Goal: Information Seeking & Learning: Learn about a topic

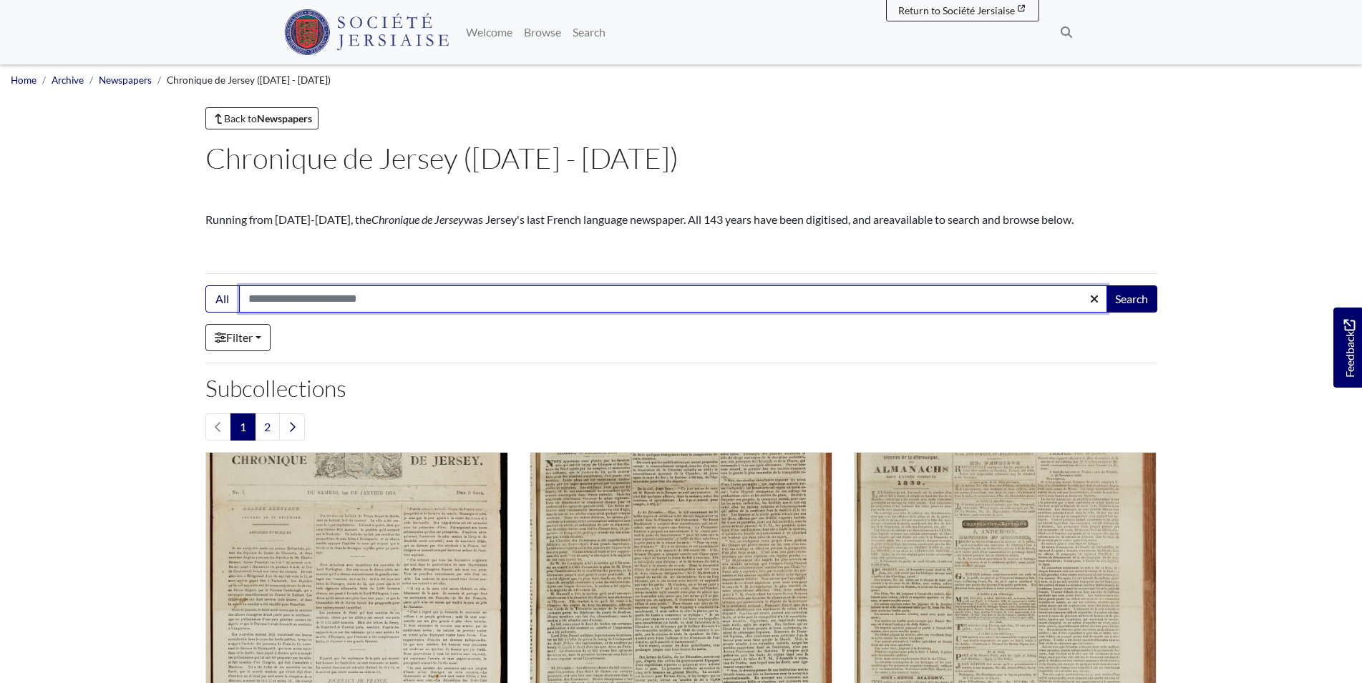
click at [410, 298] on input "Search:" at bounding box center [673, 299] width 868 height 27
type input "********"
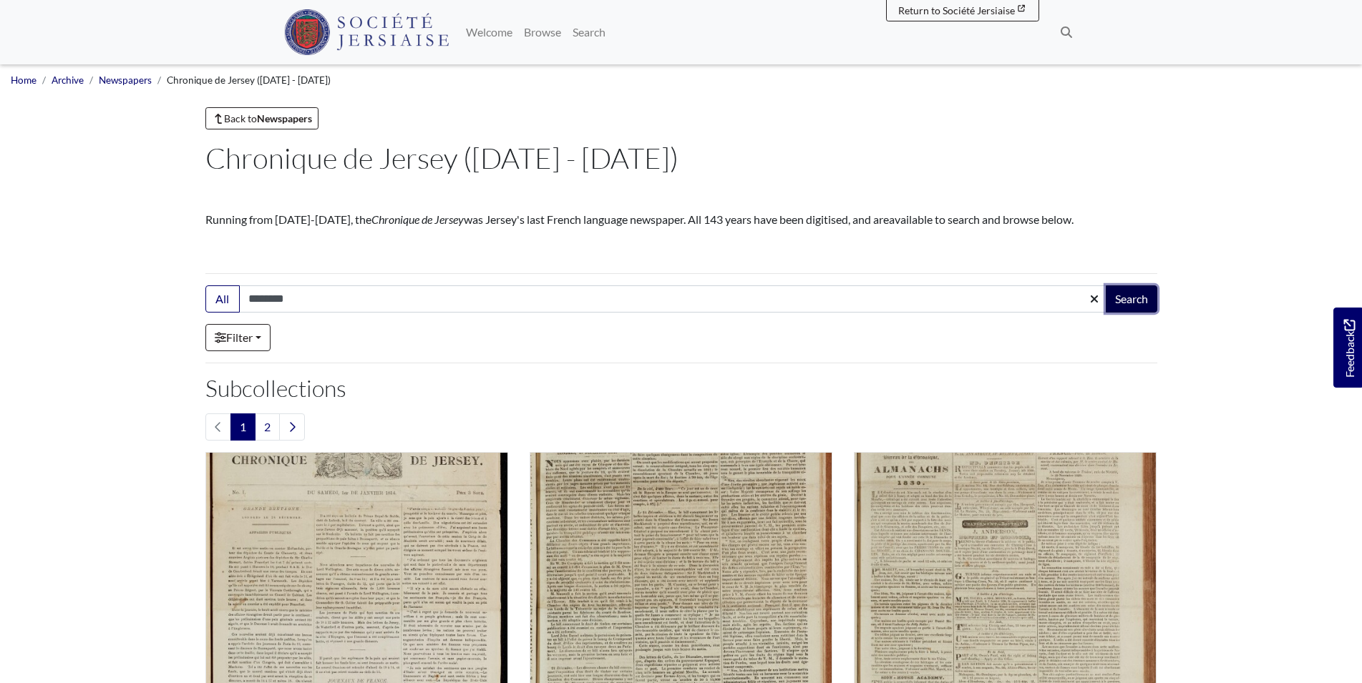
click at [1136, 294] on button "Search" at bounding box center [1132, 299] width 52 height 27
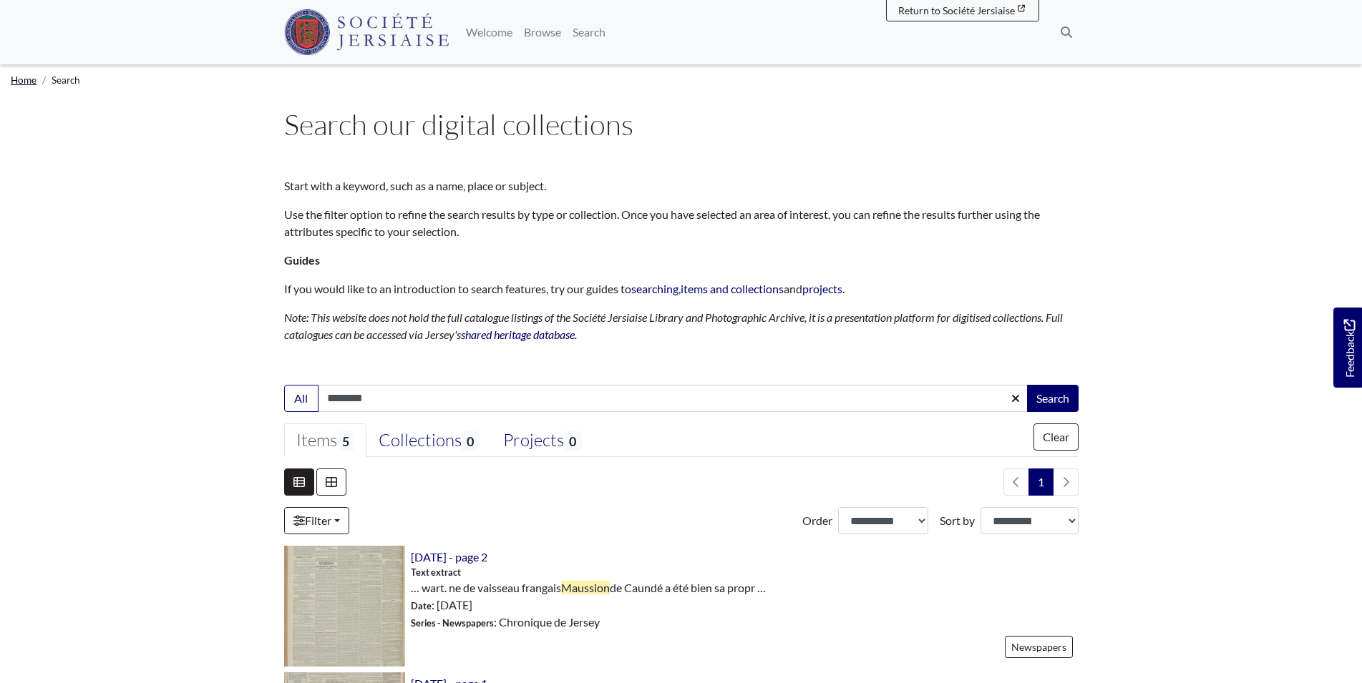
click at [23, 84] on link "Home" at bounding box center [24, 79] width 26 height 11
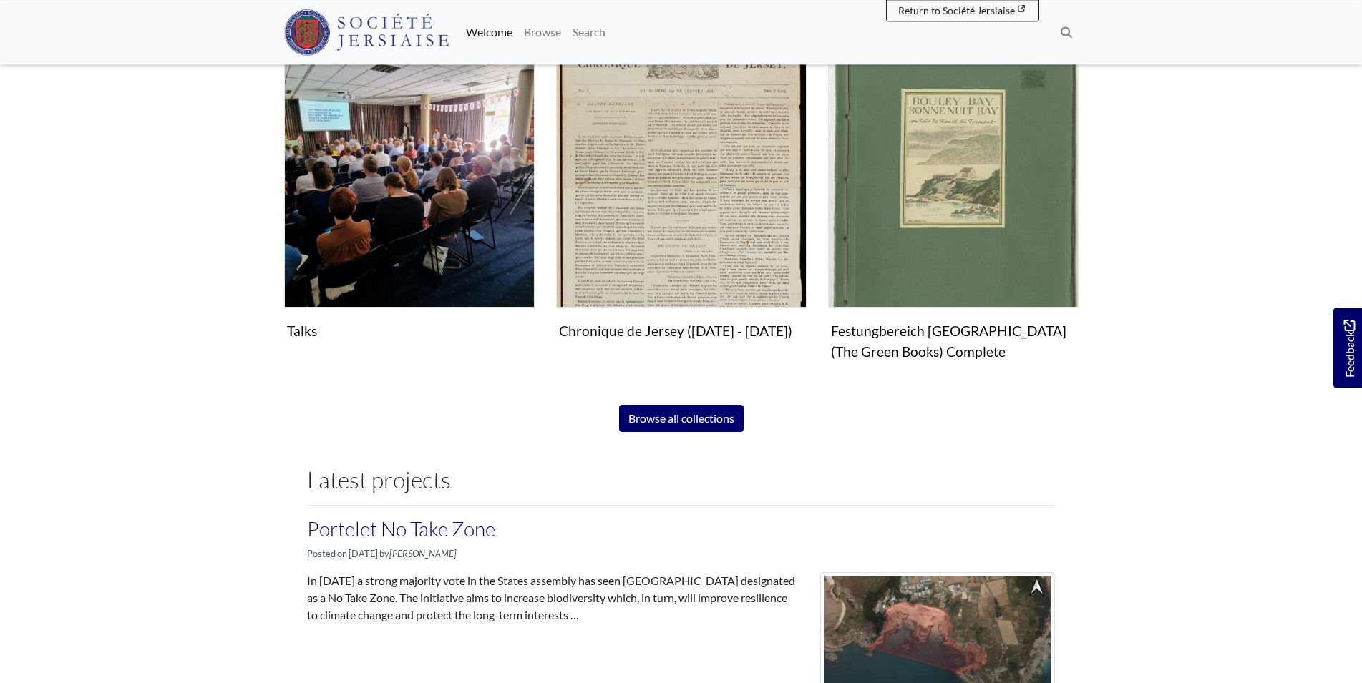
scroll to position [1030, 0]
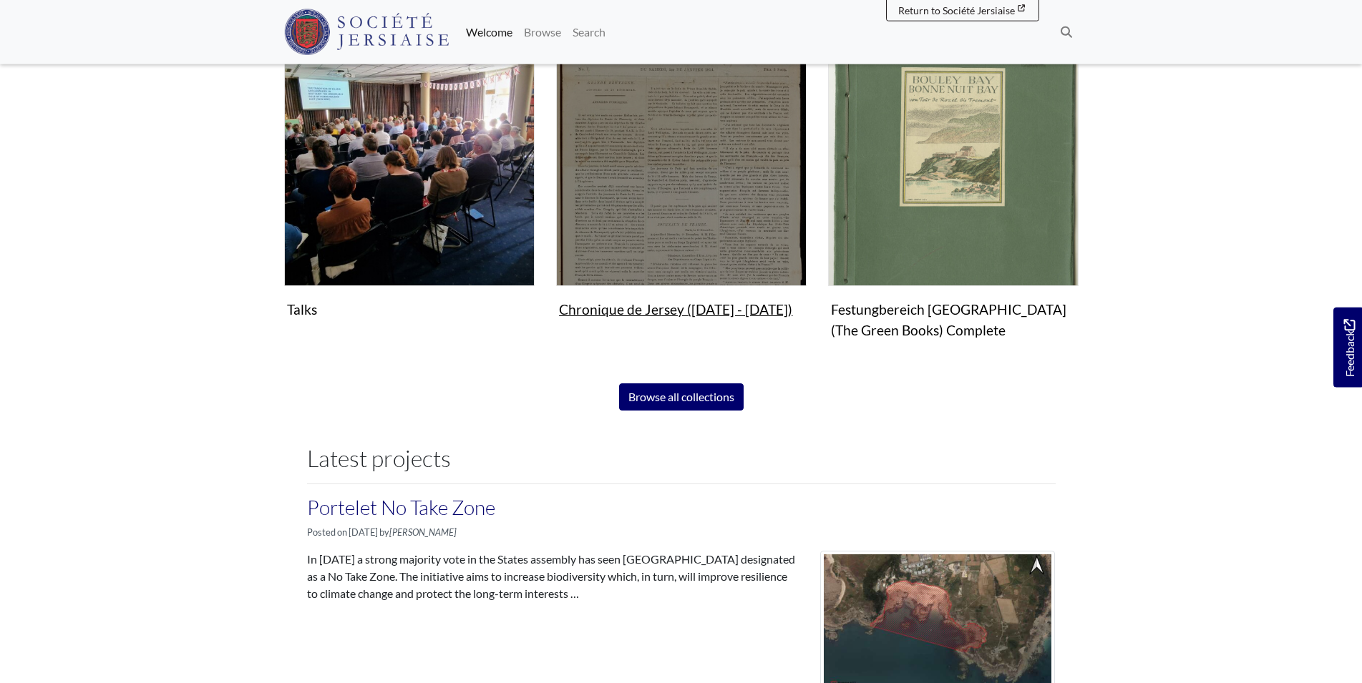
click at [643, 315] on figure "Chronique de Jersey (1814 - 1959) Collection" at bounding box center [681, 180] width 250 height 288
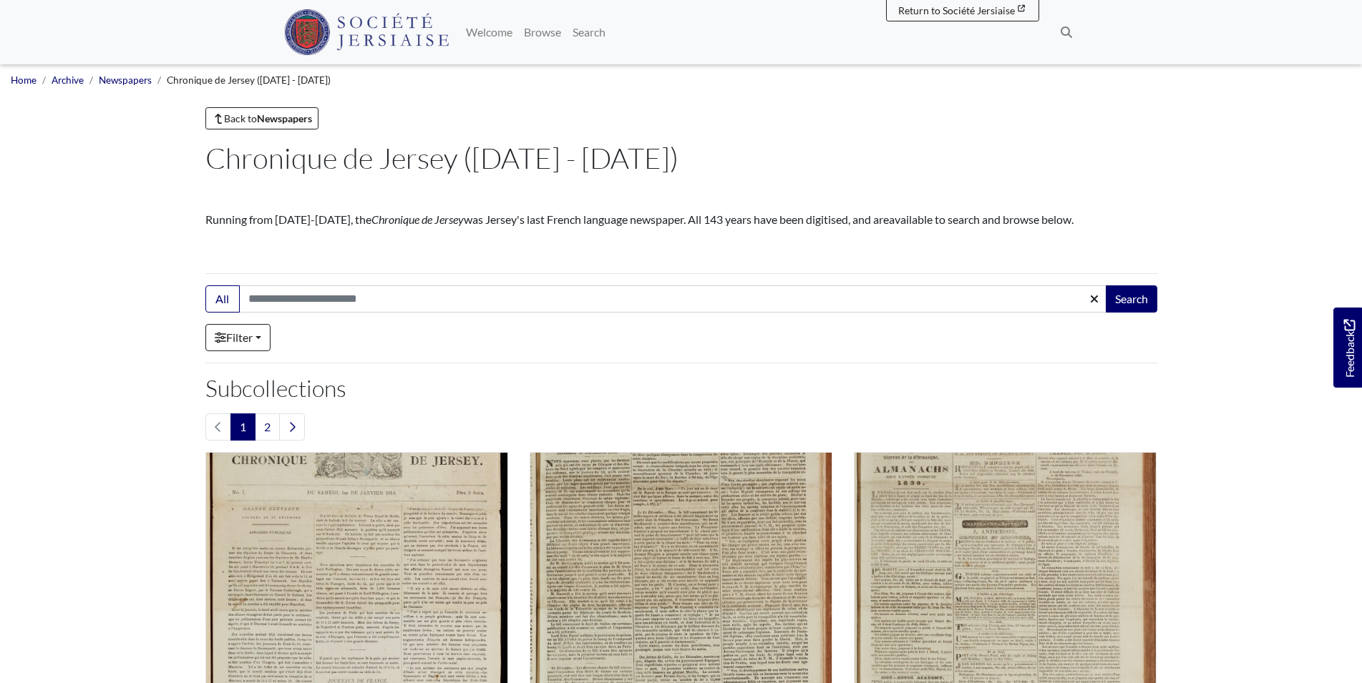
click at [125, 72] on ul "Home Archive Newspapers Chronique de Jersey (1814 - 1959)" at bounding box center [681, 79] width 1340 height 31
click at [123, 81] on link "Newspapers" at bounding box center [125, 79] width 53 height 11
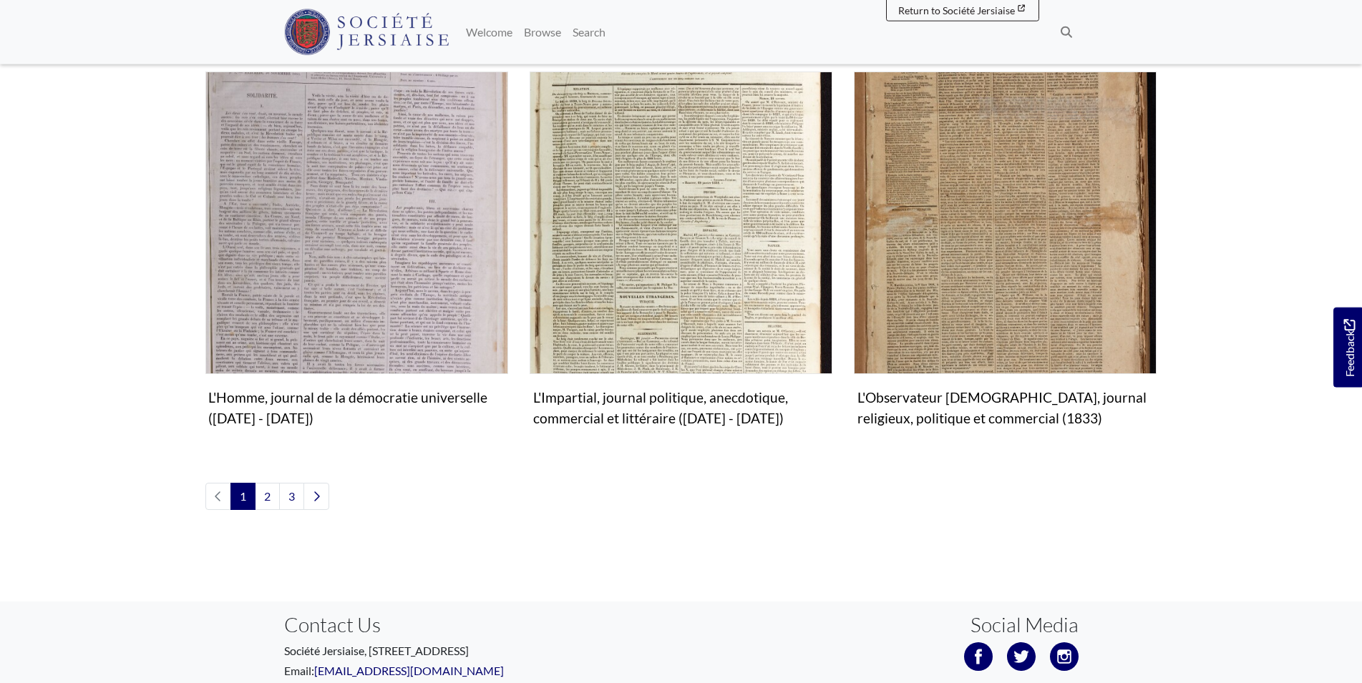
scroll to position [1679, 0]
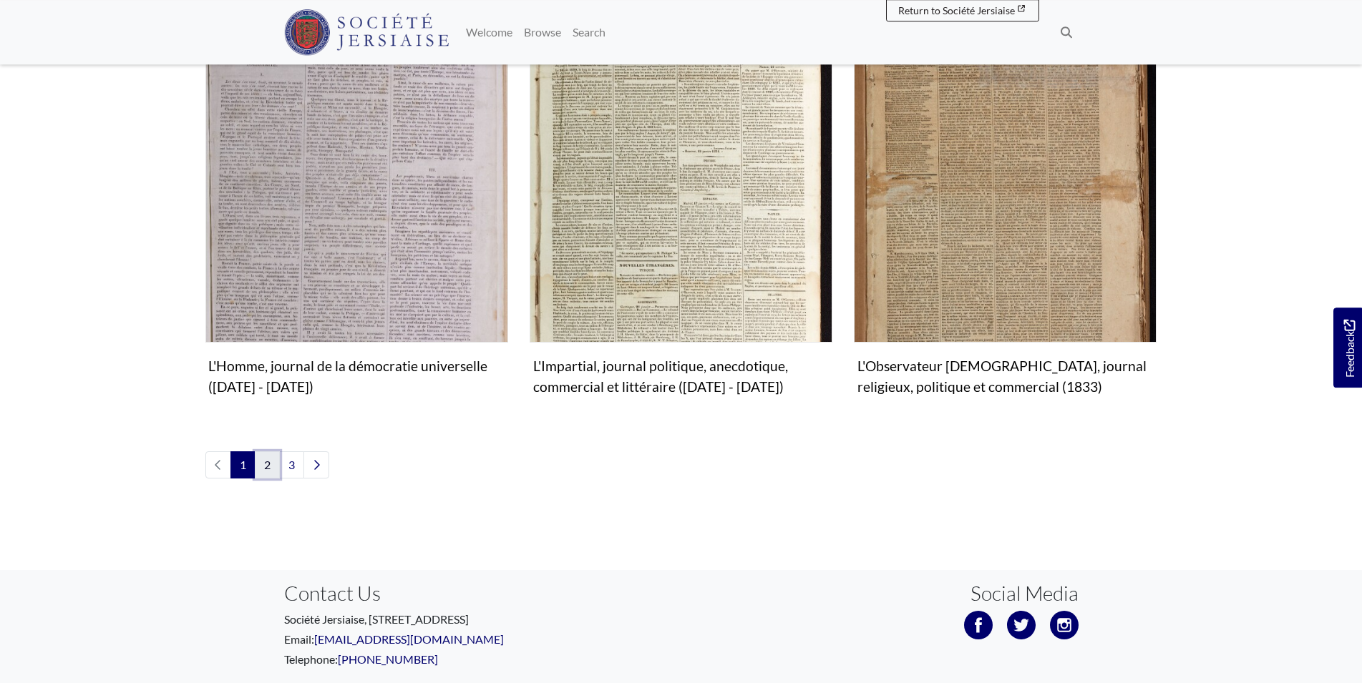
click at [263, 452] on link "2" at bounding box center [267, 465] width 25 height 27
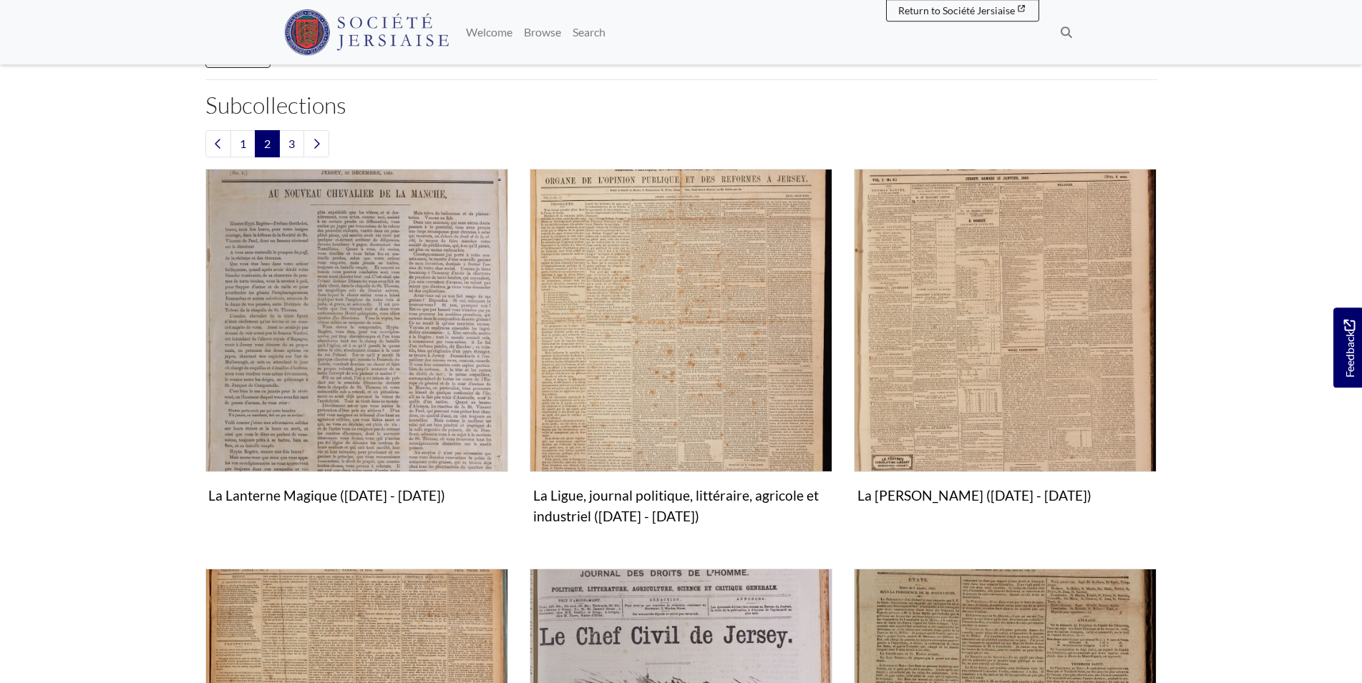
scroll to position [342, 0]
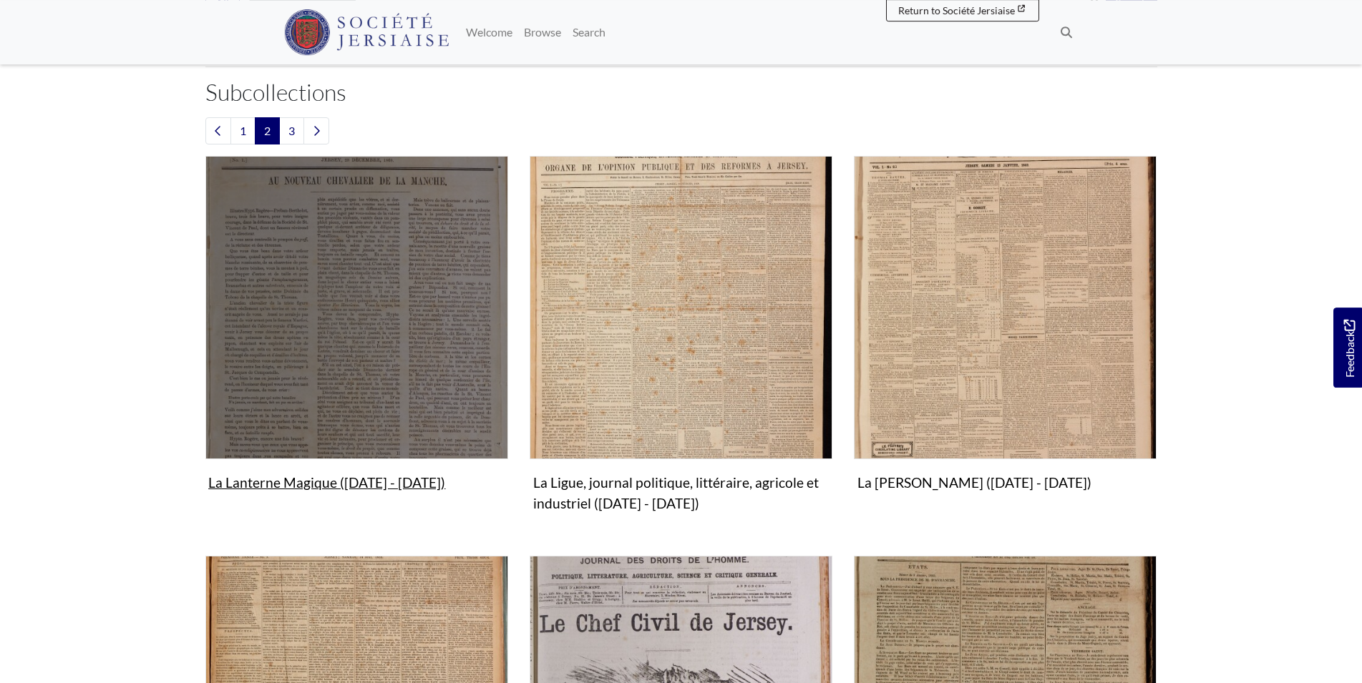
click at [325, 482] on figure "La Lanterne Magique ([DATE] - [DATE]) Collection" at bounding box center [356, 326] width 303 height 341
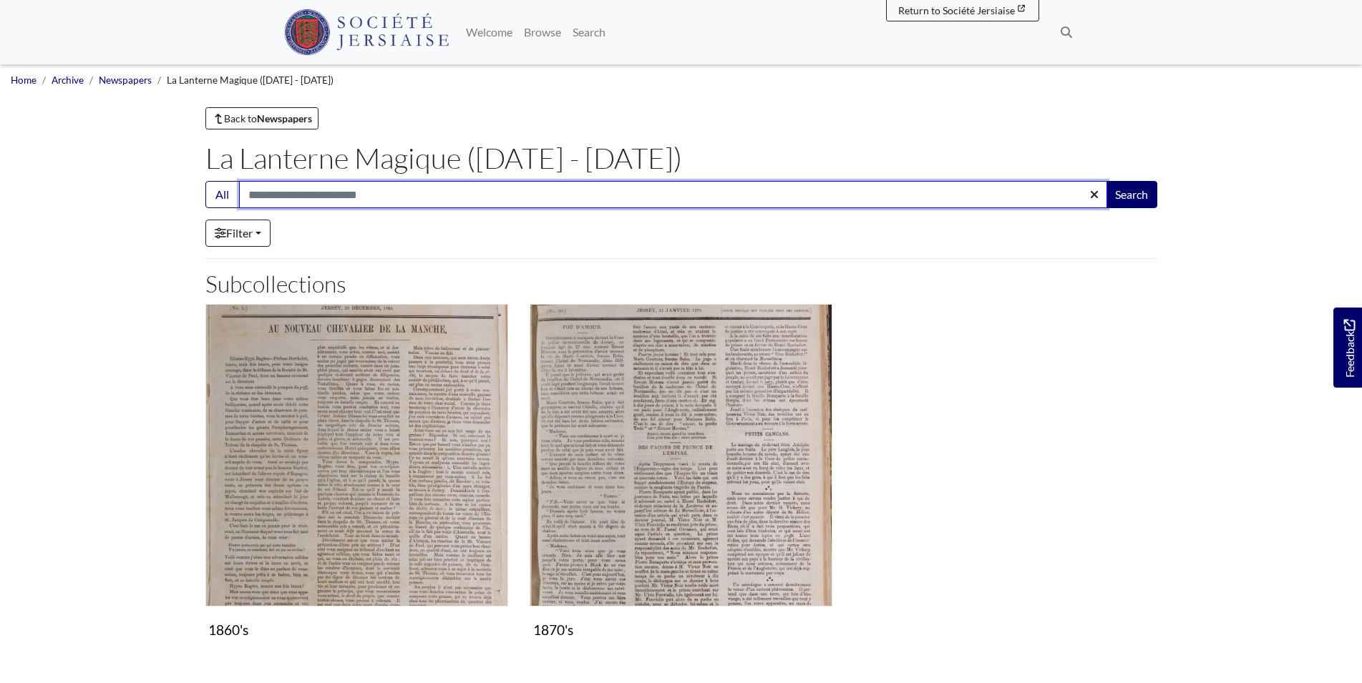
click at [311, 193] on input "Search:" at bounding box center [673, 194] width 868 height 27
type input "********"
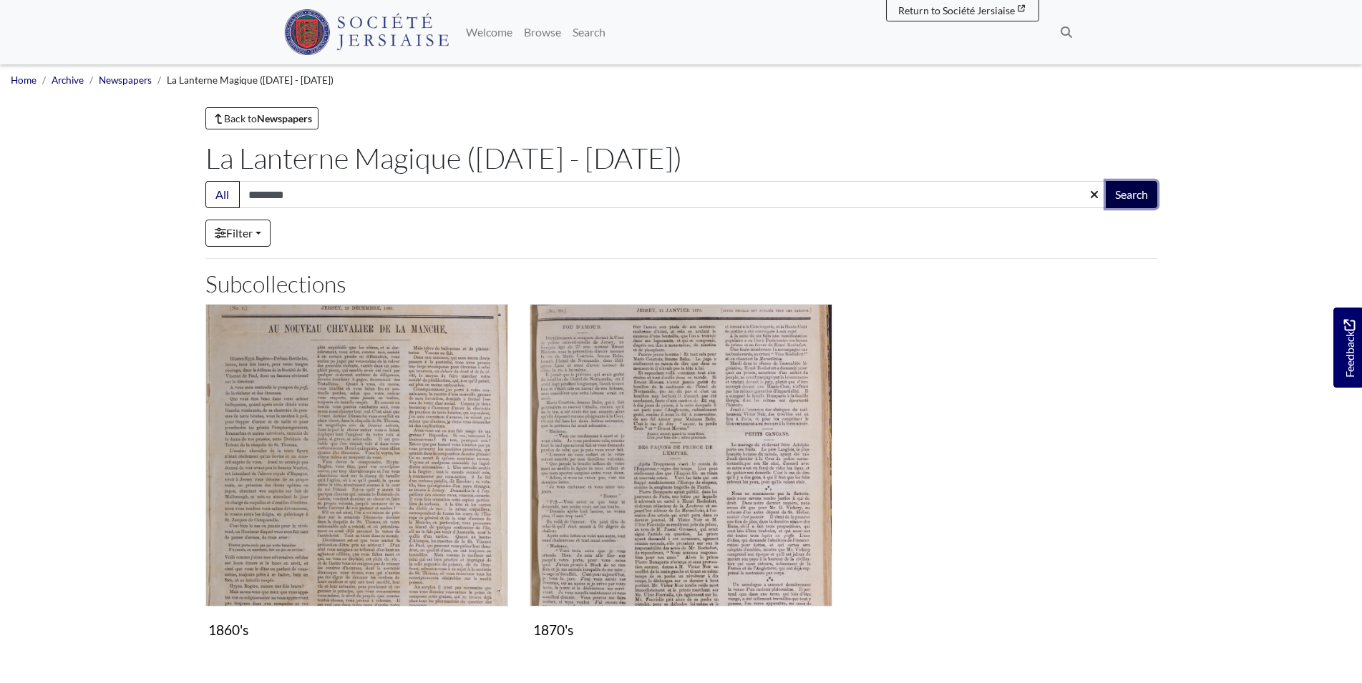
click at [1129, 196] on button "Search" at bounding box center [1132, 194] width 52 height 27
click at [130, 86] on link "Newspapers" at bounding box center [125, 79] width 53 height 11
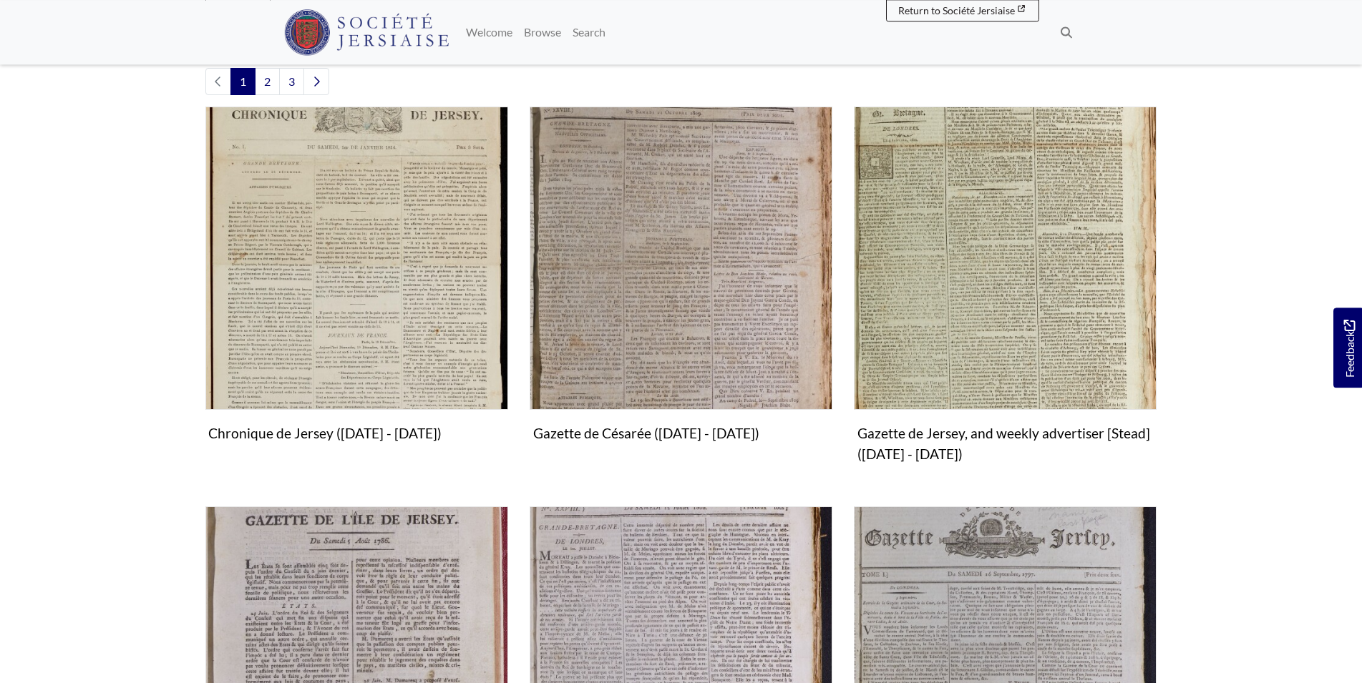
scroll to position [386, 0]
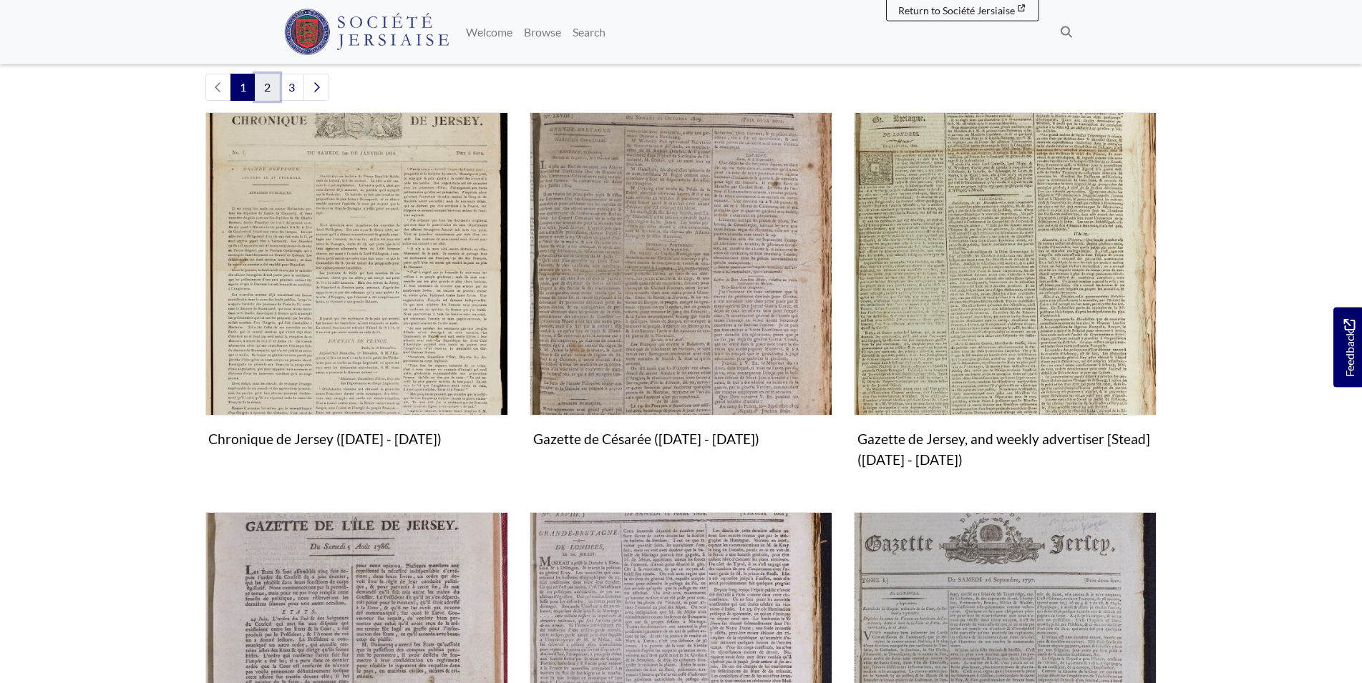
click at [266, 87] on link "2" at bounding box center [267, 87] width 25 height 27
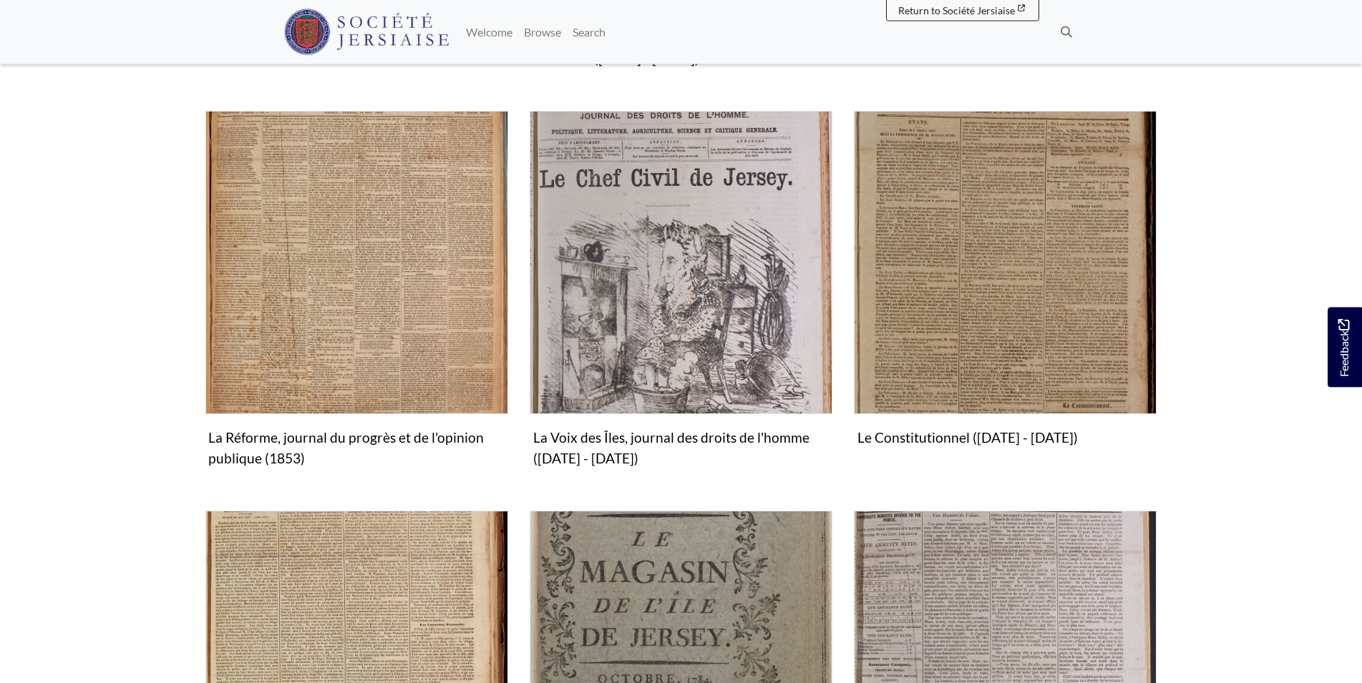
scroll to position [793, 0]
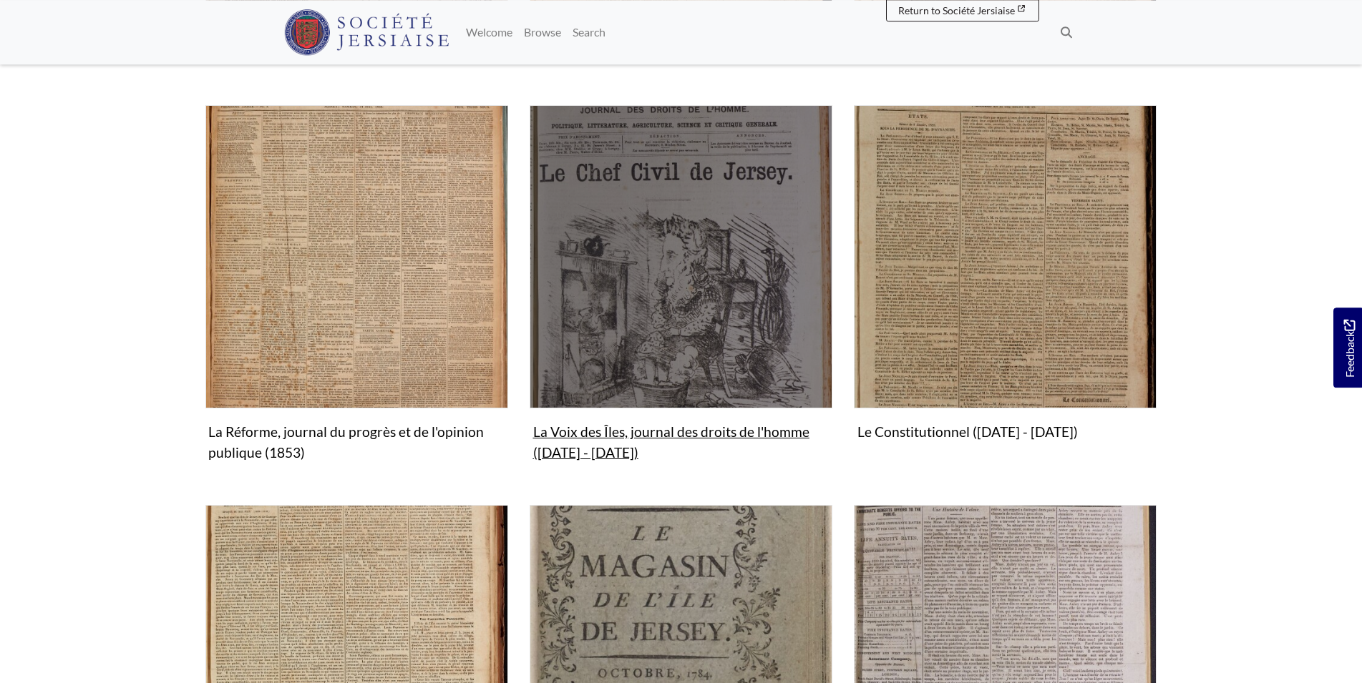
click at [662, 326] on img "Subcollection" at bounding box center [681, 256] width 303 height 303
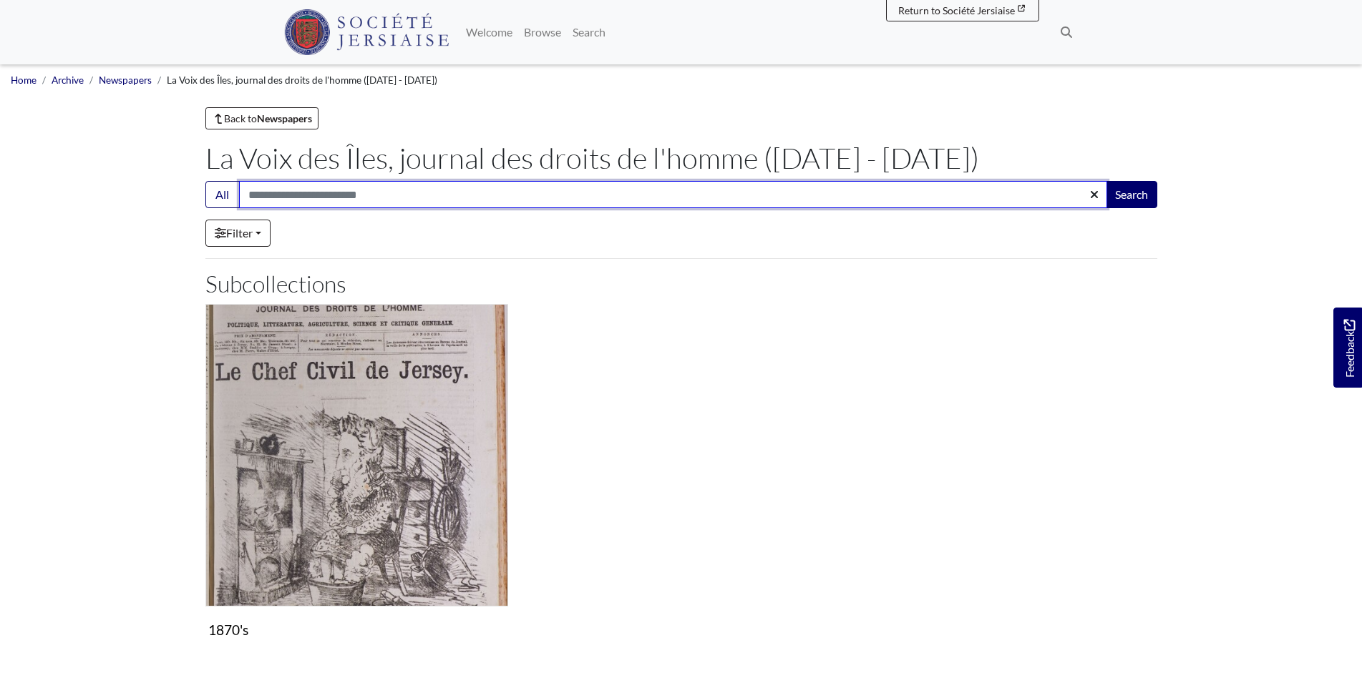
click at [259, 198] on input "Search:" at bounding box center [673, 194] width 868 height 27
type input "********"
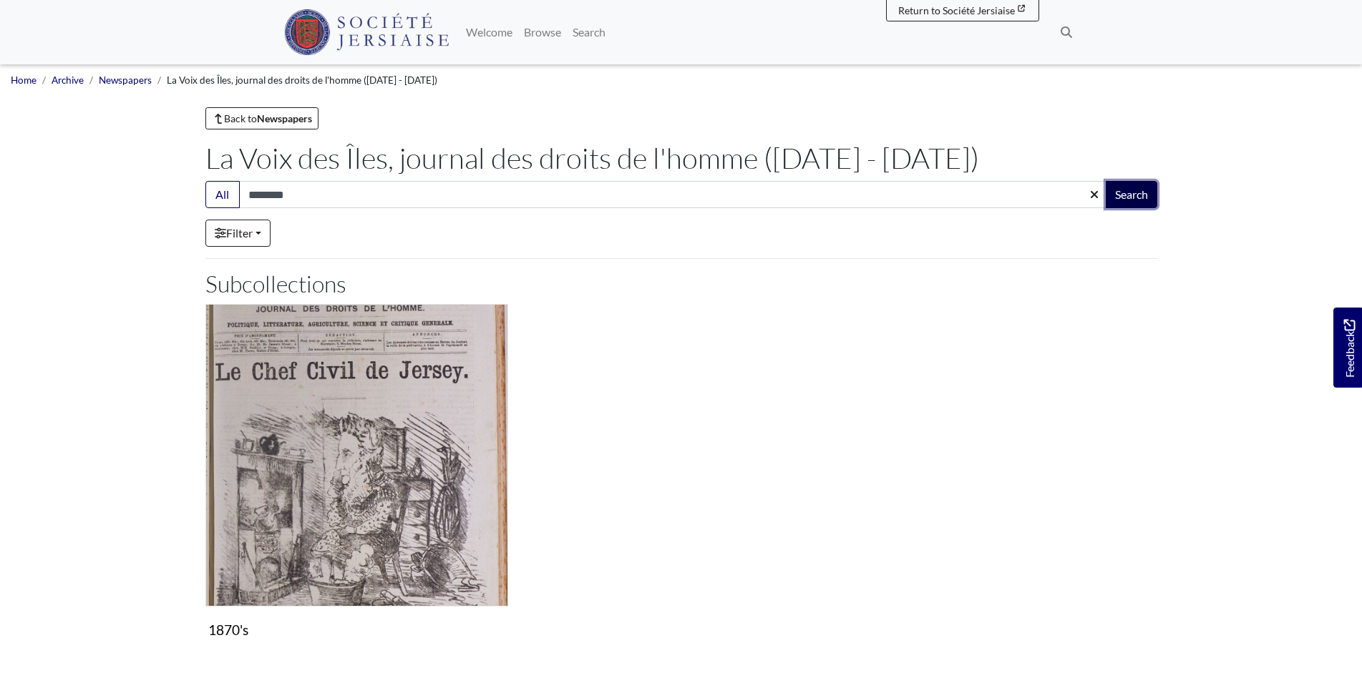
click at [1114, 187] on button "Search" at bounding box center [1132, 194] width 52 height 27
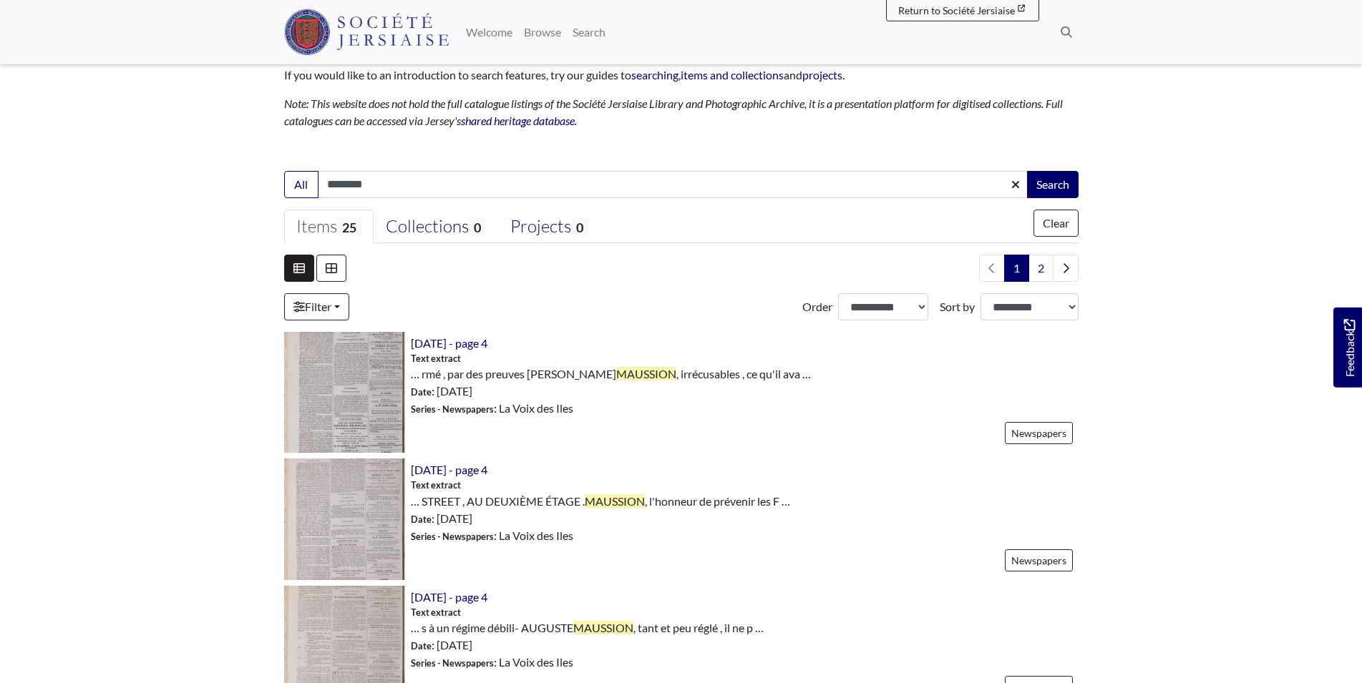
scroll to position [220, 0]
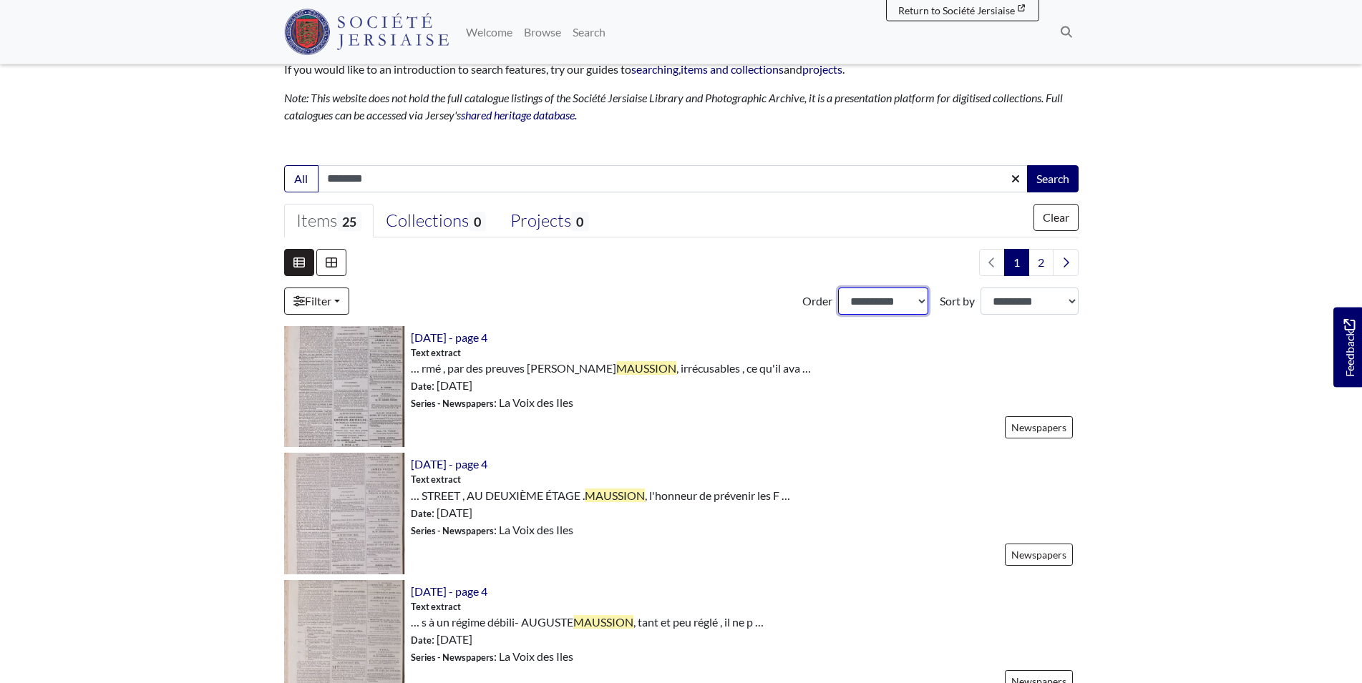
click at [838, 288] on select "**********" at bounding box center [883, 301] width 90 height 27
select select "***"
click option "*********" at bounding box center [0, 0] width 0 height 0
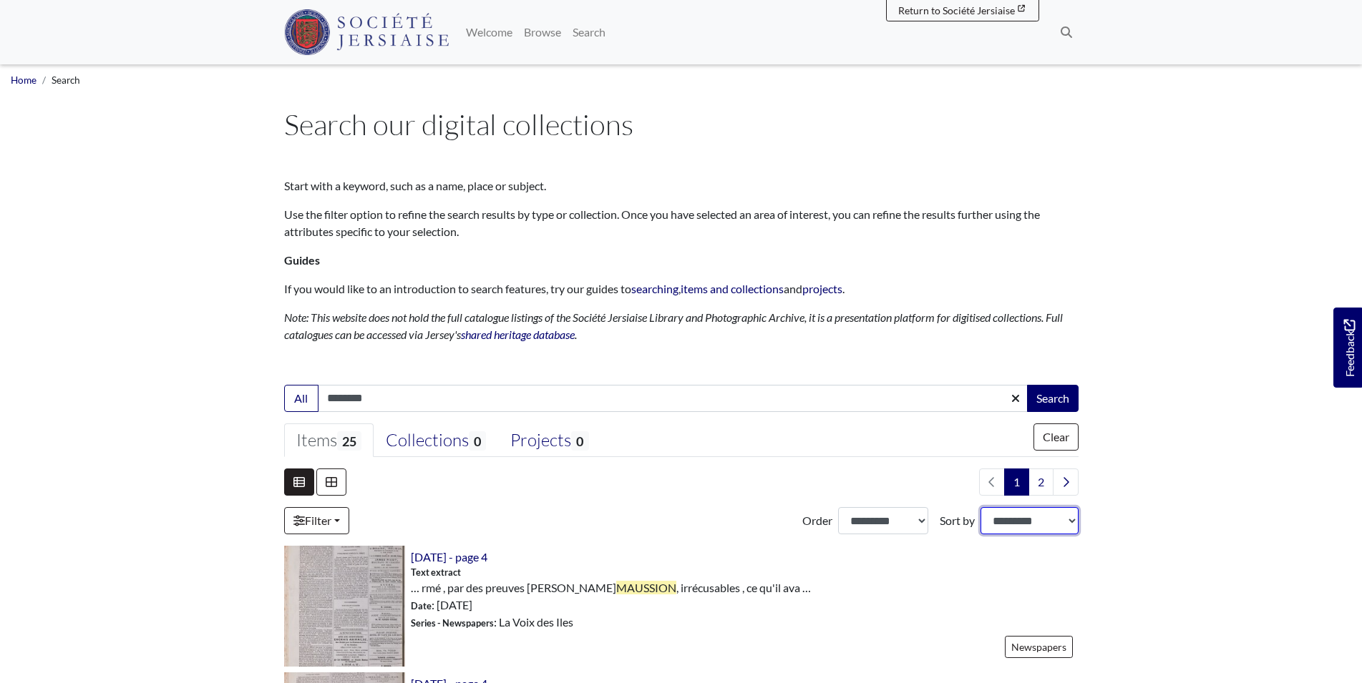
click at [980, 507] on select "**********" at bounding box center [1028, 520] width 97 height 27
select select "*****"
click option "****" at bounding box center [0, 0] width 0 height 0
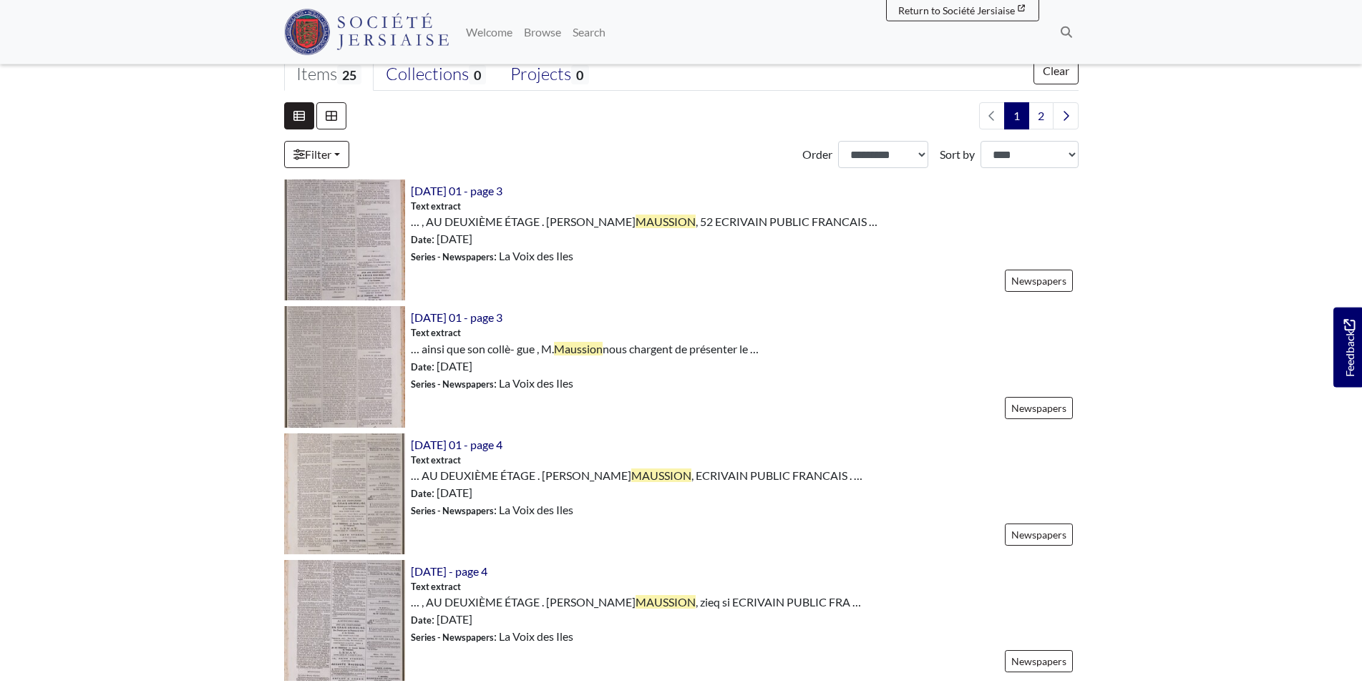
scroll to position [369, 0]
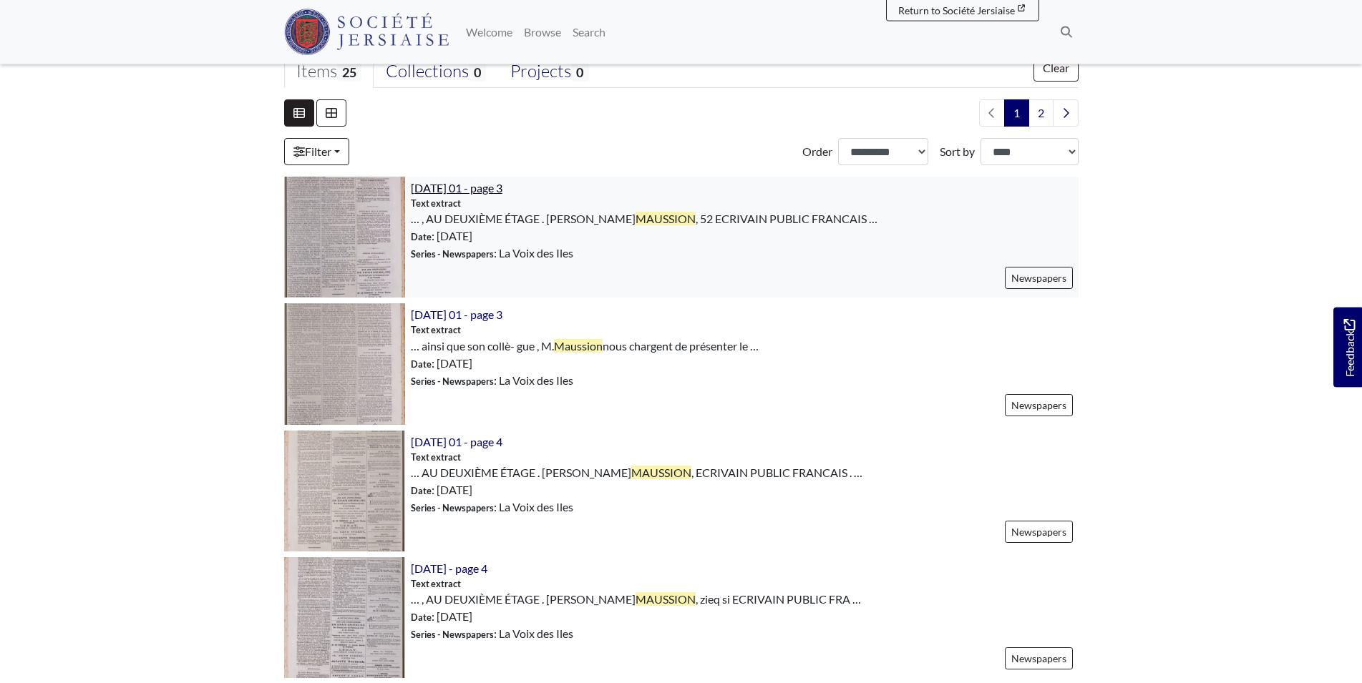
click at [502, 192] on span "20th December 1873 01 - page 3" at bounding box center [457, 188] width 92 height 14
click at [498, 317] on span "27th December 1873 01 - page 3" at bounding box center [457, 315] width 92 height 14
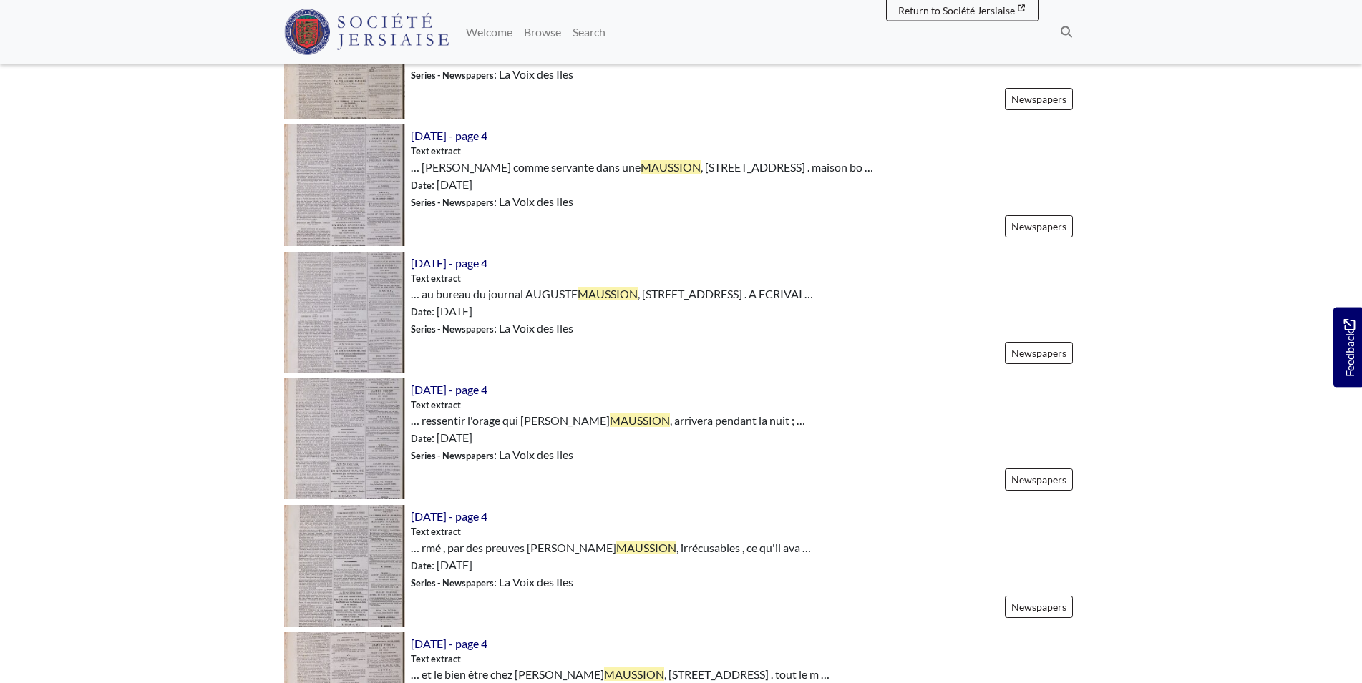
scroll to position [1062, 0]
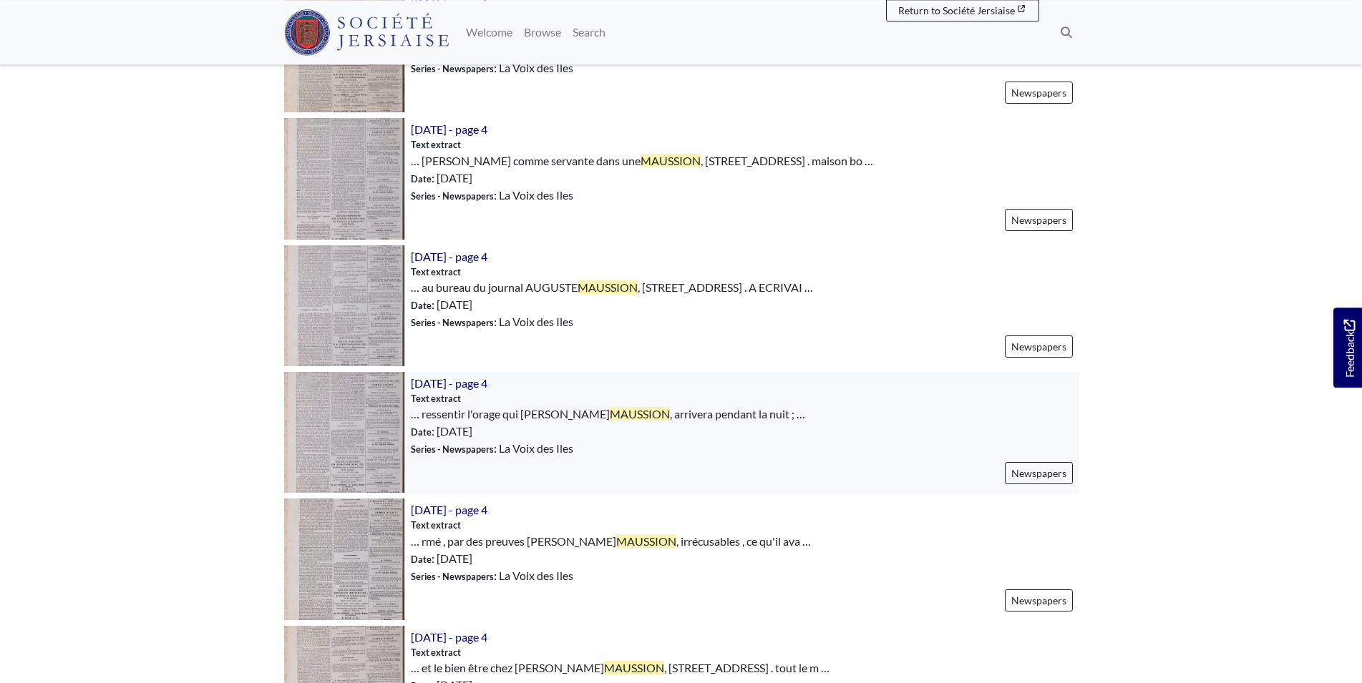
click at [487, 377] on span "31st January 1874 - page 4" at bounding box center [449, 383] width 77 height 17
click at [487, 387] on span "31st January 1874 - page 4" at bounding box center [449, 383] width 77 height 14
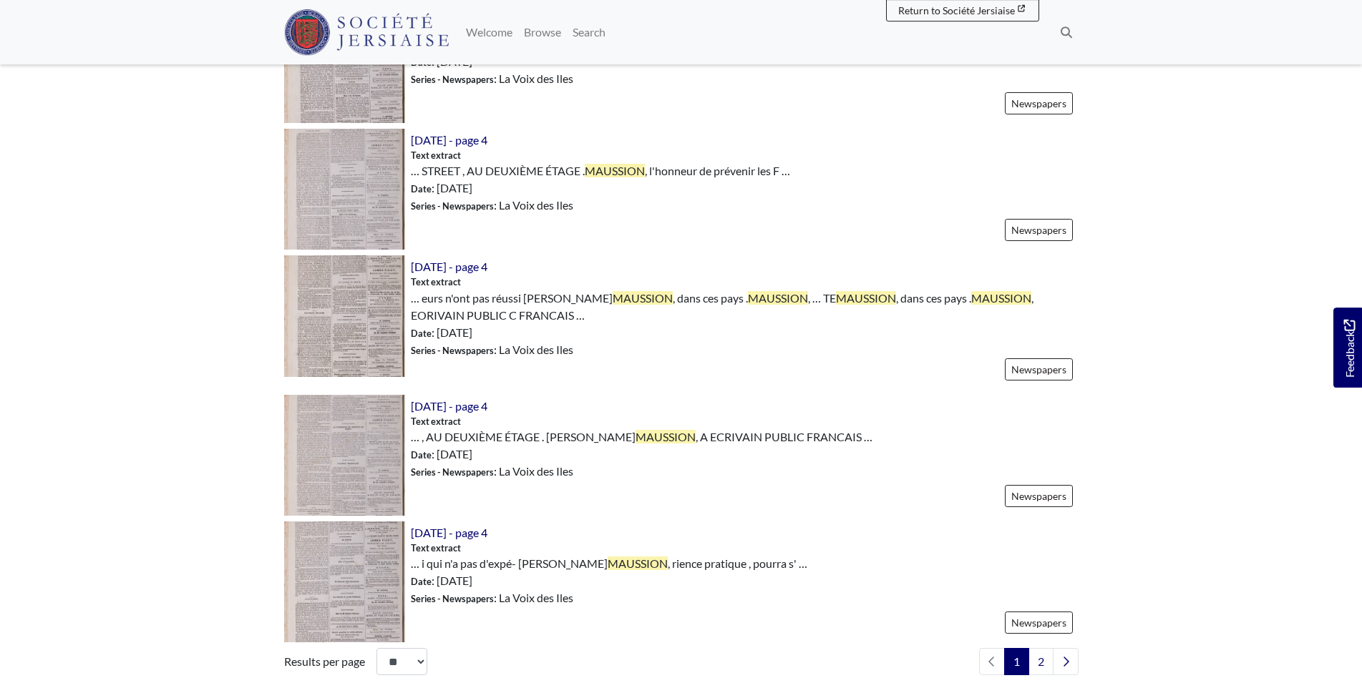
scroll to position [2056, 0]
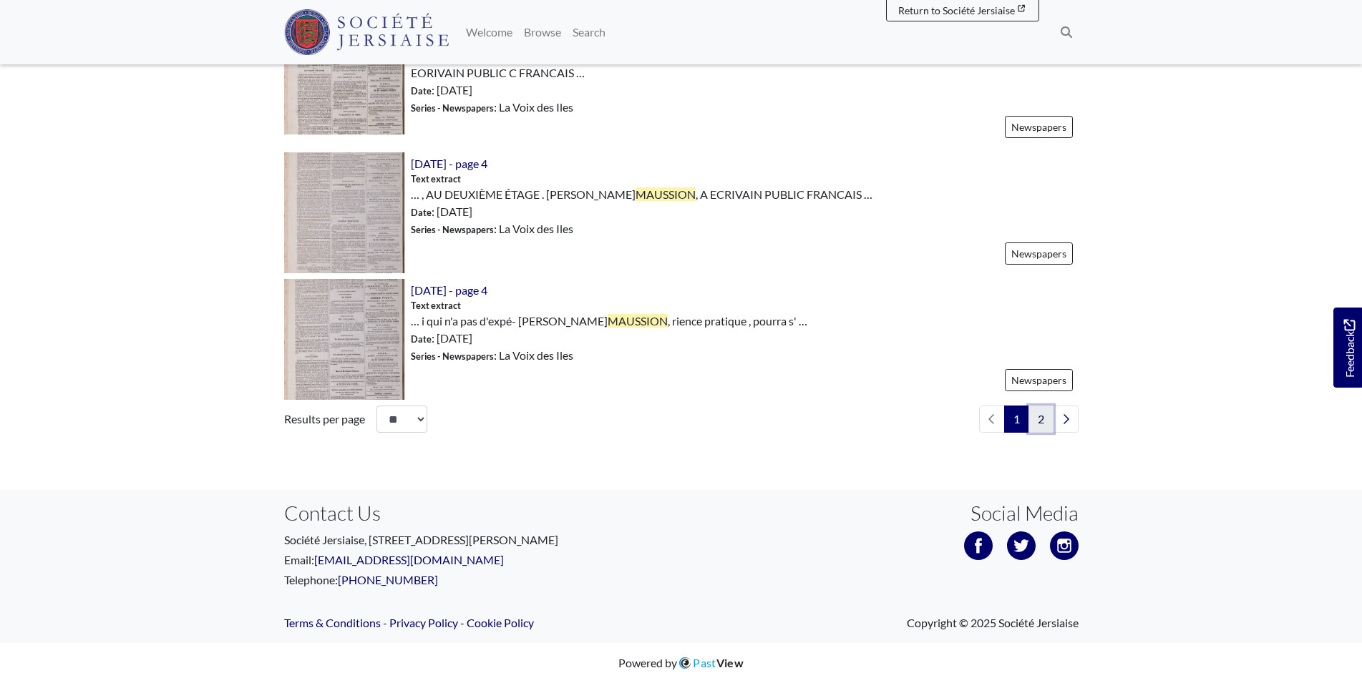
click at [1046, 421] on link "2" at bounding box center [1040, 419] width 25 height 27
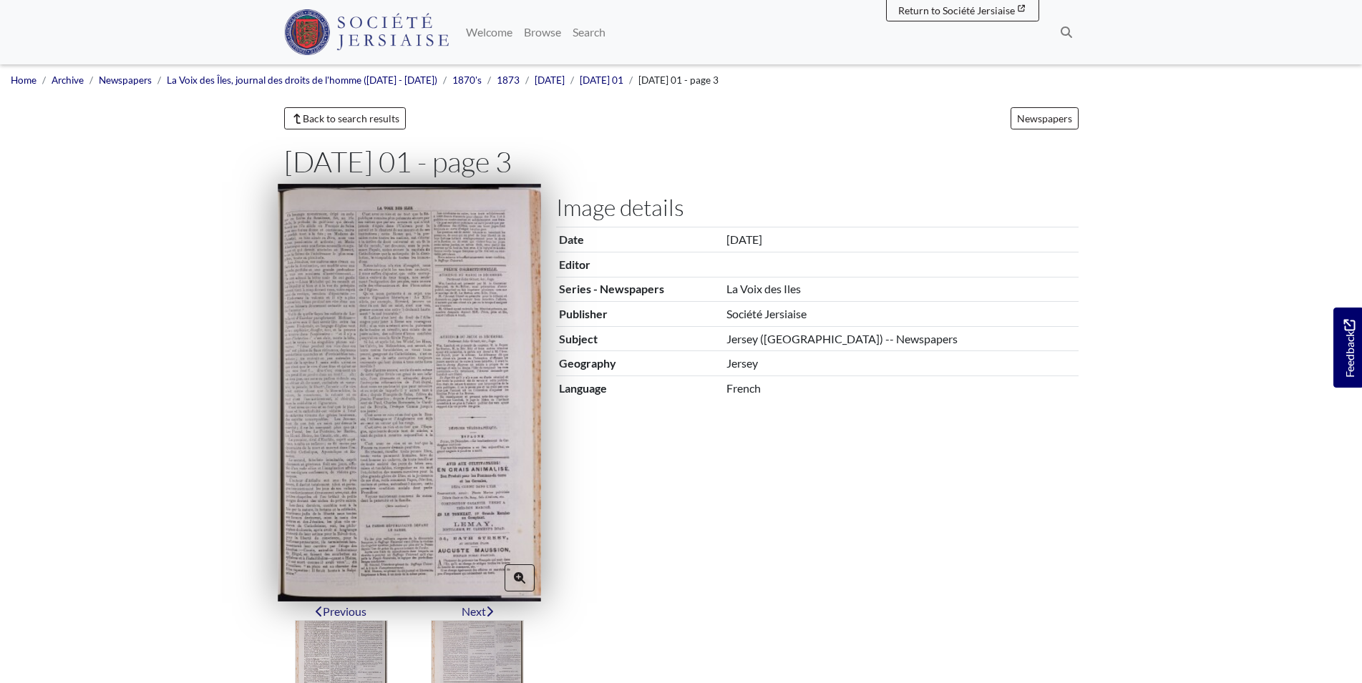
click at [476, 556] on img at bounding box center [409, 392] width 263 height 417
type input "********"
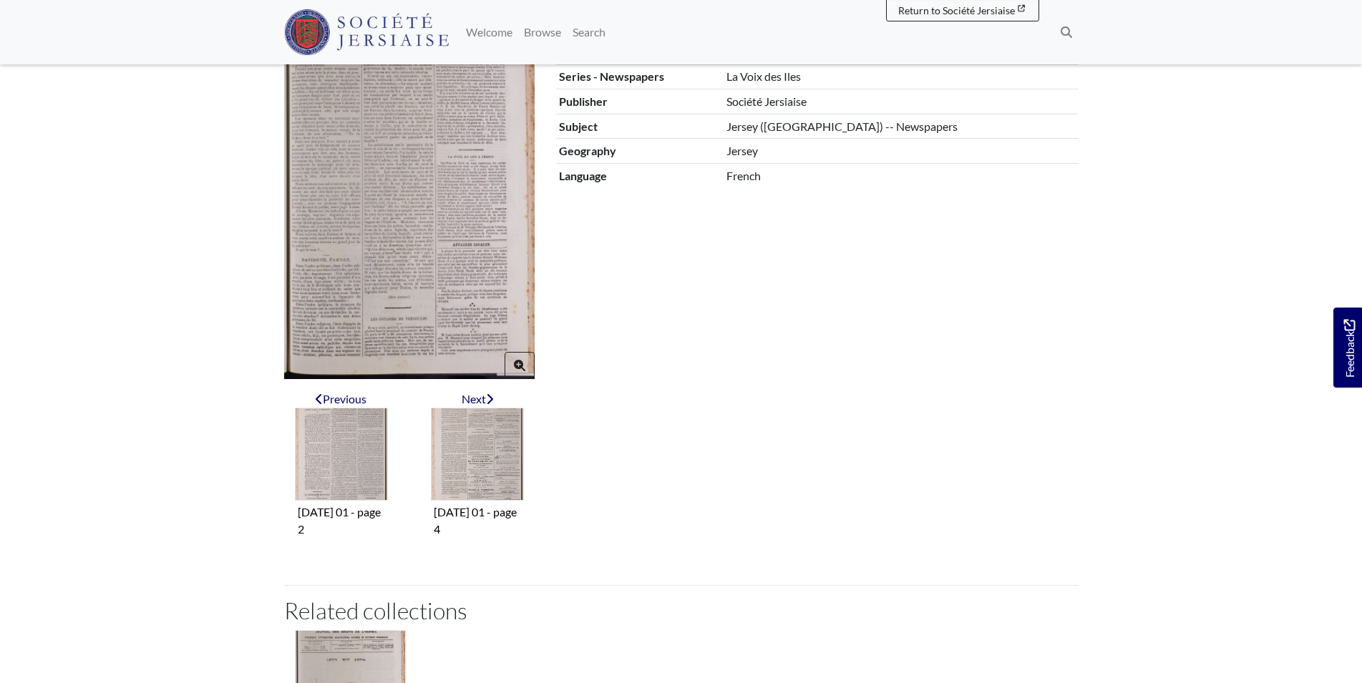
scroll to position [215, 0]
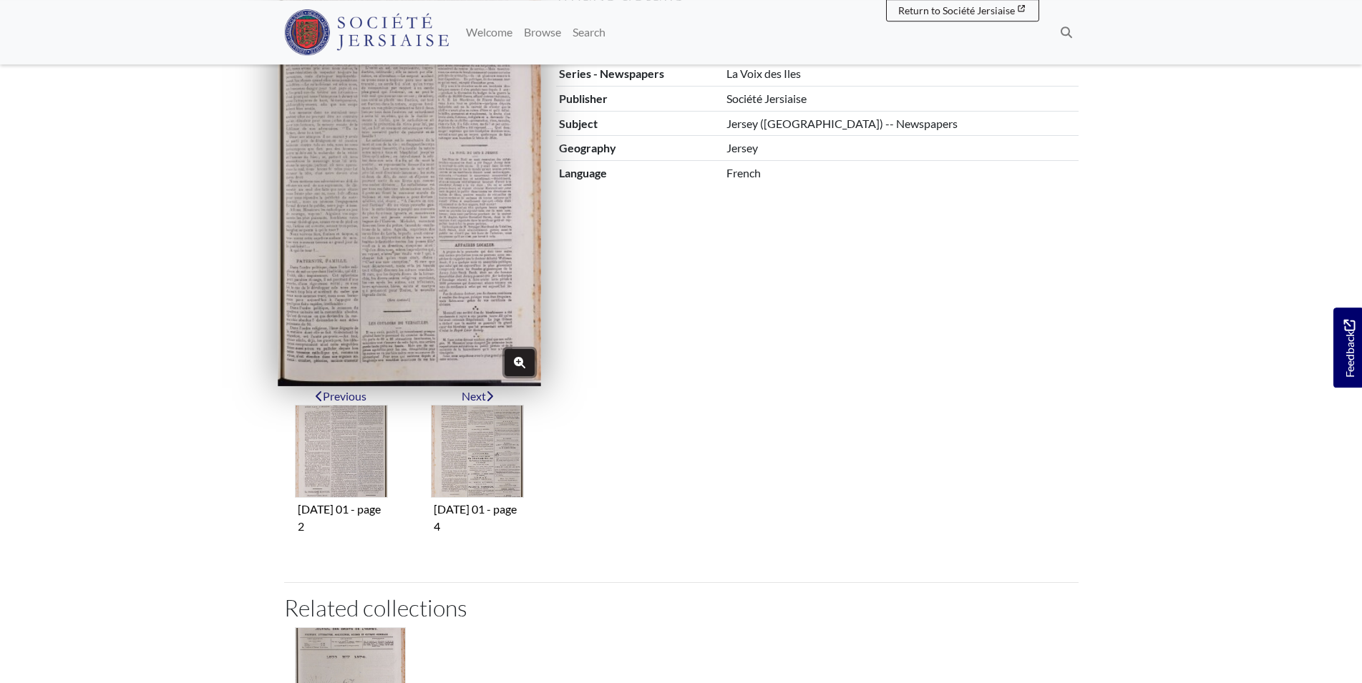
click at [517, 356] on button "Zoom" at bounding box center [520, 362] width 30 height 27
type input "********"
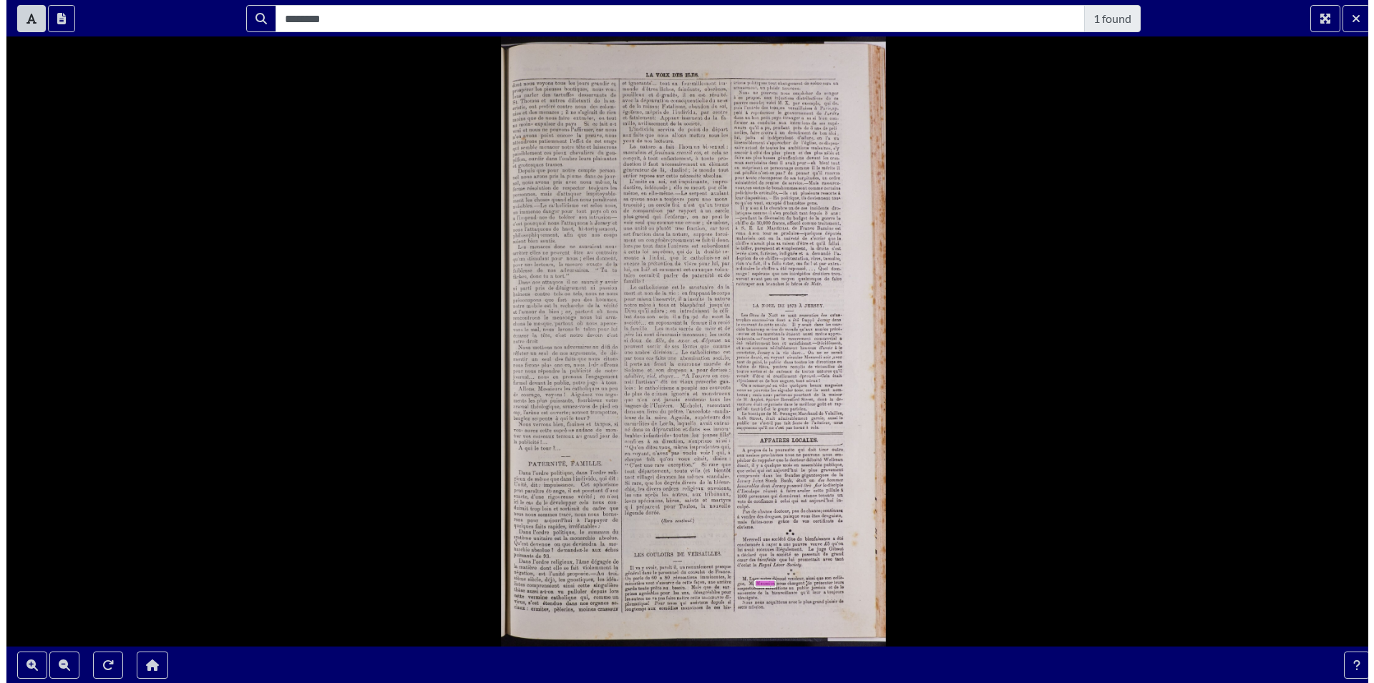
scroll to position [0, 0]
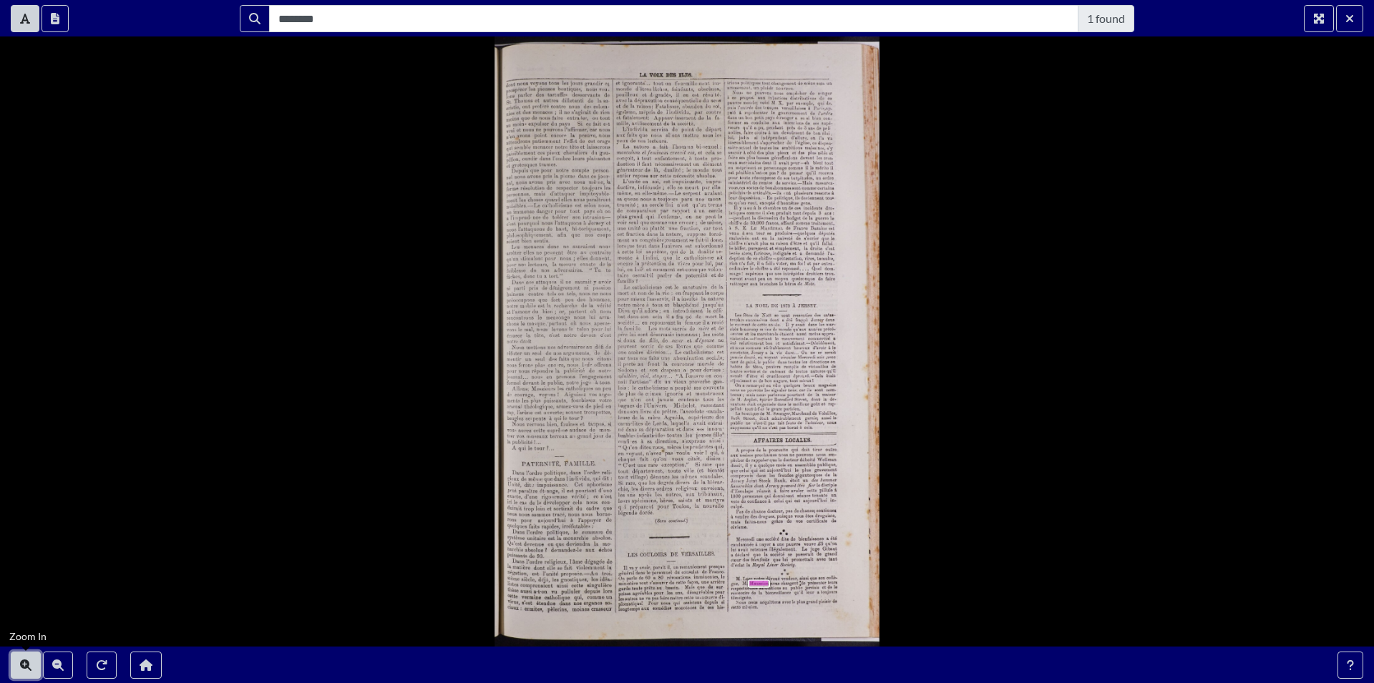
click at [24, 667] on icon "Zoom In" at bounding box center [25, 665] width 11 height 11
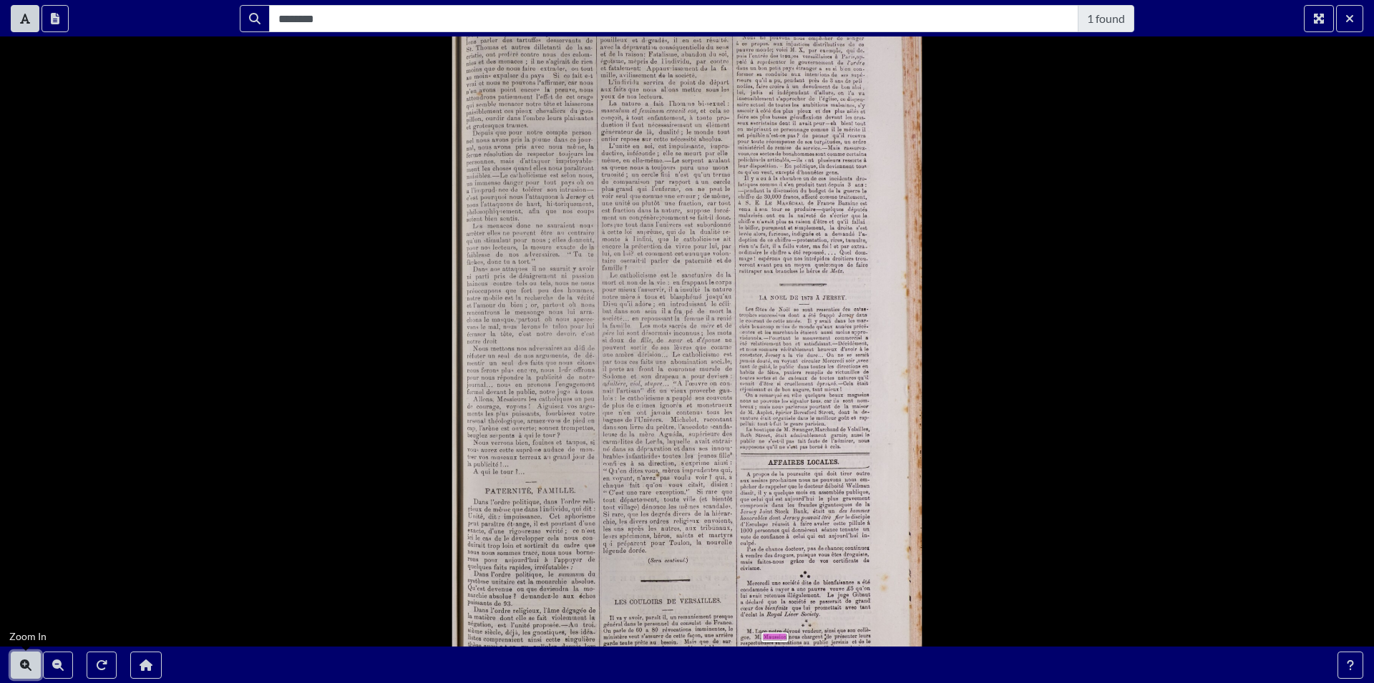
click at [24, 667] on icon "Zoom In" at bounding box center [25, 665] width 11 height 11
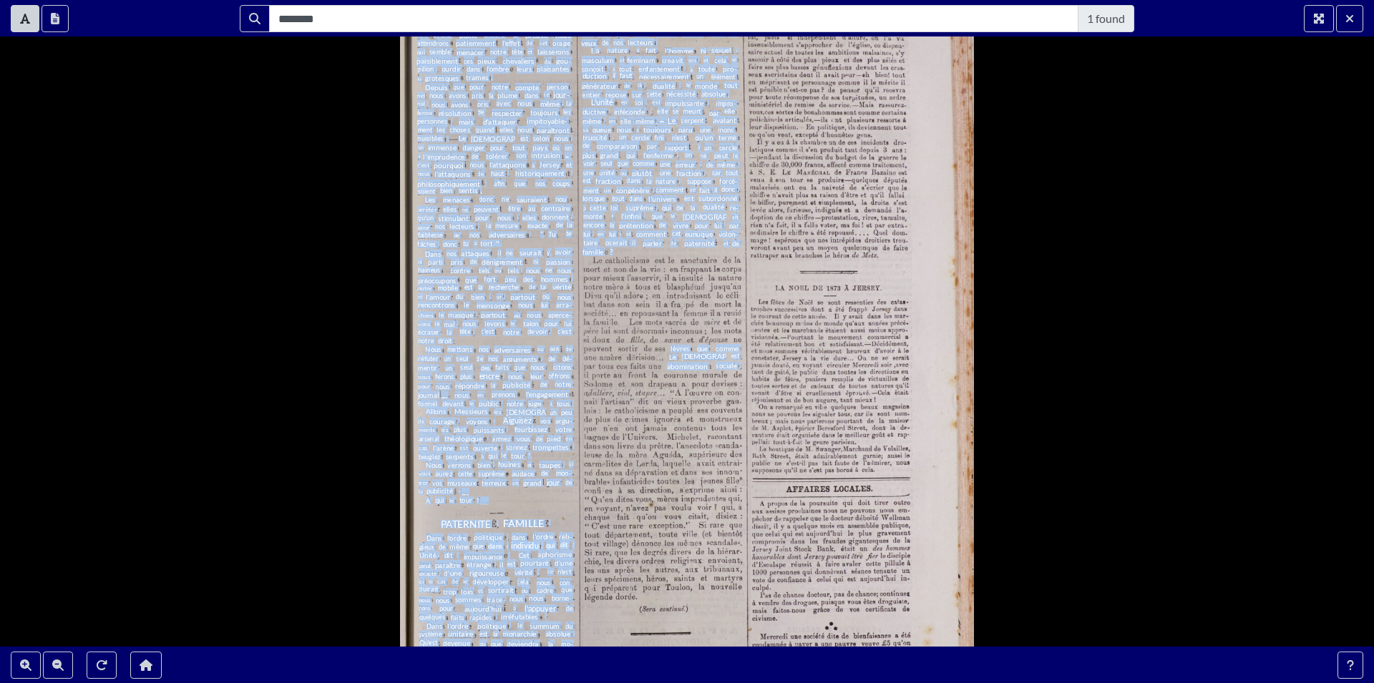
drag, startPoint x: 613, startPoint y: 599, endPoint x: 577, endPoint y: 364, distance: 237.3
click at [579, 379] on div "dont nous voyons tous les jours grandir et prospérer les pieuses boutiques , no…" at bounding box center [687, 341] width 574 height 911
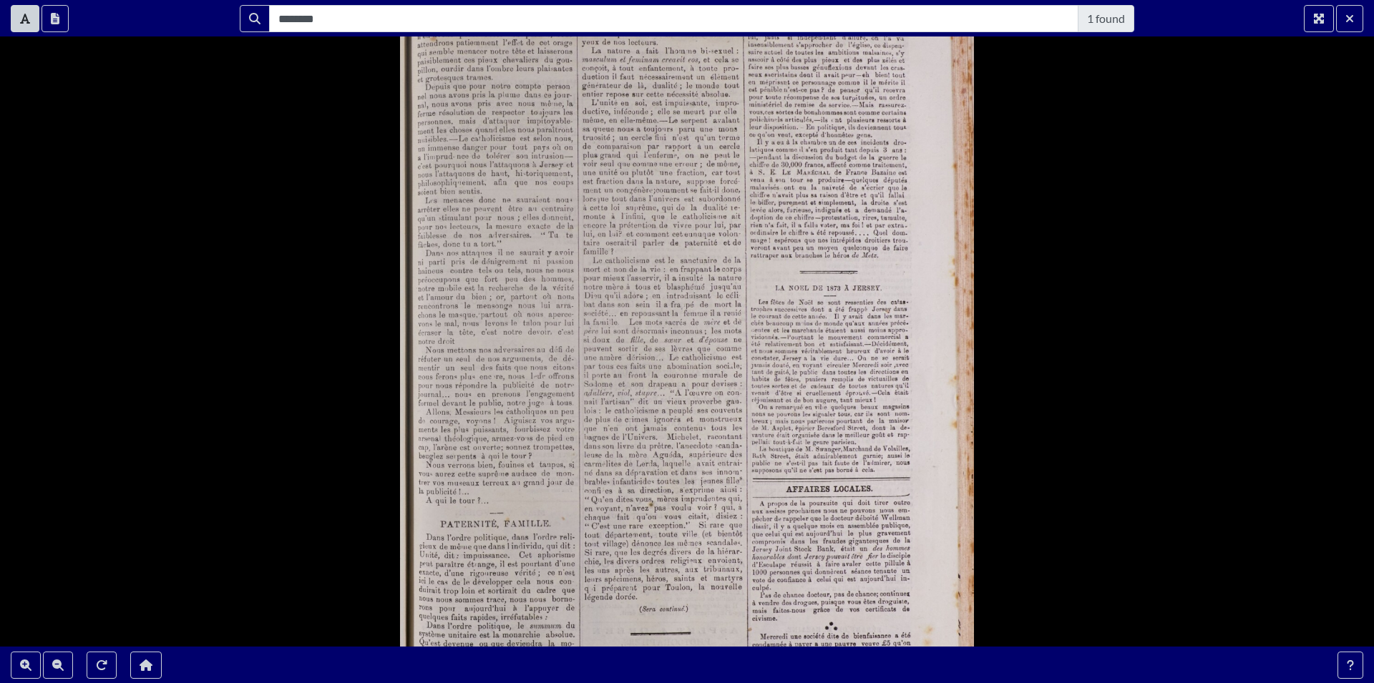
drag, startPoint x: 937, startPoint y: 580, endPoint x: 939, endPoint y: 452, distance: 127.4
click at [939, 452] on div "dont nous voyons tous les jours grandir et prospérer les pieuses boutiques , no…" at bounding box center [687, 341] width 574 height 911
drag, startPoint x: 1373, startPoint y: 84, endPoint x: 1369, endPoint y: 359, distance: 274.8
click at [1361, 359] on div "dont nous voyons tous les jours grandir et prospérer les pieuses boutiques , no…" at bounding box center [687, 341] width 1374 height 683
drag, startPoint x: 1373, startPoint y: 614, endPoint x: 1368, endPoint y: 456, distance: 158.2
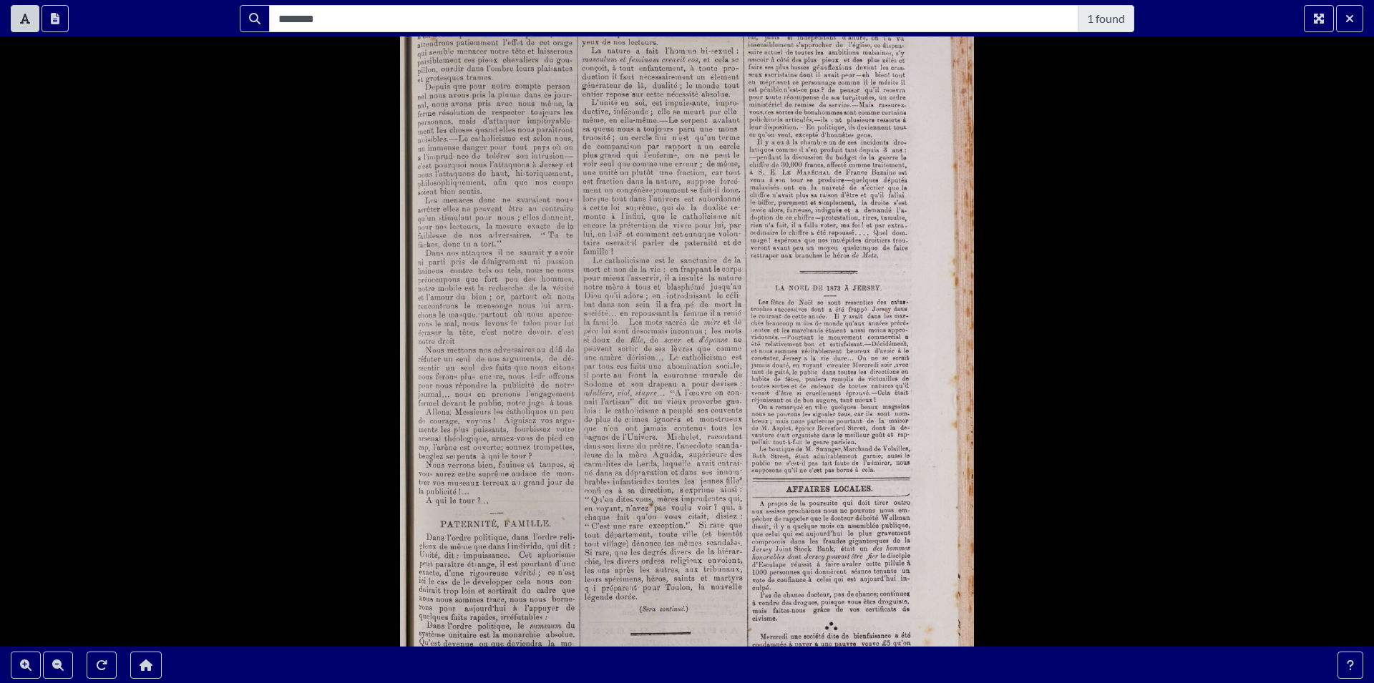
click at [1361, 459] on div "dont nous voyons tous les jours grandir et prospérer les pieuses boutiques , no…" at bounding box center [687, 341] width 1374 height 683
drag, startPoint x: 966, startPoint y: 530, endPoint x: 972, endPoint y: 444, distance: 85.3
click at [972, 444] on div "dont nous voyons tous les jours grandir et prospérer les pieuses boutiques , no…" at bounding box center [687, 341] width 574 height 911
drag, startPoint x: 847, startPoint y: 512, endPoint x: 840, endPoint y: 434, distance: 79.0
click at [840, 507] on span "ne" at bounding box center [843, 510] width 7 height 7
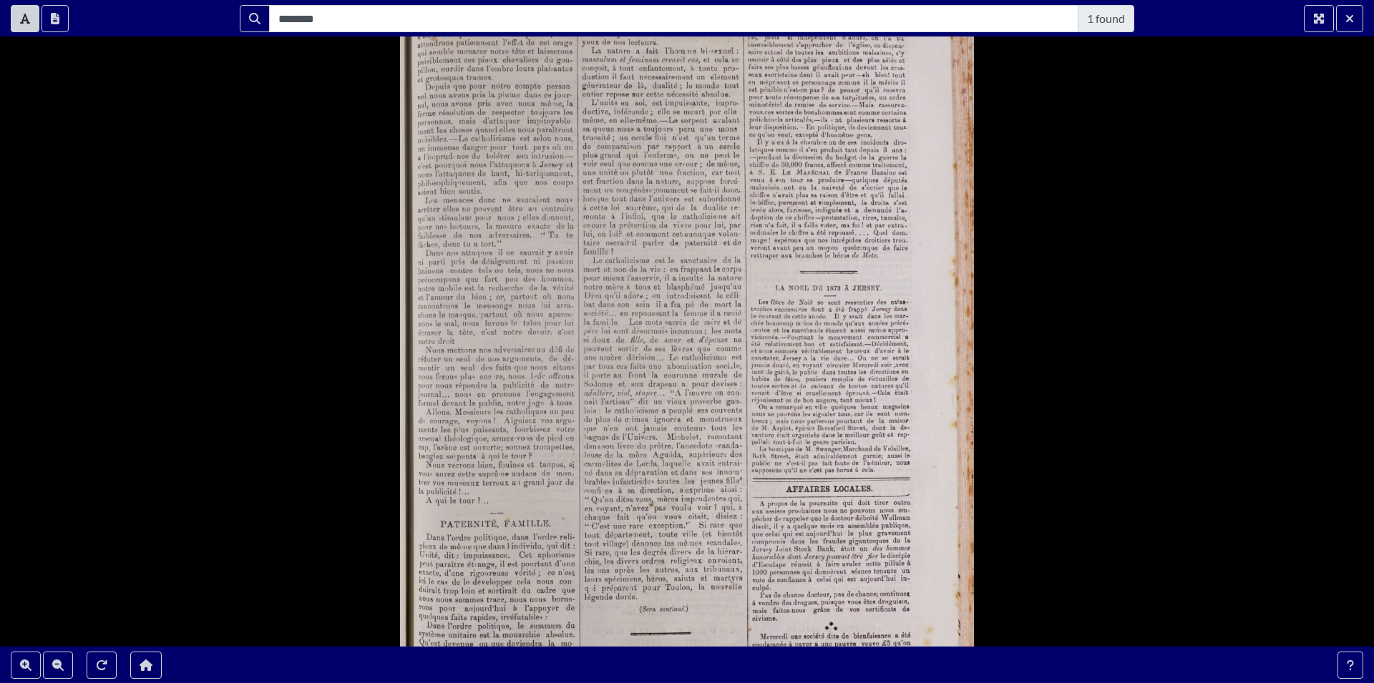
drag, startPoint x: 804, startPoint y: 565, endPoint x: 776, endPoint y: 318, distance: 248.5
click at [791, 561] on span "réussit" at bounding box center [801, 564] width 21 height 7
click at [323, 564] on div "dont nous voyons tous les jours grandir et prospérer les pieuses boutiques , no…" at bounding box center [687, 341] width 1374 height 683
click at [51, 671] on button "Zoom Out" at bounding box center [58, 665] width 30 height 27
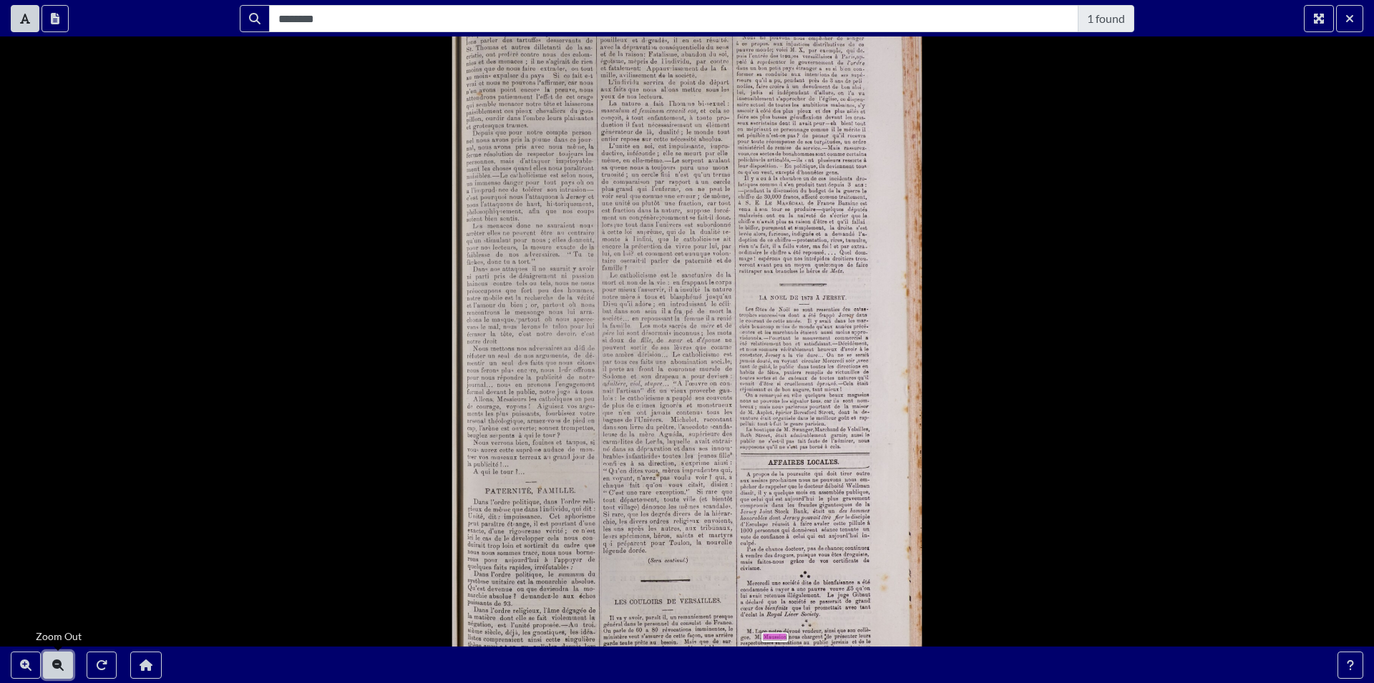
click at [58, 660] on button "Zoom Out" at bounding box center [58, 665] width 30 height 27
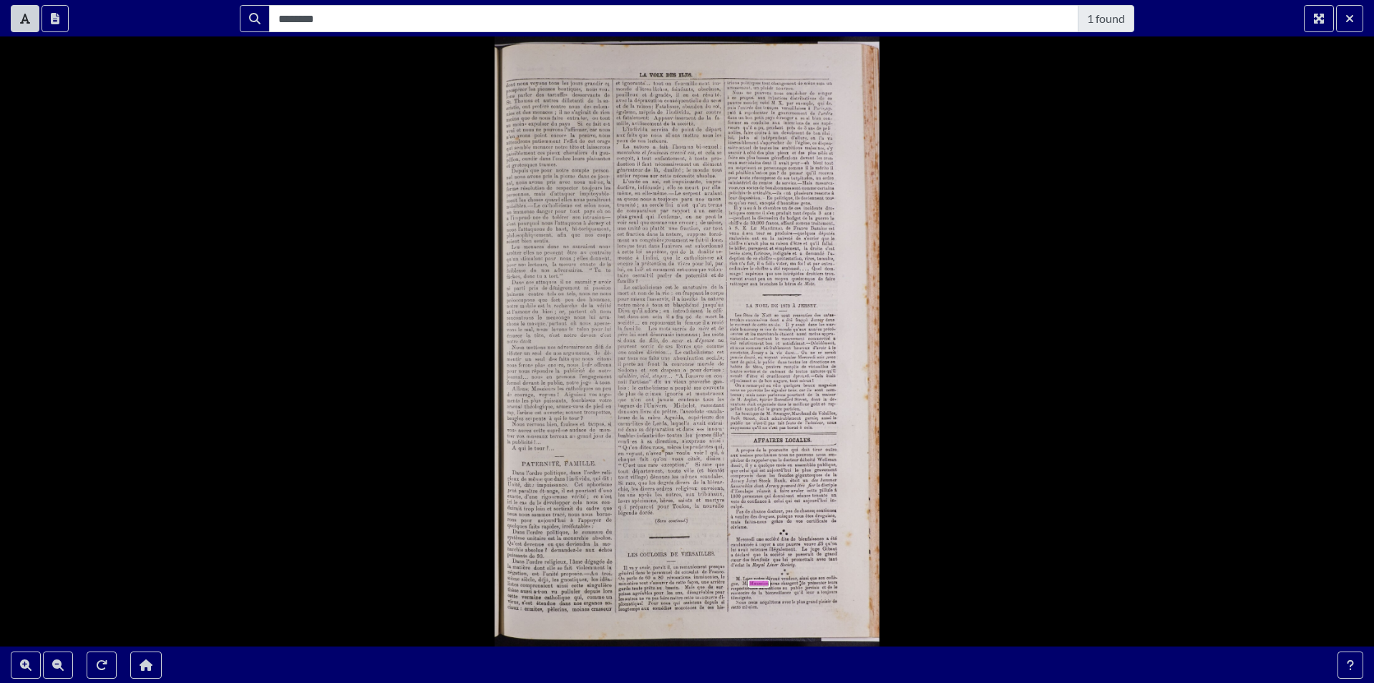
click at [790, 581] on span "vendeur" at bounding box center [788, 578] width 14 height 5
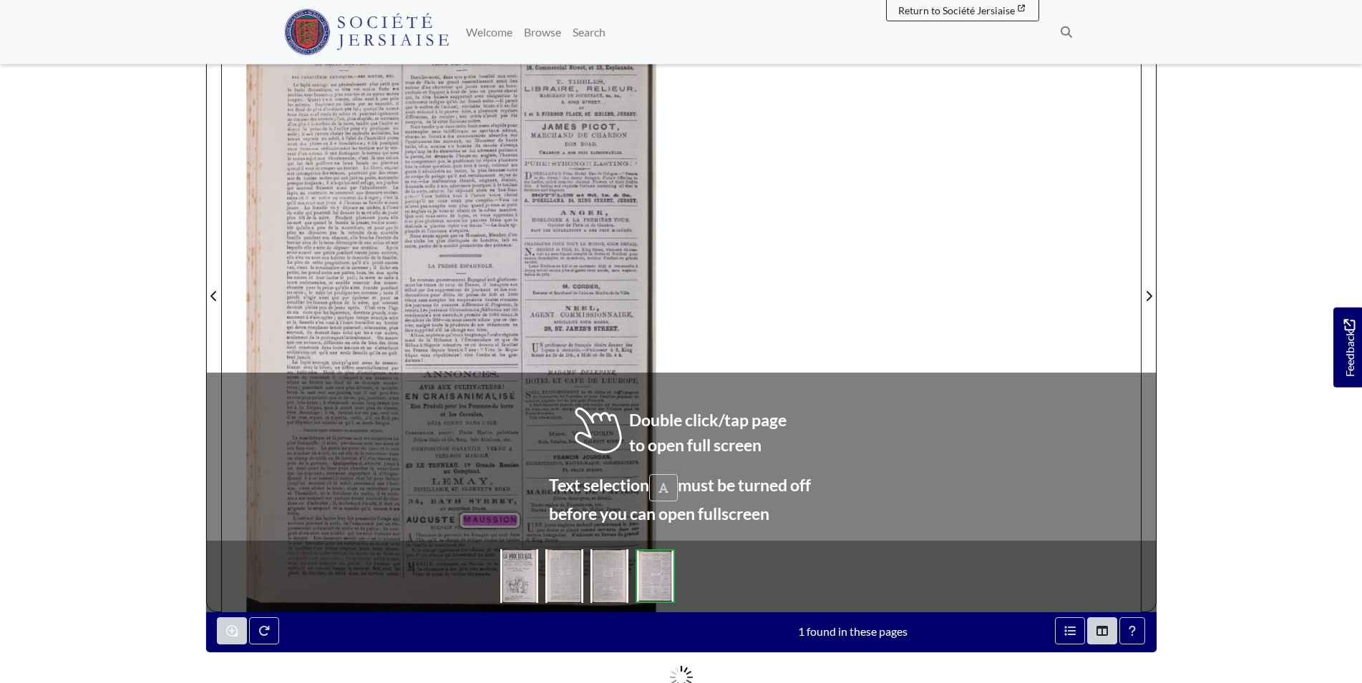
scroll to position [262, 0]
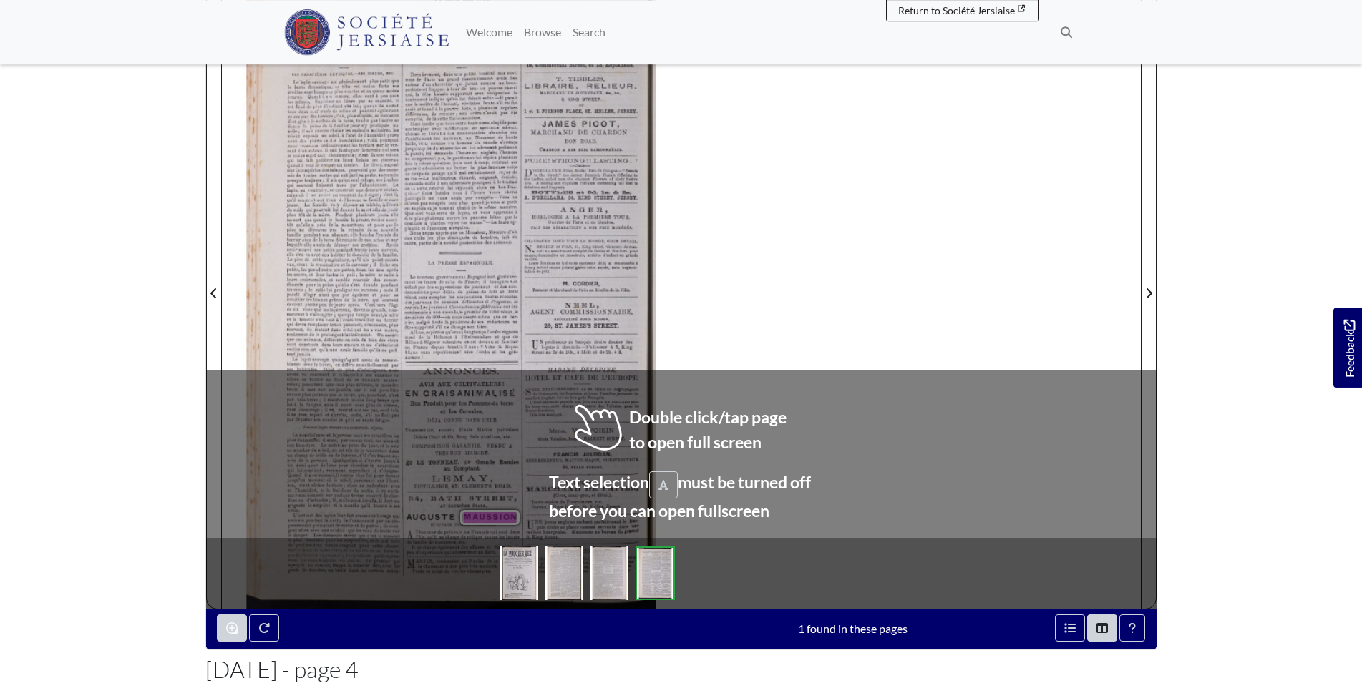
click at [872, 395] on div "Moyen de se faire un revenu net de 2000 francs avec 50 lapines . PAR A. SÉGOUIN…" at bounding box center [681, 285] width 919 height 650
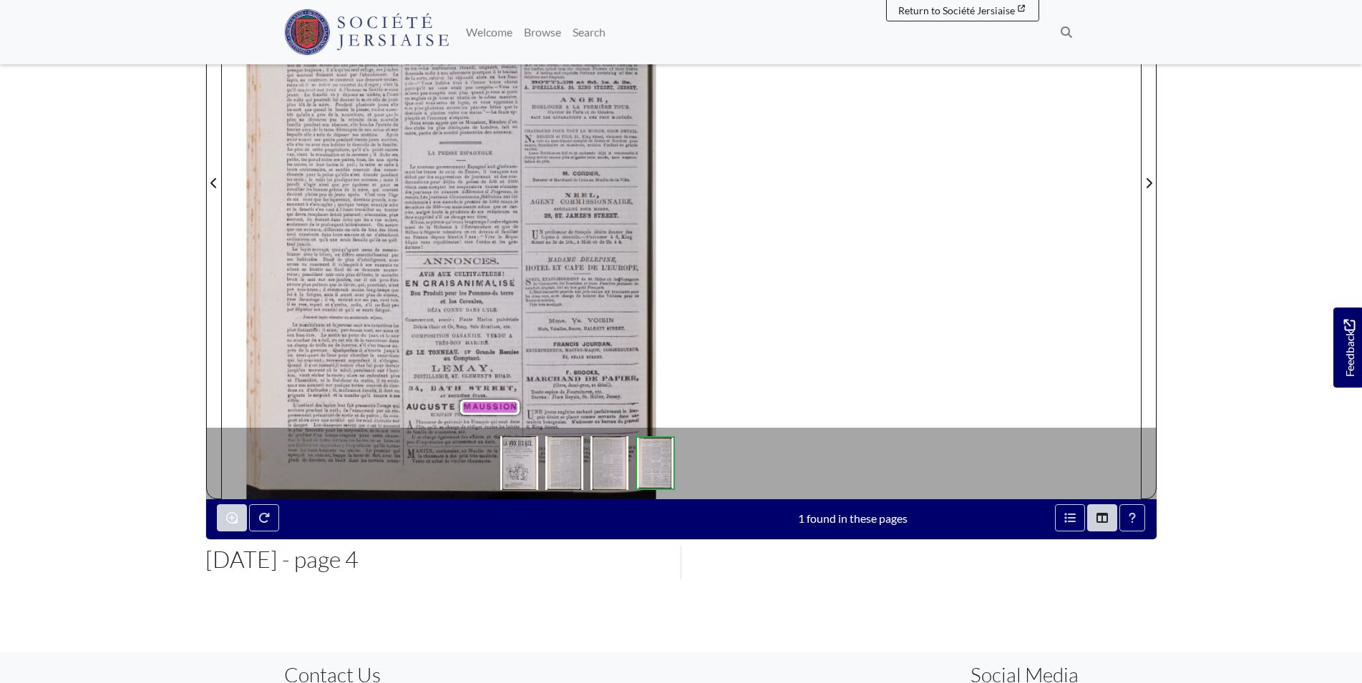
scroll to position [379, 0]
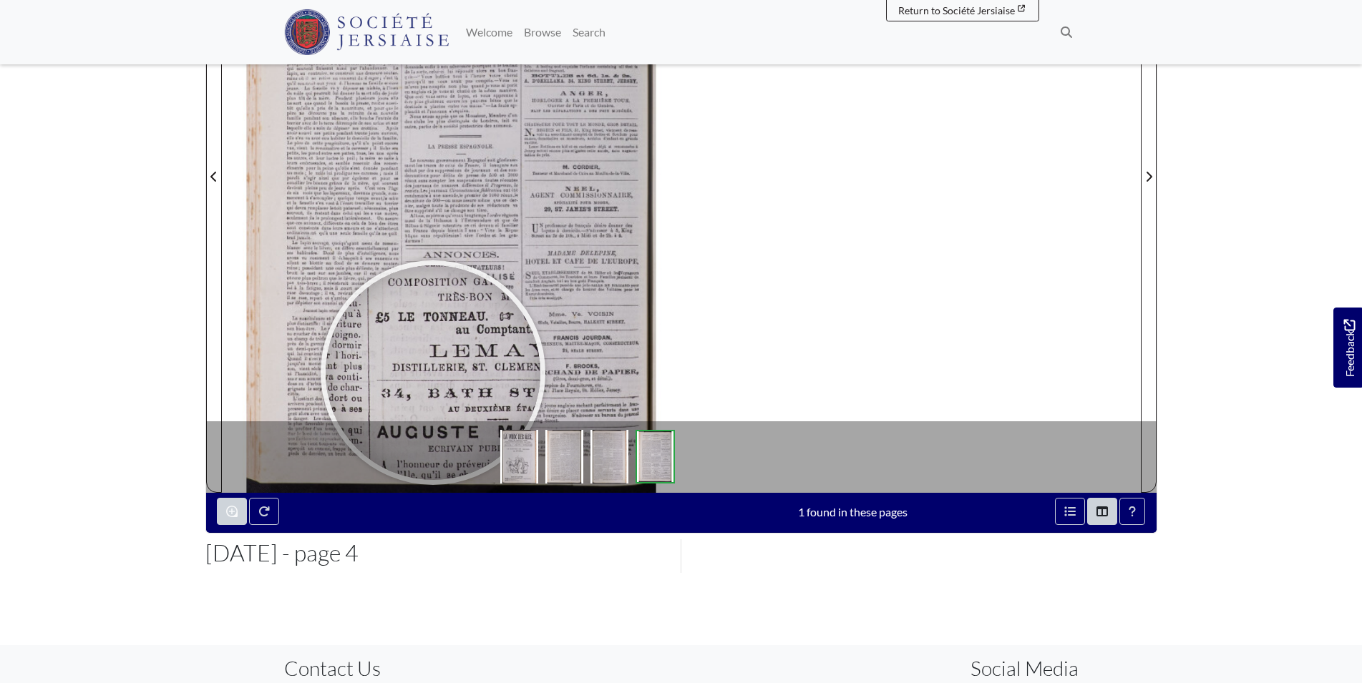
click at [432, 372] on div at bounding box center [433, 372] width 215 height 215
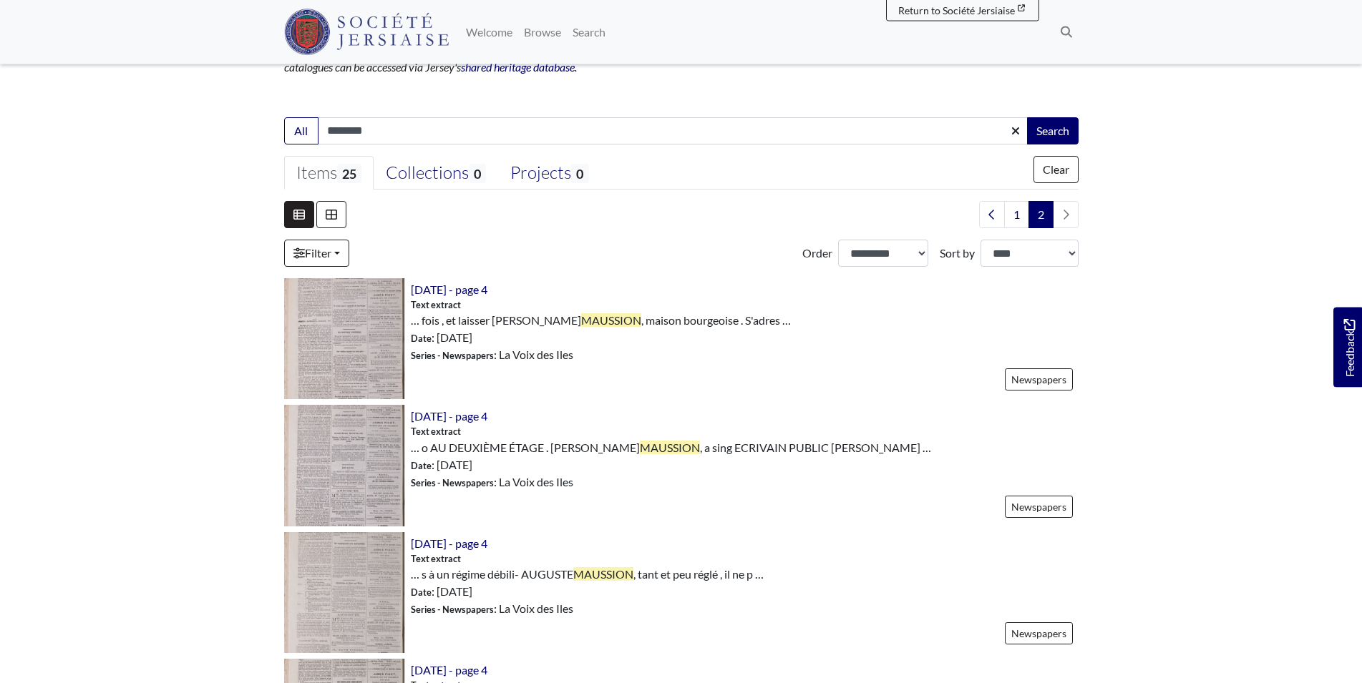
scroll to position [286, 0]
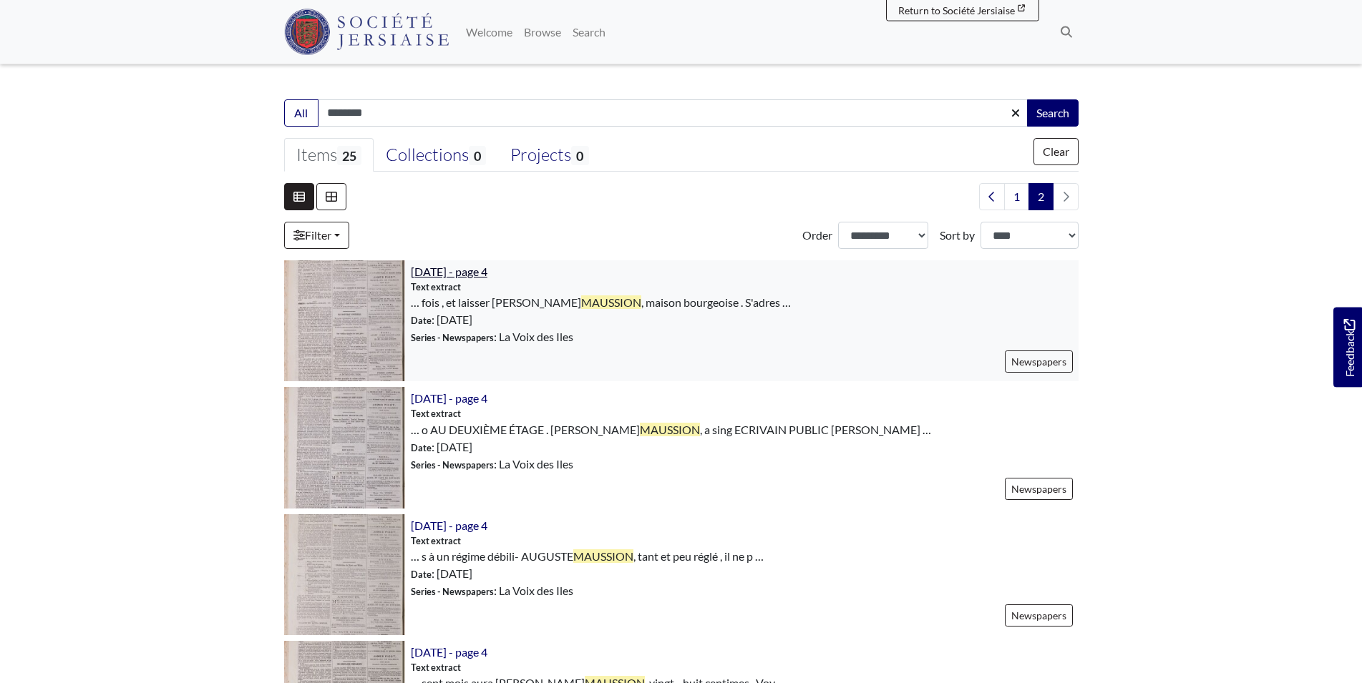
click at [462, 276] on span "[DATE] - page 4" at bounding box center [449, 272] width 77 height 14
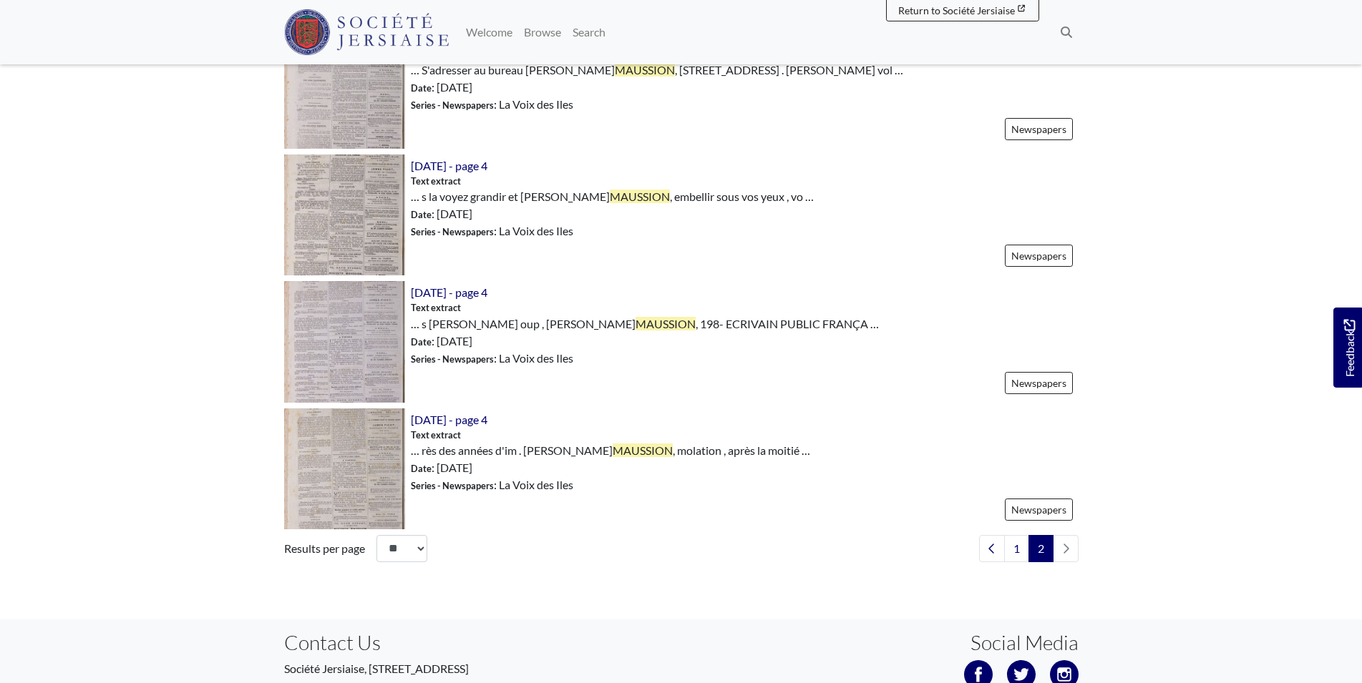
scroll to position [1289, 0]
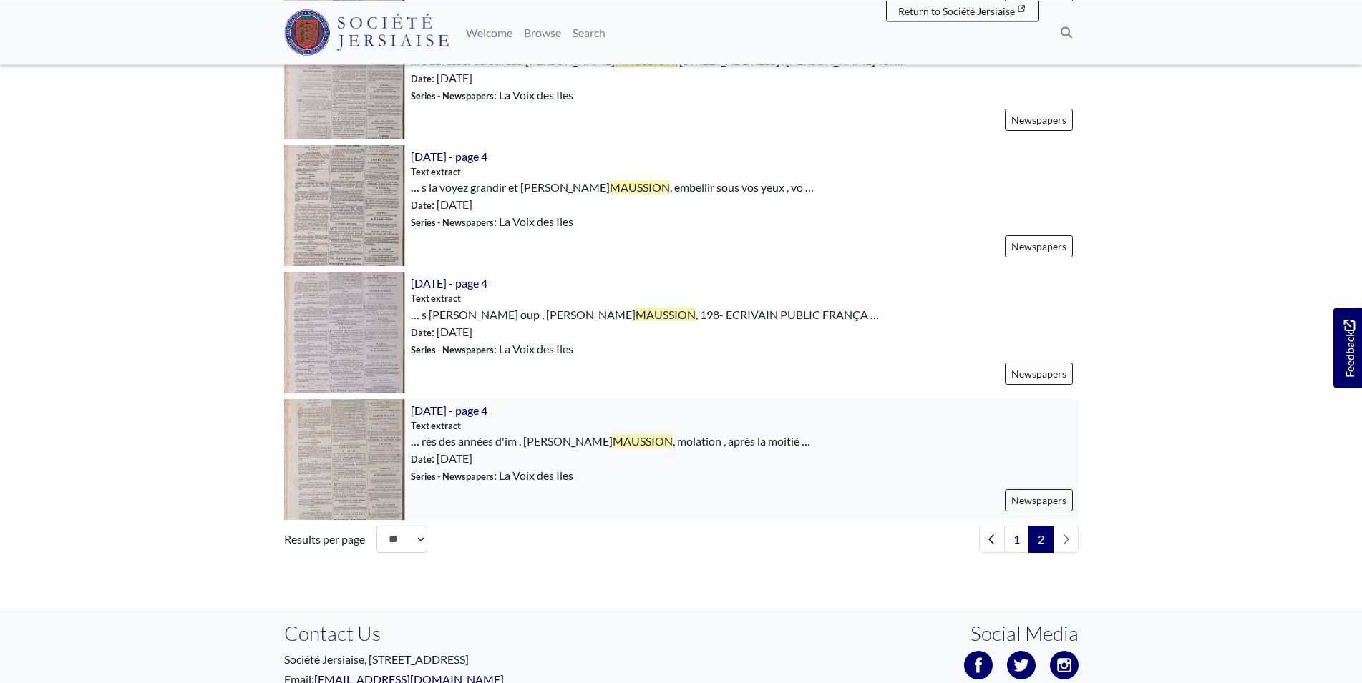
click at [487, 419] on span "30th May 1874 - page 4" at bounding box center [449, 410] width 77 height 17
click at [484, 414] on span "30th May 1874 - page 4" at bounding box center [449, 411] width 77 height 14
click at [1018, 545] on link "1" at bounding box center [1016, 540] width 25 height 27
drag, startPoint x: 1367, startPoint y: 527, endPoint x: 1360, endPoint y: 203, distance: 323.5
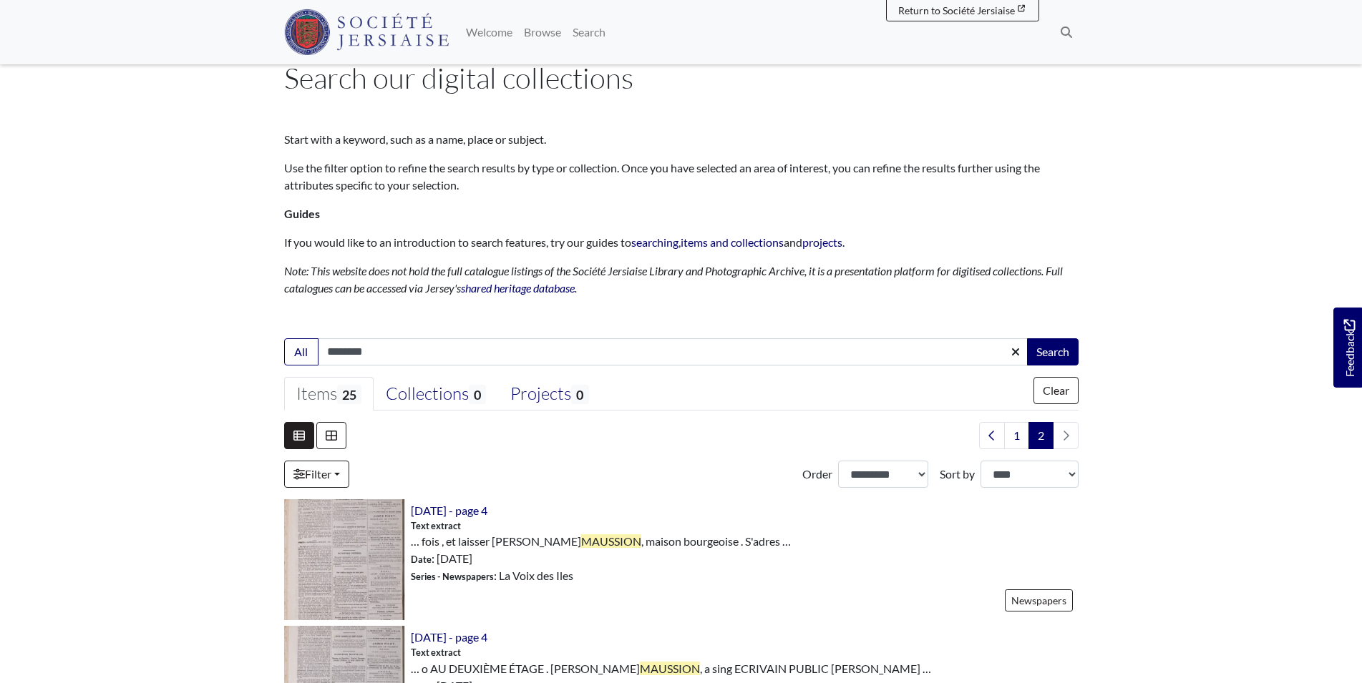
scroll to position [0, 0]
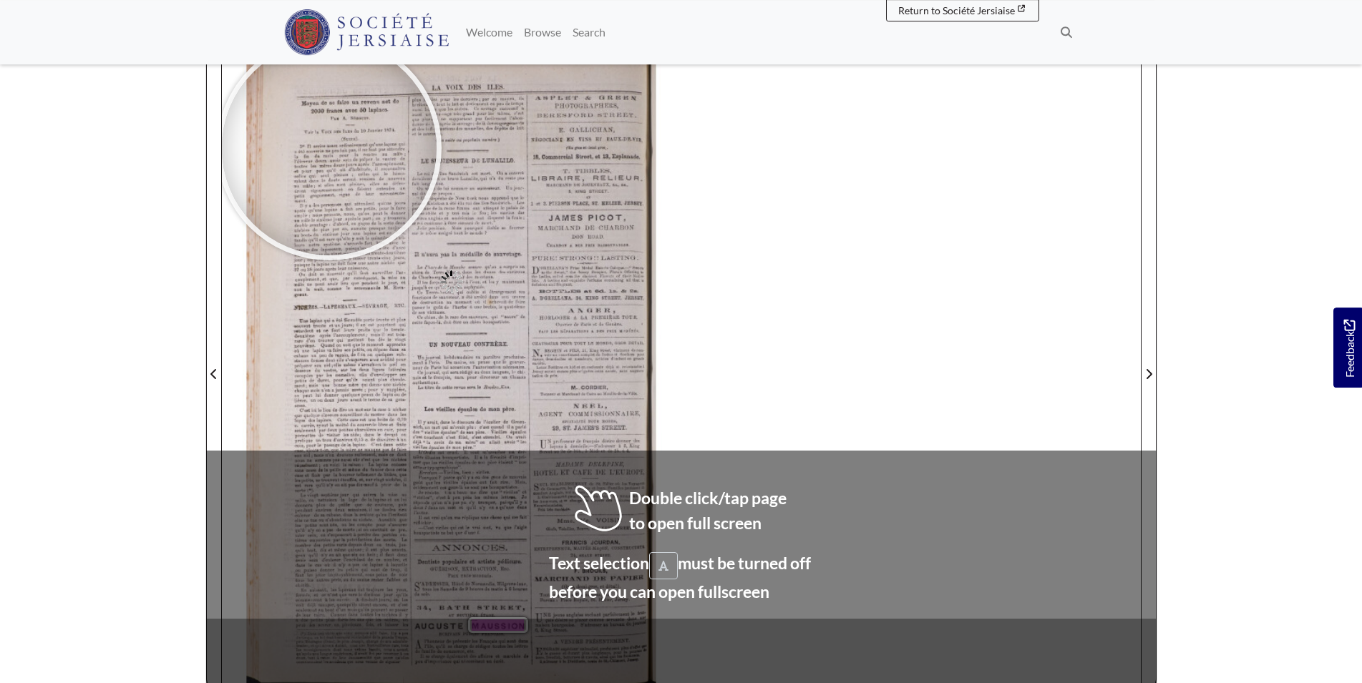
scroll to position [258, 0]
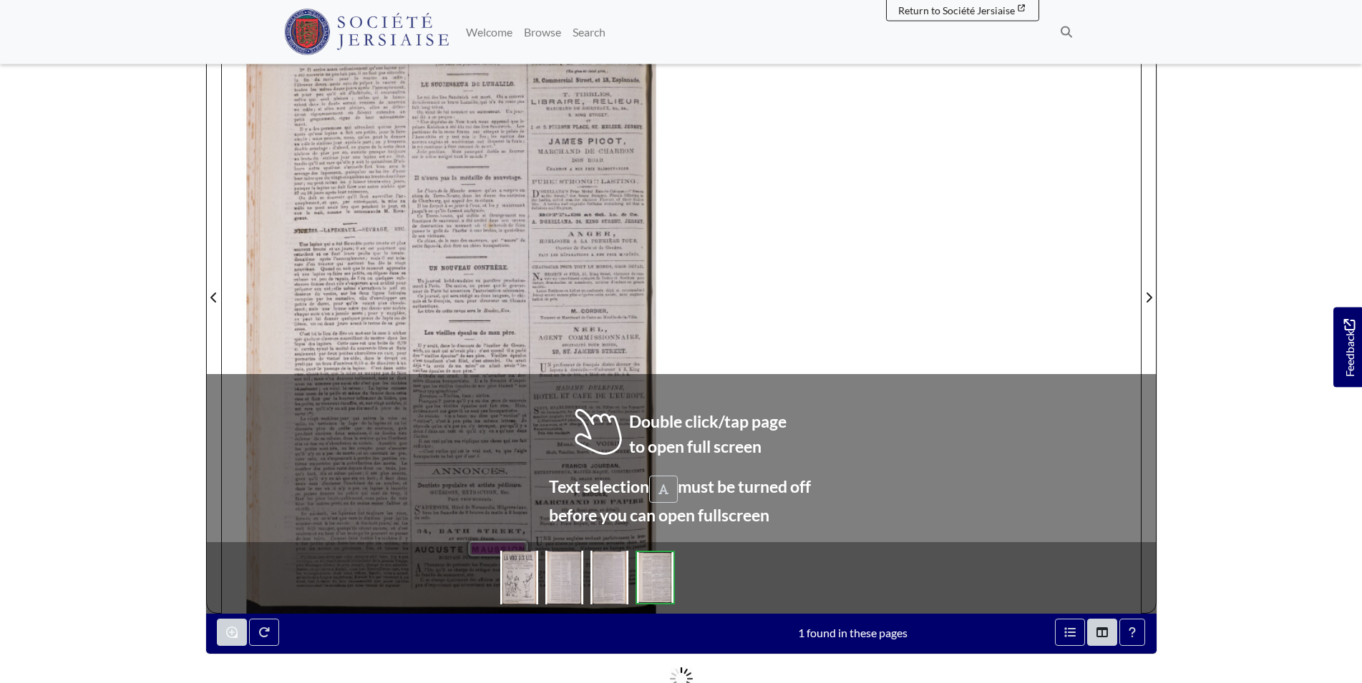
click at [929, 405] on div "LA VOIX DES ILES . Moyen de se faire un revenu net de 2000 francs avec 50 lapin…" at bounding box center [681, 289] width 919 height 650
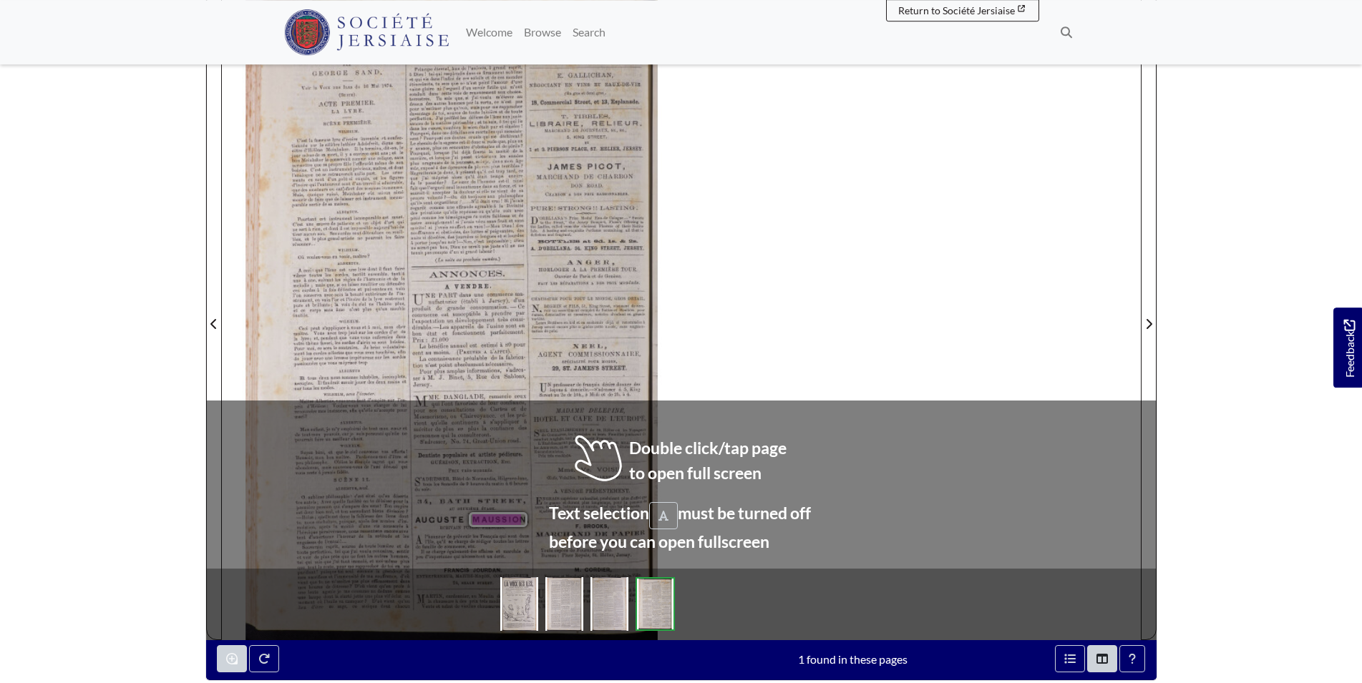
scroll to position [248, 0]
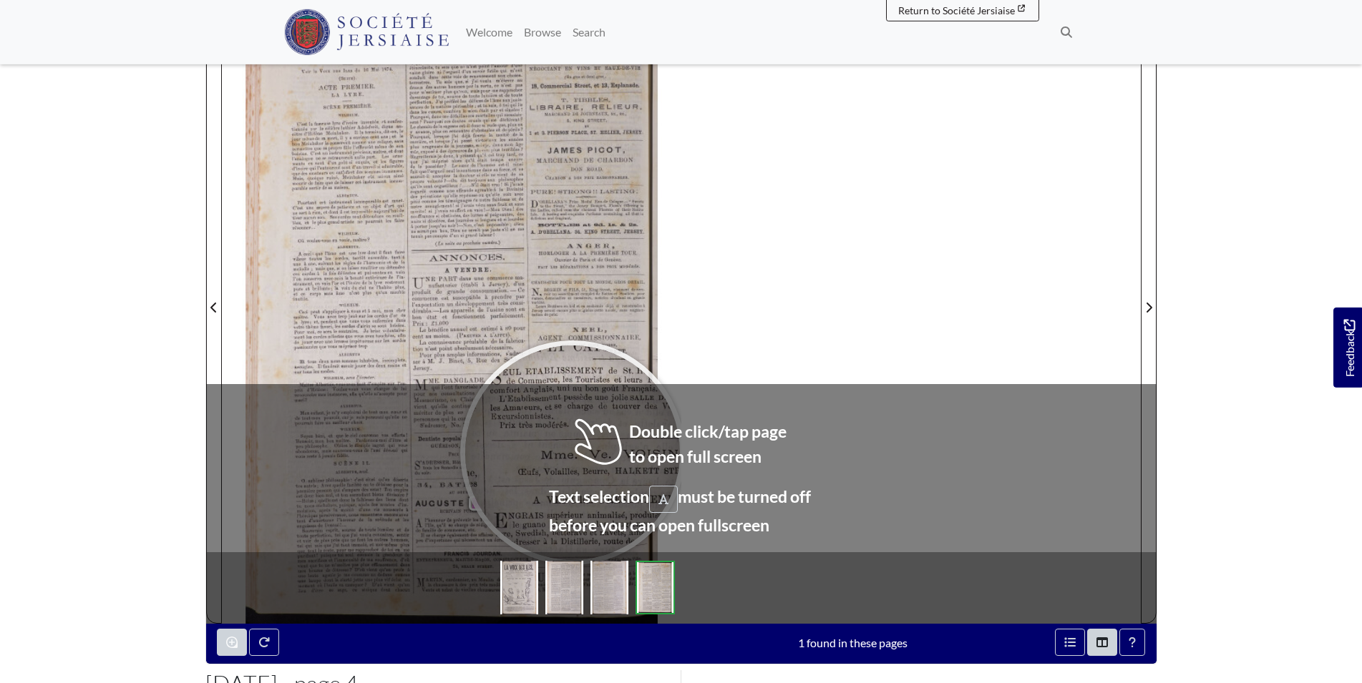
click at [573, 453] on div at bounding box center [572, 453] width 215 height 215
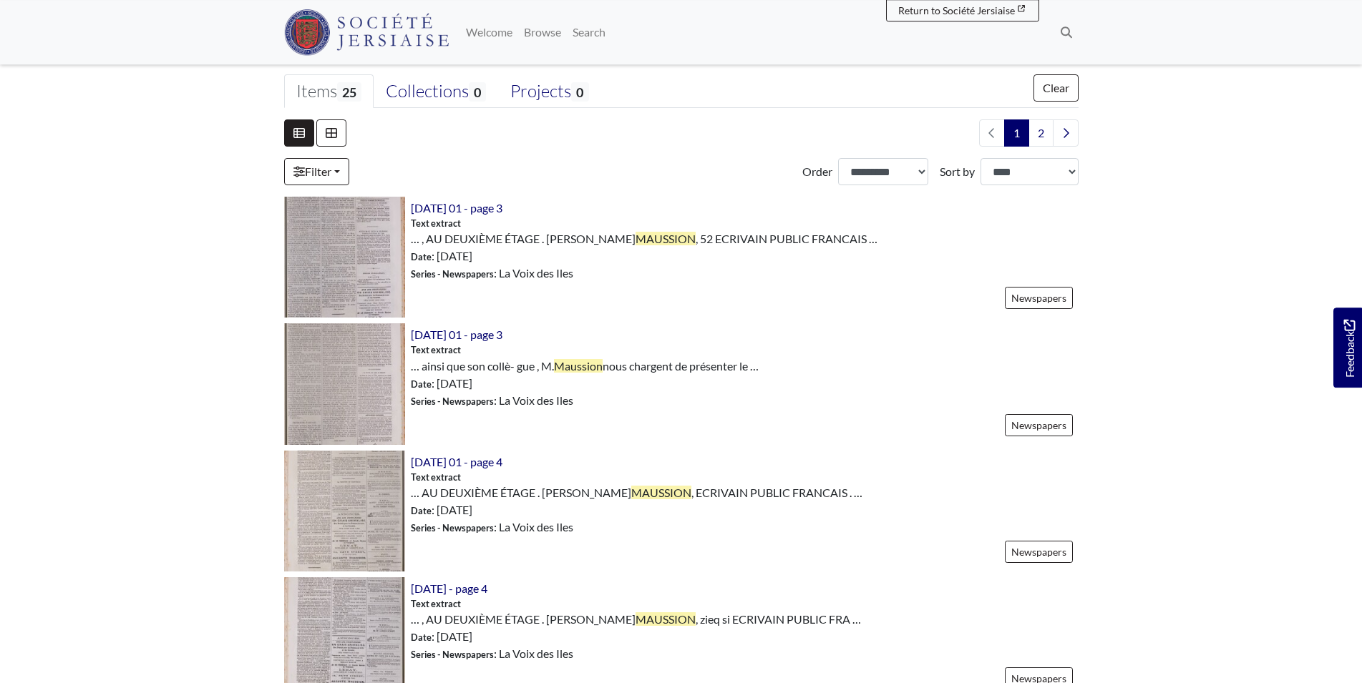
scroll to position [352, 0]
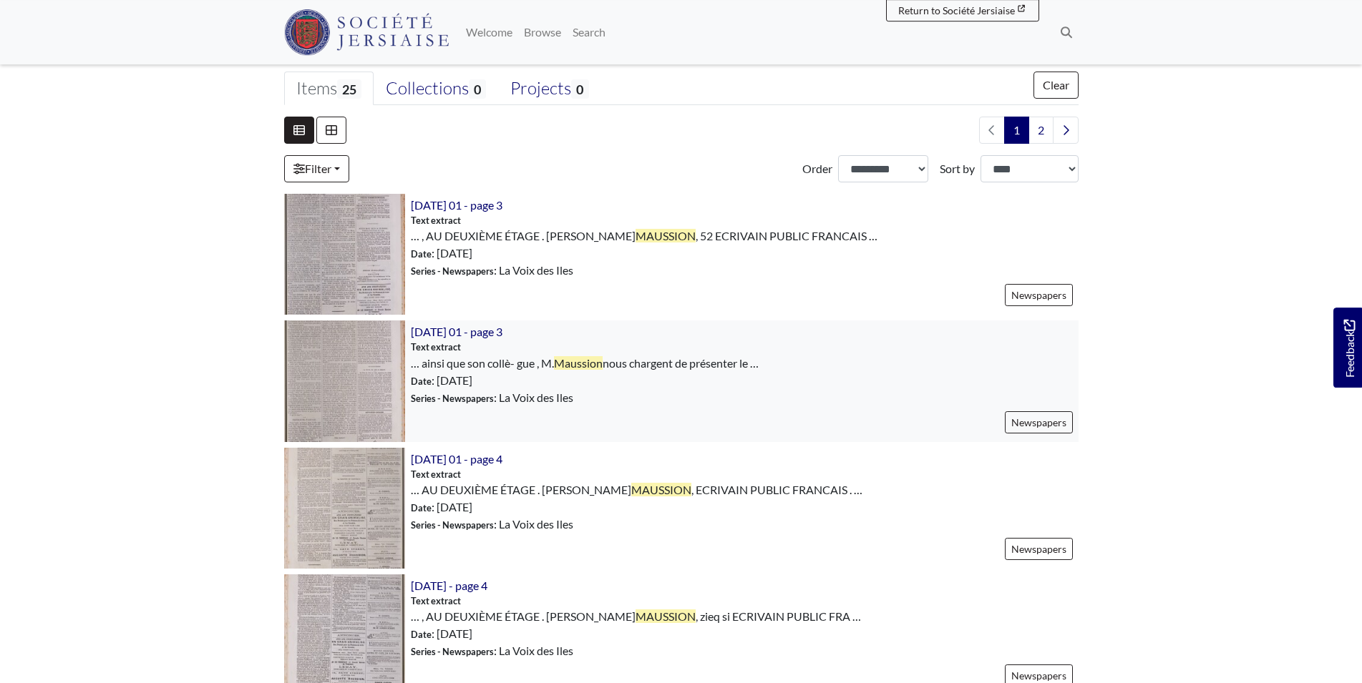
click at [351, 356] on img at bounding box center [344, 381] width 121 height 121
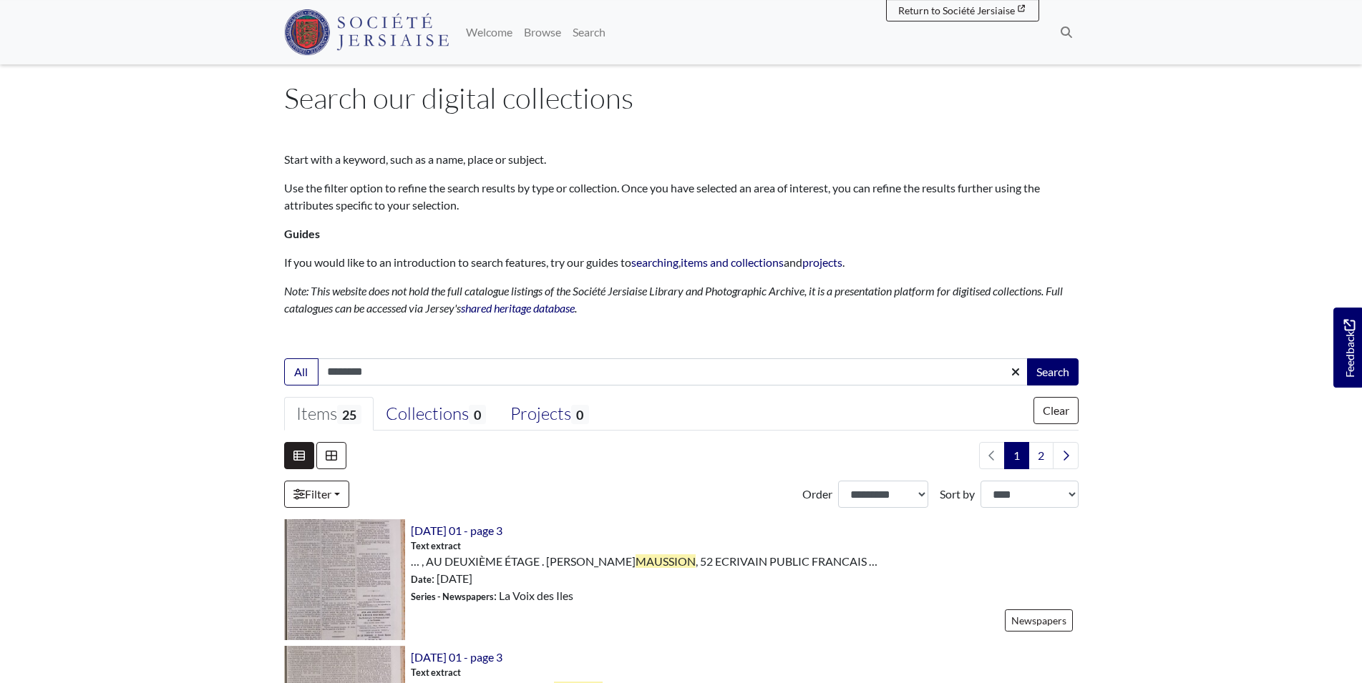
scroll to position [0, 0]
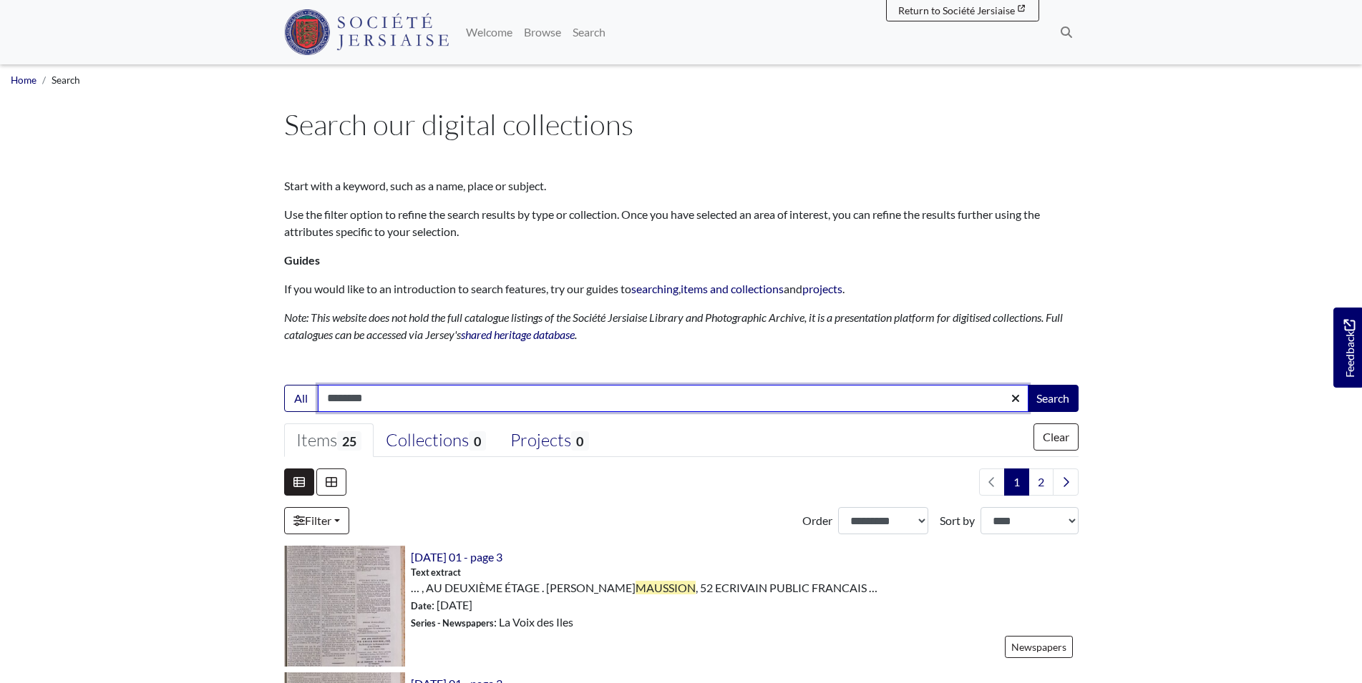
click at [403, 401] on input "********" at bounding box center [673, 398] width 711 height 27
type input "*"
type input "****"
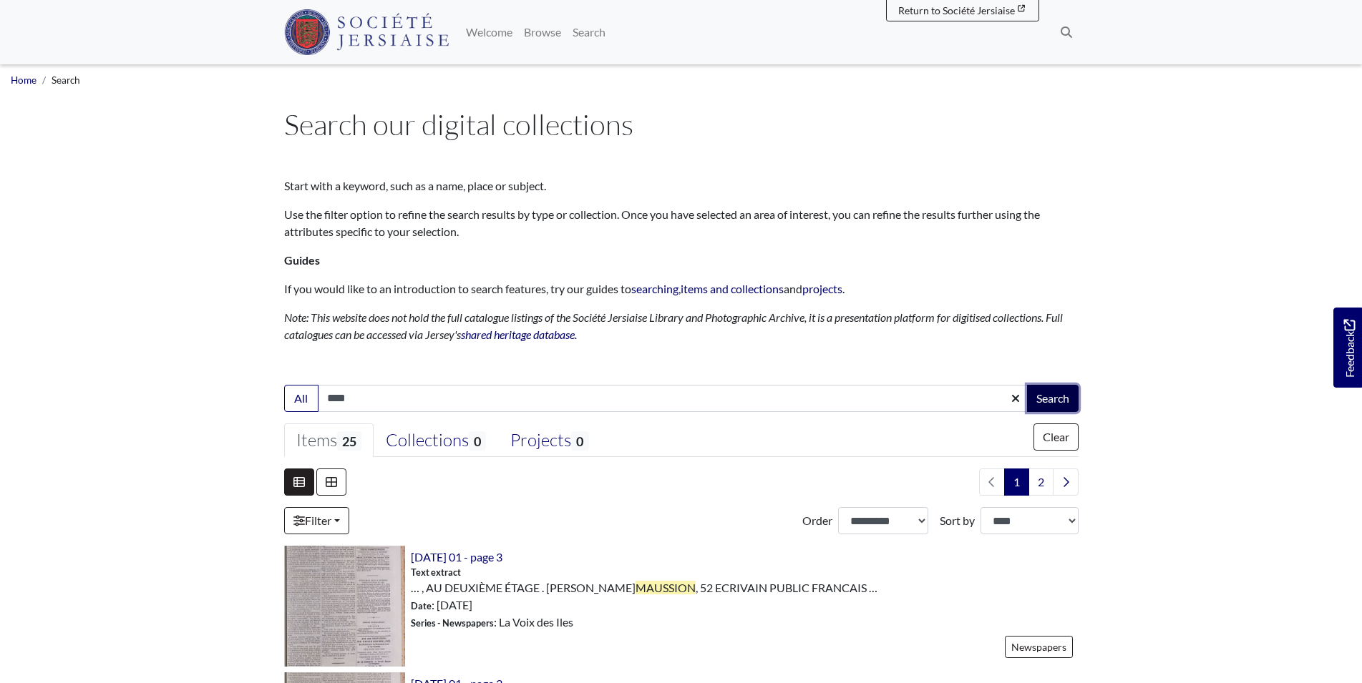
click at [1043, 398] on button "Search" at bounding box center [1053, 398] width 52 height 27
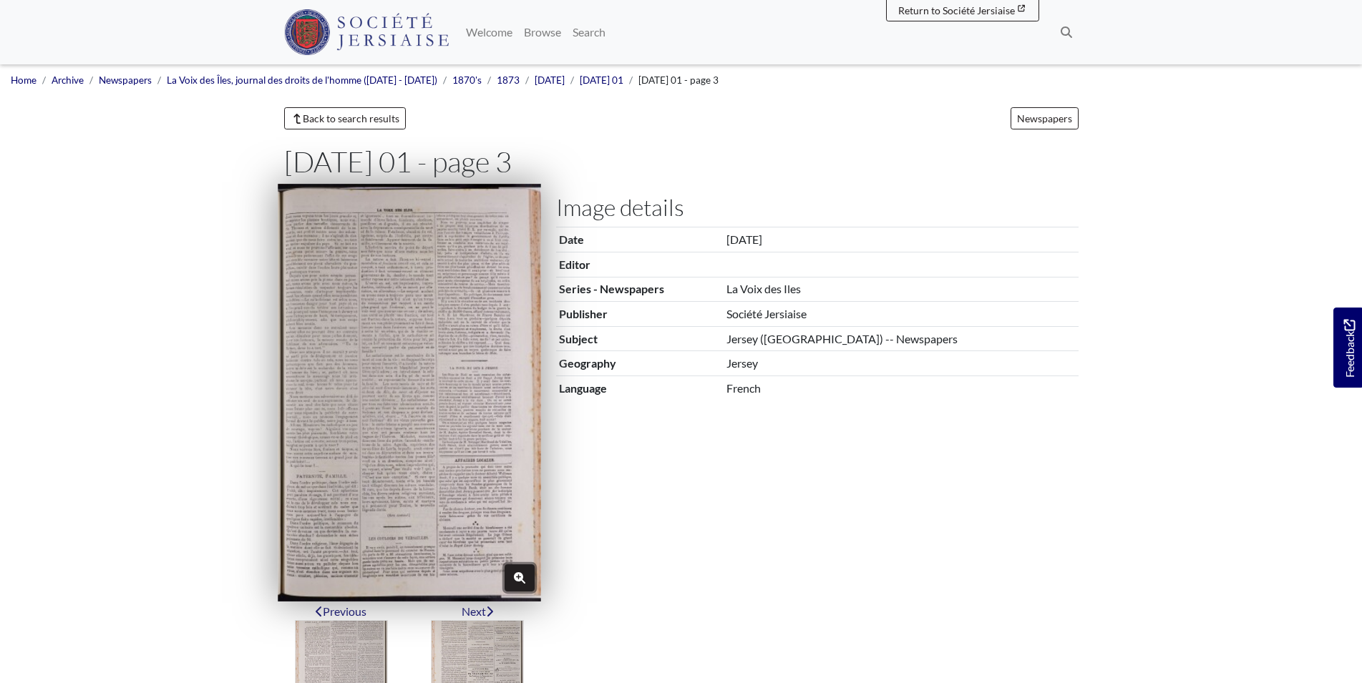
click at [527, 572] on button "Zoom" at bounding box center [520, 578] width 30 height 27
type input "********"
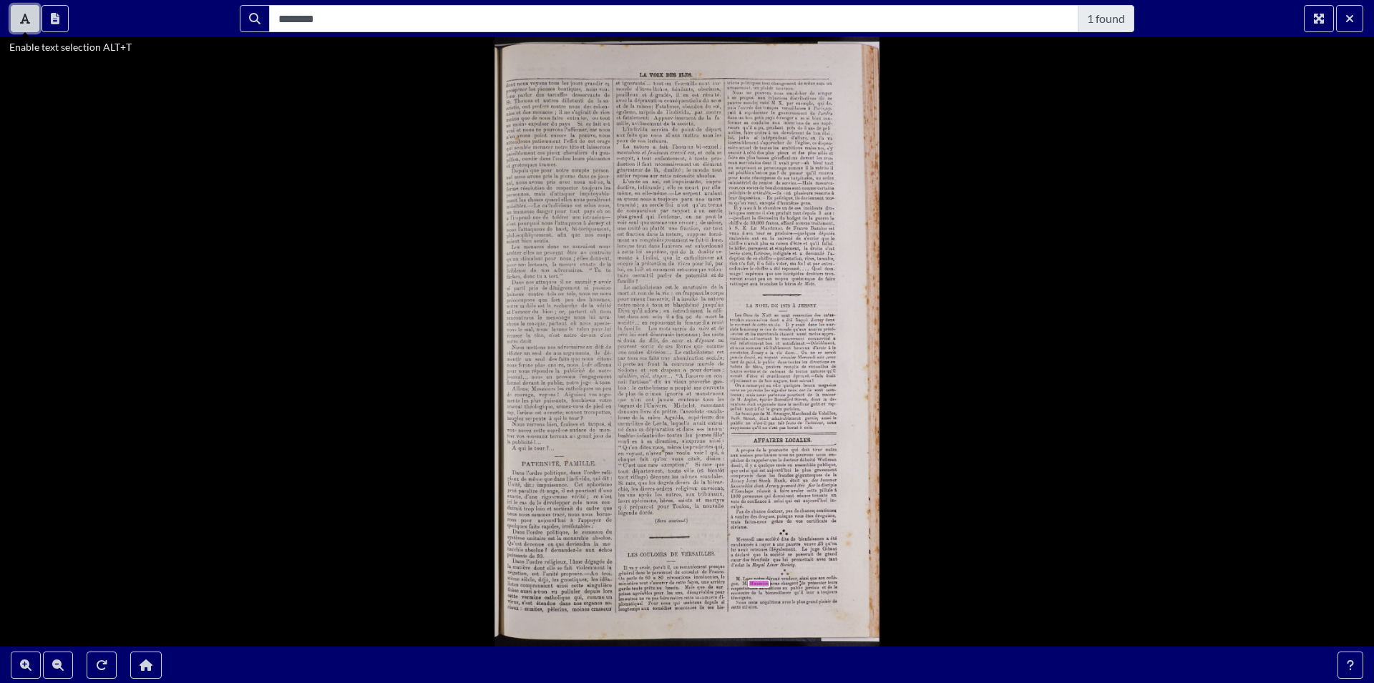
click at [23, 14] on icon "Enable text selection ALT+T" at bounding box center [25, 18] width 10 height 11
click at [57, 17] on icon "Read Transcription" at bounding box center [55, 18] width 9 height 11
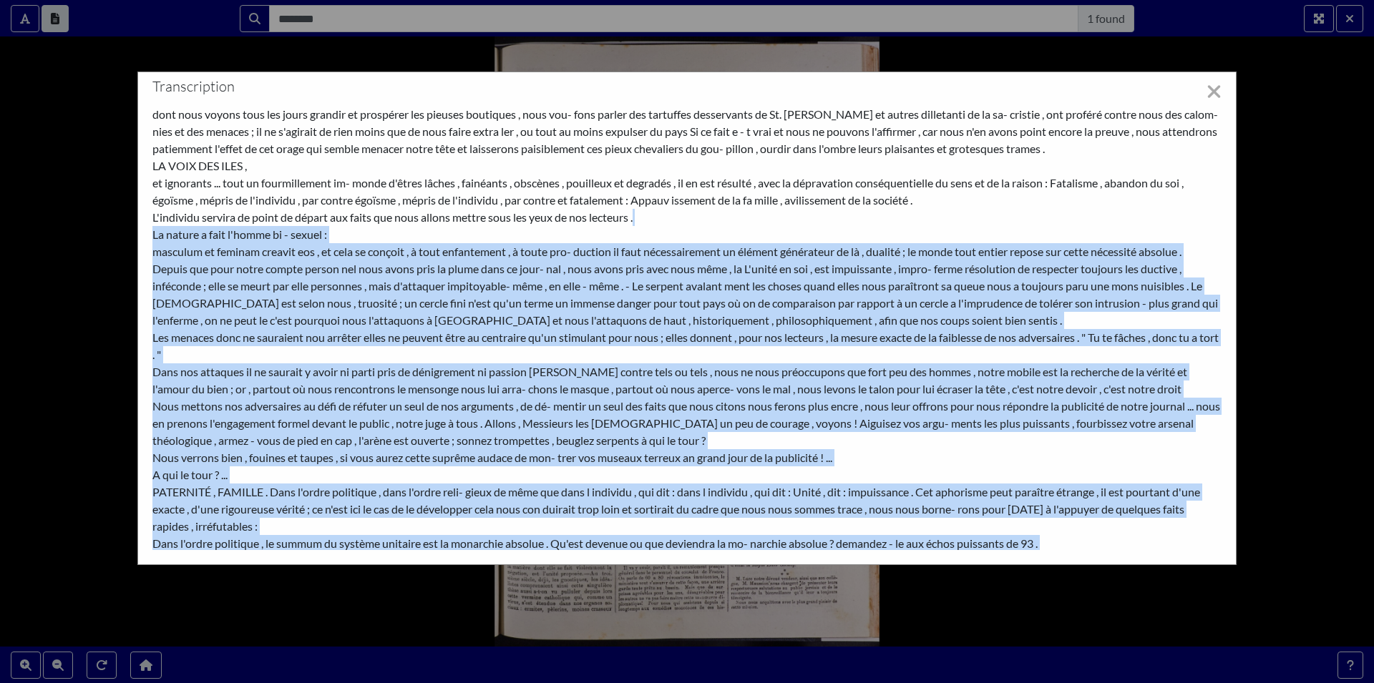
drag, startPoint x: 1209, startPoint y: 215, endPoint x: 1214, endPoint y: 260, distance: 44.6
click at [1214, 260] on div "dont nous voyons tous les jours grandir et prospérer les pieuses boutiques , no…" at bounding box center [686, 328] width 1069 height 444
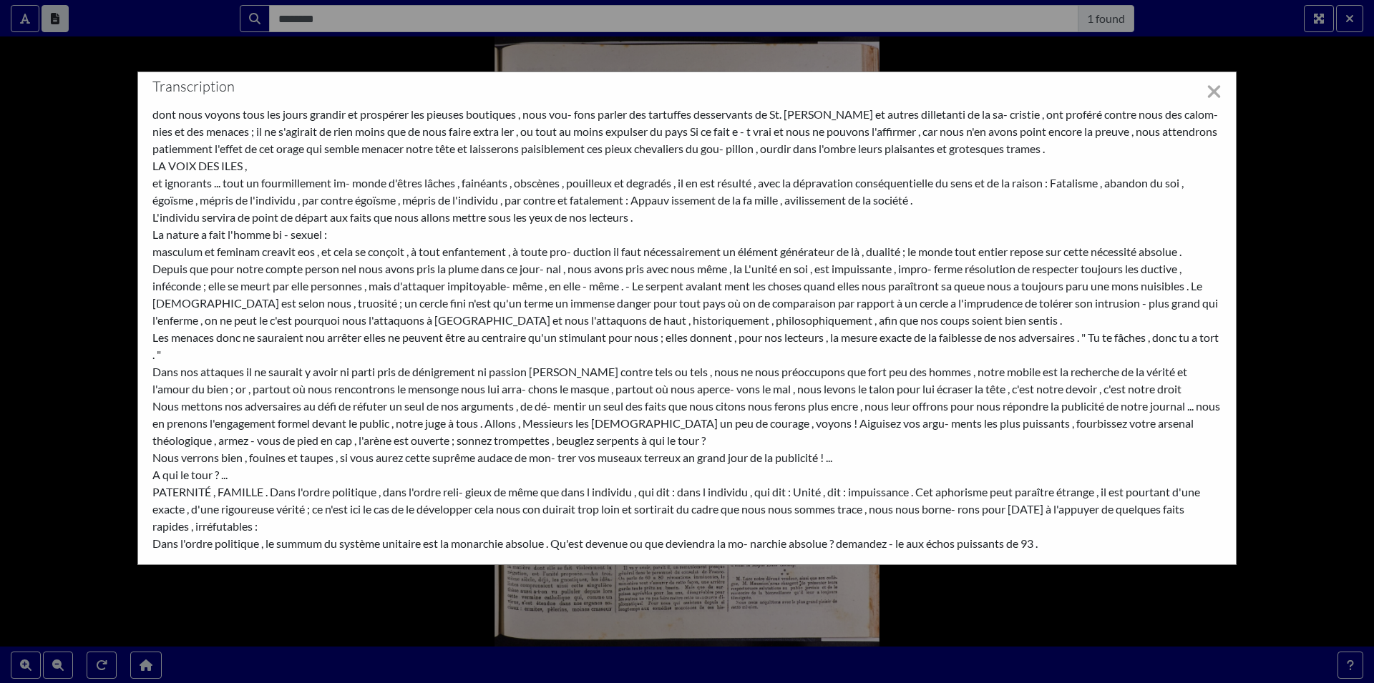
click at [1189, 220] on div "dont nous voyons tous les jours grandir et prospérer les pieuses boutiques , no…" at bounding box center [686, 328] width 1069 height 444
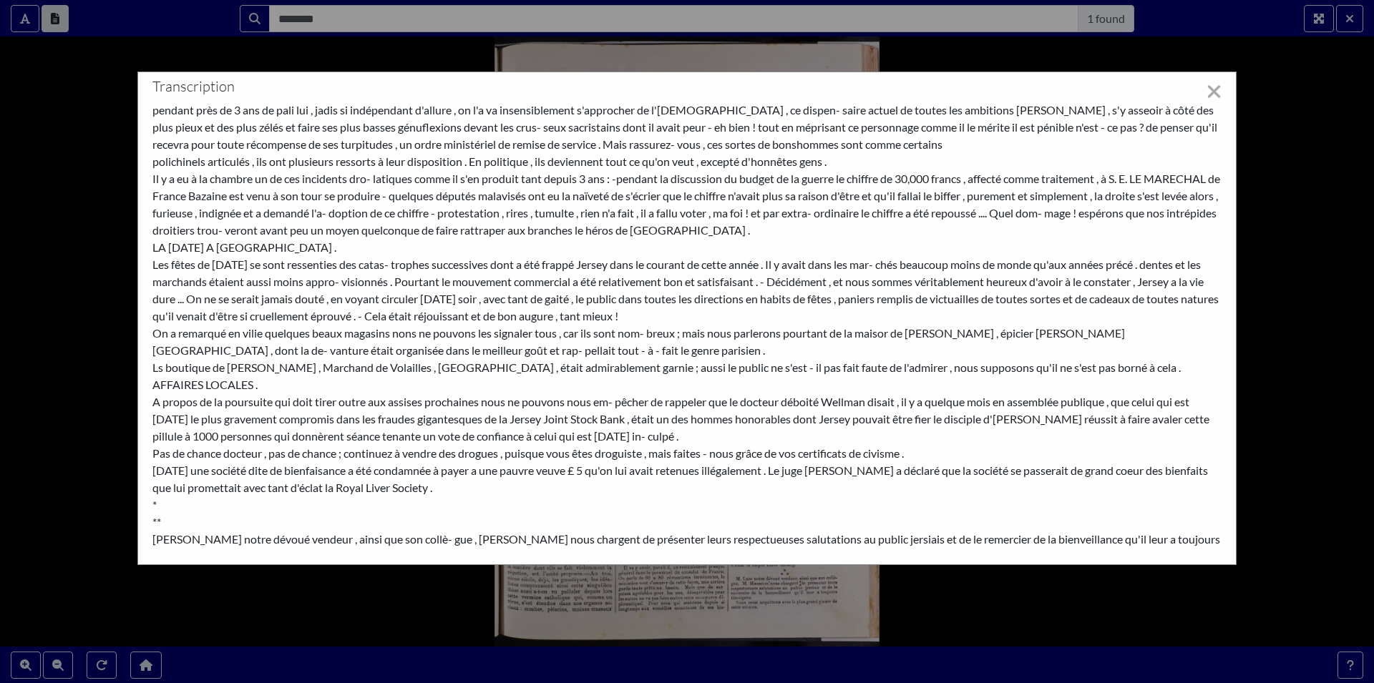
scroll to position [878, 0]
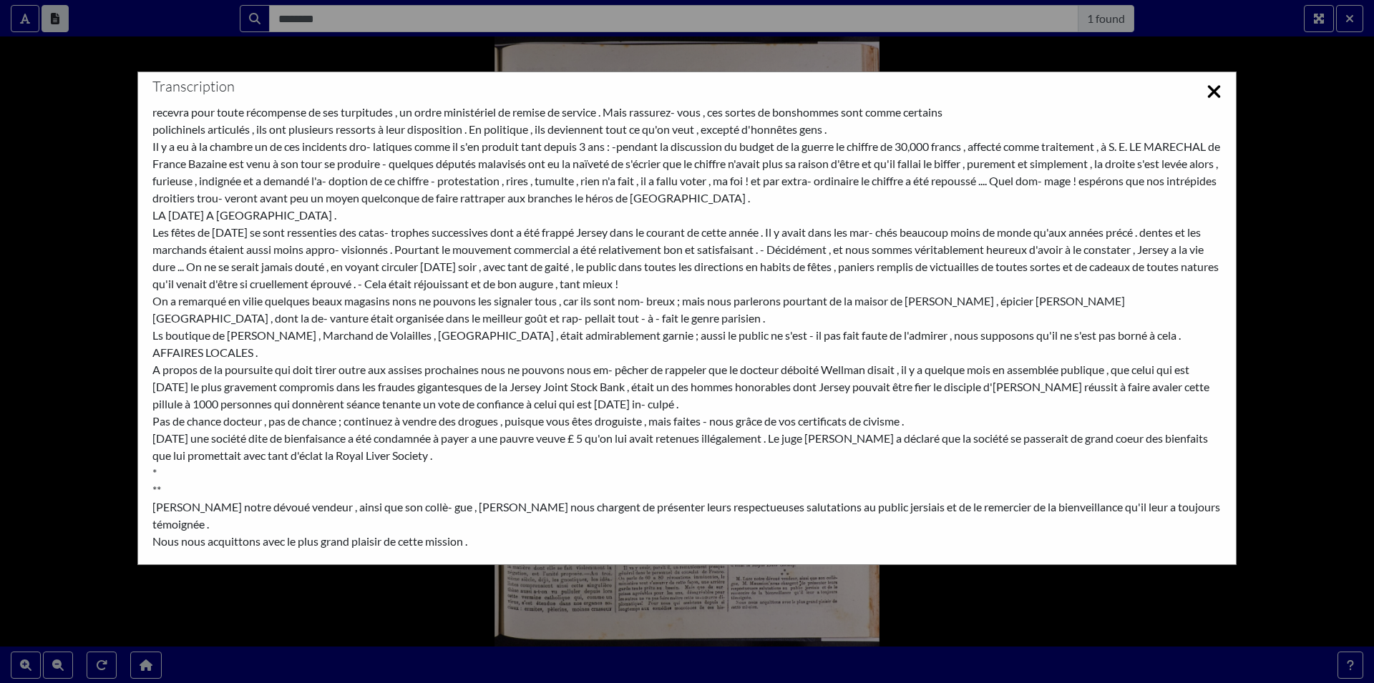
click at [1219, 91] on icon at bounding box center [1214, 92] width 15 height 20
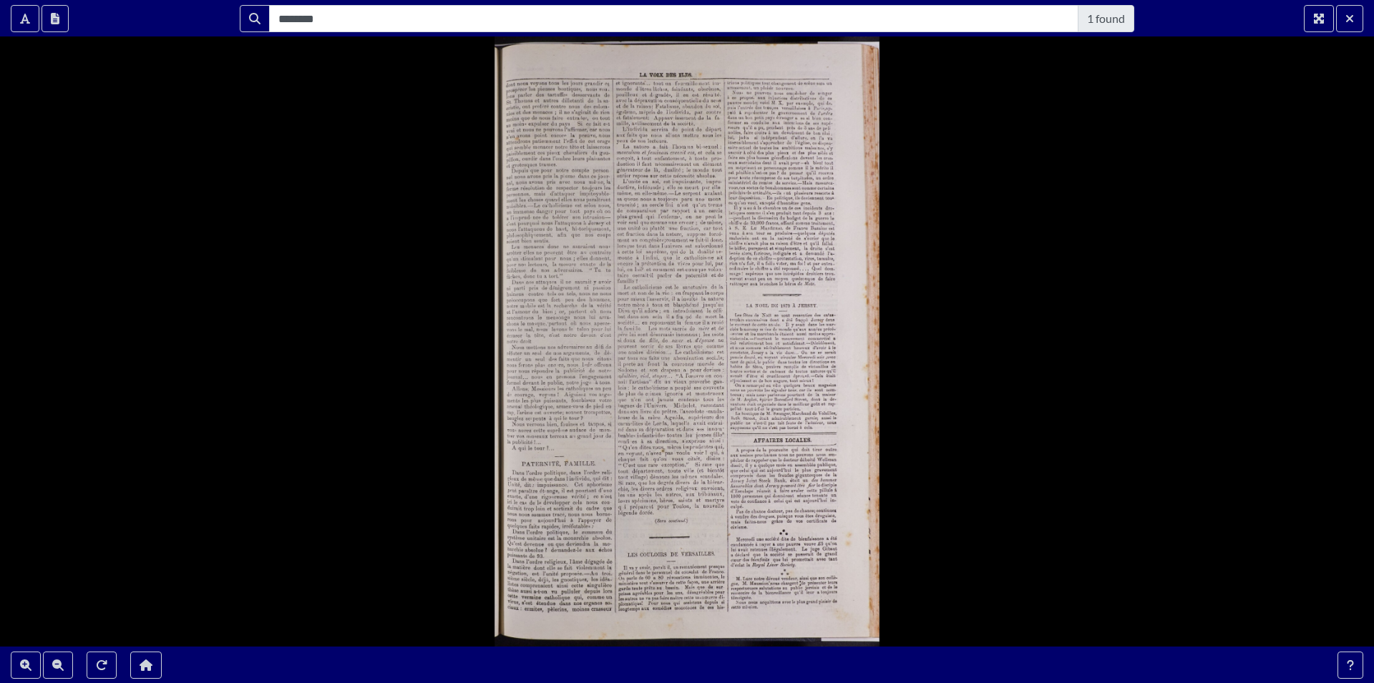
click at [750, 477] on div at bounding box center [687, 341] width 1374 height 683
drag, startPoint x: 769, startPoint y: 569, endPoint x: 765, endPoint y: 562, distance: 7.4
click at [767, 568] on div at bounding box center [687, 341] width 1374 height 683
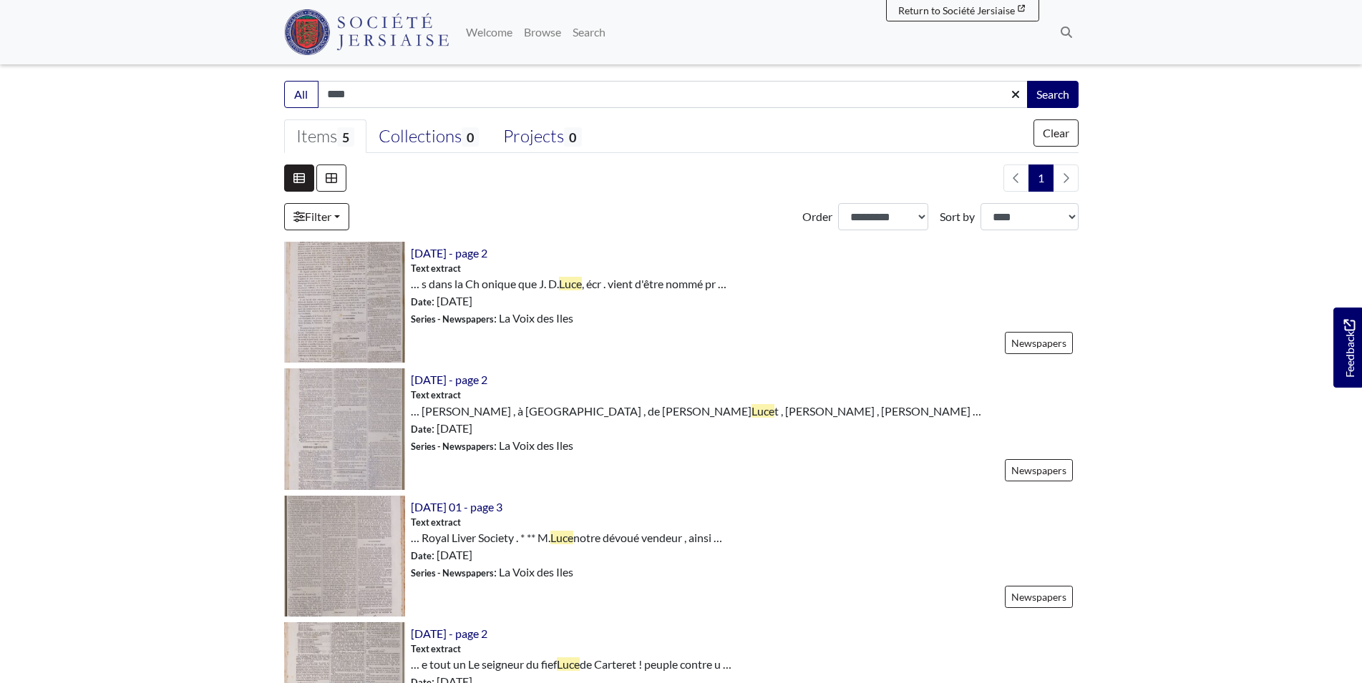
scroll to position [287, 0]
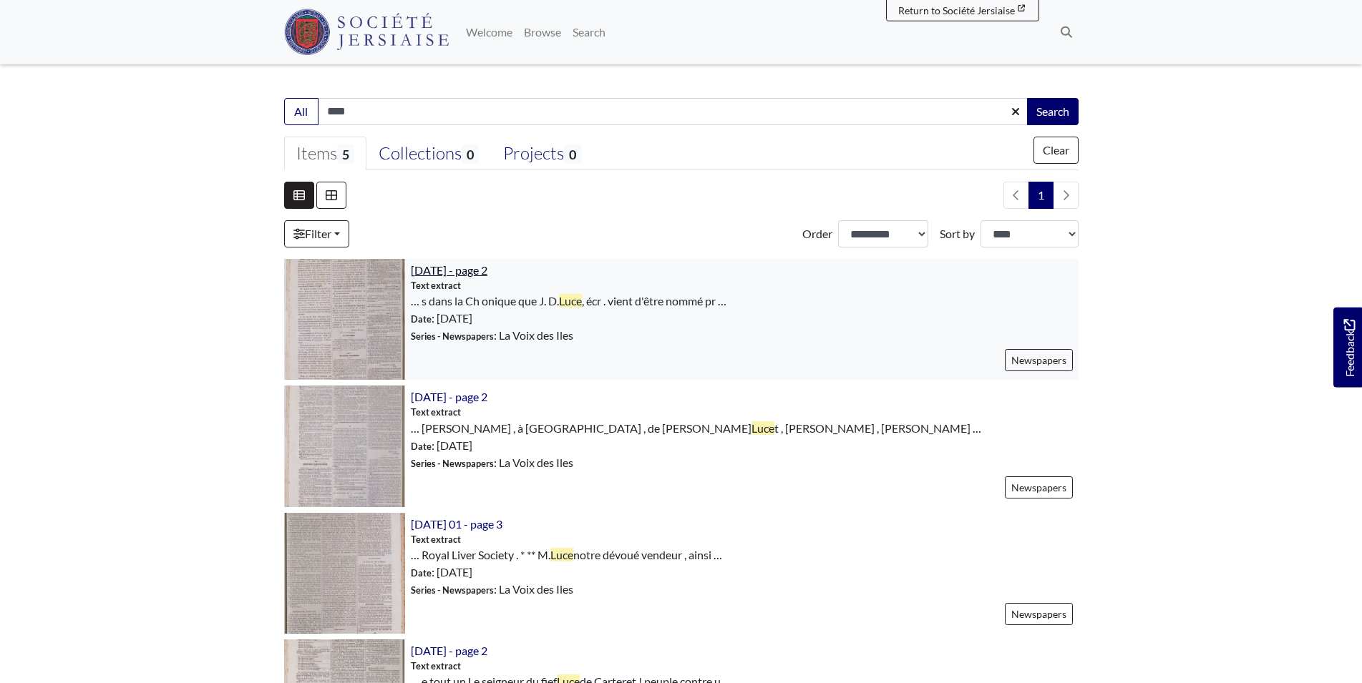
click at [482, 276] on span "[DATE] - page 2" at bounding box center [449, 270] width 77 height 14
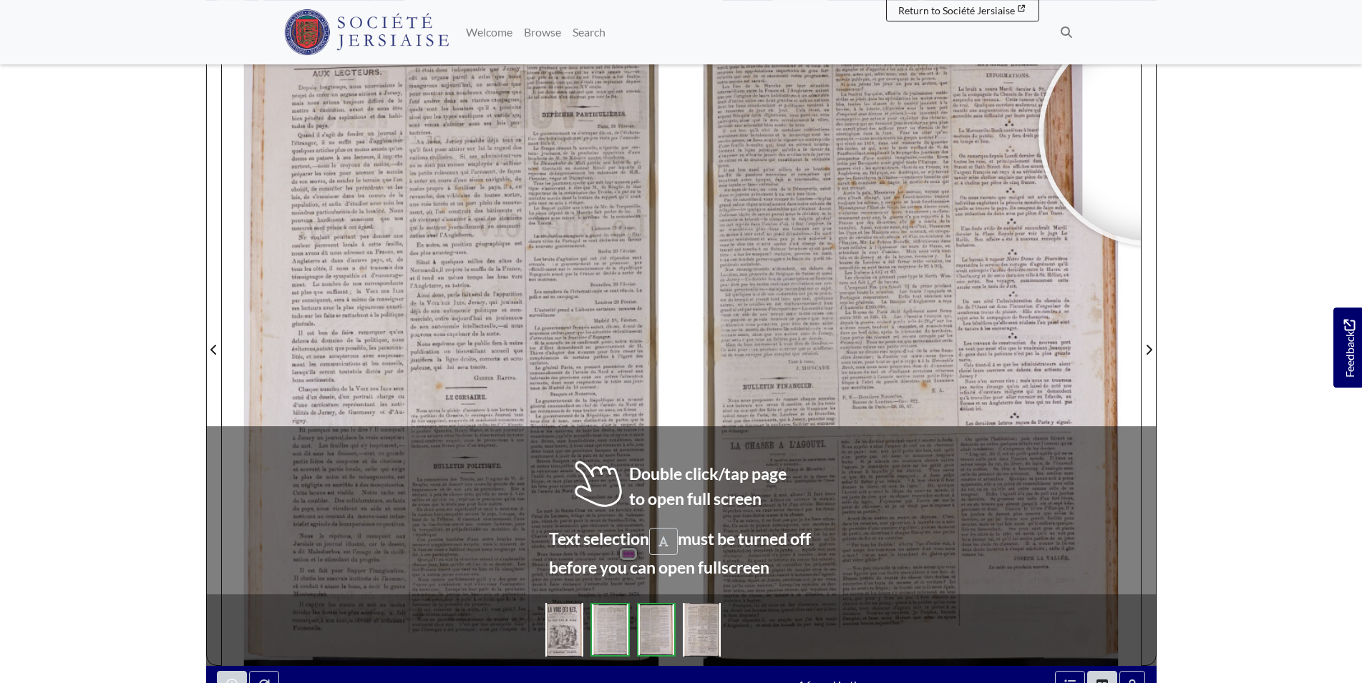
scroll to position [238, 0]
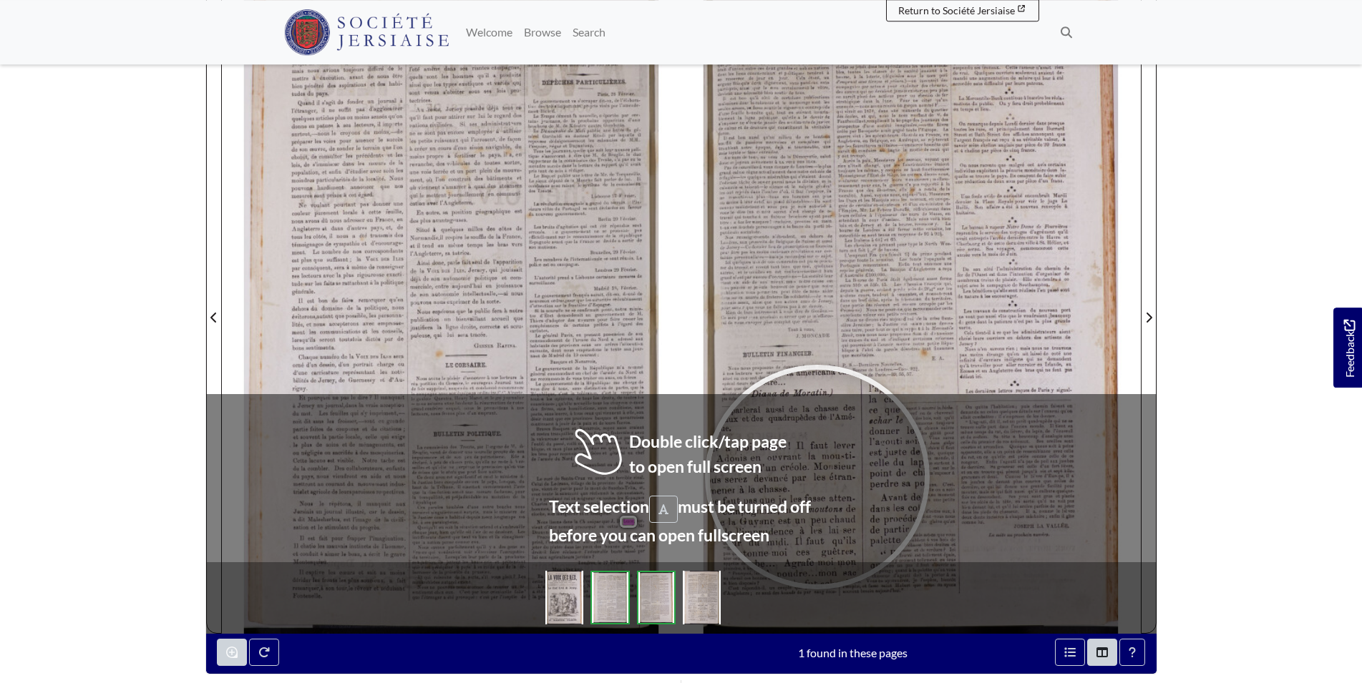
click at [817, 477] on div at bounding box center [817, 477] width 215 height 215
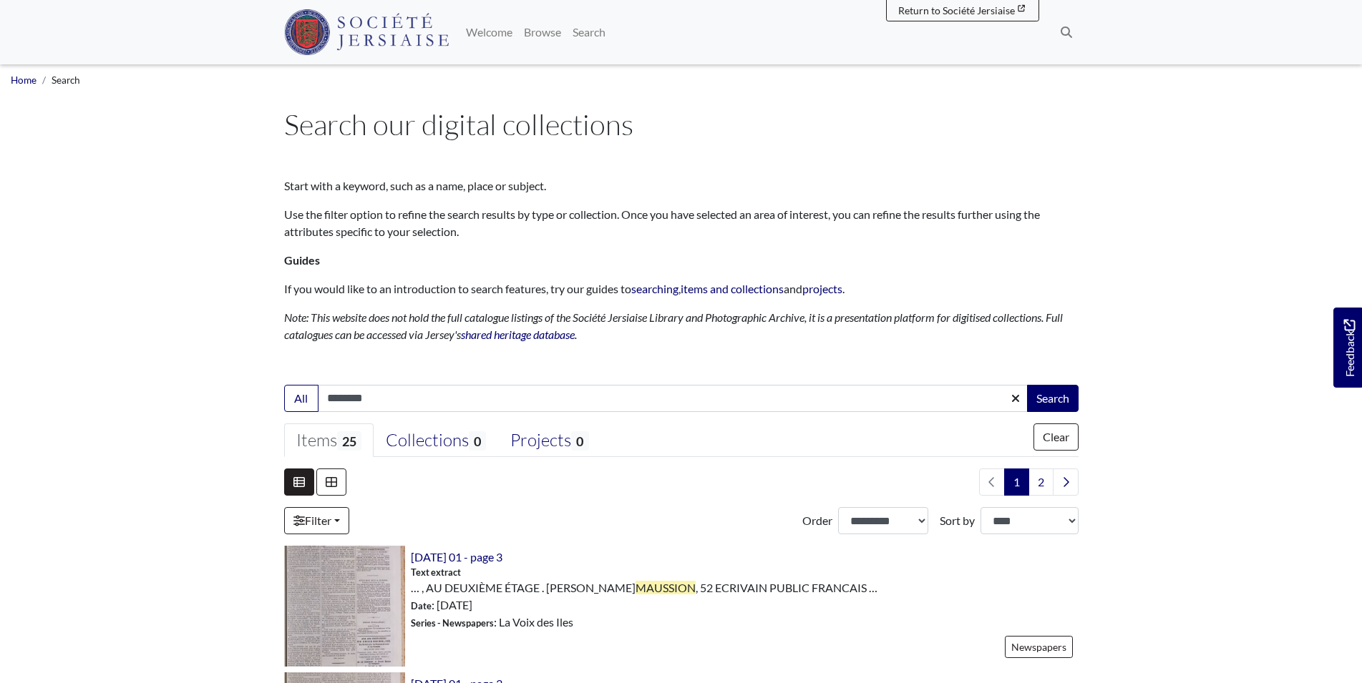
scroll to position [32, 0]
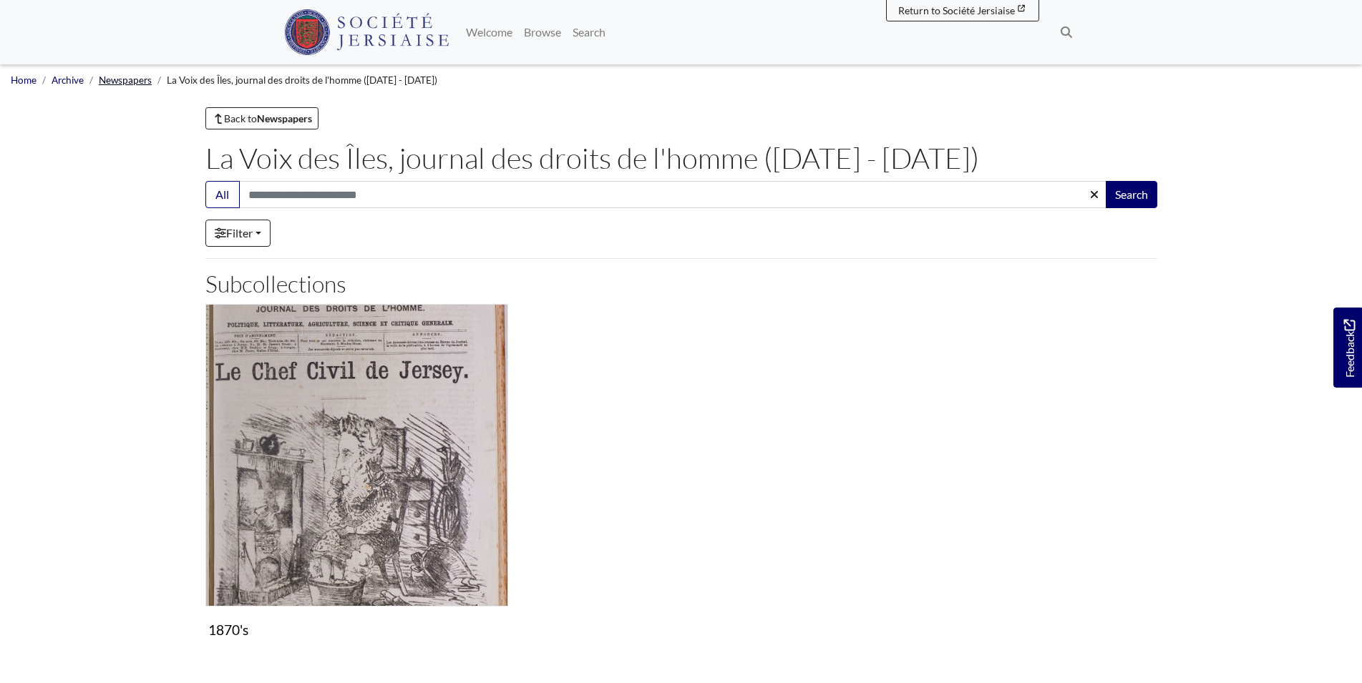
click at [133, 79] on link "Newspapers" at bounding box center [125, 79] width 53 height 11
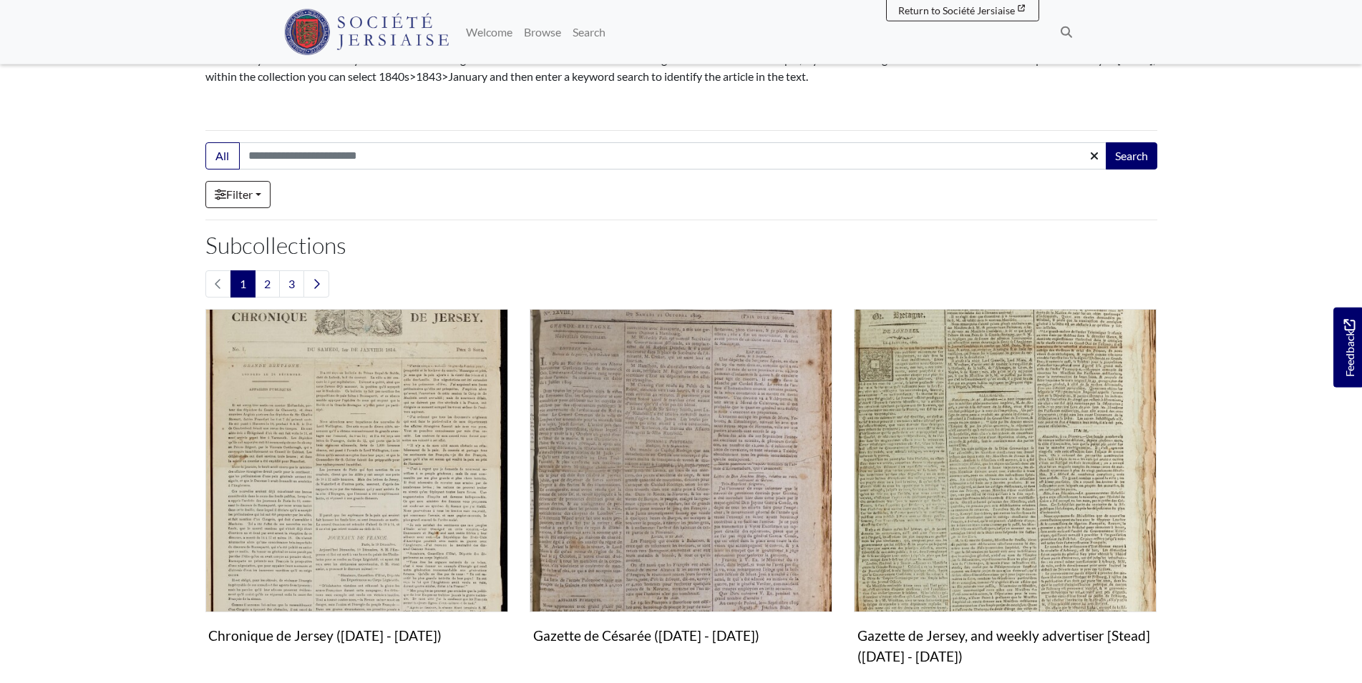
scroll to position [163, 0]
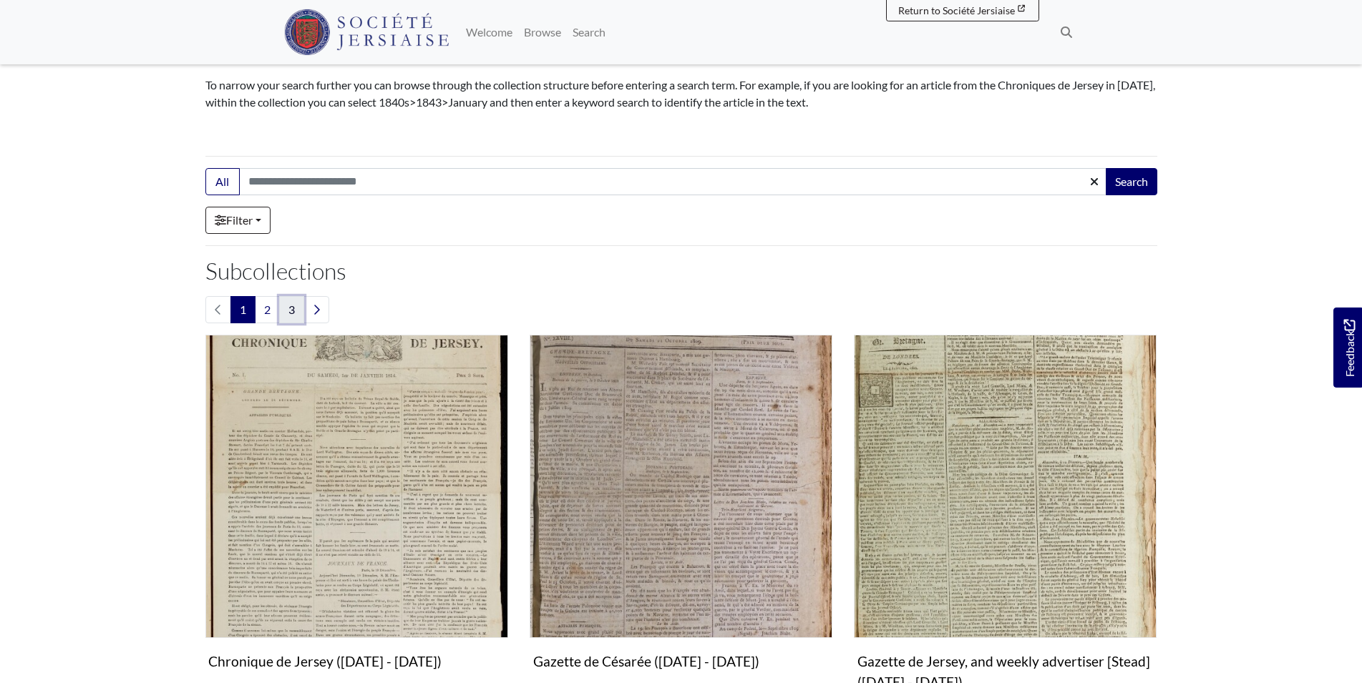
click at [296, 313] on link "3" at bounding box center [291, 309] width 25 height 27
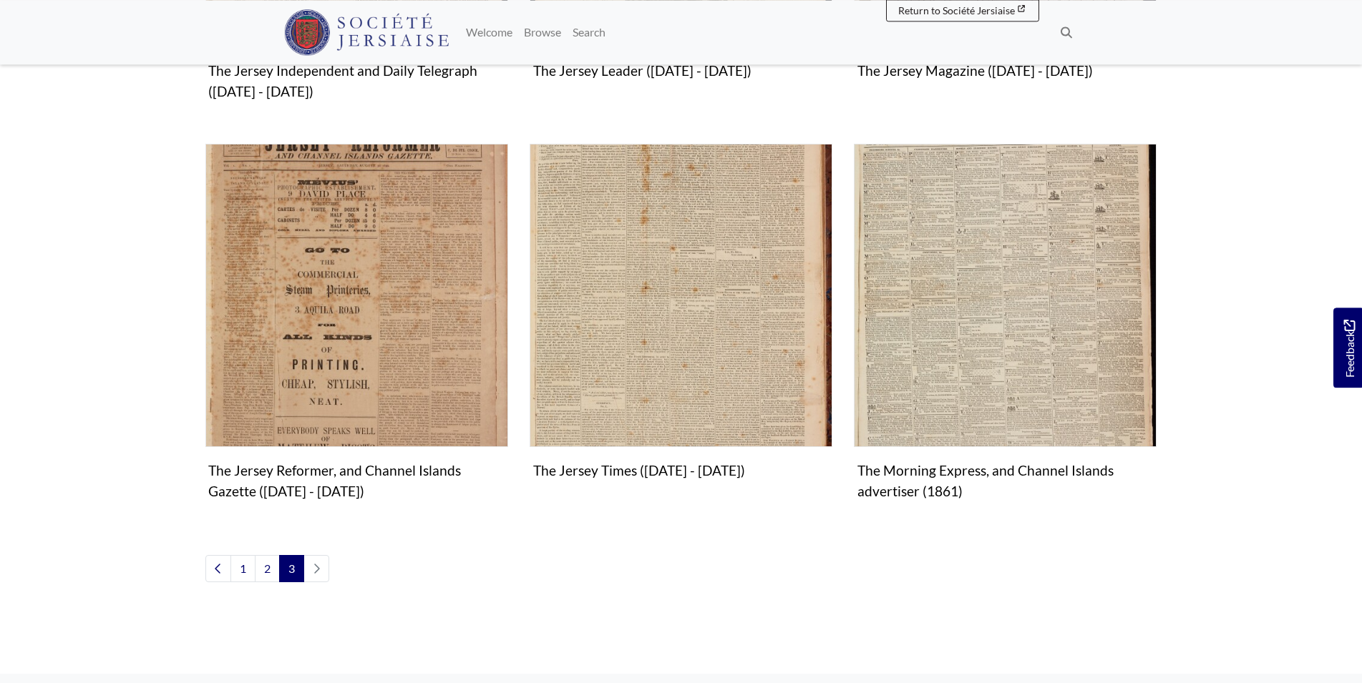
scroll to position [761, 0]
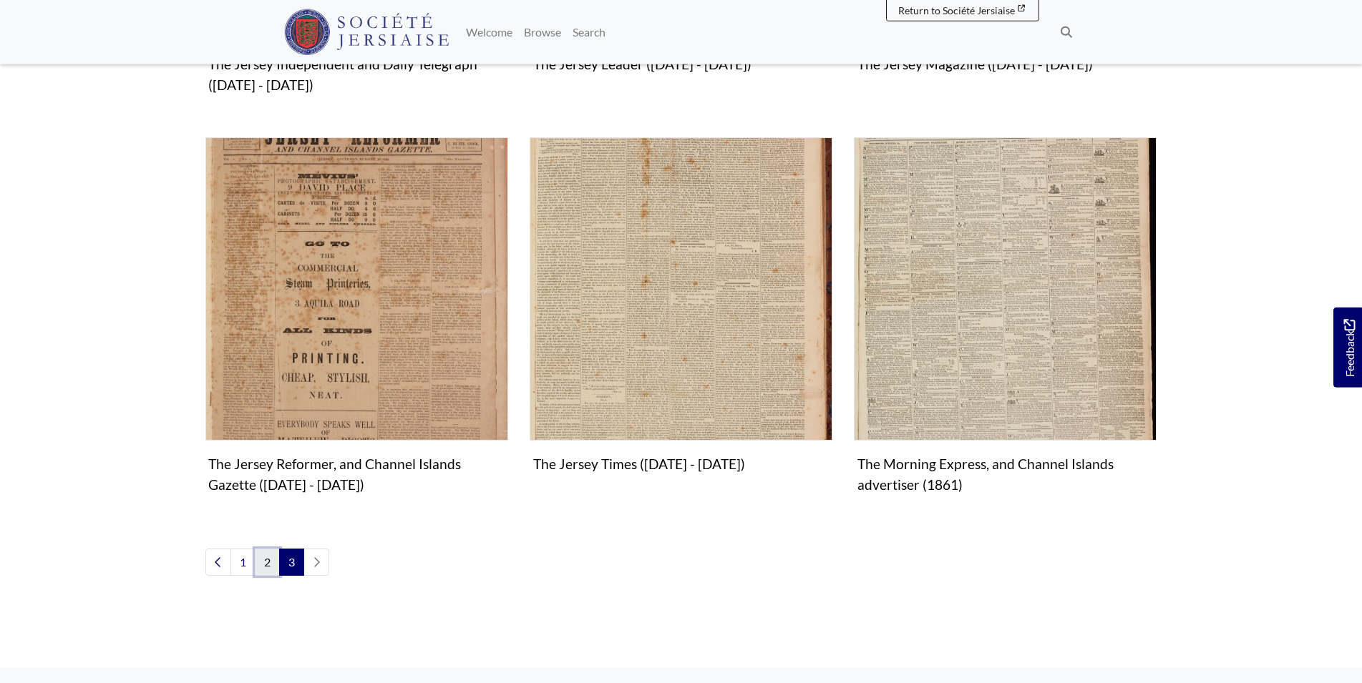
click at [262, 567] on link "2" at bounding box center [267, 562] width 25 height 27
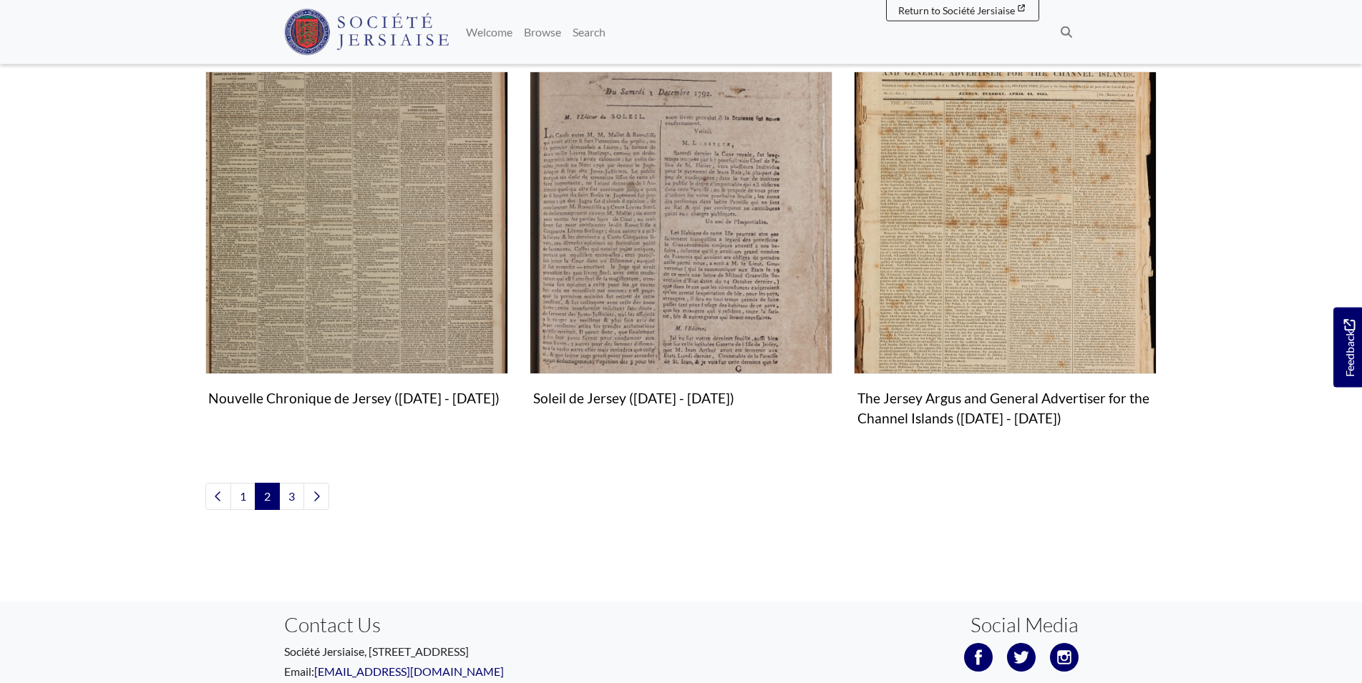
scroll to position [1632, 0]
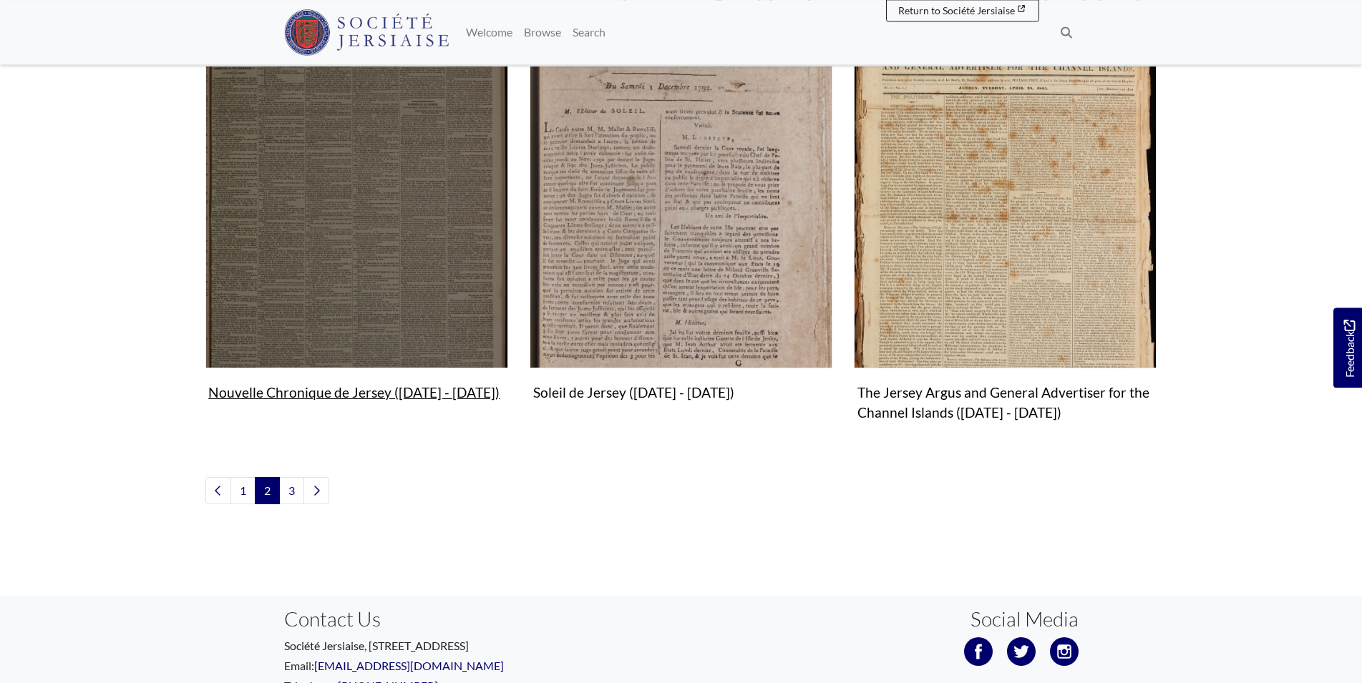
click at [382, 191] on img "Subcollection" at bounding box center [356, 217] width 303 height 303
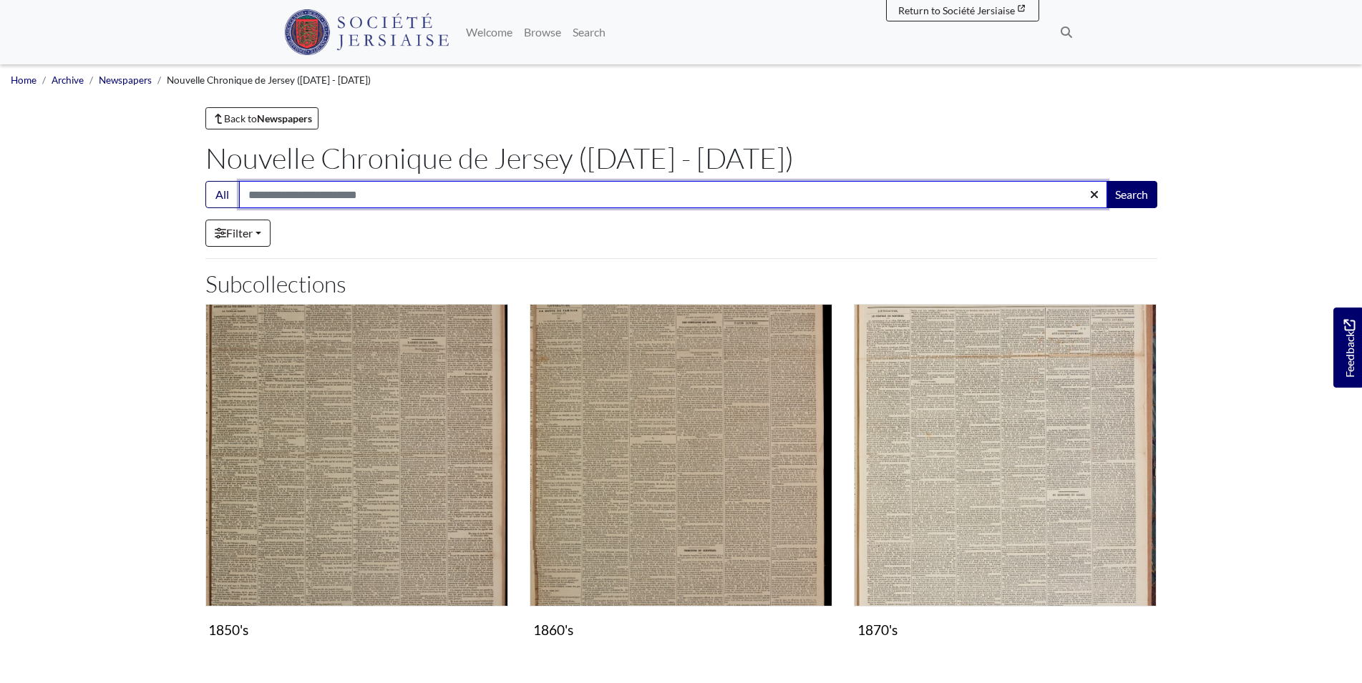
click at [308, 197] on input "Search:" at bounding box center [673, 194] width 868 height 27
type input "********"
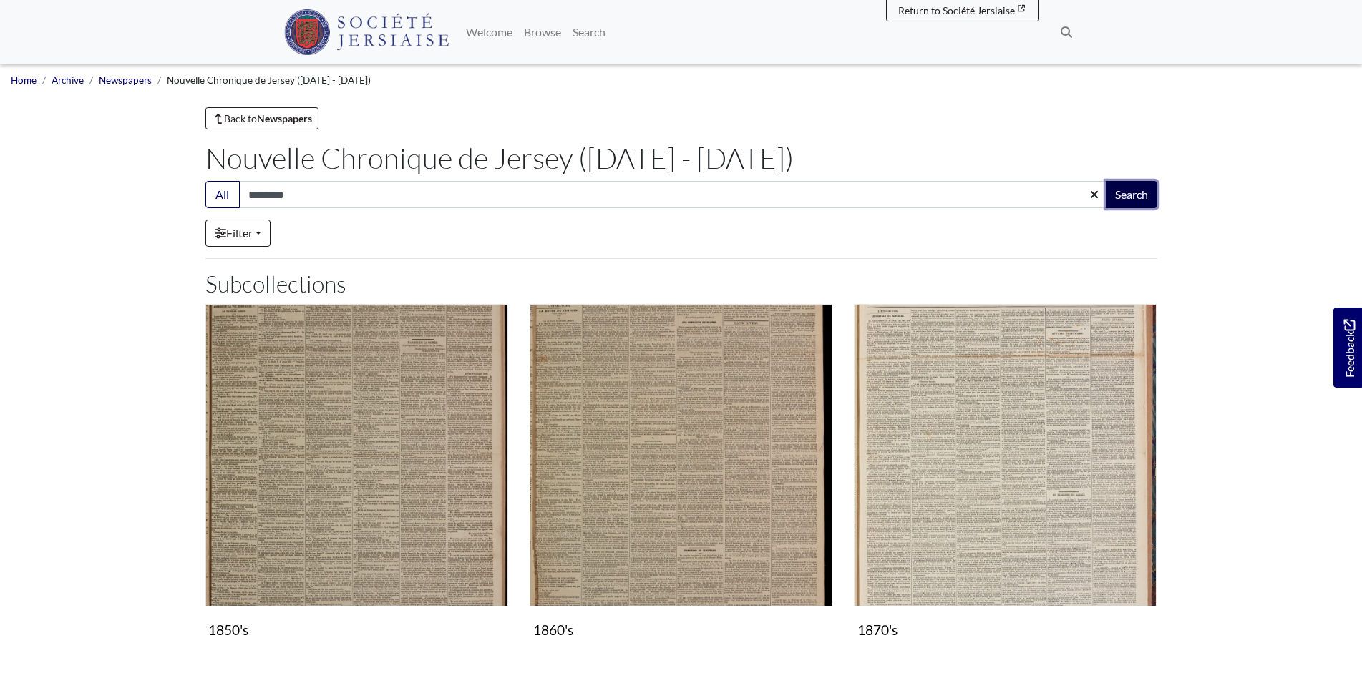
click at [1139, 189] on button "Search" at bounding box center [1132, 194] width 52 height 27
click at [122, 78] on link "Newspapers" at bounding box center [125, 79] width 53 height 11
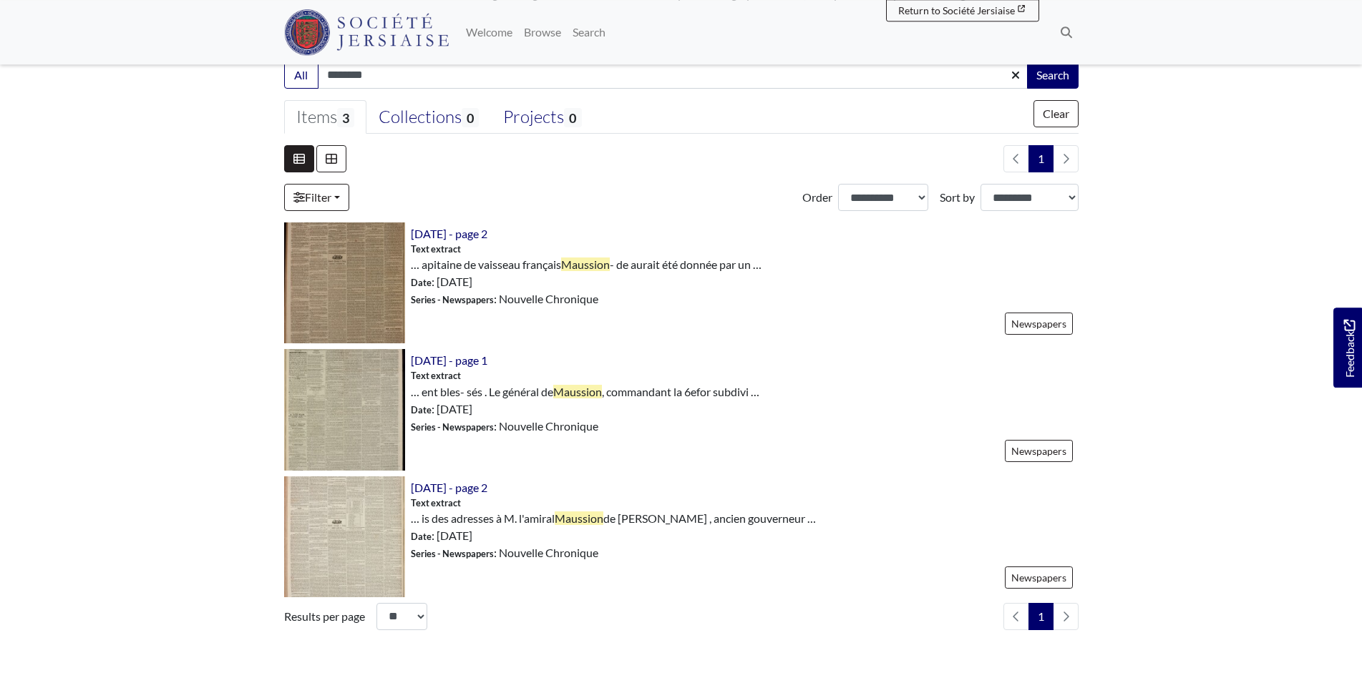
scroll to position [29, 0]
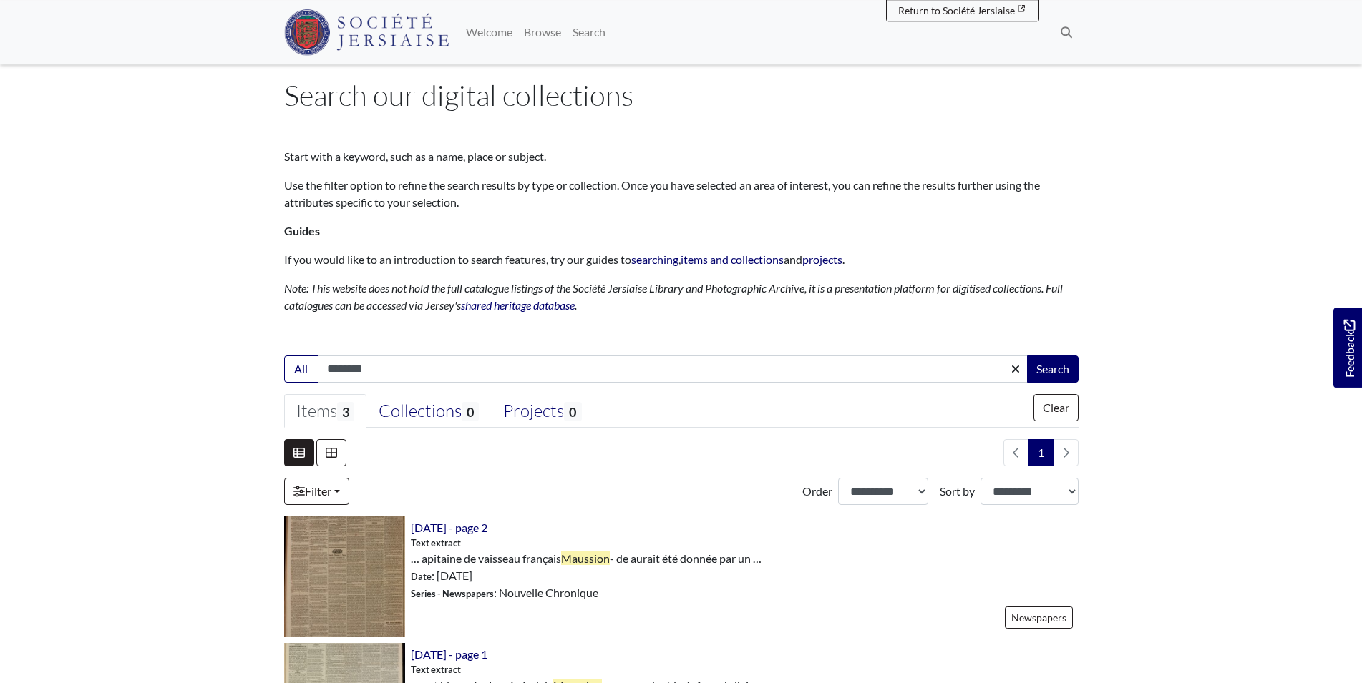
click at [389, 336] on h3 at bounding box center [681, 338] width 794 height 24
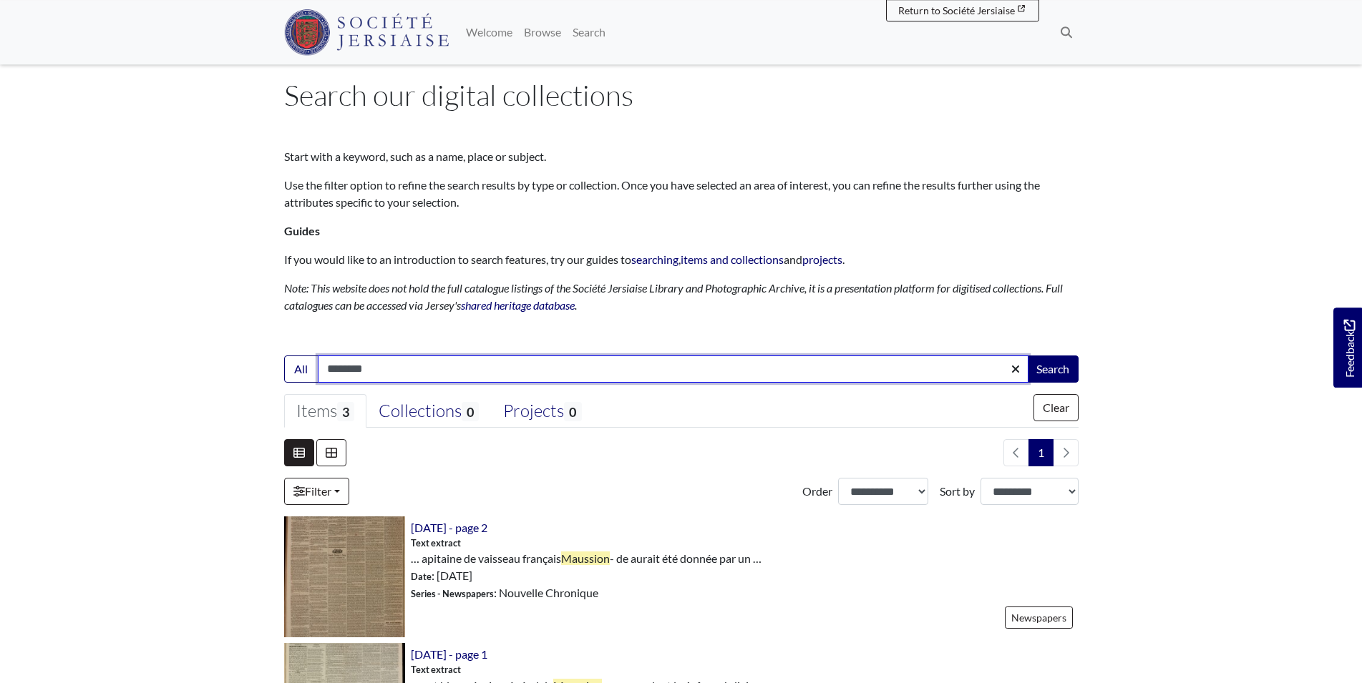
click at [394, 365] on input "********" at bounding box center [673, 369] width 711 height 27
type input "*"
type input "*********"
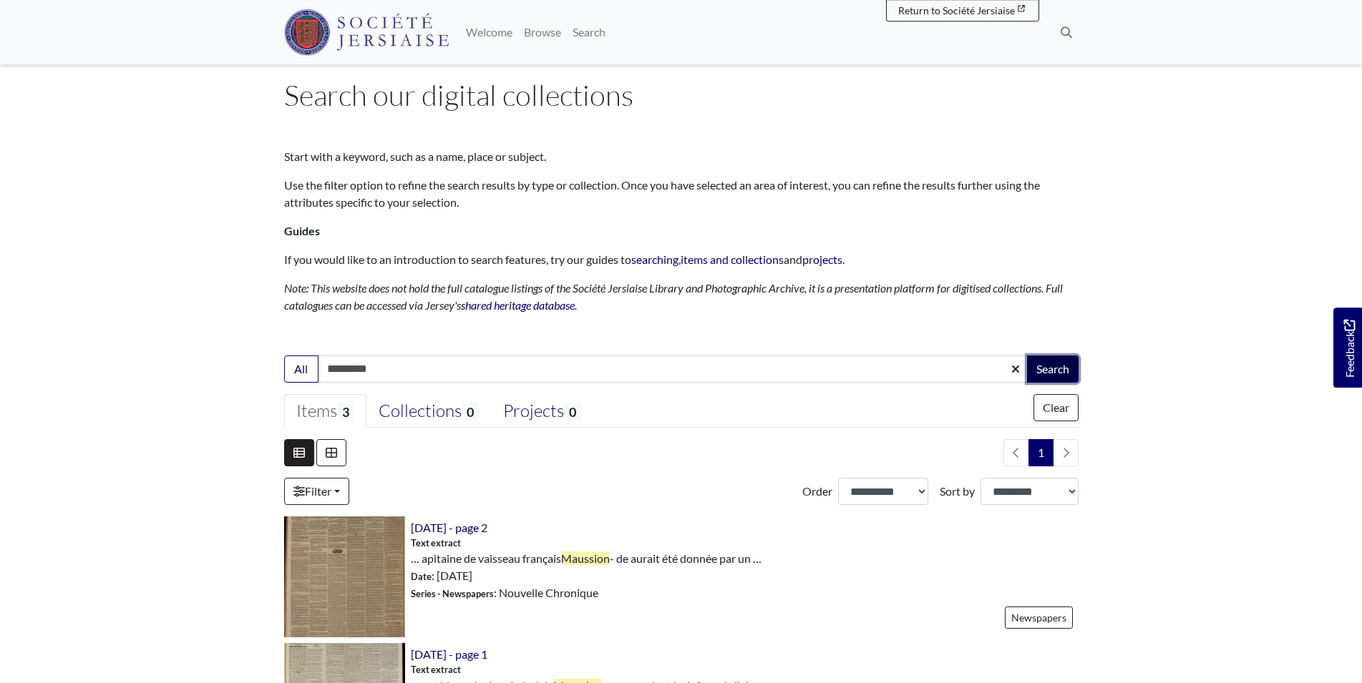
click at [1059, 369] on button "Search" at bounding box center [1053, 369] width 52 height 27
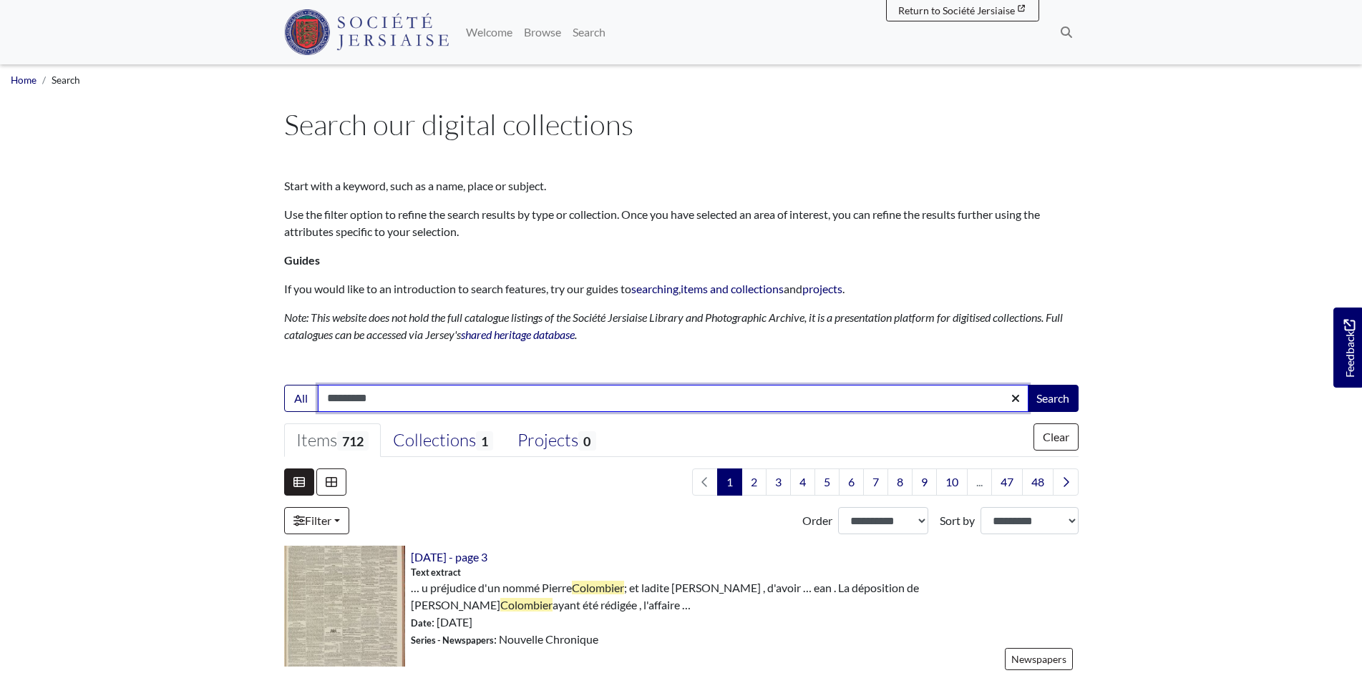
click at [418, 407] on input "*********" at bounding box center [673, 398] width 711 height 27
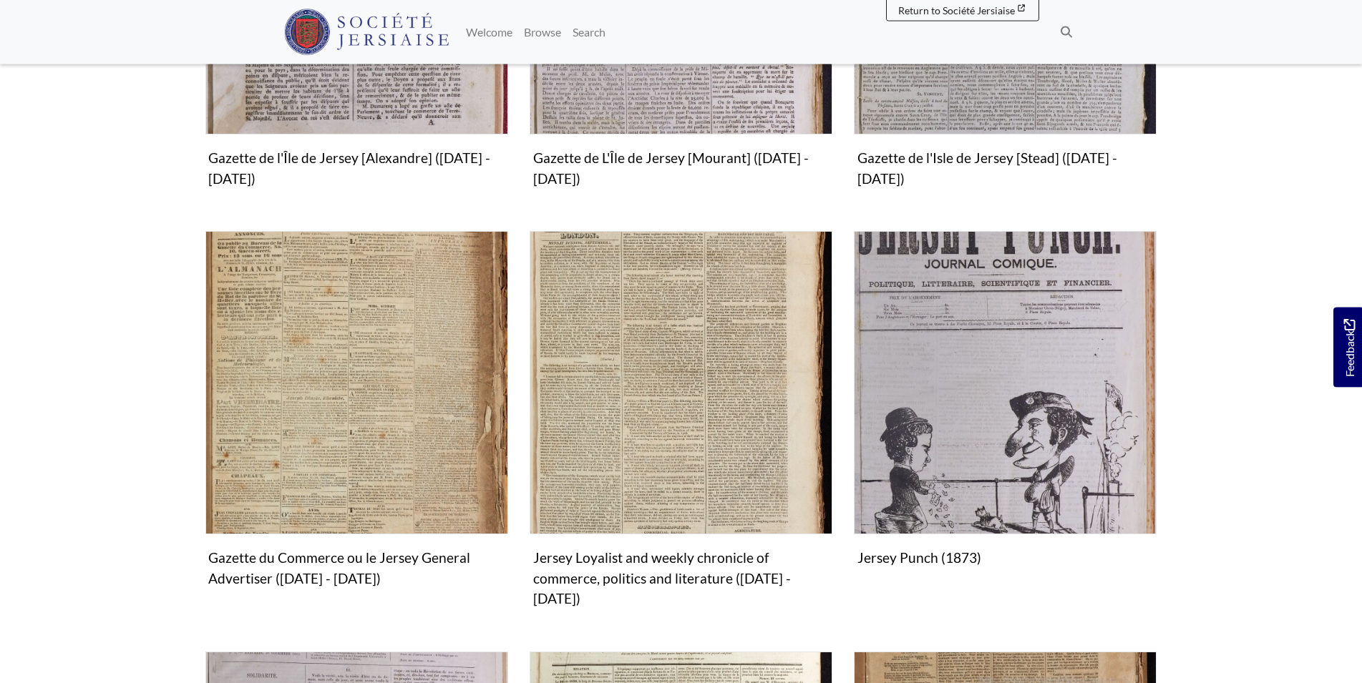
scroll to position [1129, 0]
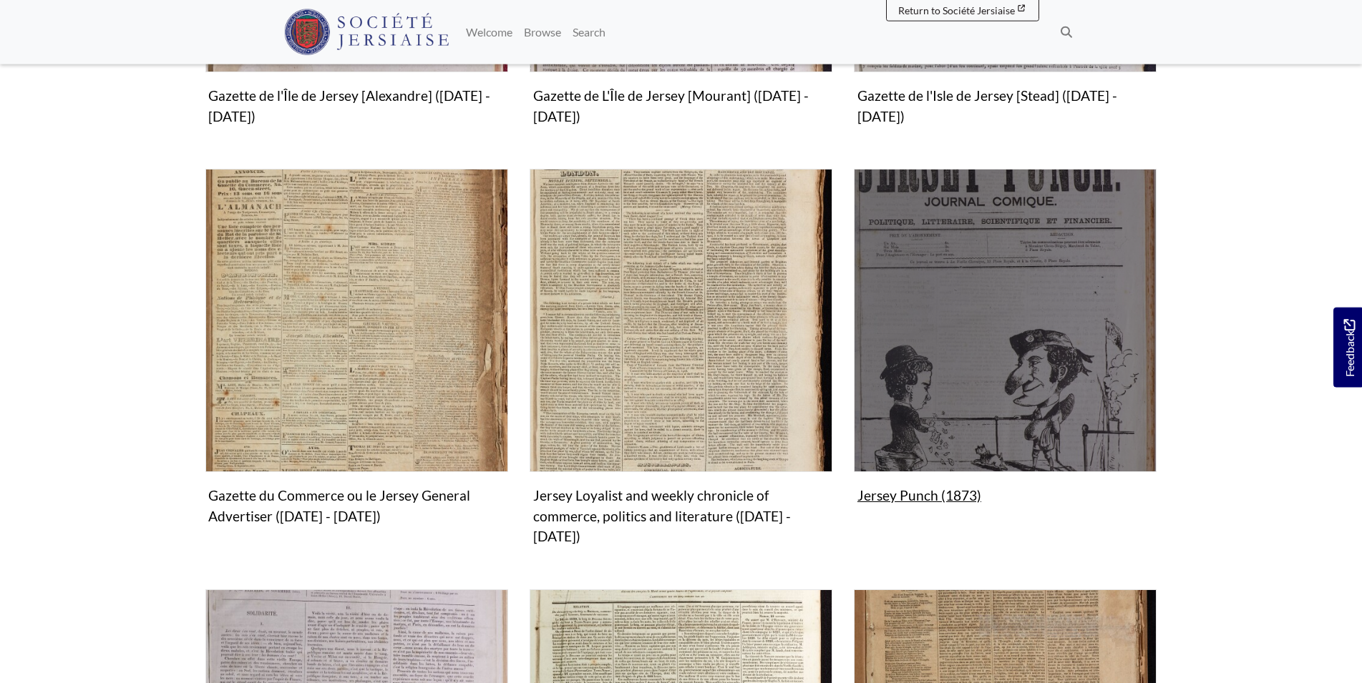
click at [983, 371] on img "Subcollection" at bounding box center [1005, 320] width 303 height 303
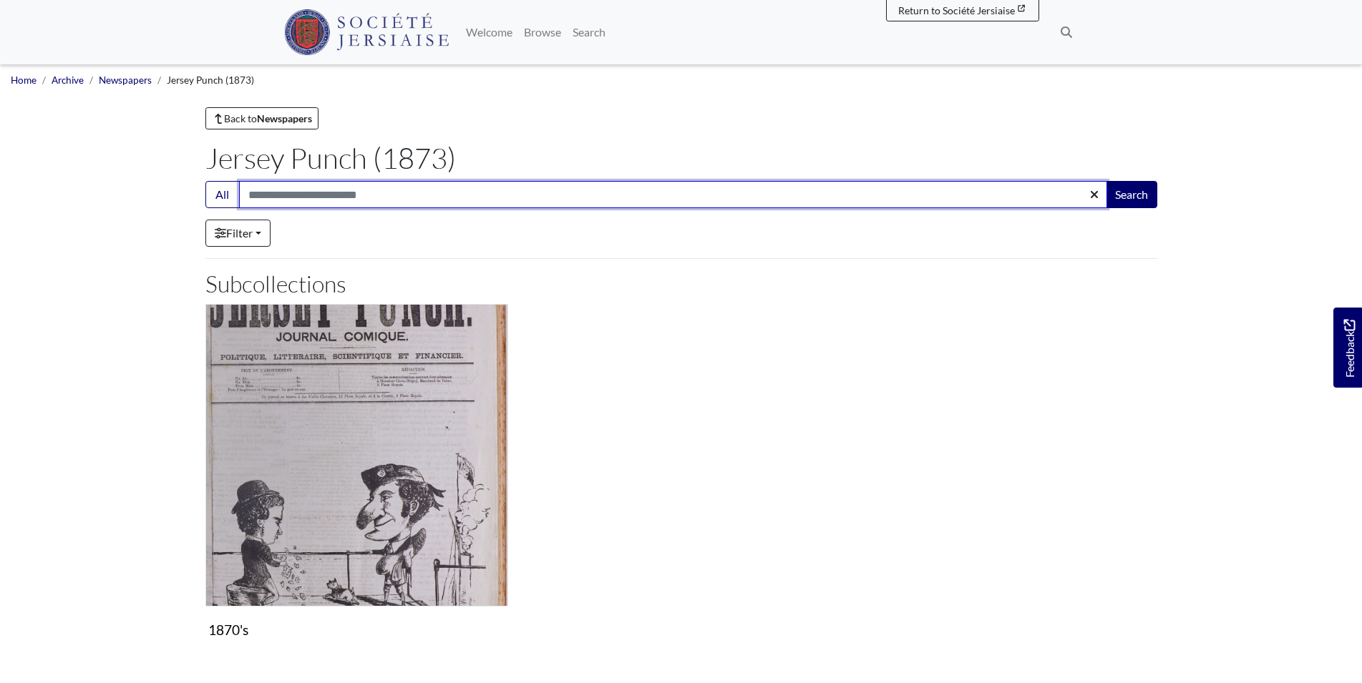
click at [337, 195] on input "Search:" at bounding box center [673, 194] width 868 height 27
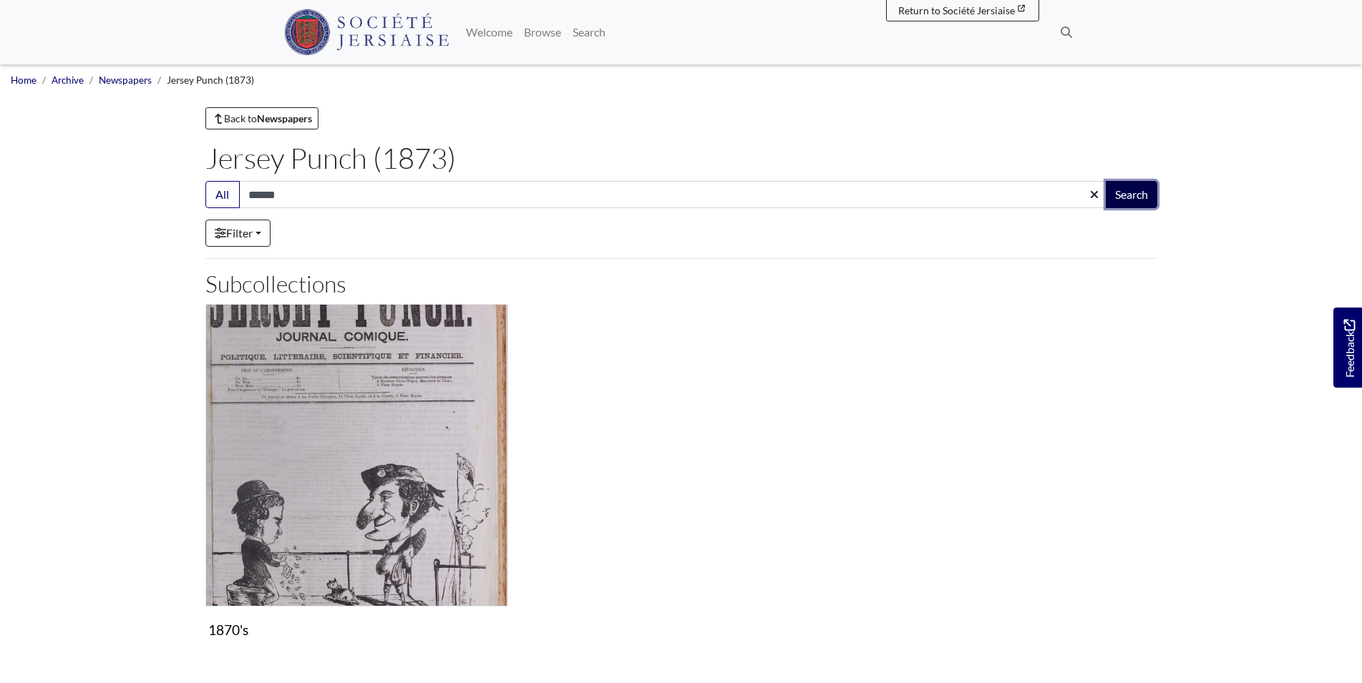
click at [1124, 205] on button "Search" at bounding box center [1132, 194] width 52 height 27
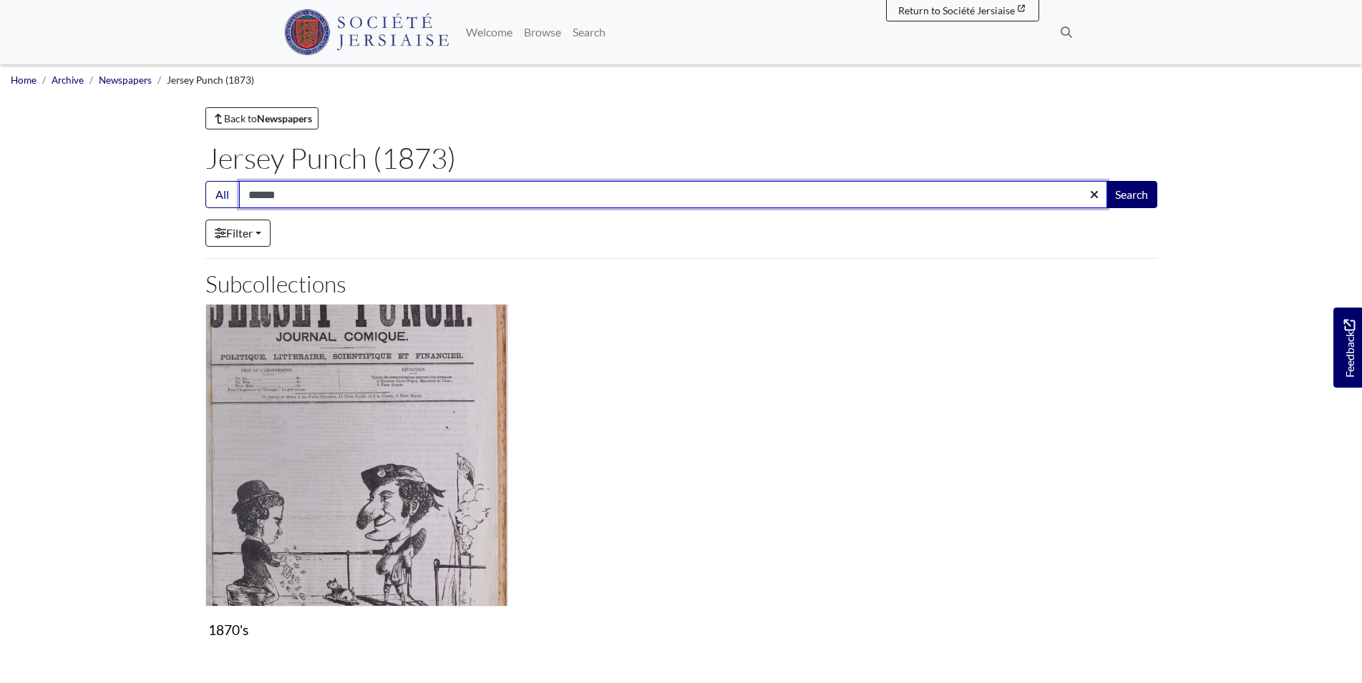
click at [316, 198] on input "******" at bounding box center [673, 194] width 868 height 27
type input "*"
type input "****"
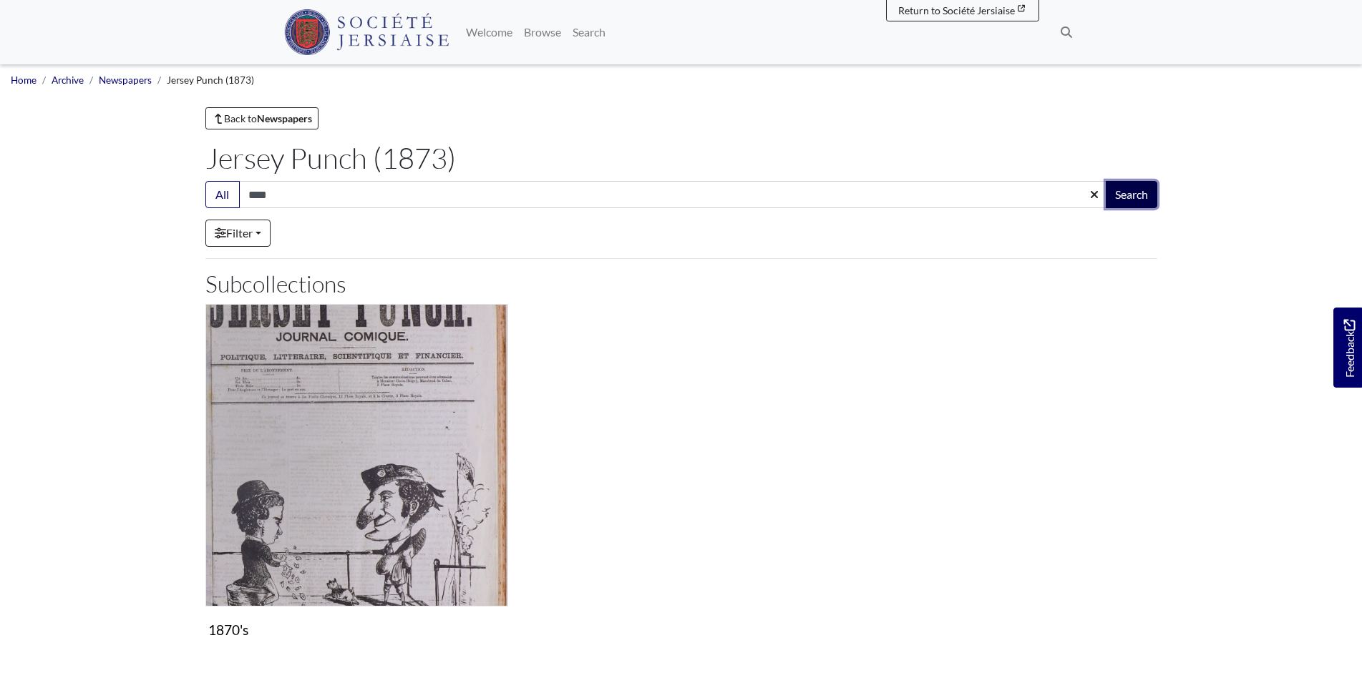
click at [1139, 191] on button "Search" at bounding box center [1132, 194] width 52 height 27
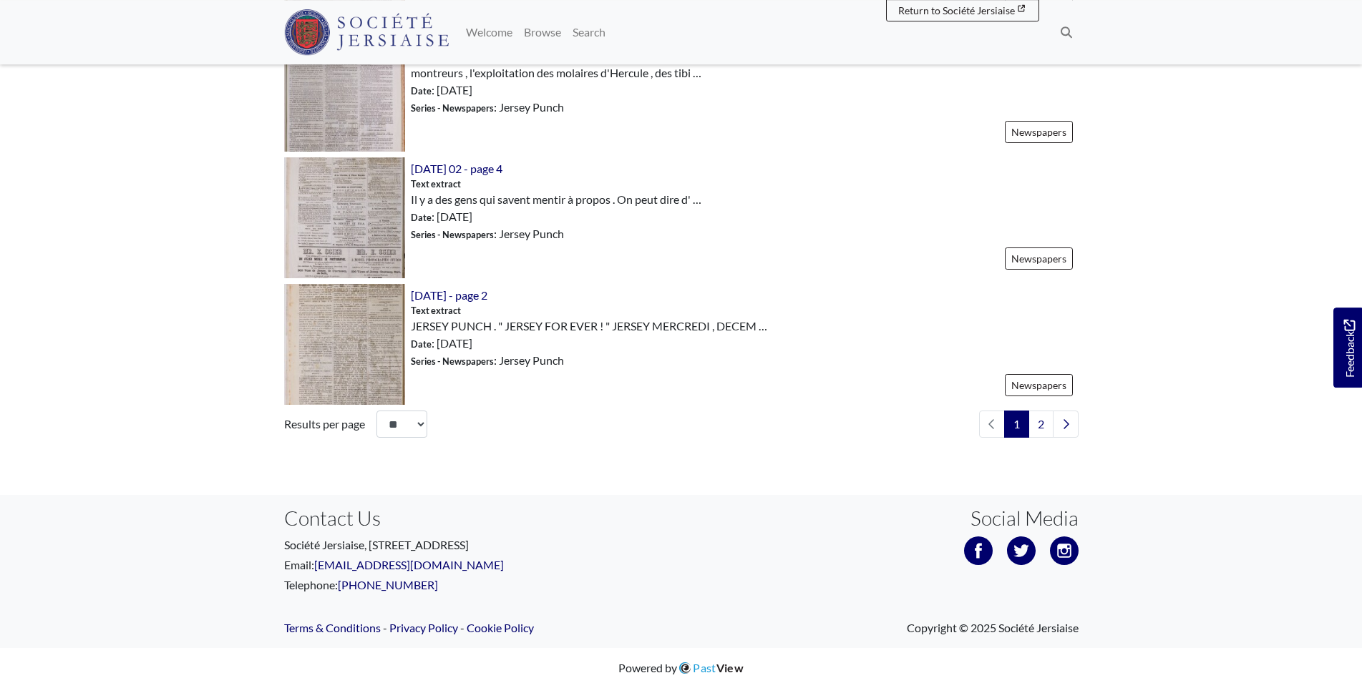
scroll to position [2041, 0]
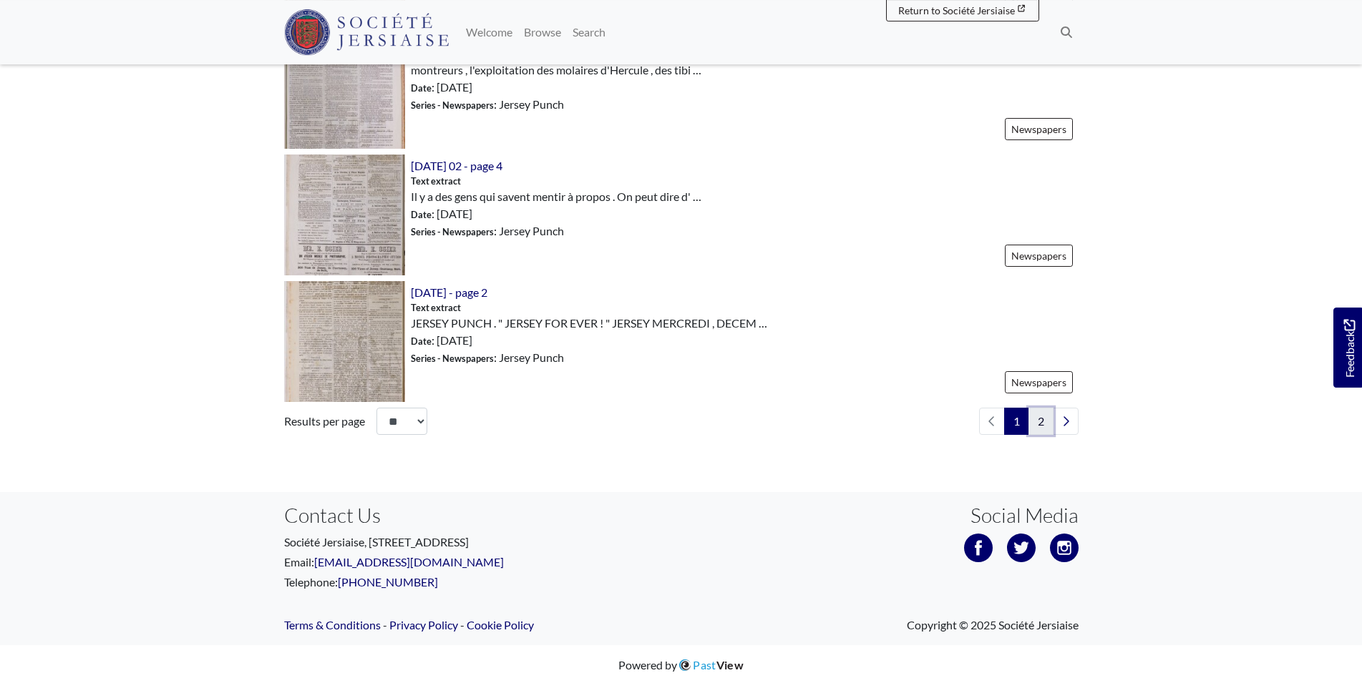
click at [1037, 420] on link "2" at bounding box center [1040, 421] width 25 height 27
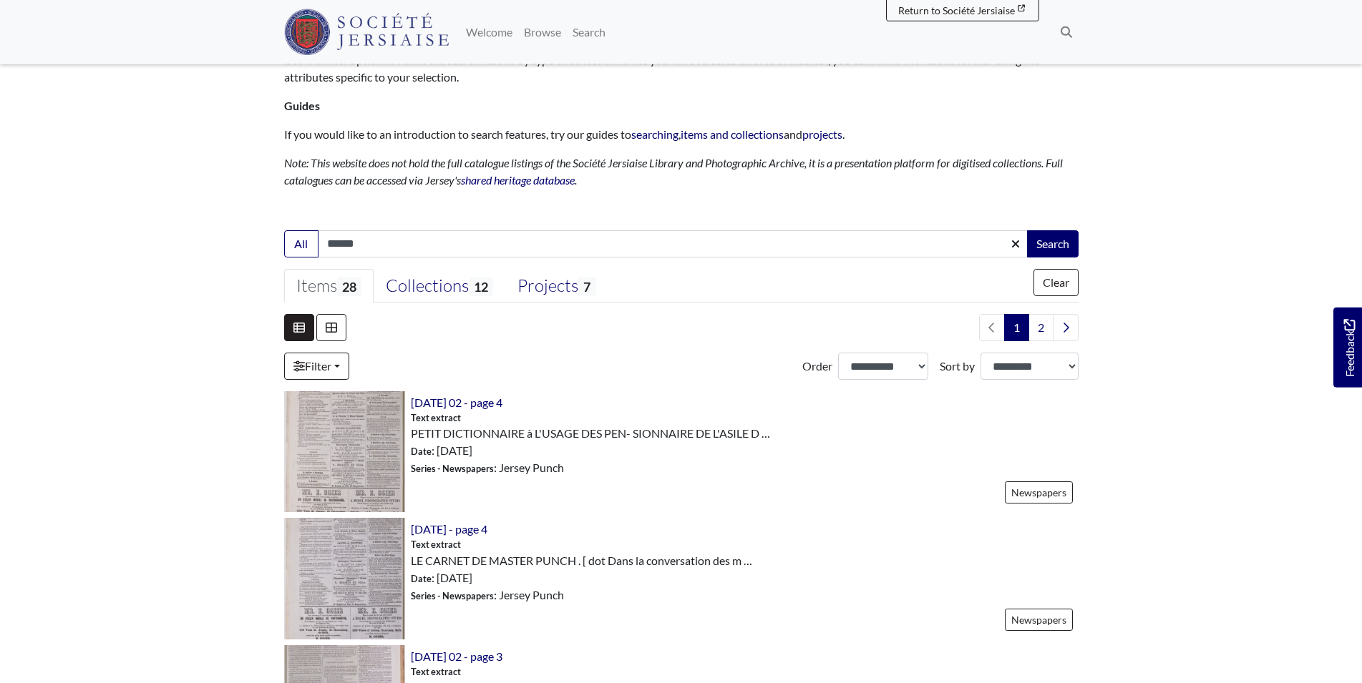
scroll to position [0, 0]
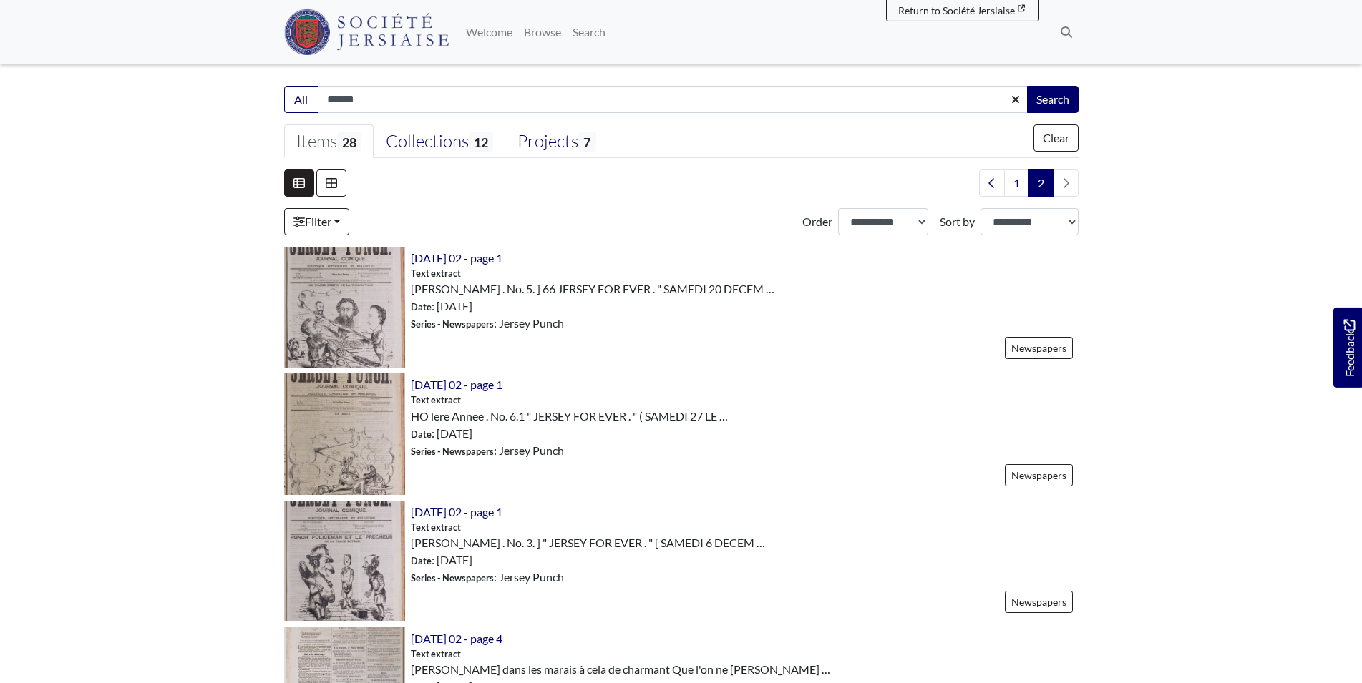
scroll to position [302, 0]
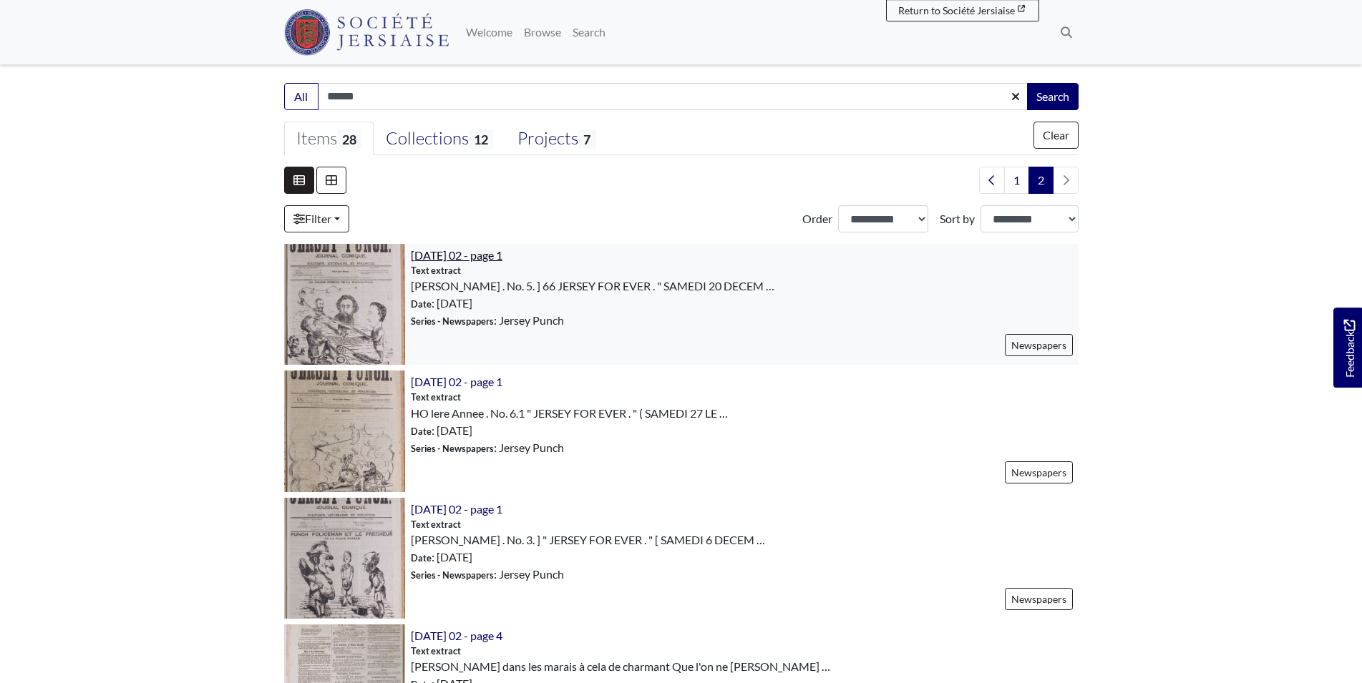
click at [469, 257] on span "[DATE] 02 - page 1" at bounding box center [457, 255] width 92 height 14
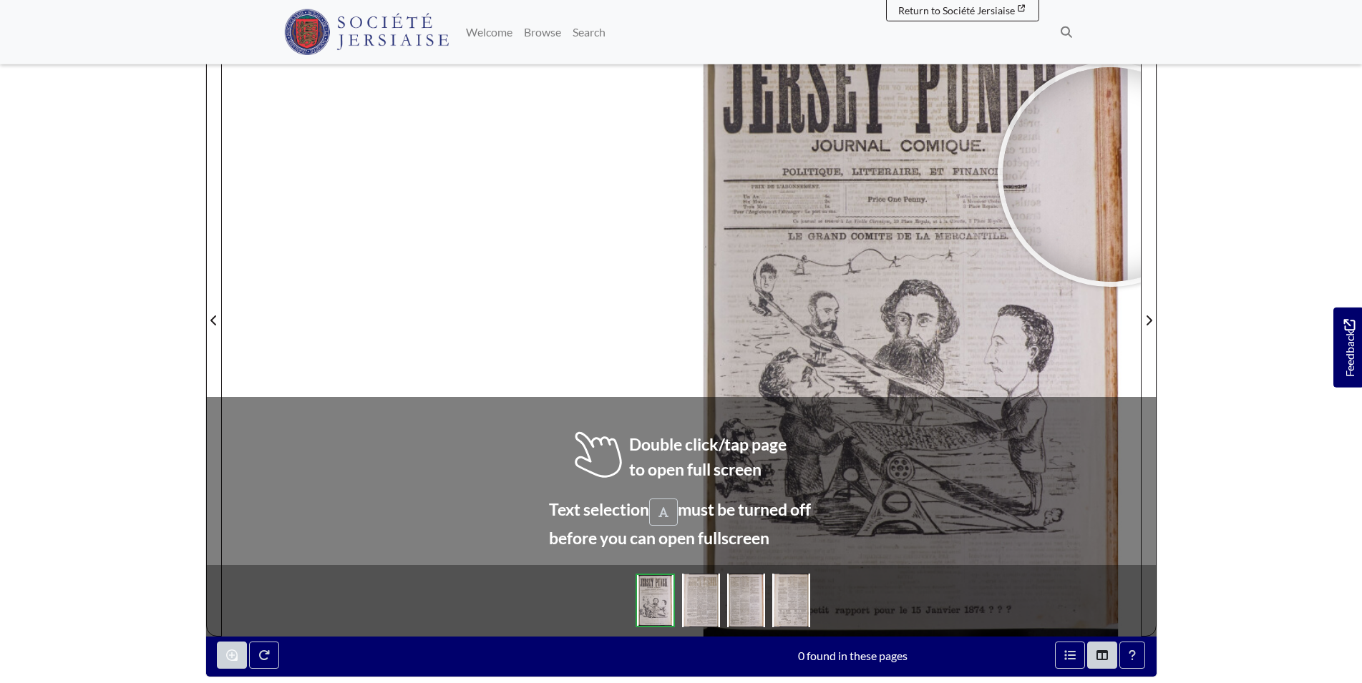
scroll to position [236, 0]
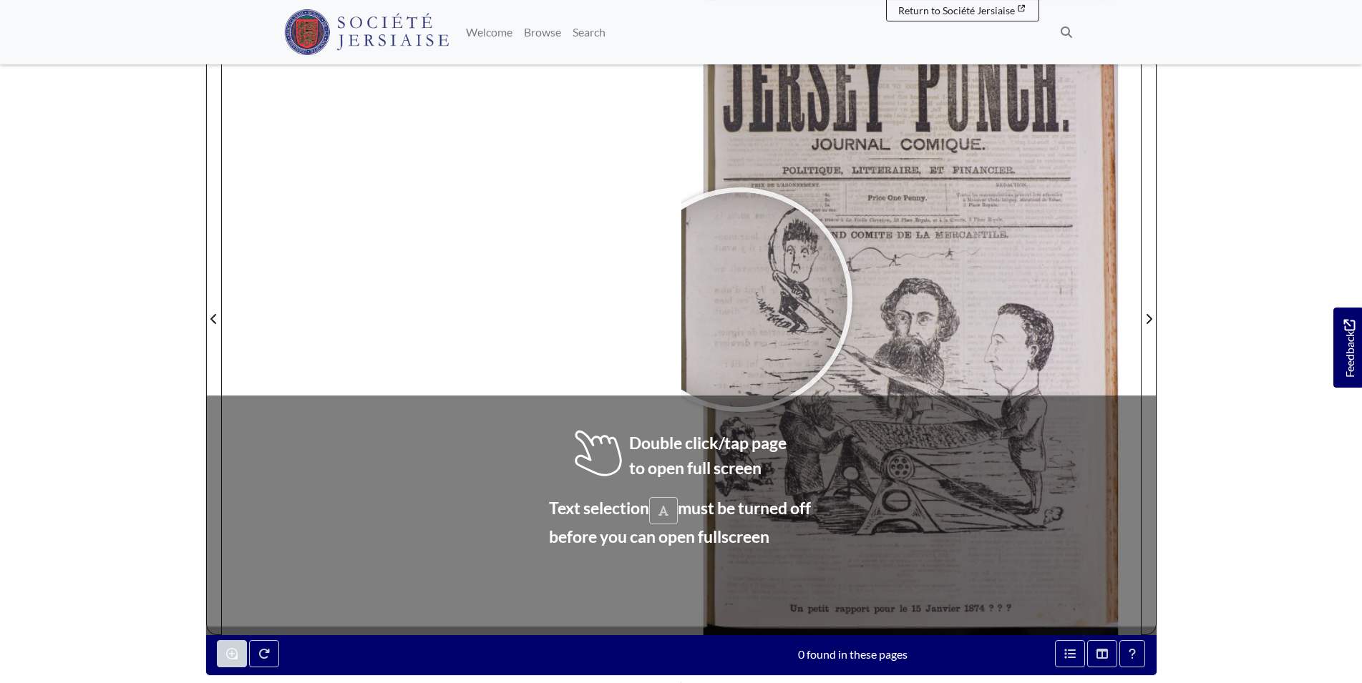
click at [740, 300] on div at bounding box center [740, 299] width 215 height 215
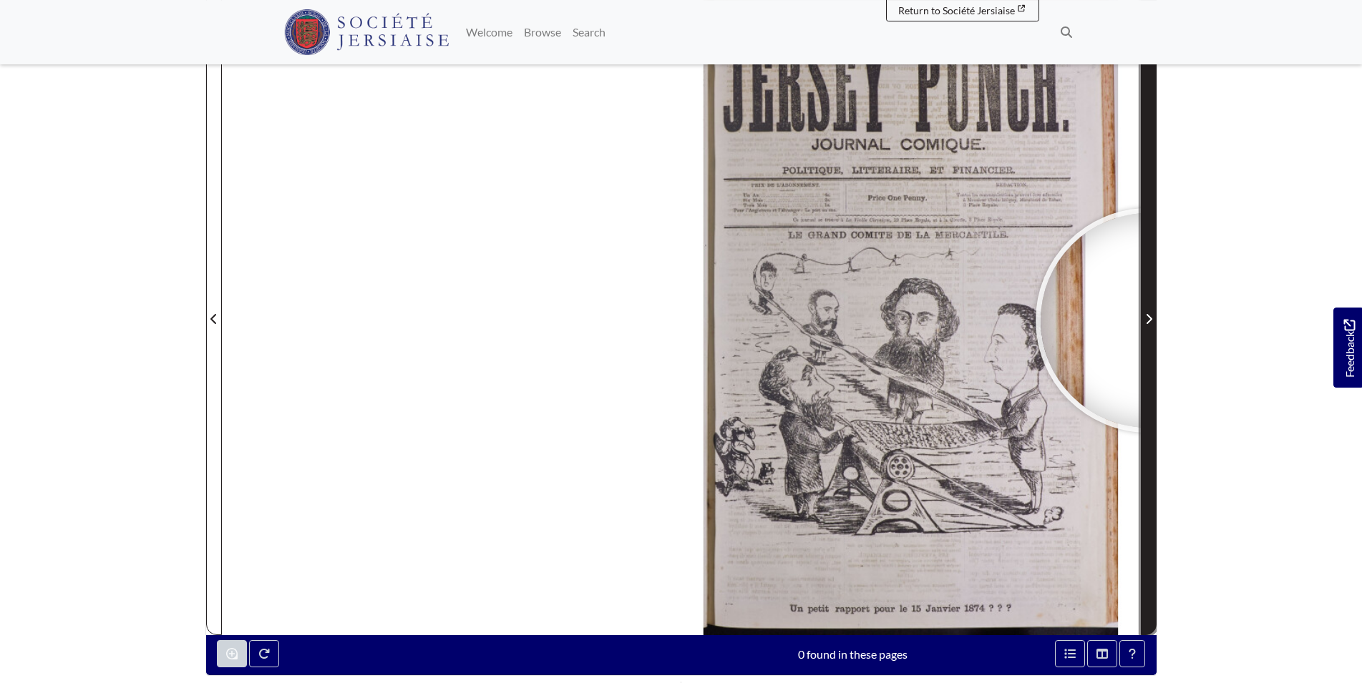
click at [1148, 321] on icon "Next Page" at bounding box center [1148, 318] width 7 height 11
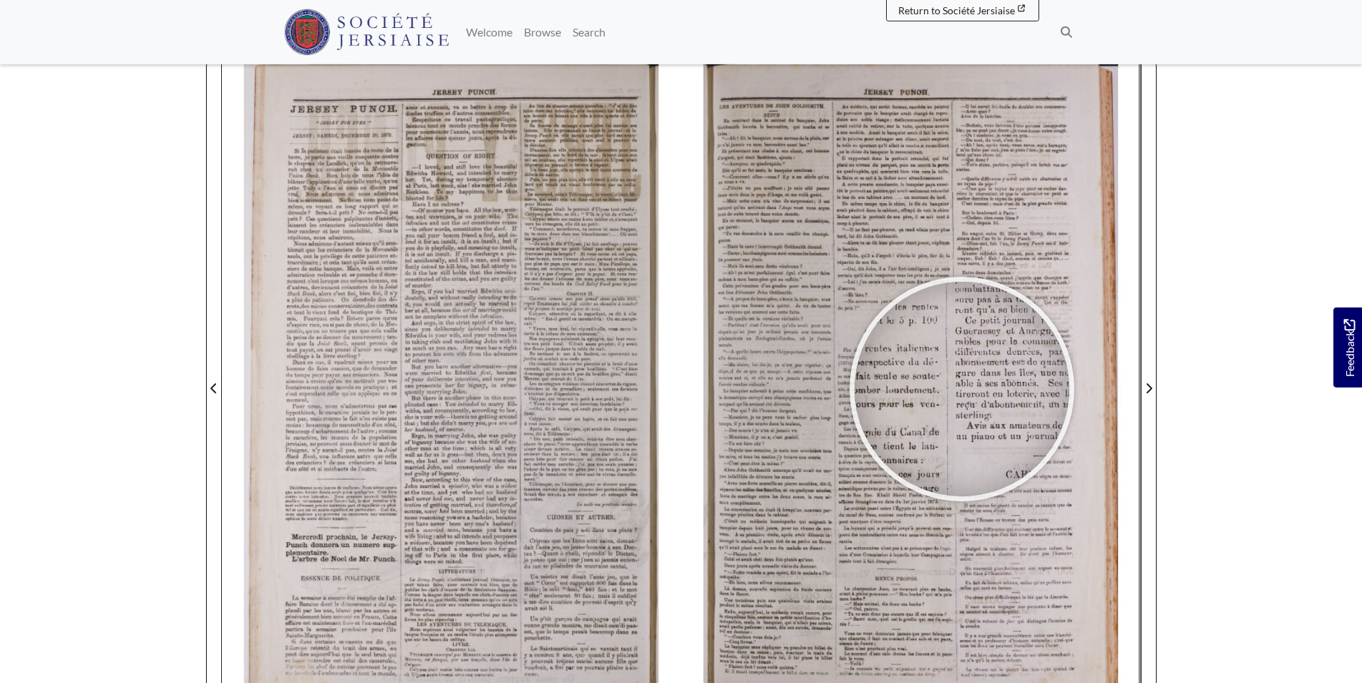
scroll to position [108, 0]
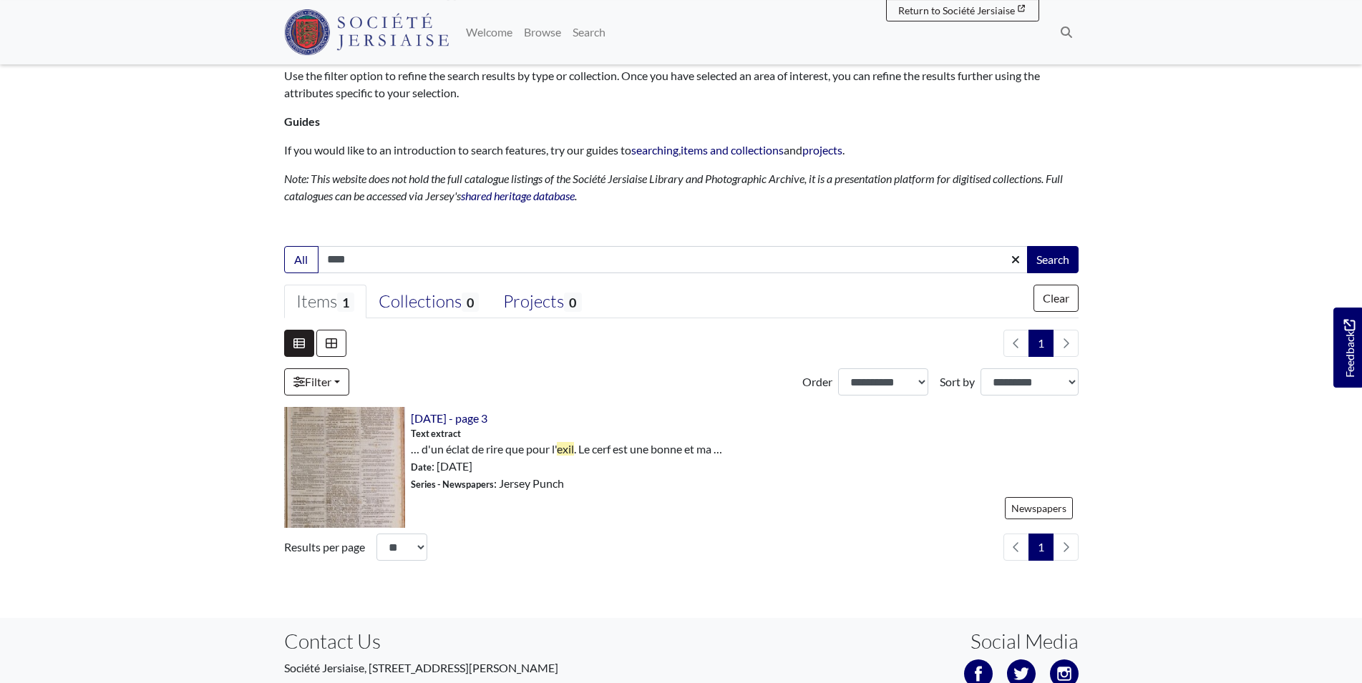
scroll to position [134, 0]
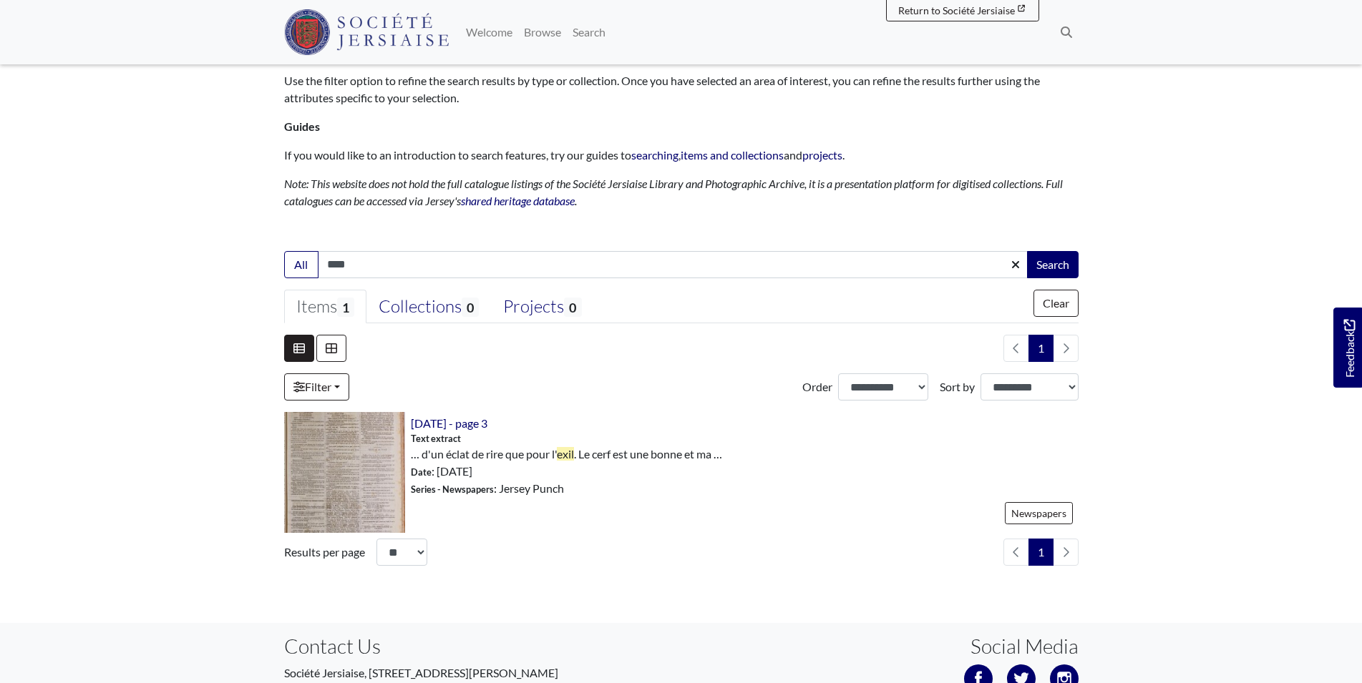
click at [356, 263] on input "****" at bounding box center [673, 264] width 711 height 27
type input "*****"
click at [1040, 263] on button "Search" at bounding box center [1053, 264] width 52 height 27
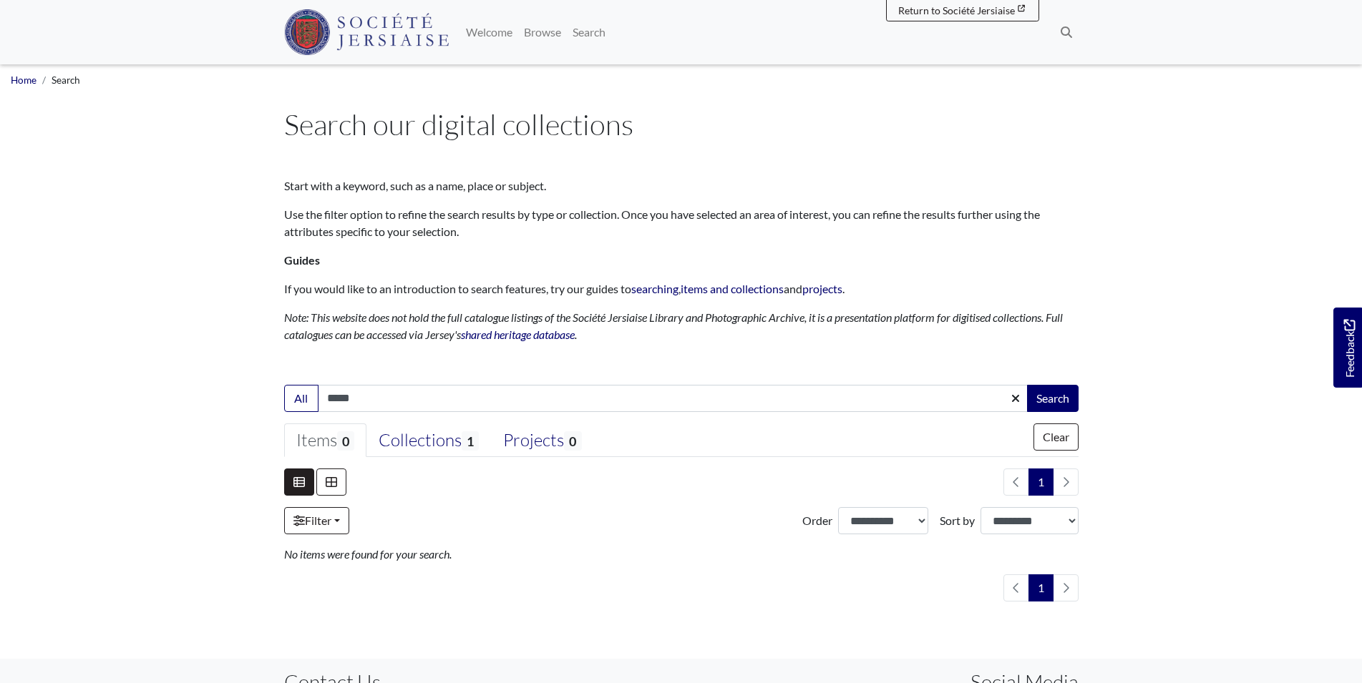
click at [438, 404] on input "*****" at bounding box center [673, 398] width 711 height 27
type input "*"
type input "*******"
click at [1053, 391] on button "Search" at bounding box center [1053, 398] width 52 height 27
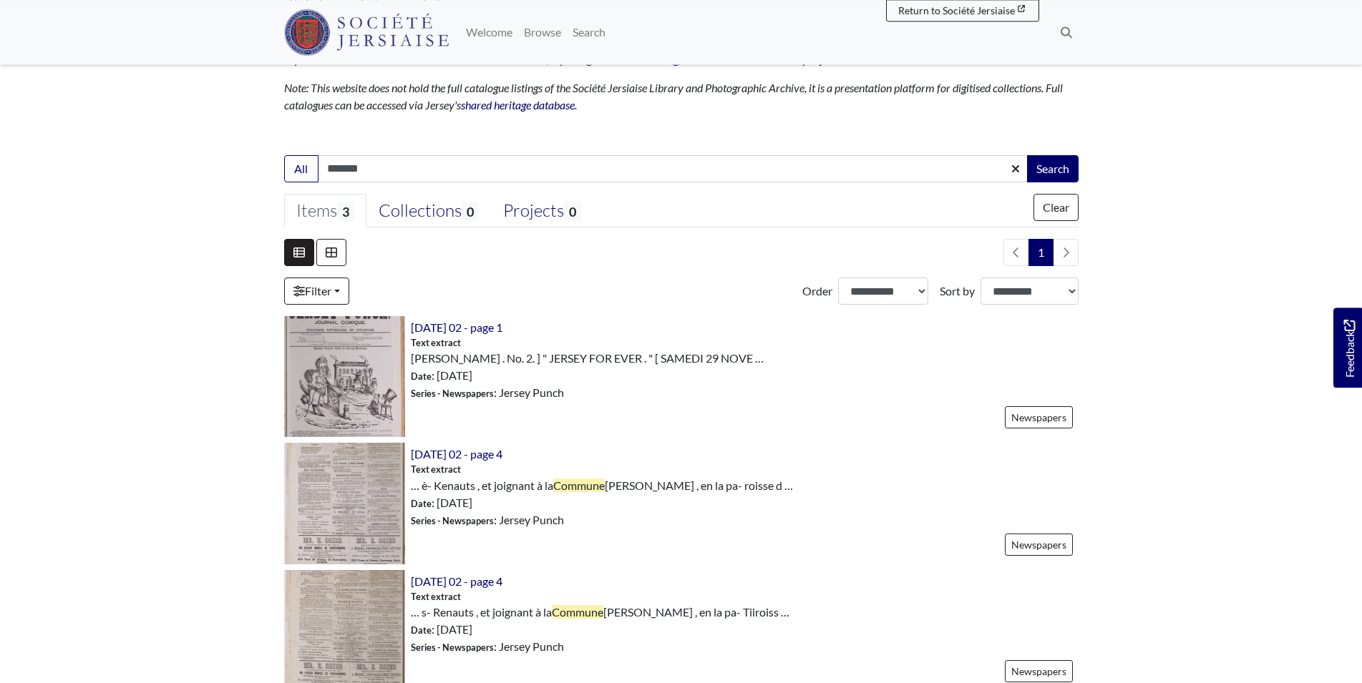
scroll to position [175, 0]
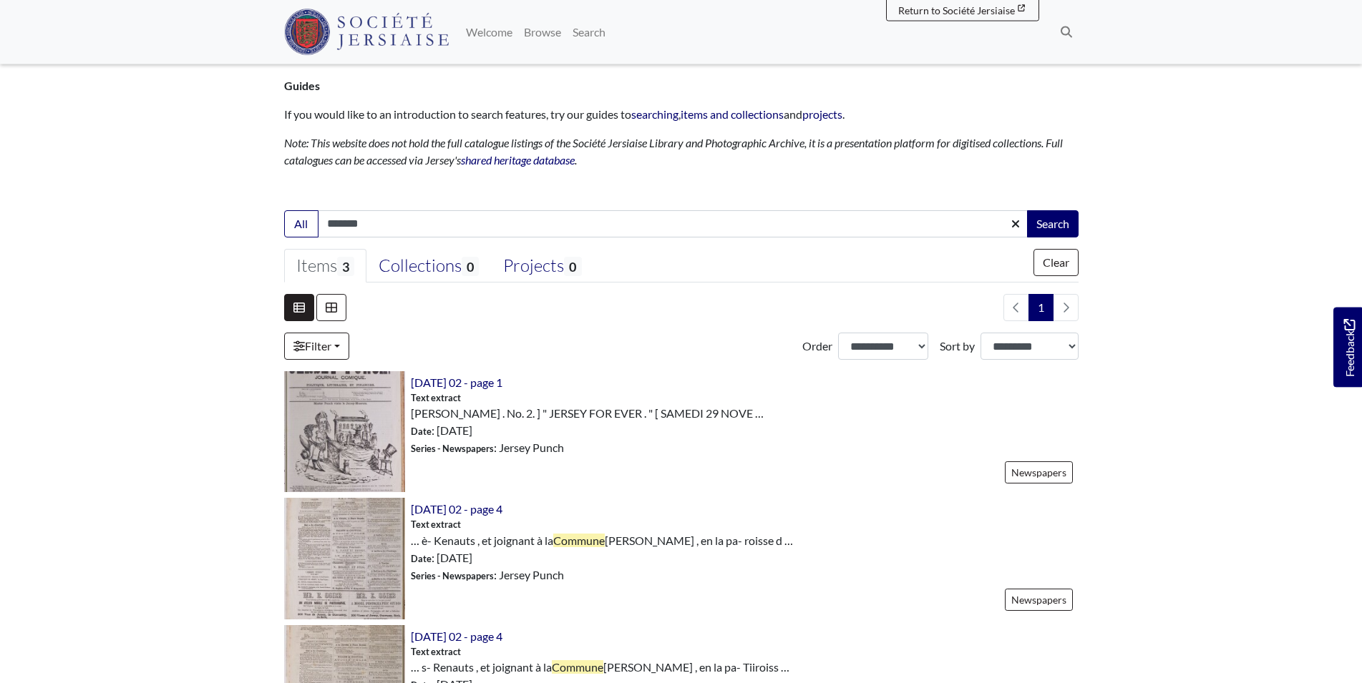
click at [414, 218] on input "*******" at bounding box center [673, 223] width 711 height 27
type input "*"
type input "****"
click at [1063, 220] on button "Search" at bounding box center [1053, 223] width 52 height 27
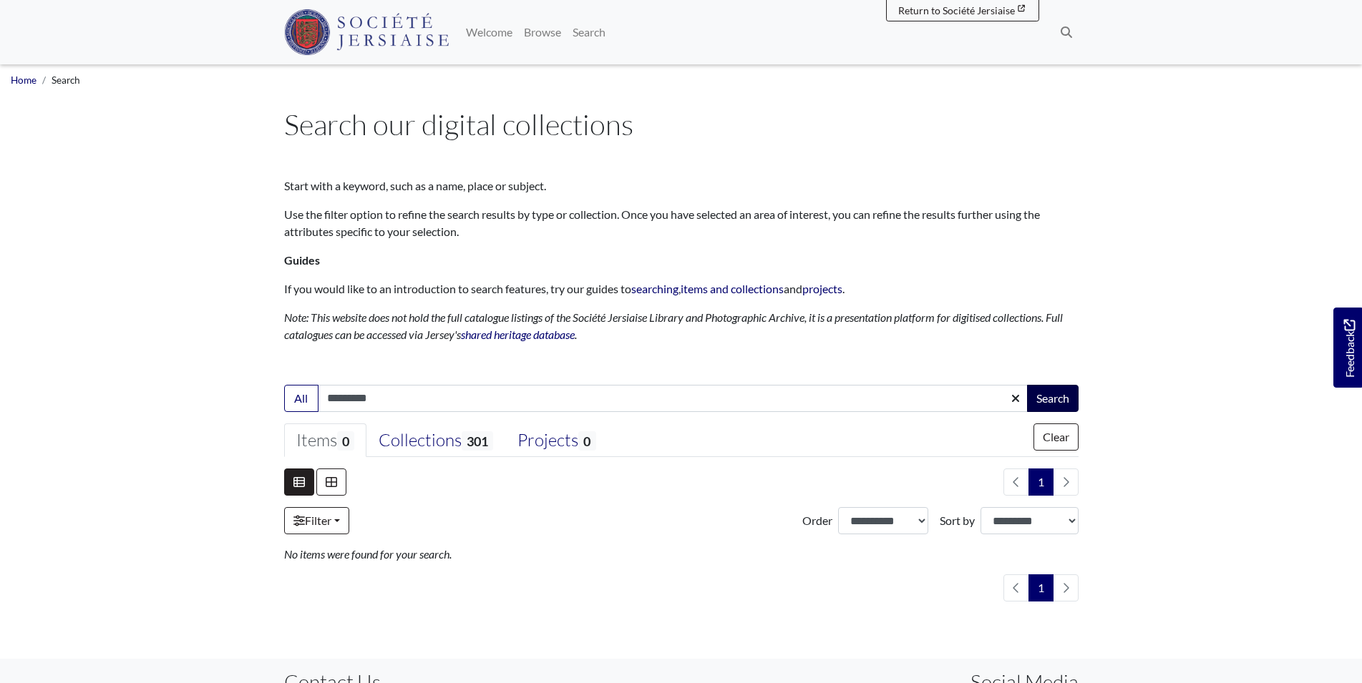
type input "*********"
click at [1039, 385] on button "Search" at bounding box center [1053, 398] width 52 height 27
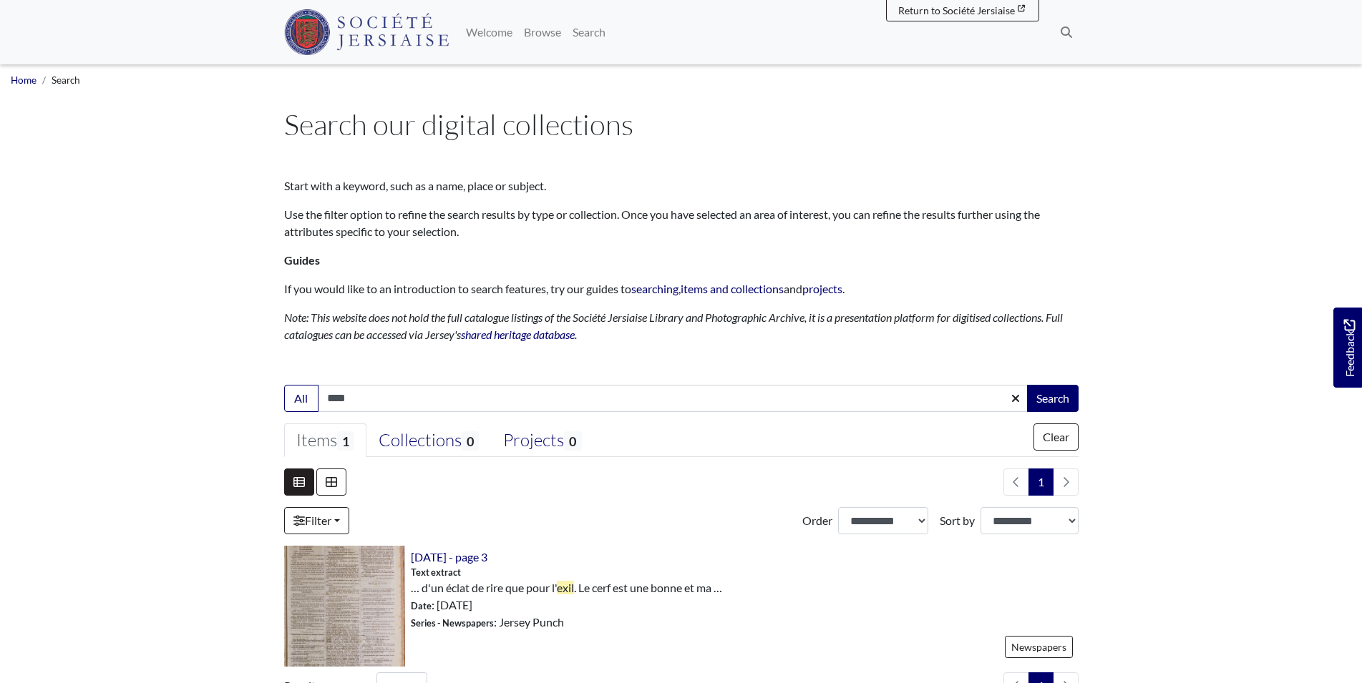
scroll to position [134, 0]
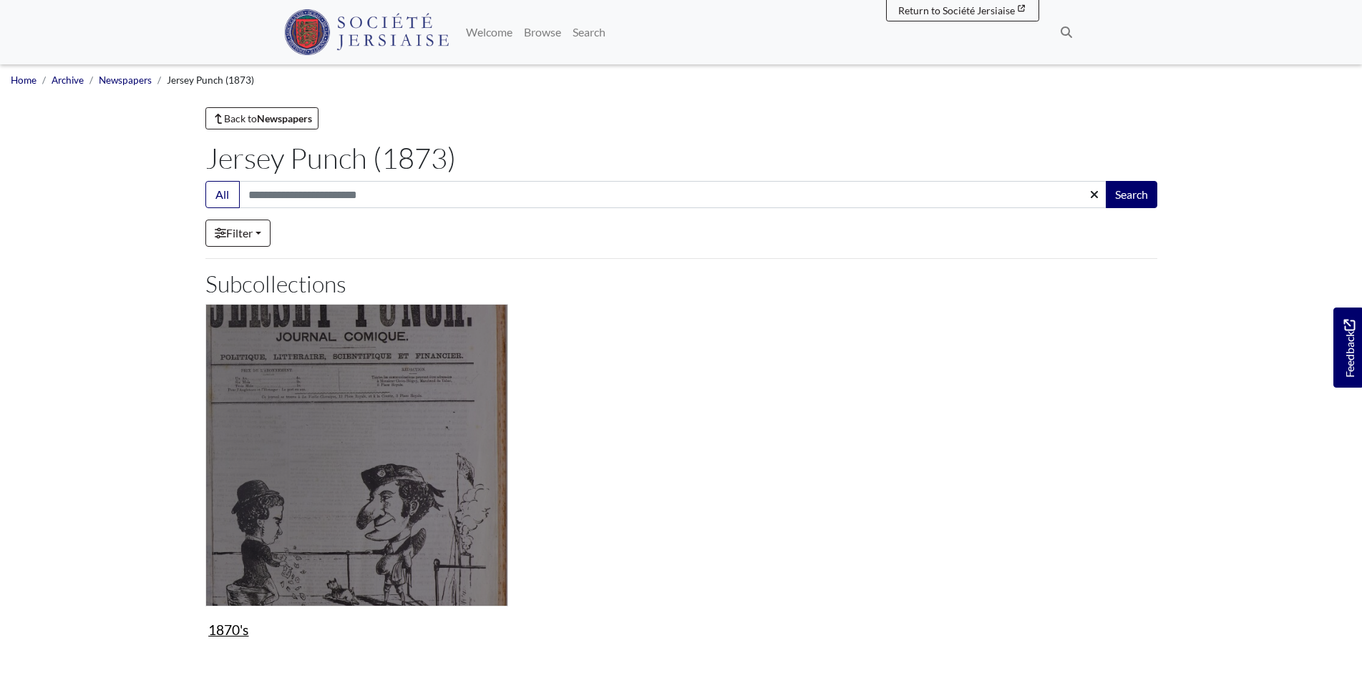
click at [362, 427] on img "Subcollection" at bounding box center [356, 455] width 303 height 303
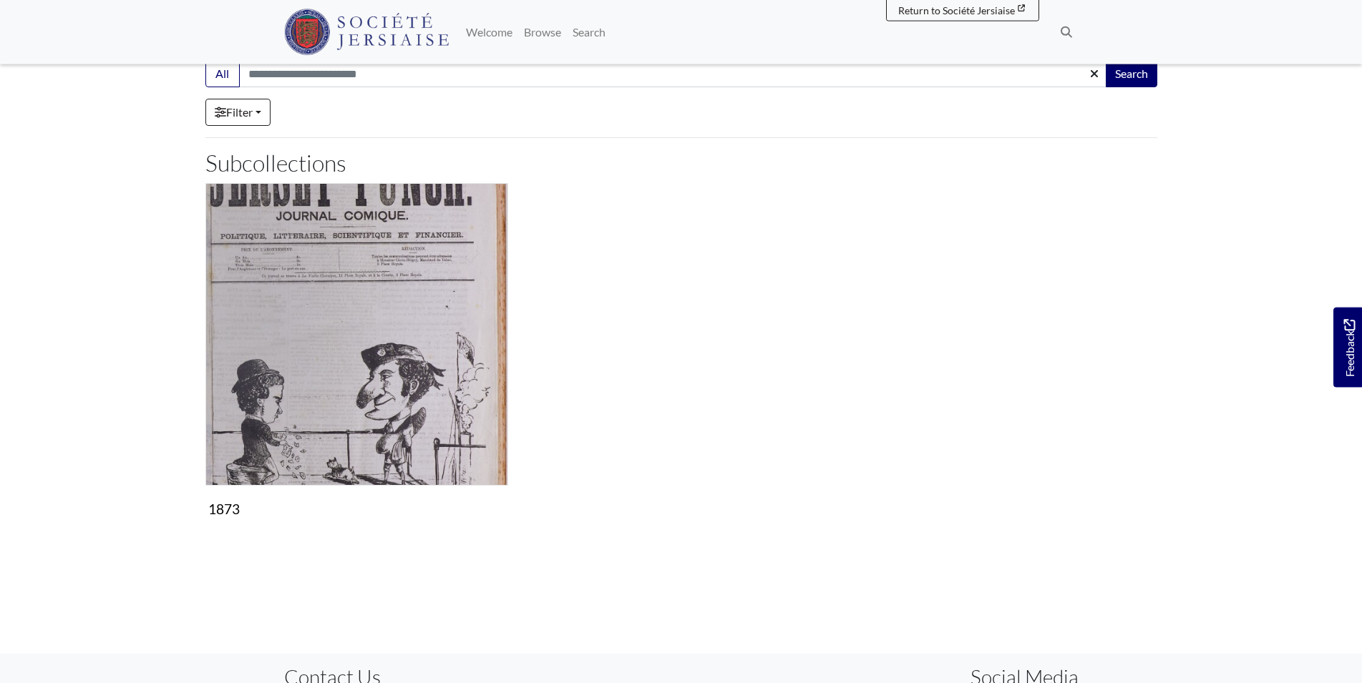
scroll to position [218, 0]
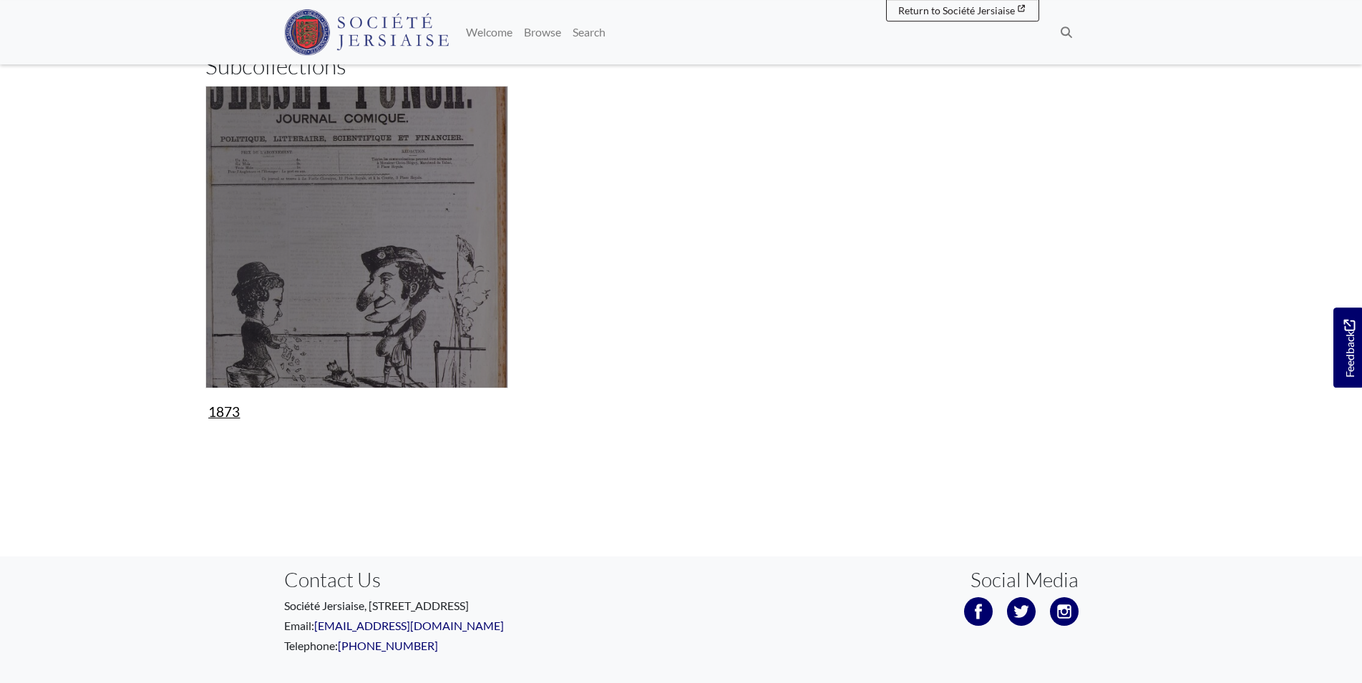
click at [218, 412] on figure "1873 Collection" at bounding box center [356, 256] width 303 height 341
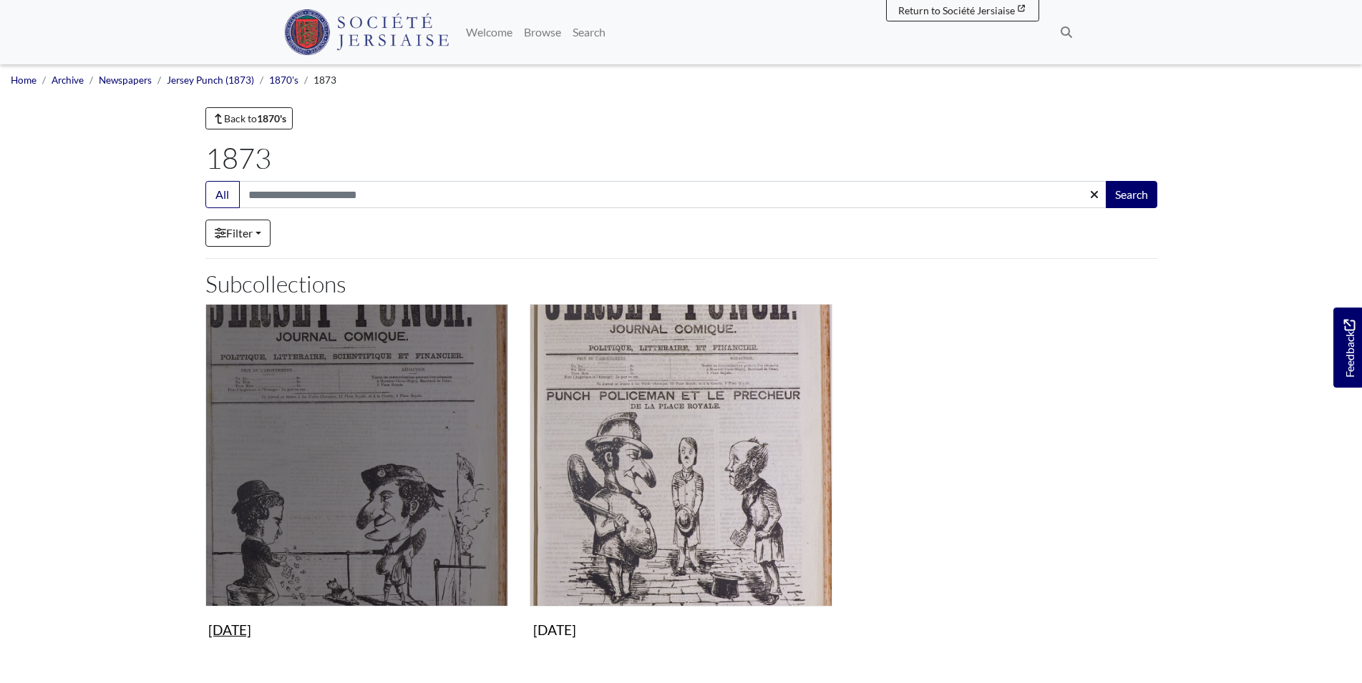
click at [264, 636] on figure "[DATE] Collection" at bounding box center [356, 474] width 303 height 341
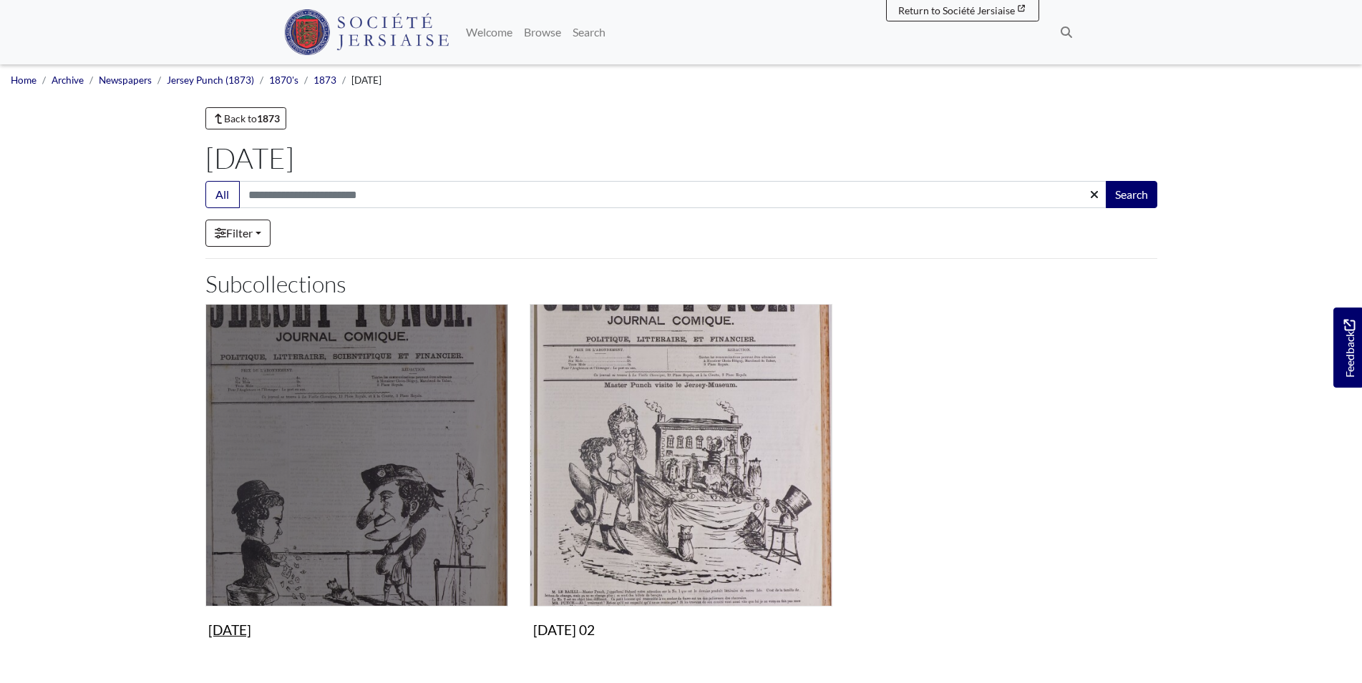
click at [276, 634] on figure "21st November 1873 Collection" at bounding box center [356, 474] width 303 height 341
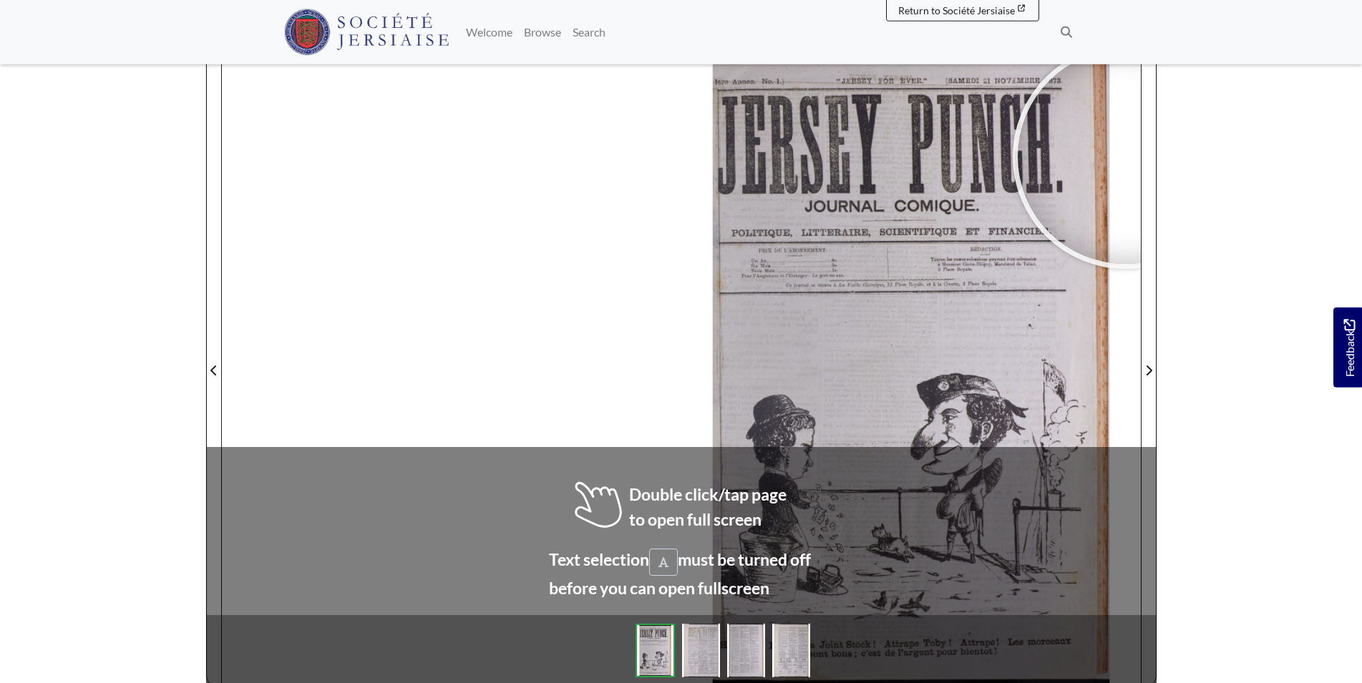
scroll to position [203, 0]
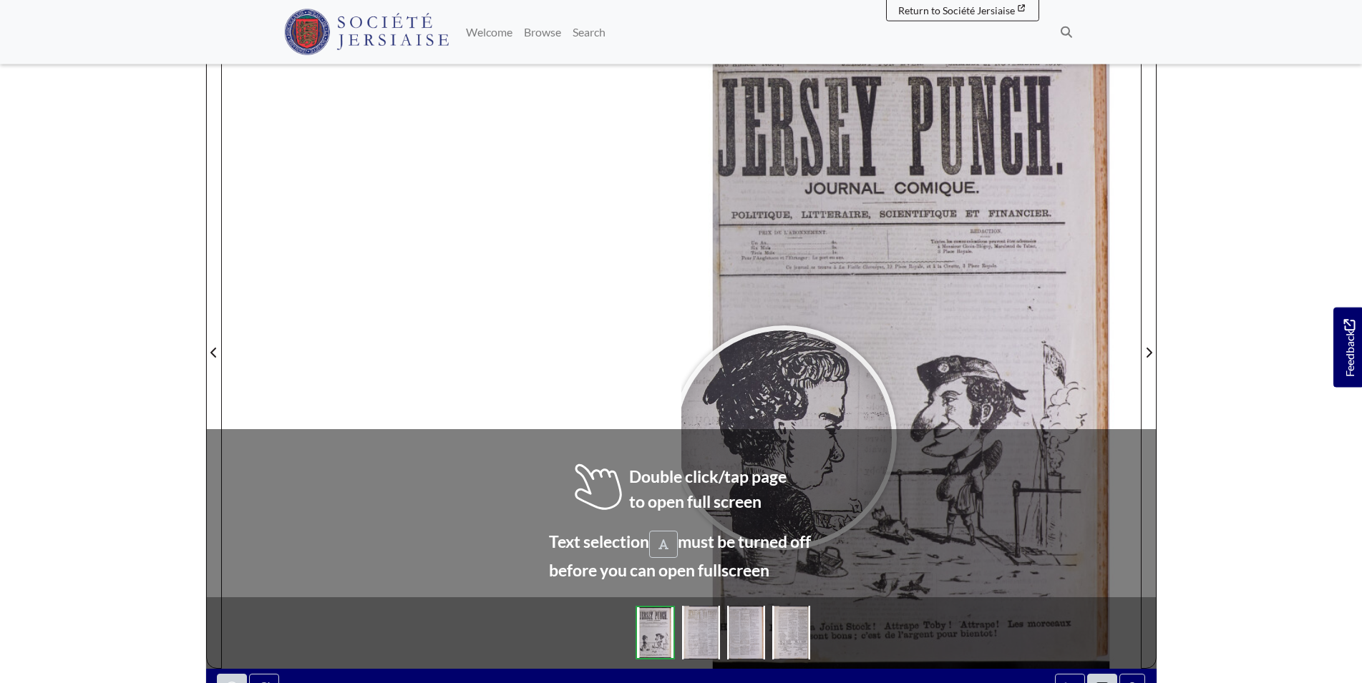
click at [784, 438] on div at bounding box center [784, 438] width 215 height 215
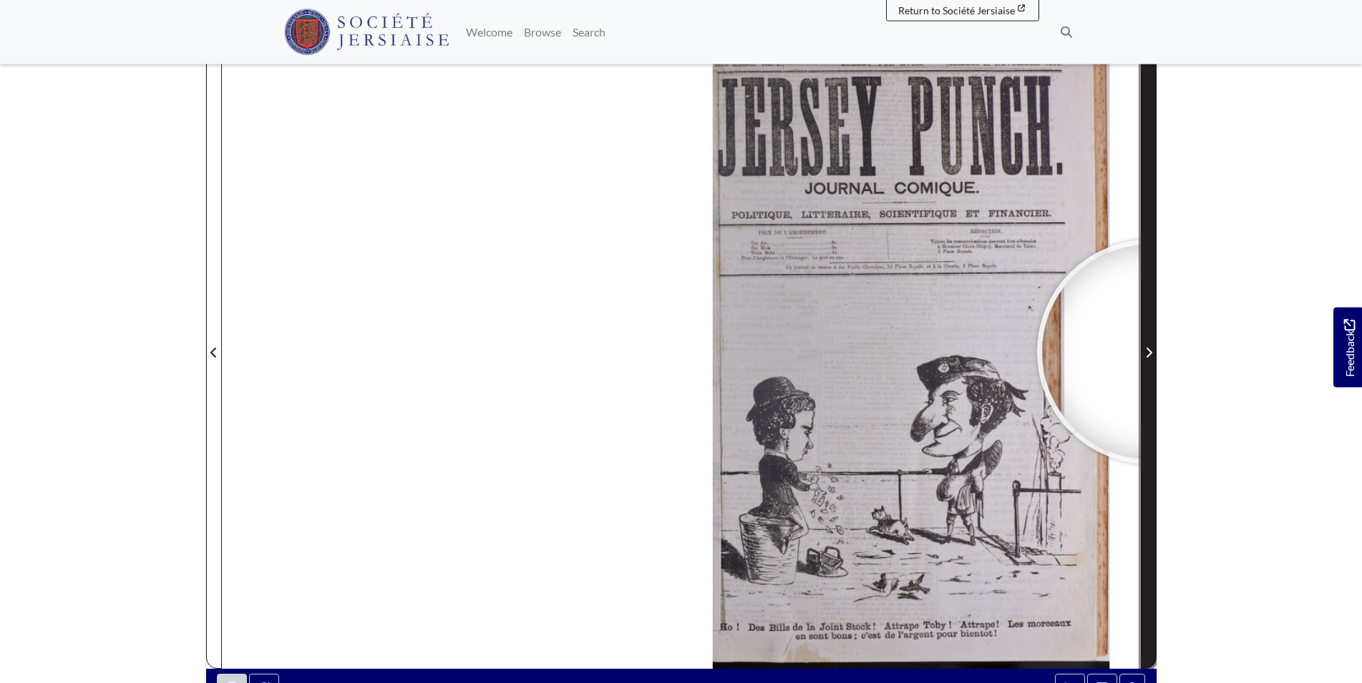
click at [1149, 352] on icon "Next Page" at bounding box center [1149, 353] width 6 height 10
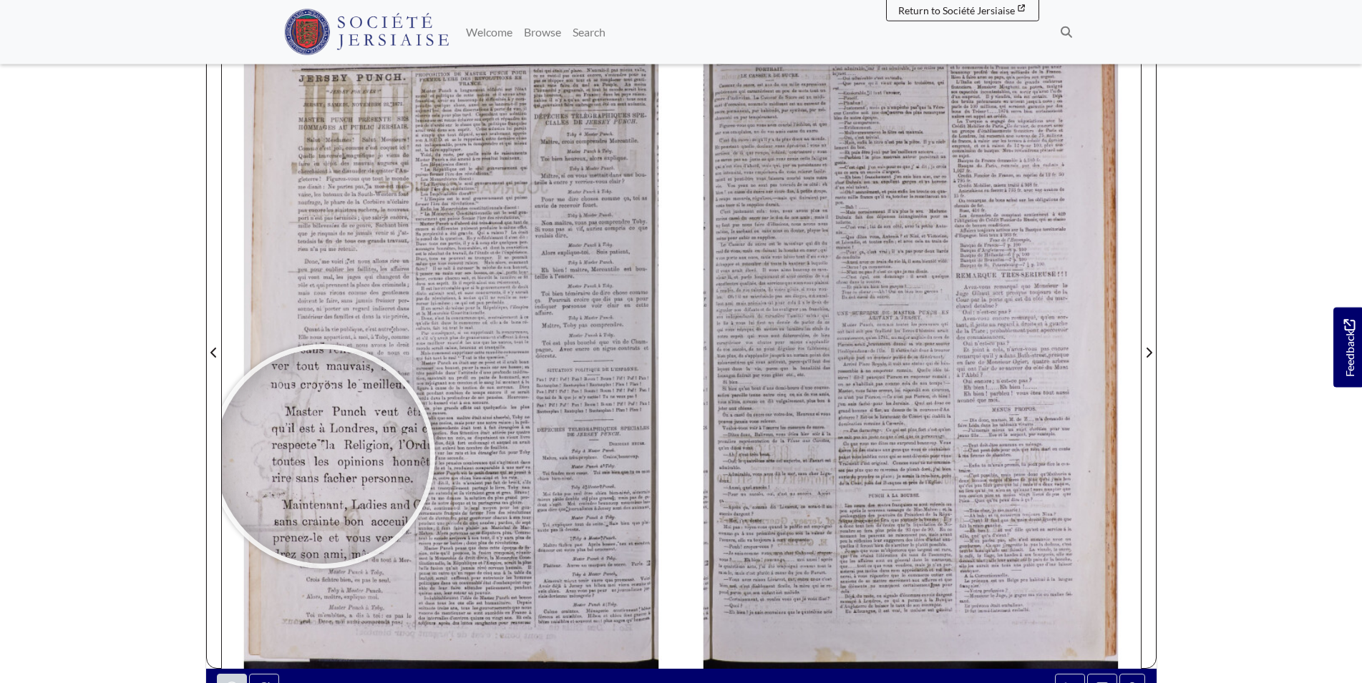
click at [318, 463] on div at bounding box center [322, 456] width 215 height 215
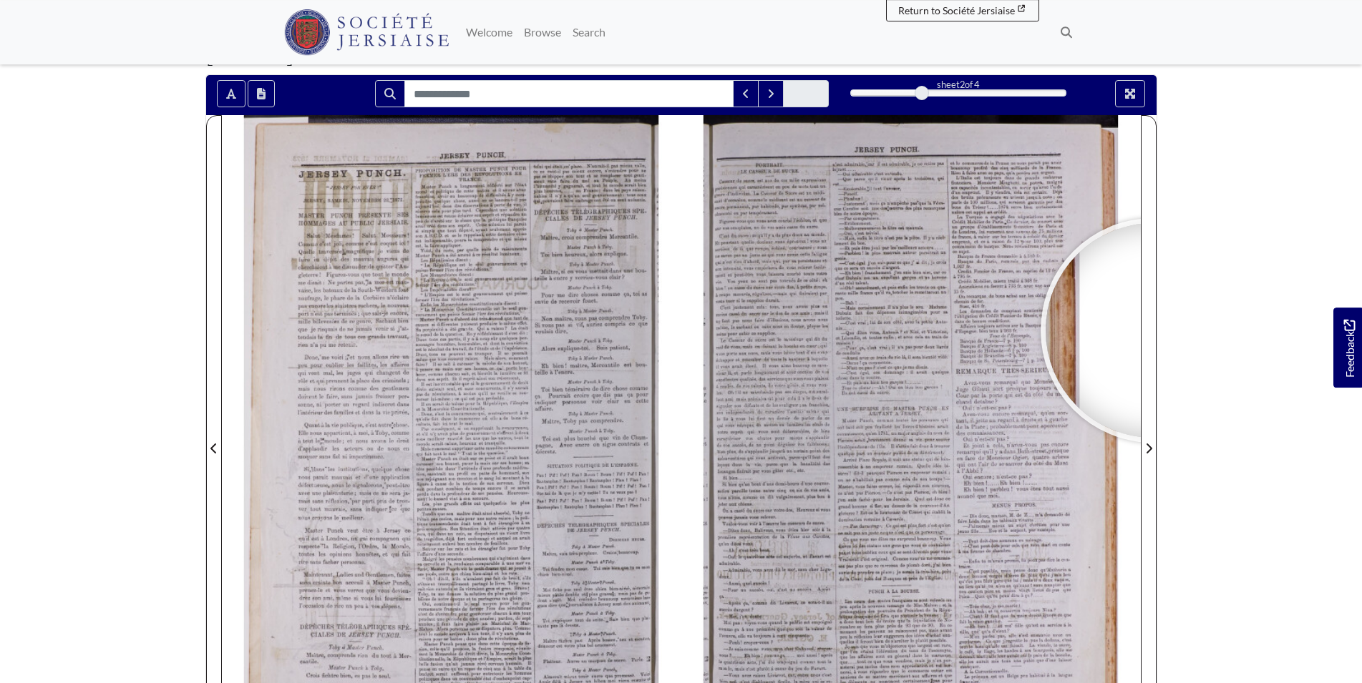
scroll to position [97, 0]
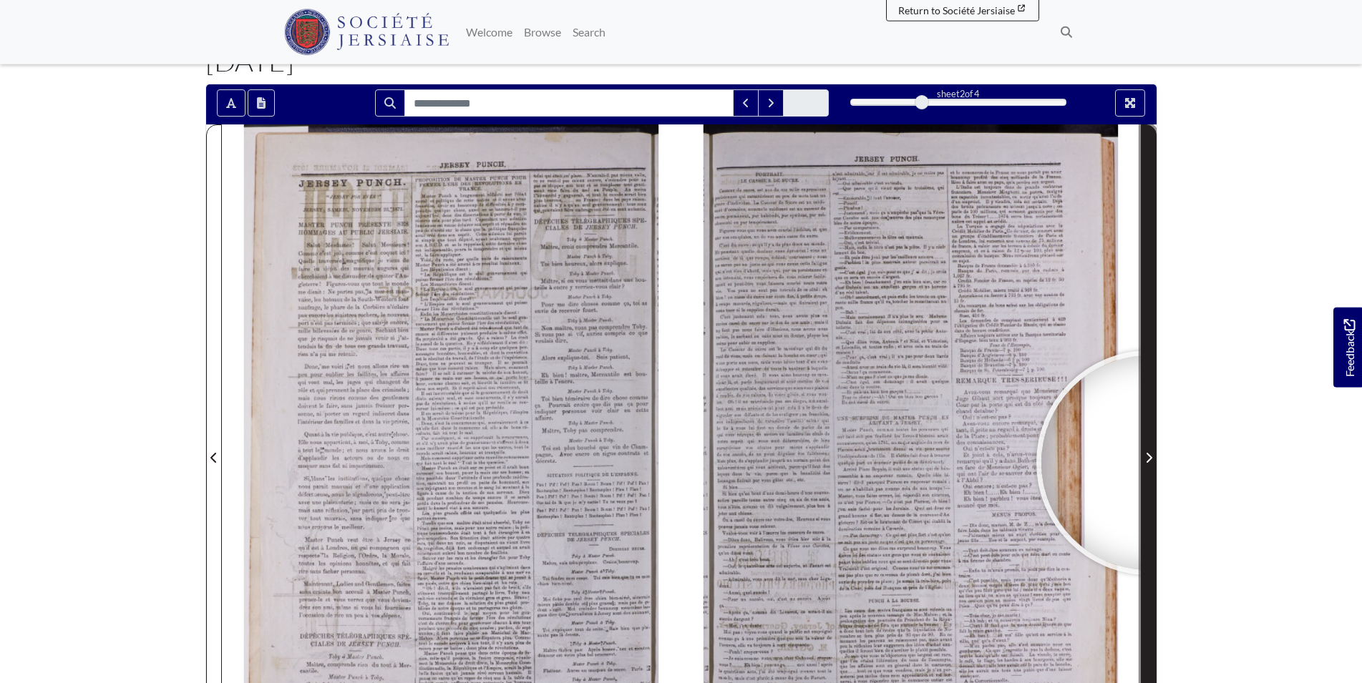
click at [1149, 463] on icon "Next Page" at bounding box center [1148, 457] width 7 height 11
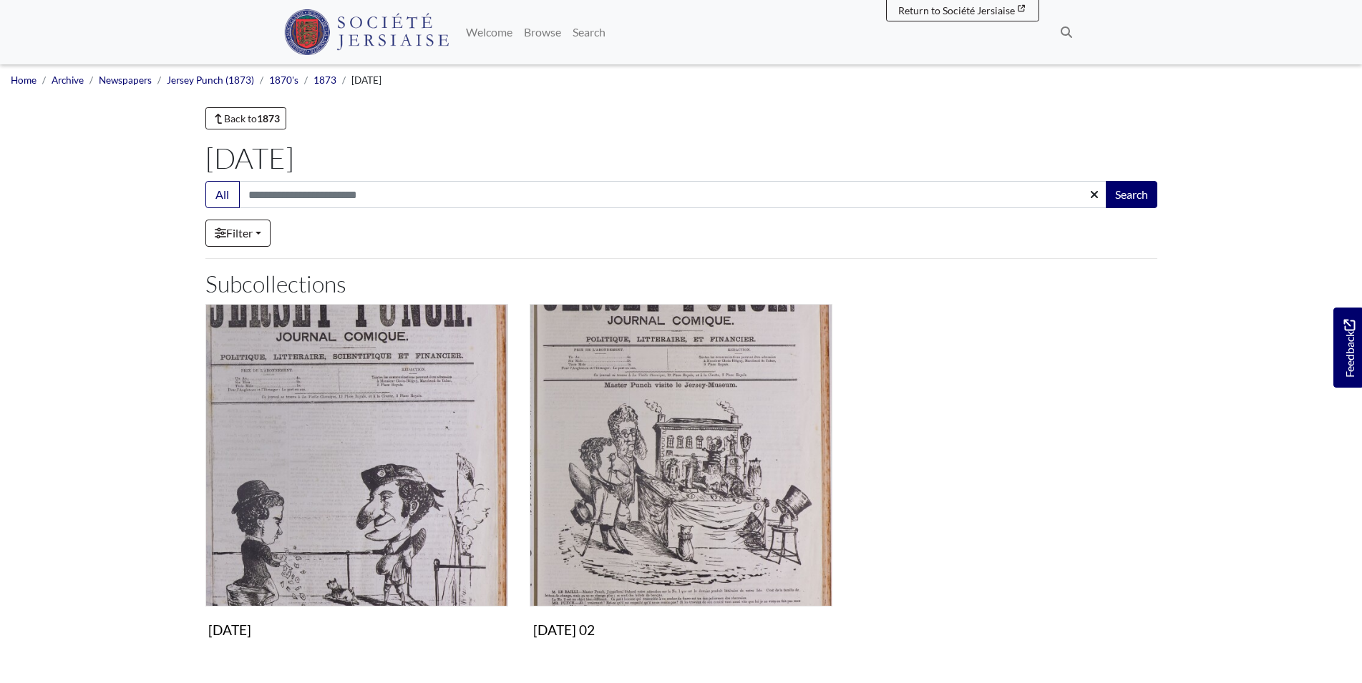
click at [338, 213] on div "Search: All Search" at bounding box center [681, 200] width 973 height 39
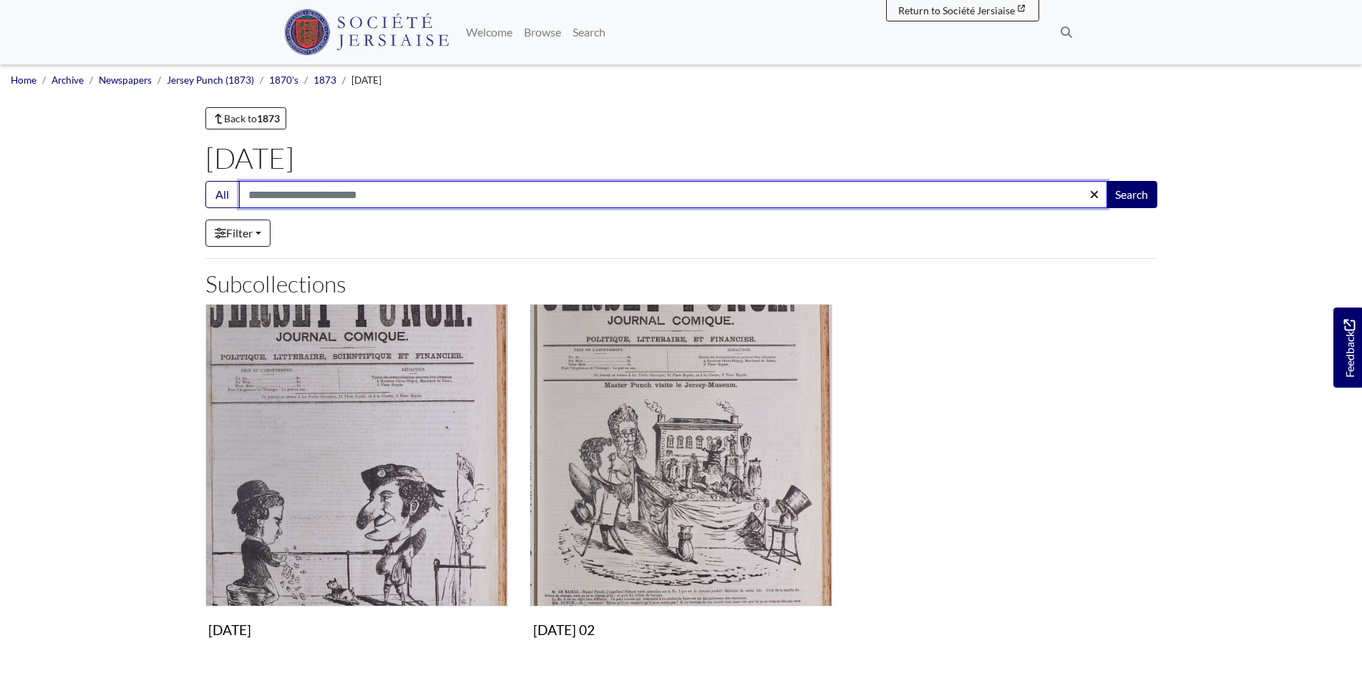
click at [340, 202] on input "Search:" at bounding box center [673, 194] width 868 height 27
type input "*****"
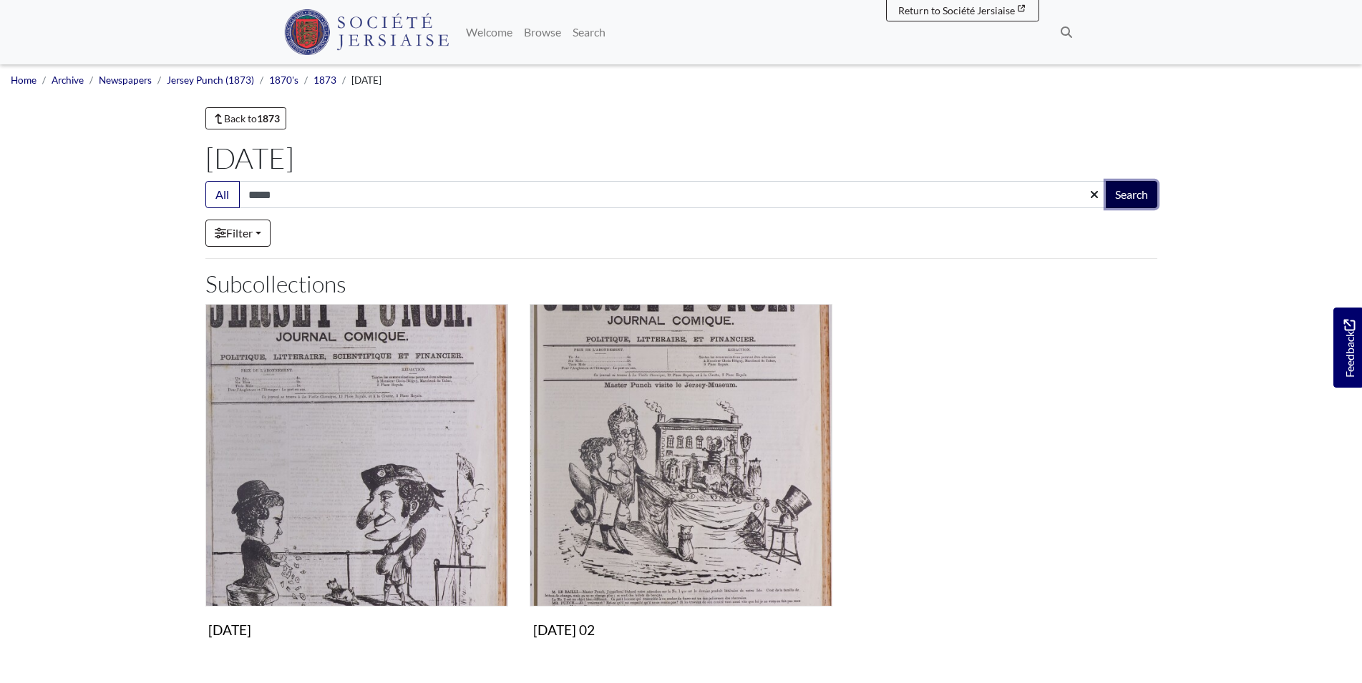
click at [1139, 187] on button "Search" at bounding box center [1132, 194] width 52 height 27
click at [142, 82] on link "Newspapers" at bounding box center [125, 79] width 53 height 11
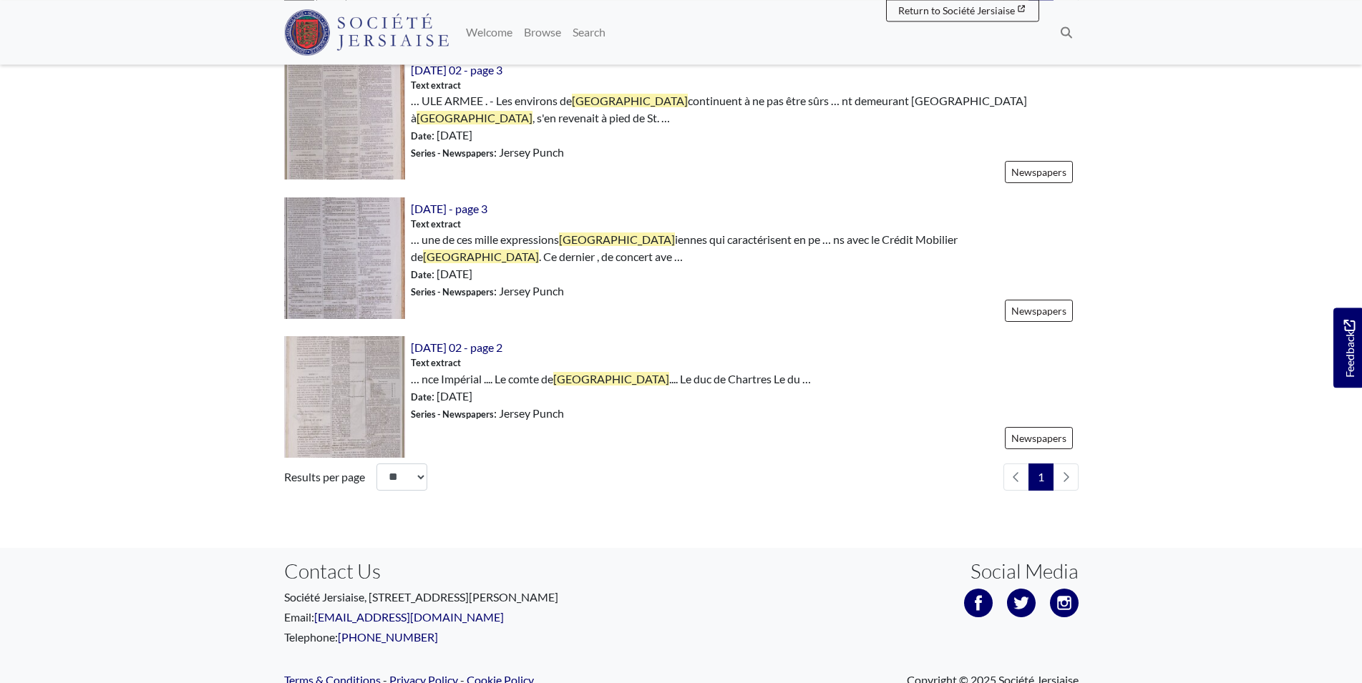
scroll to position [512, 0]
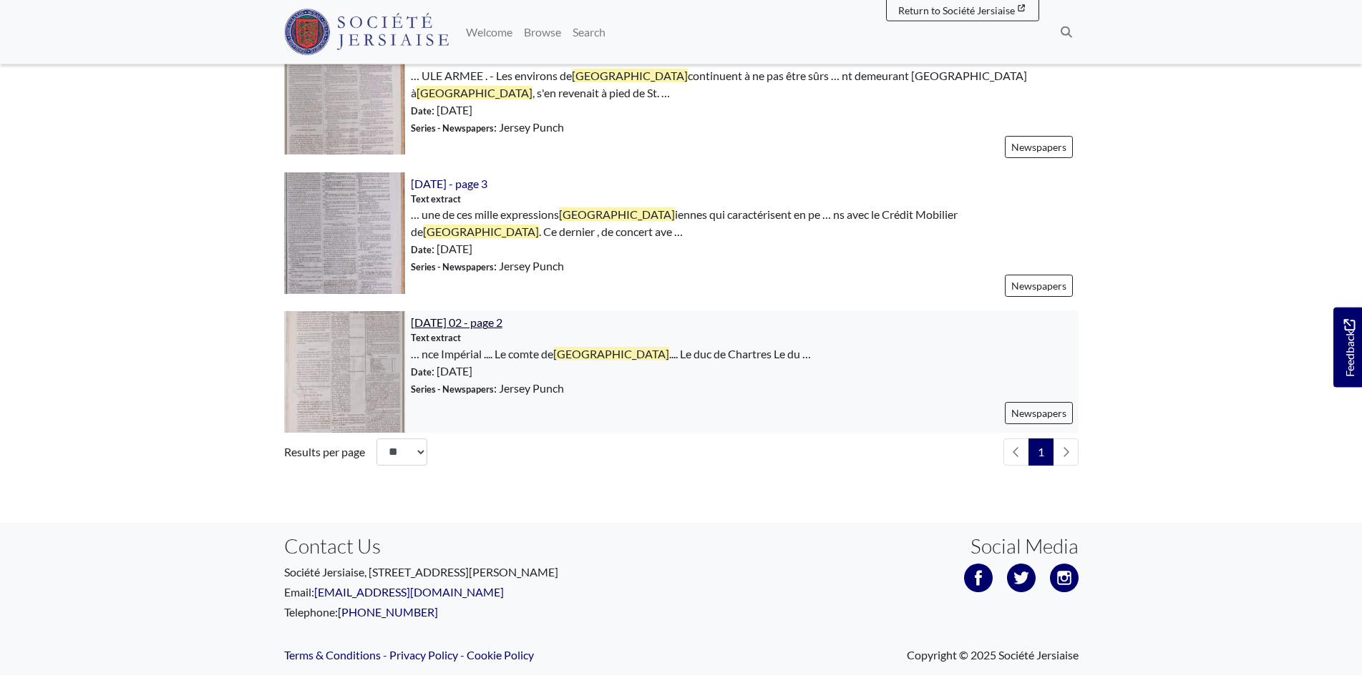
click at [492, 316] on span "[DATE] 02 - page 2" at bounding box center [457, 323] width 92 height 14
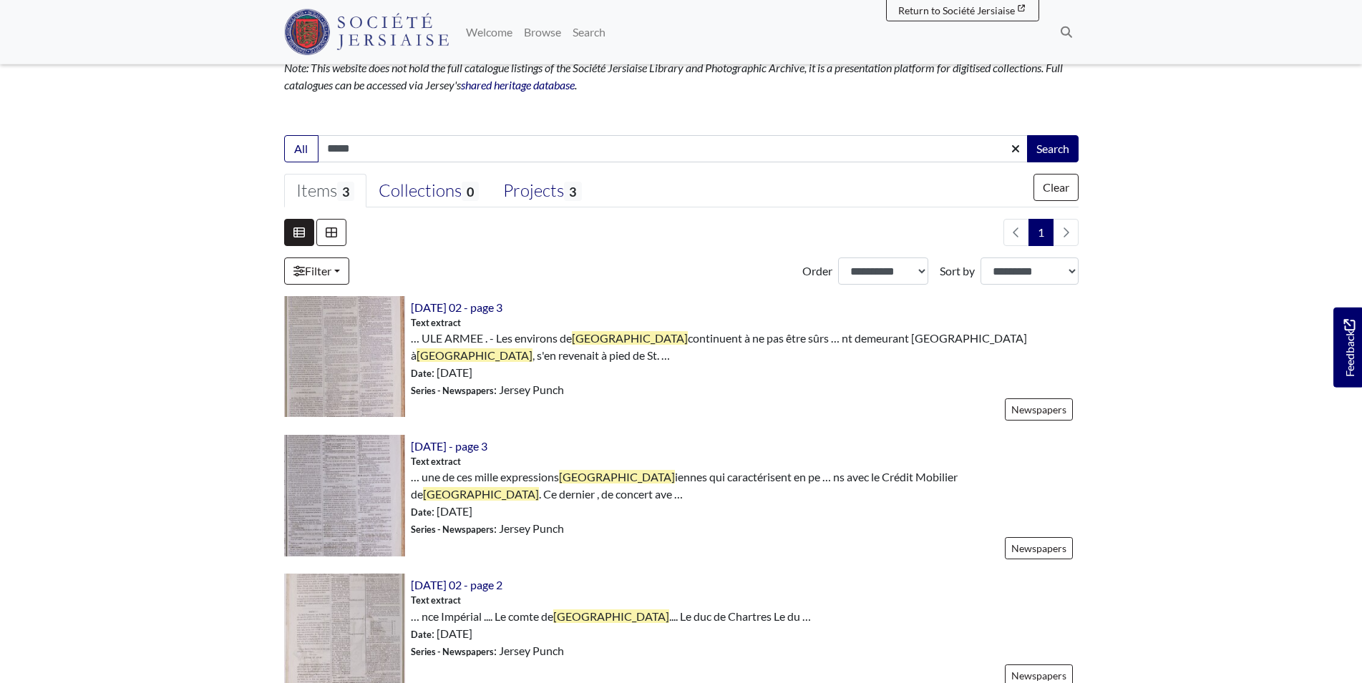
scroll to position [0, 0]
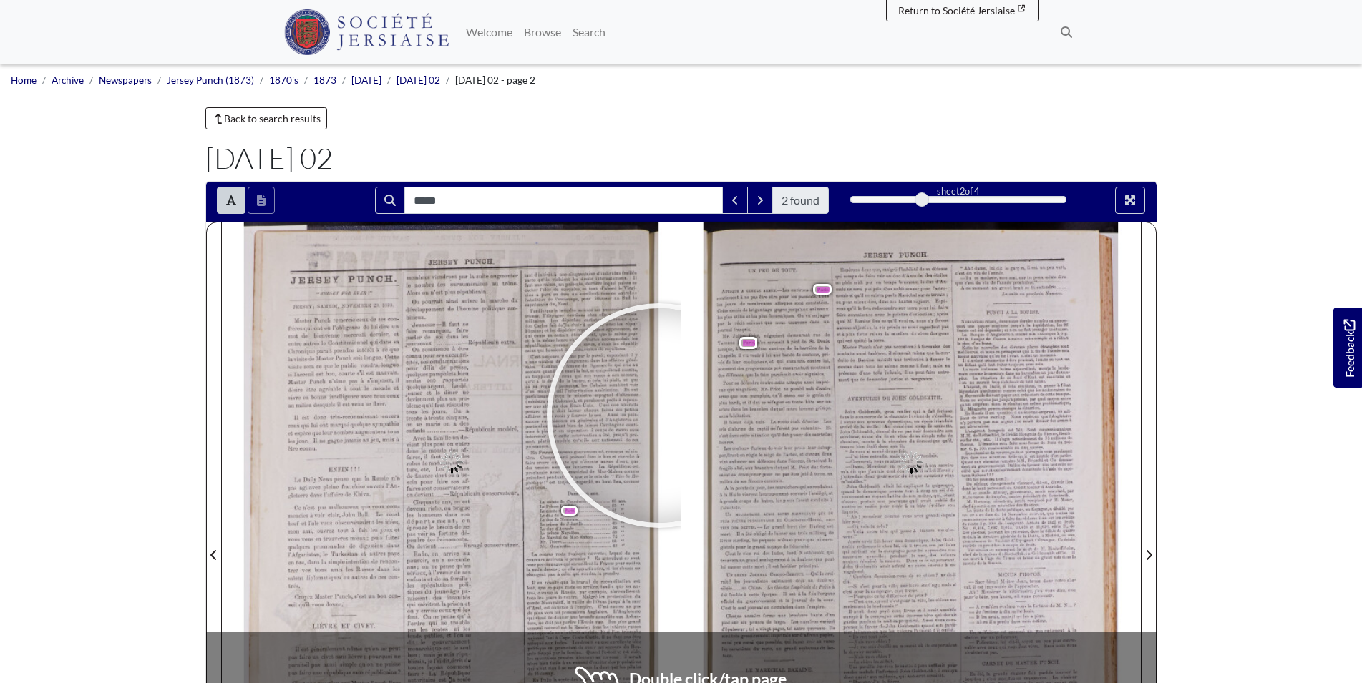
type input "*****"
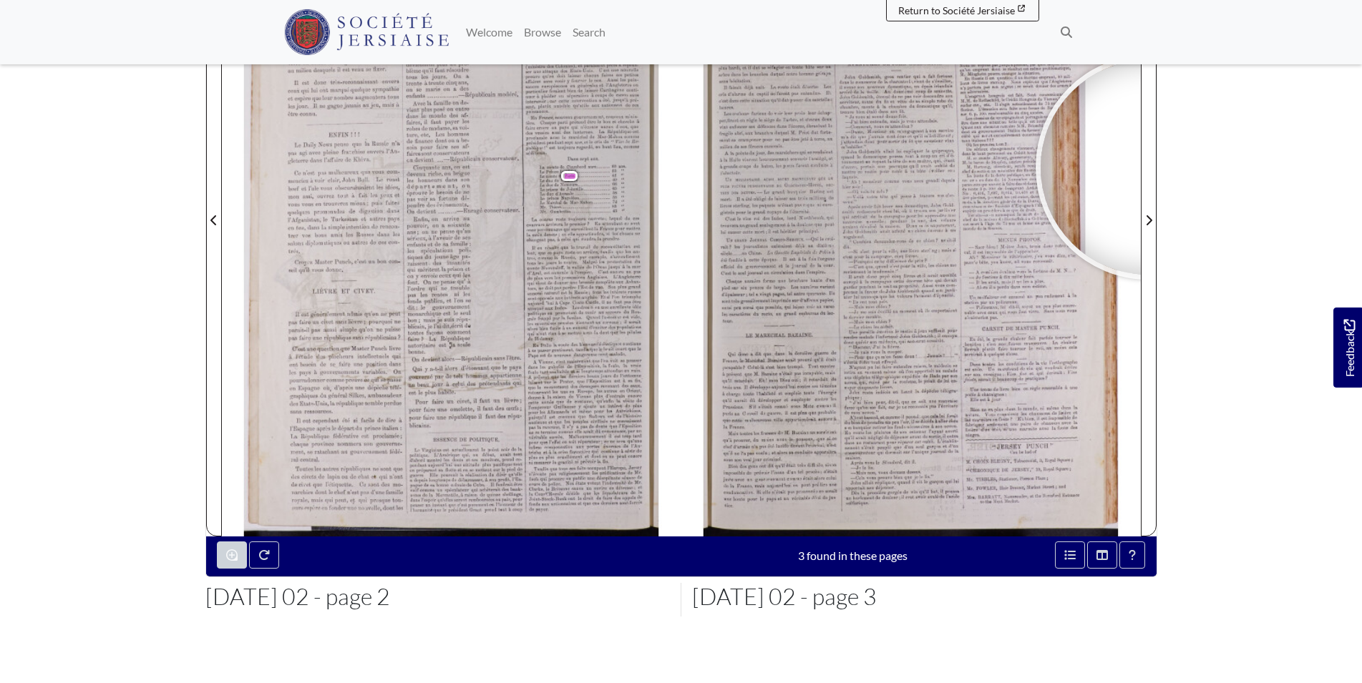
scroll to position [336, 0]
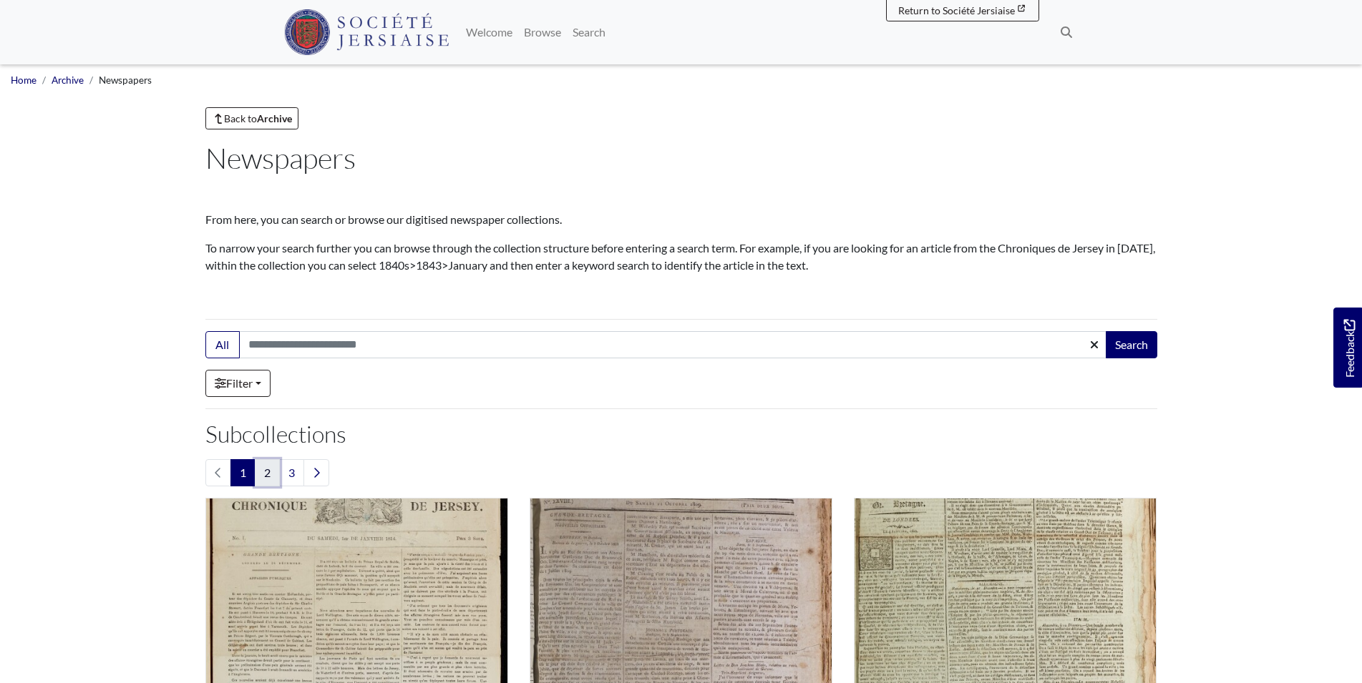
click at [267, 475] on link "2" at bounding box center [267, 472] width 25 height 27
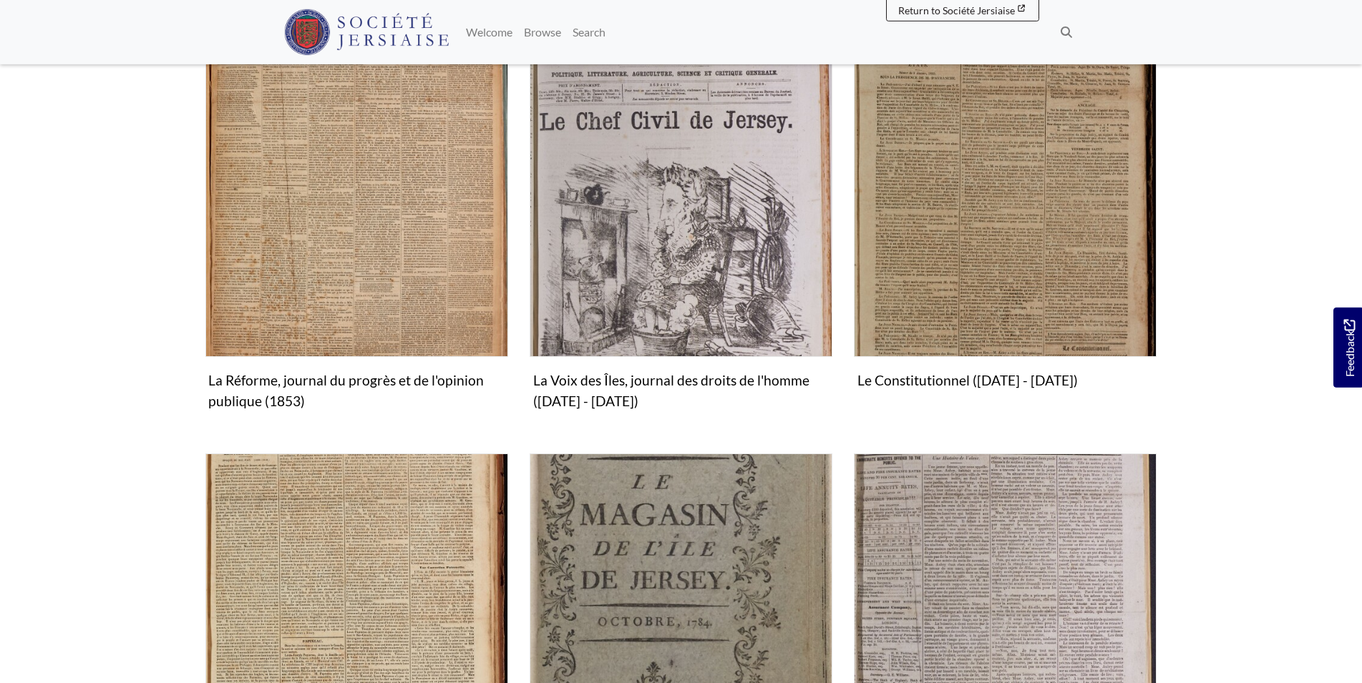
scroll to position [852, 0]
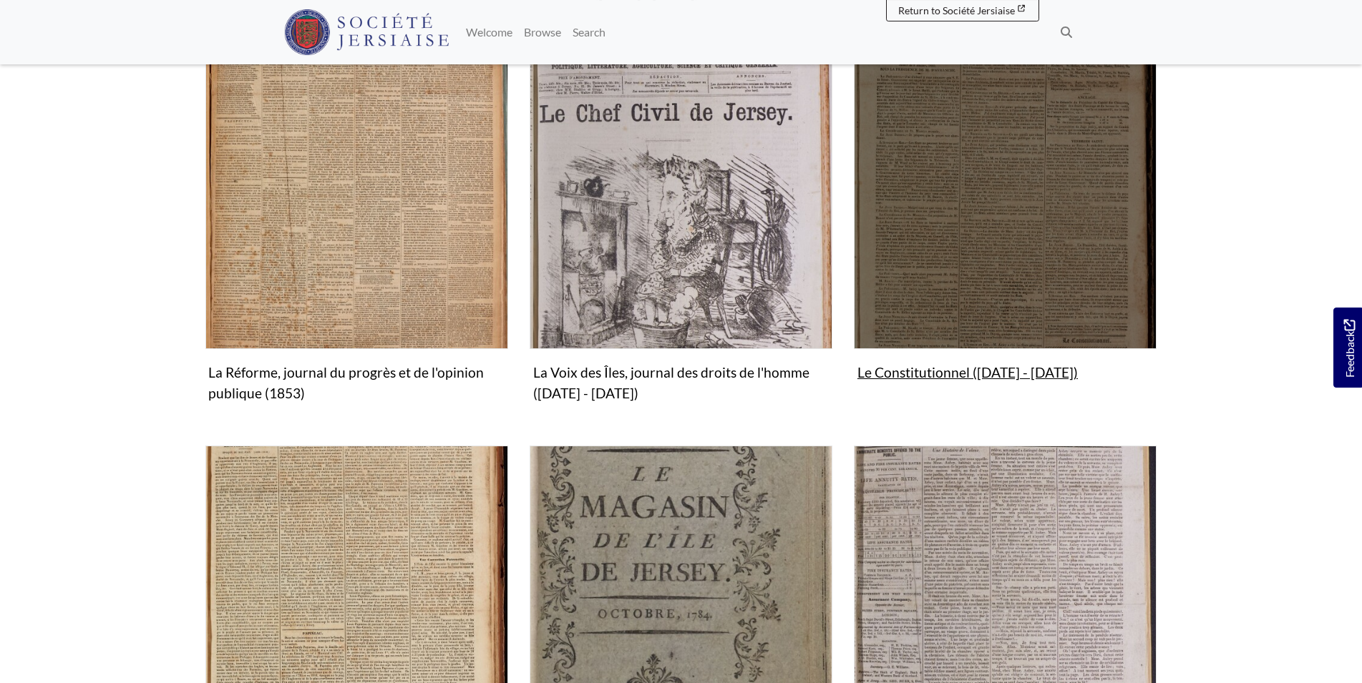
click at [948, 375] on figure "Le Constitutionnel (1820 - 1854) Collection" at bounding box center [1005, 216] width 303 height 341
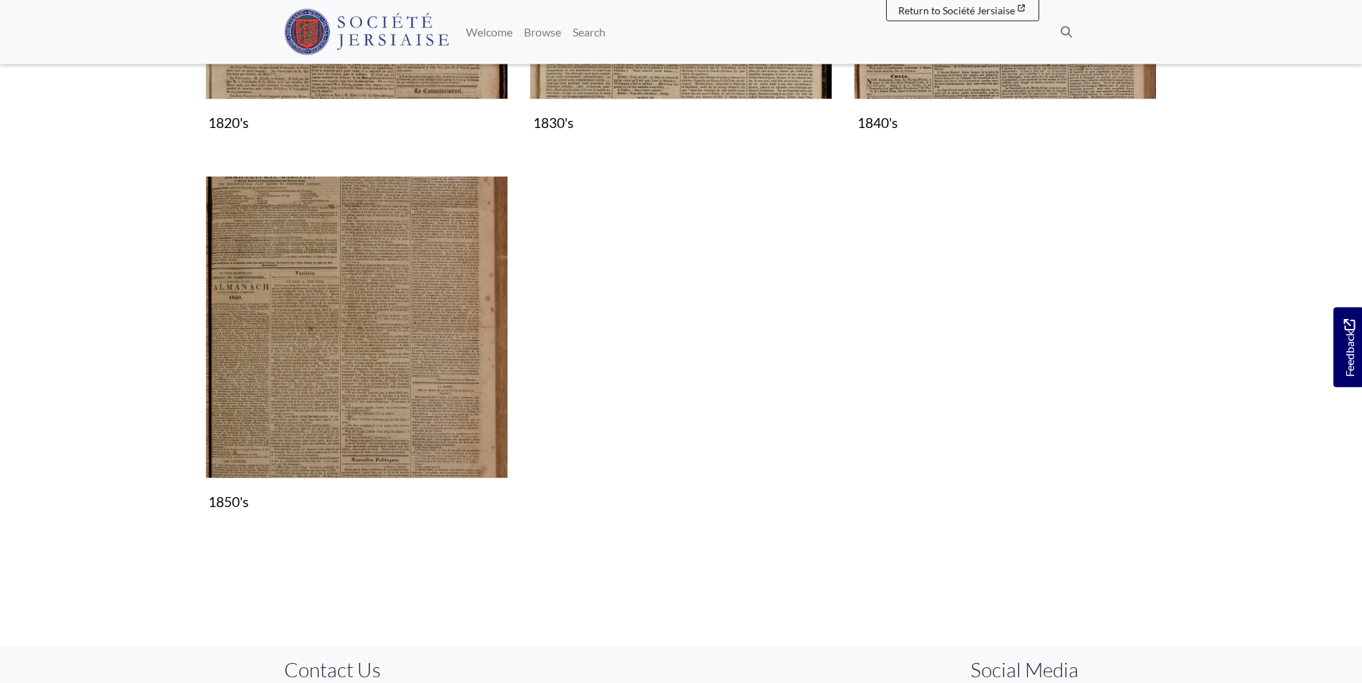
scroll to position [509, 0]
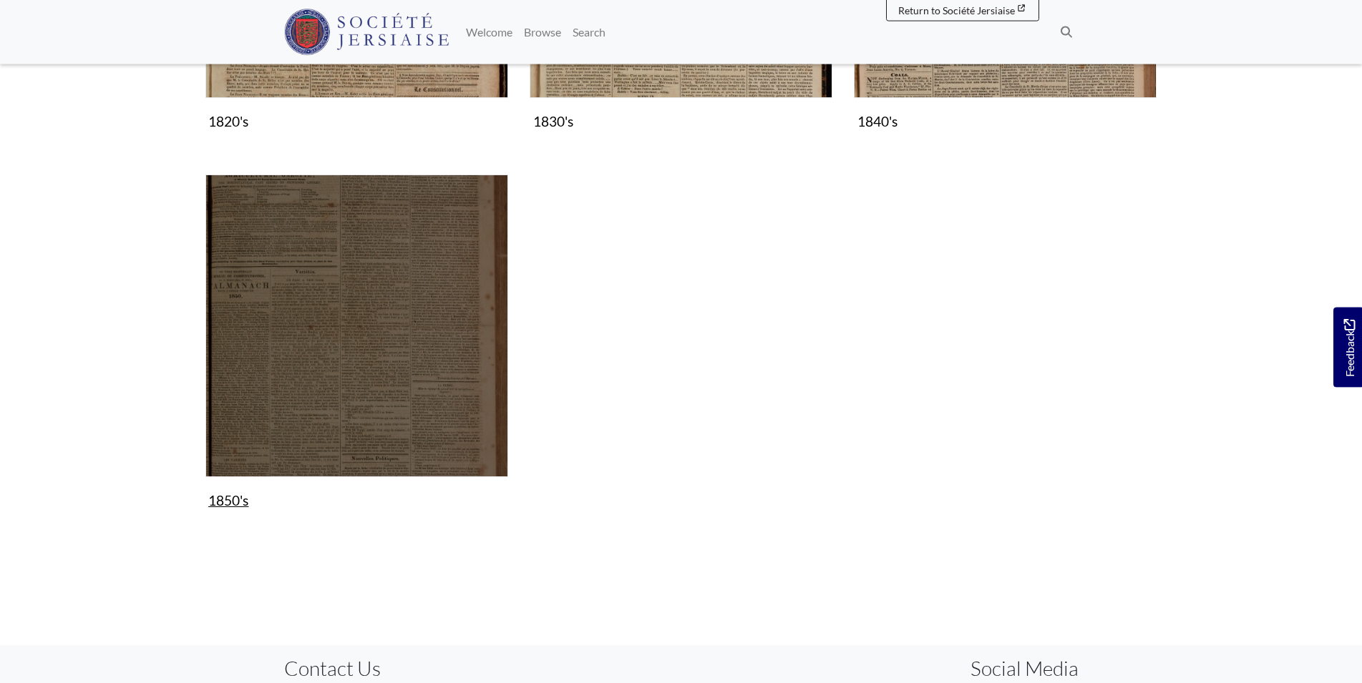
click at [304, 340] on img "Subcollection" at bounding box center [356, 326] width 303 height 303
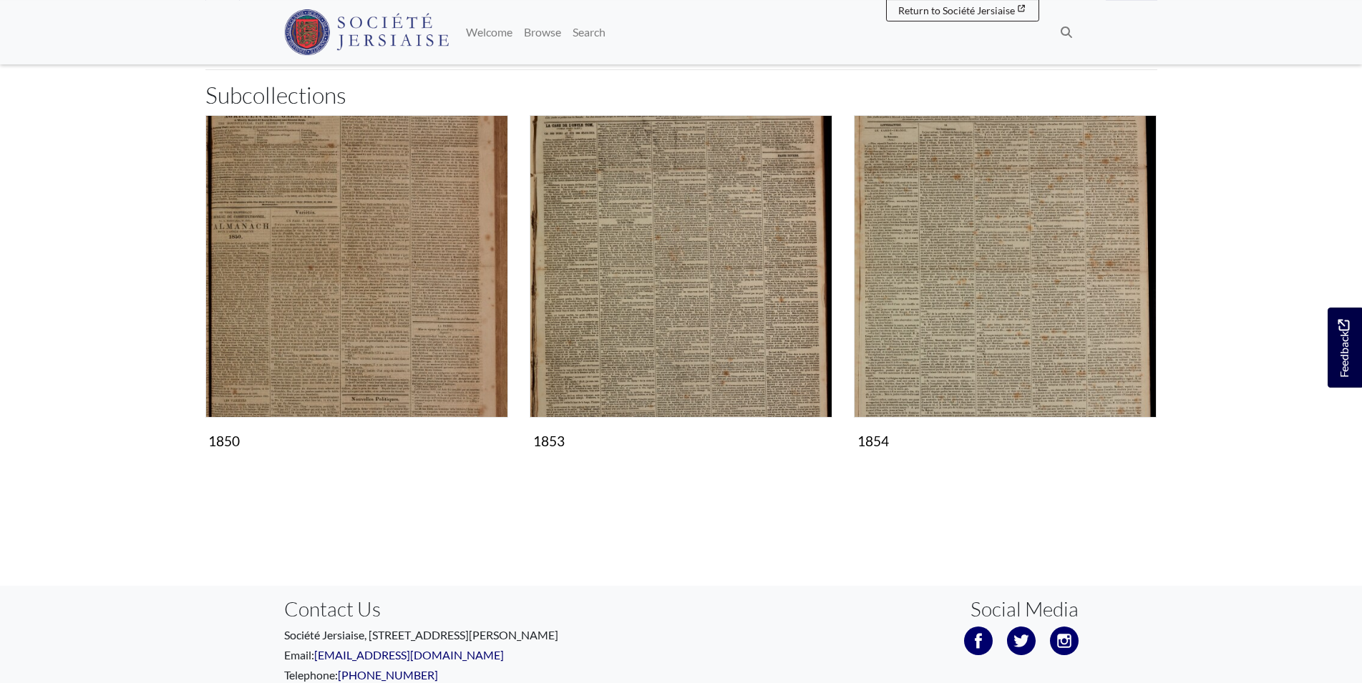
scroll to position [193, 0]
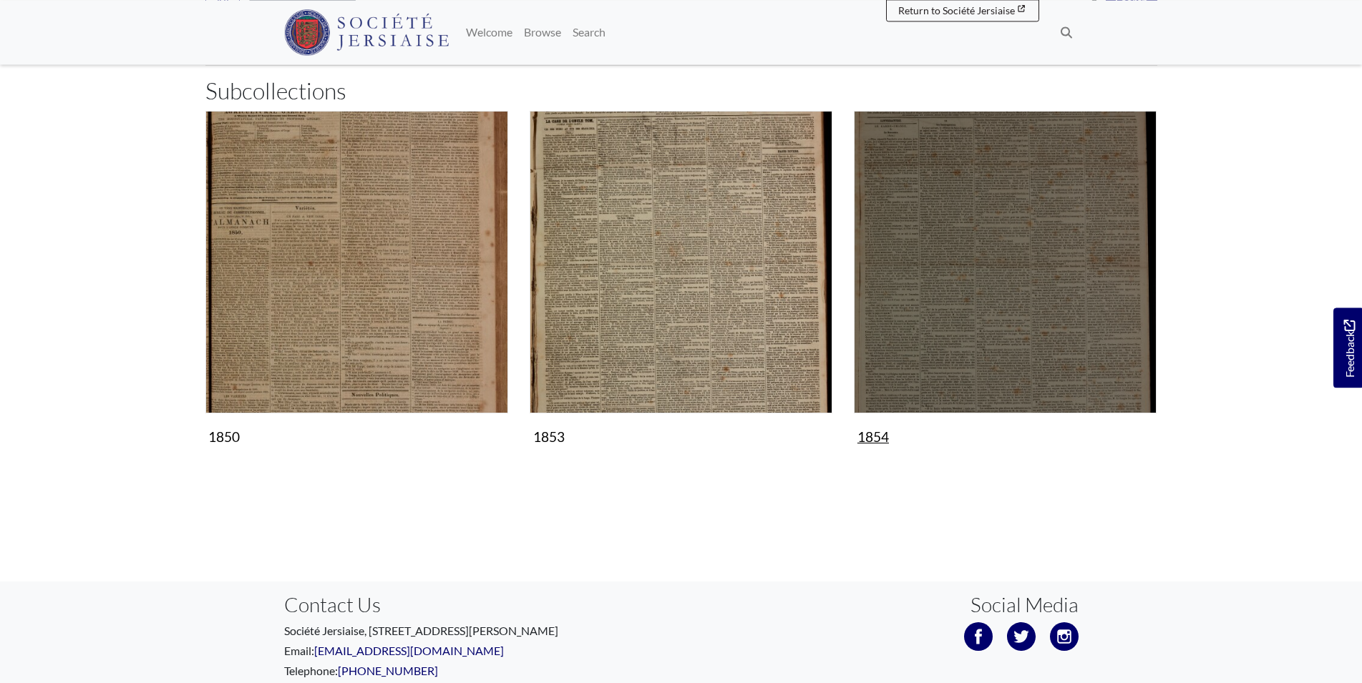
click at [982, 303] on img "Subcollection" at bounding box center [1005, 262] width 303 height 303
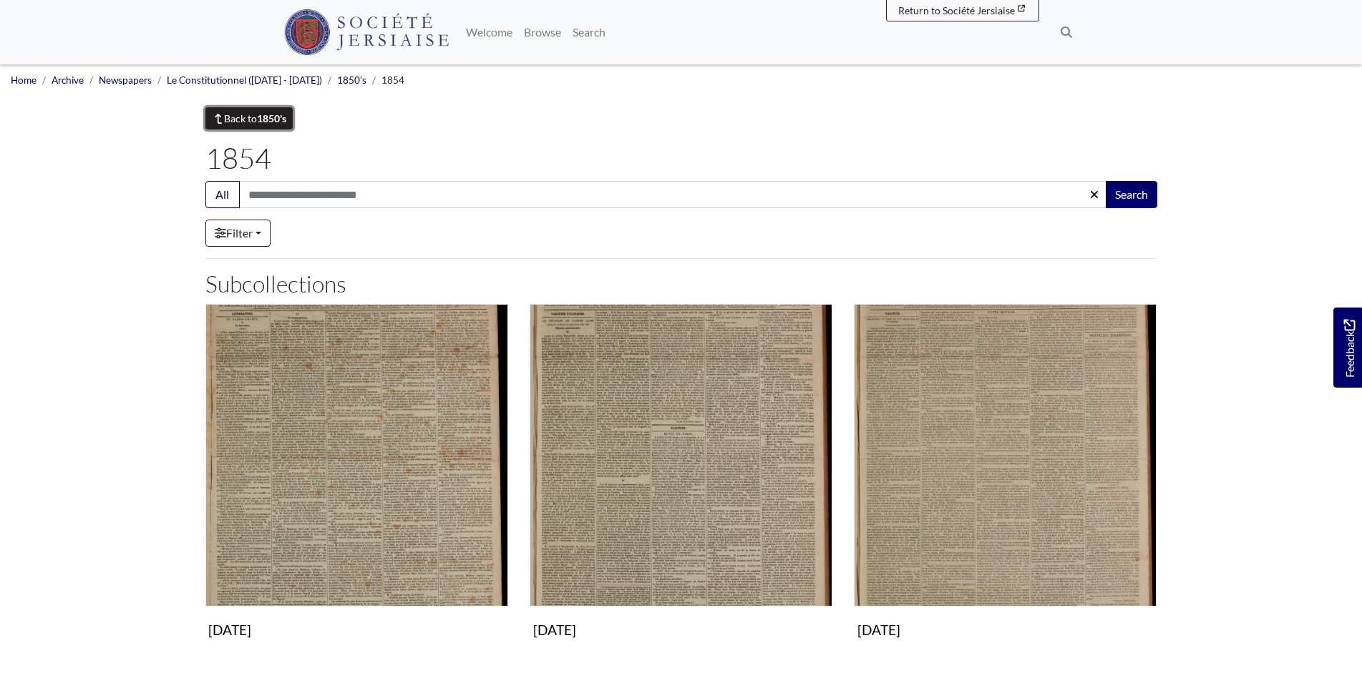
click at [261, 111] on link "Back to 1850's" at bounding box center [249, 118] width 88 height 22
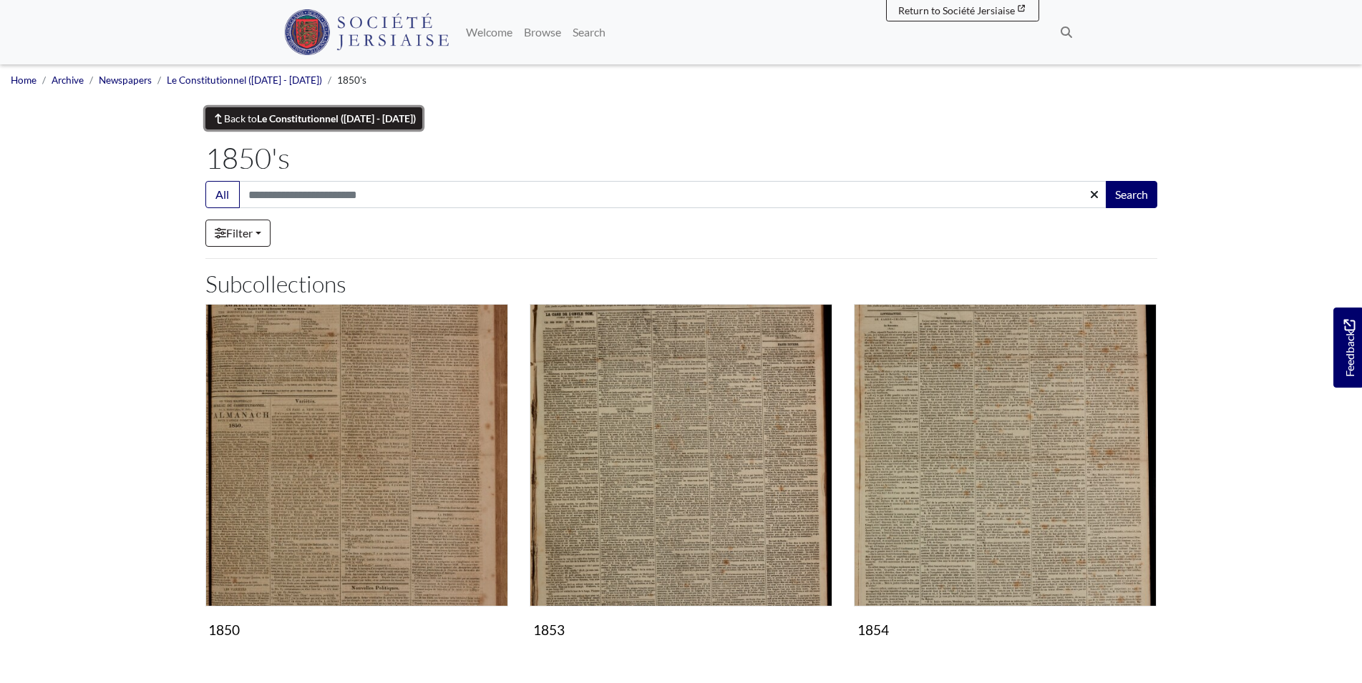
click at [273, 121] on strong "Le Constitutionnel ([DATE] - [DATE])" at bounding box center [336, 118] width 159 height 12
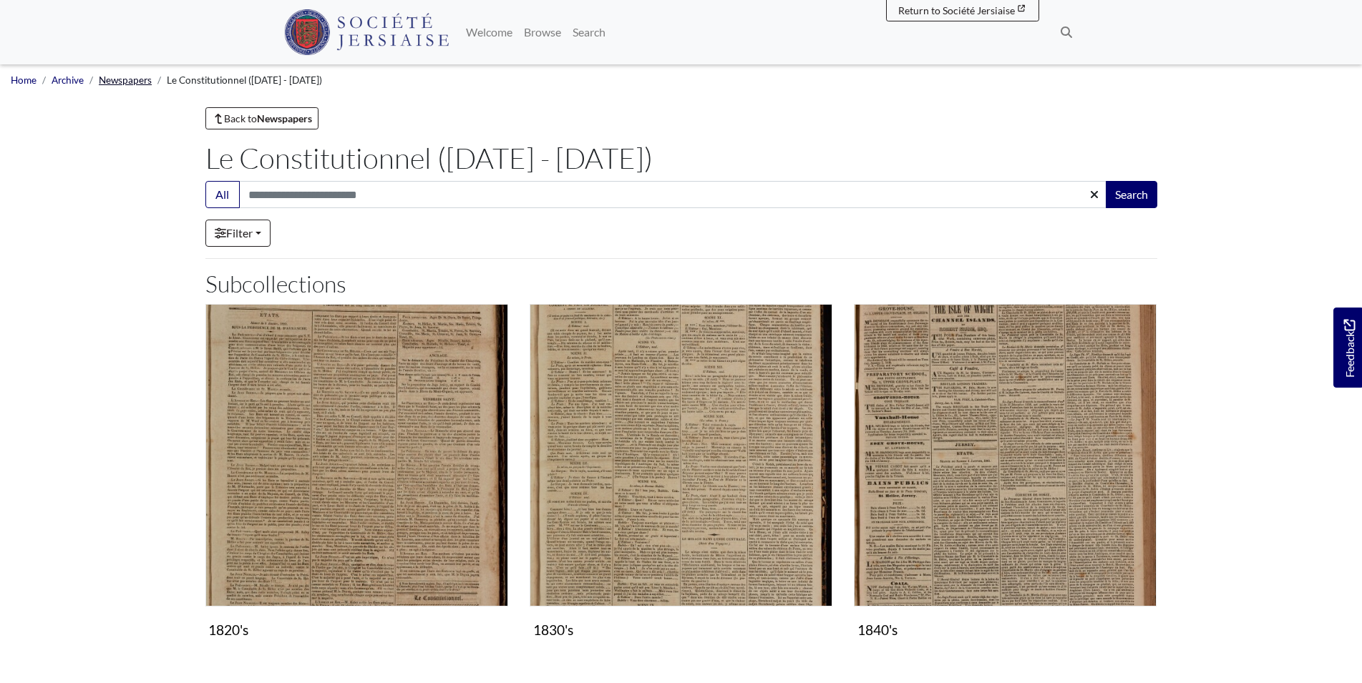
click at [131, 77] on link "Newspapers" at bounding box center [125, 79] width 53 height 11
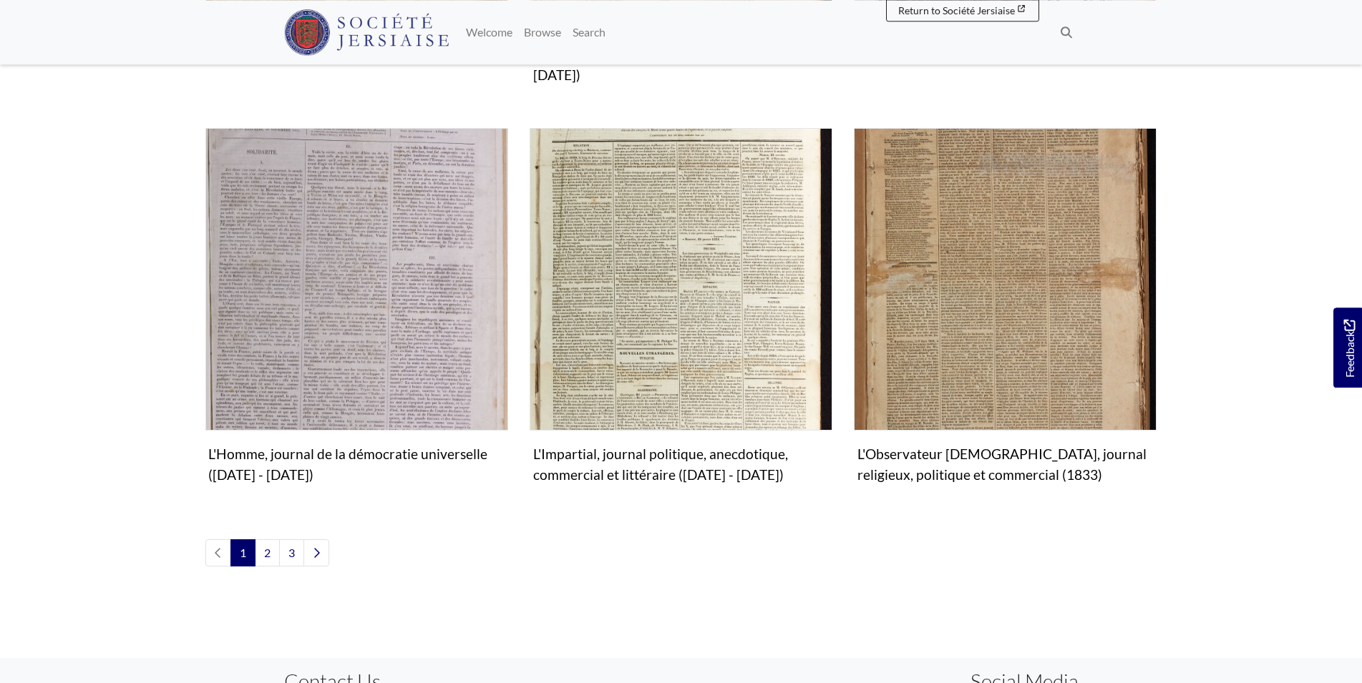
scroll to position [1676, 0]
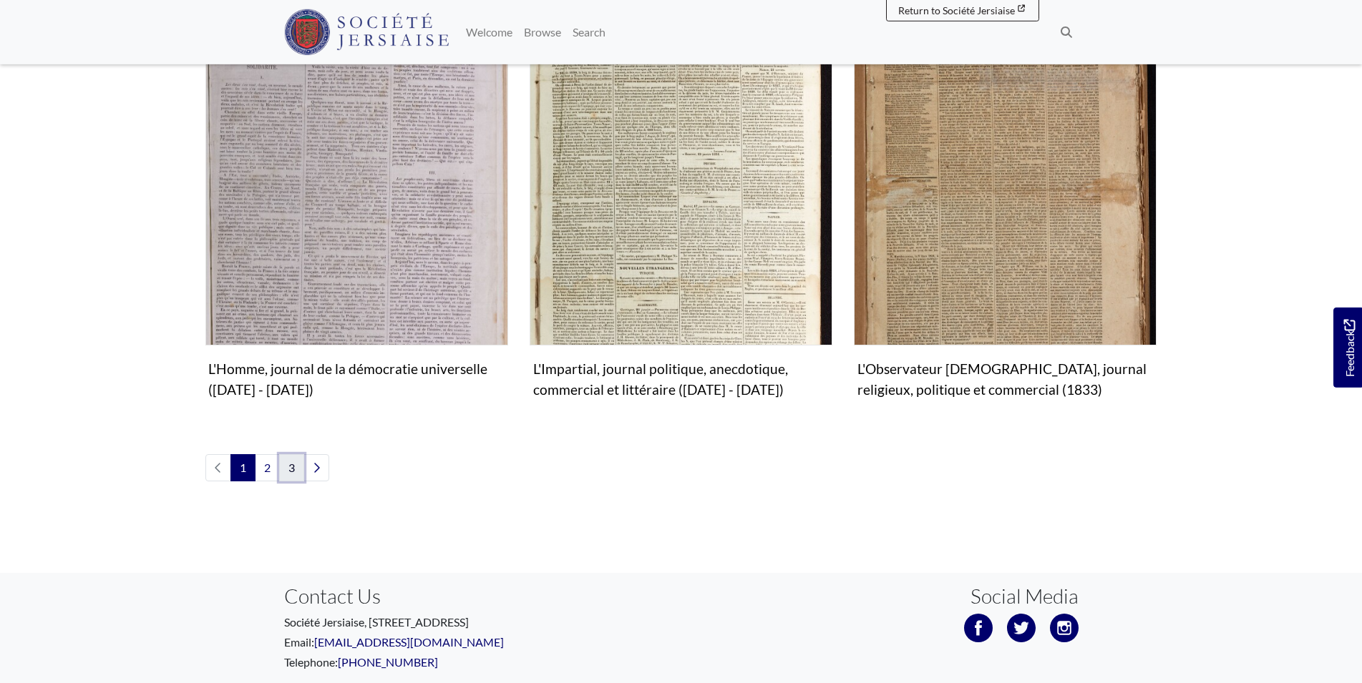
click at [296, 454] on link "3" at bounding box center [291, 467] width 25 height 27
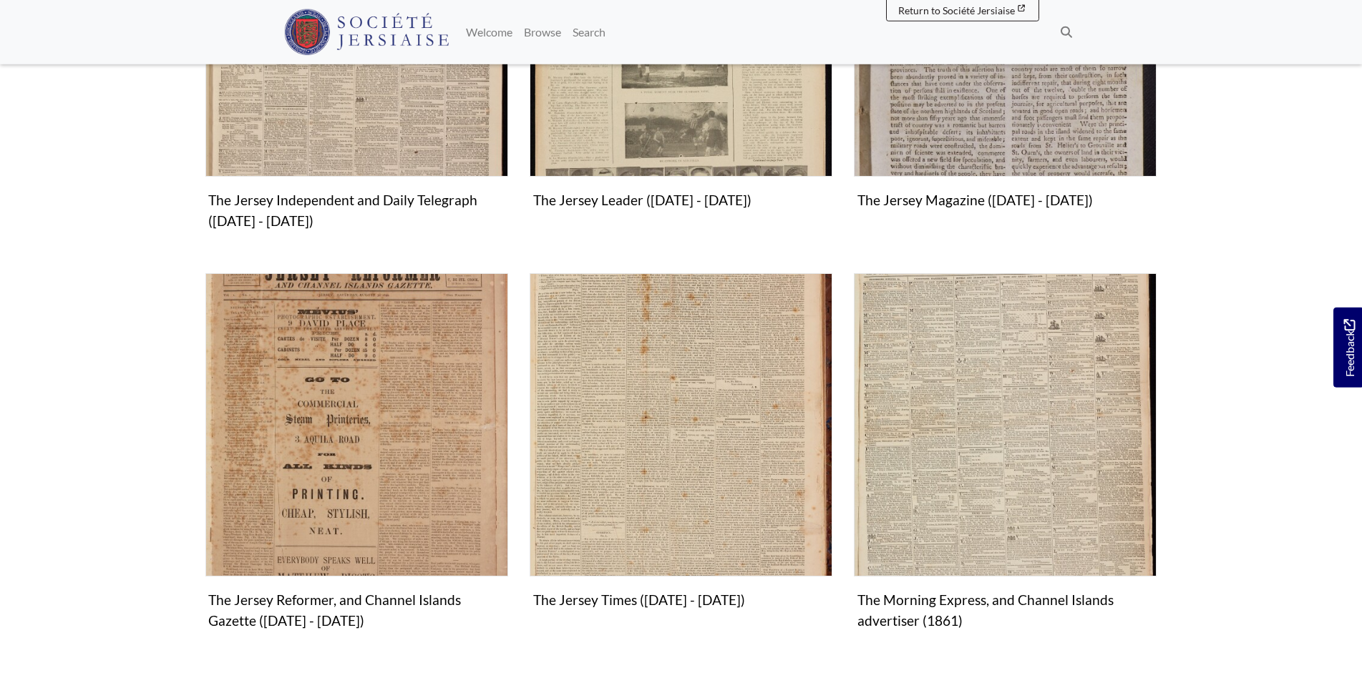
scroll to position [627, 0]
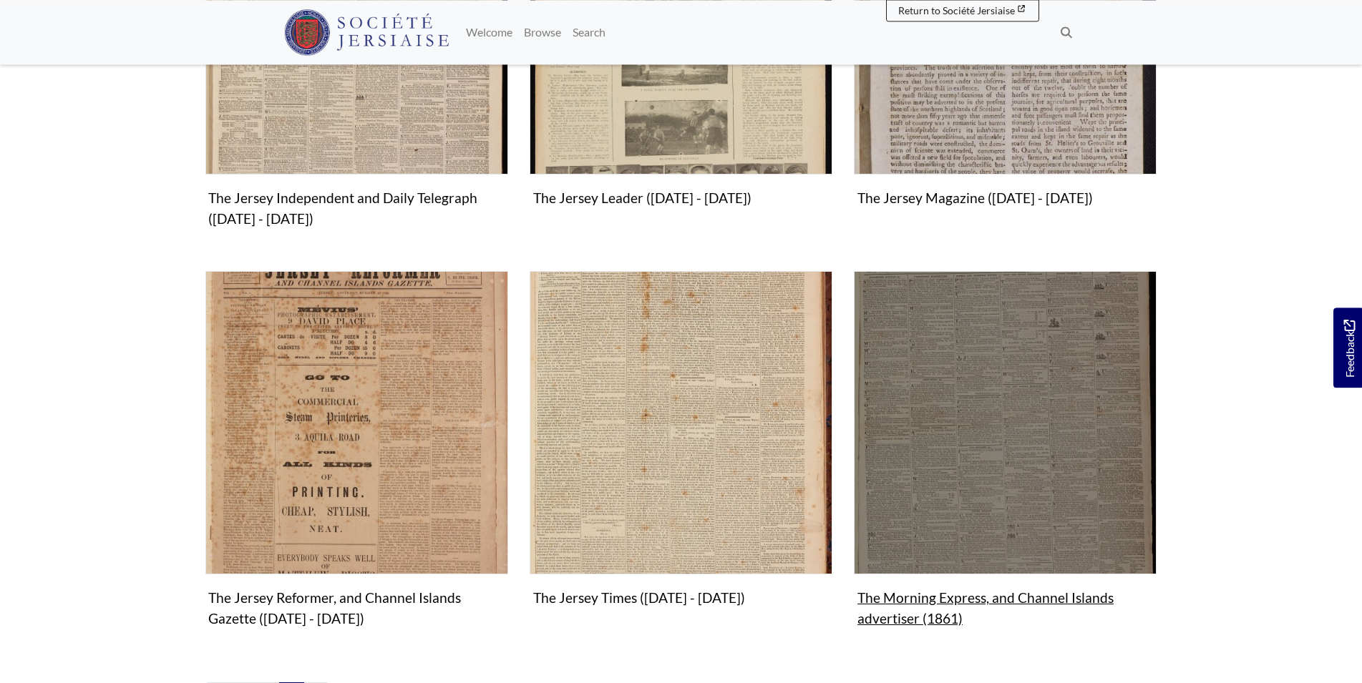
click at [970, 388] on img "Subcollection" at bounding box center [1005, 422] width 303 height 303
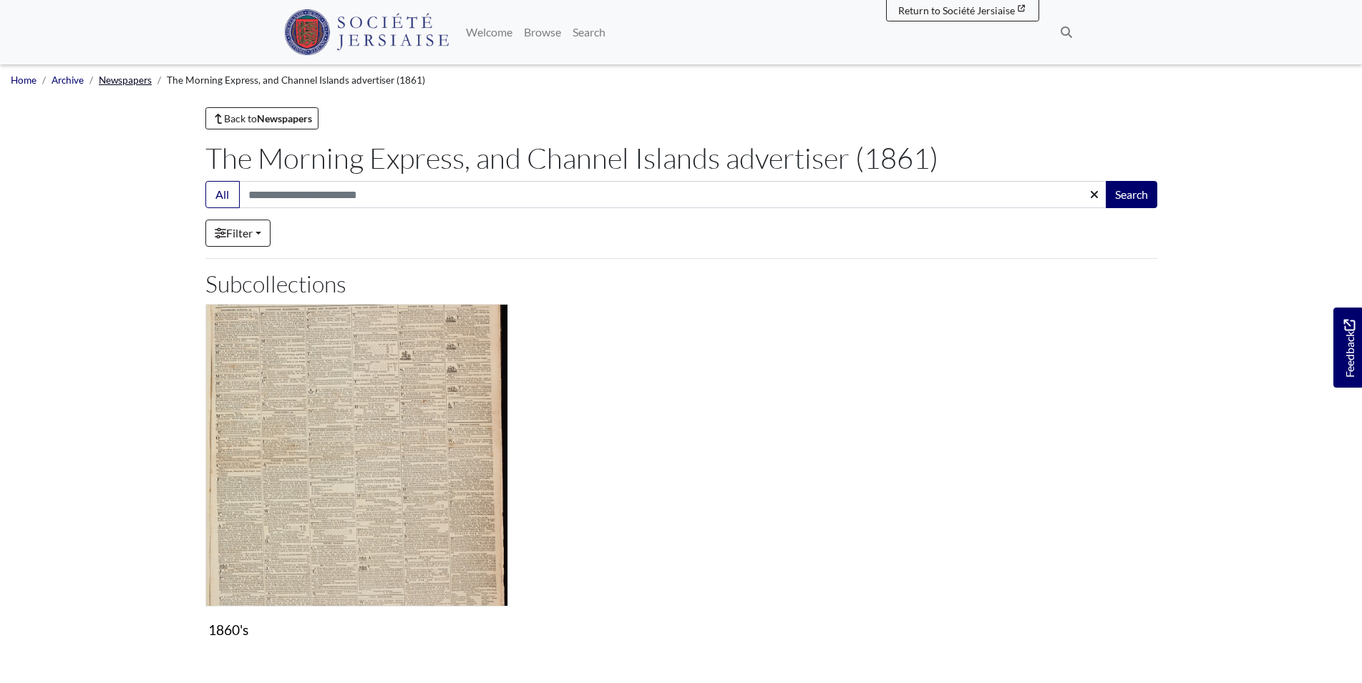
click at [124, 82] on link "Newspapers" at bounding box center [125, 79] width 53 height 11
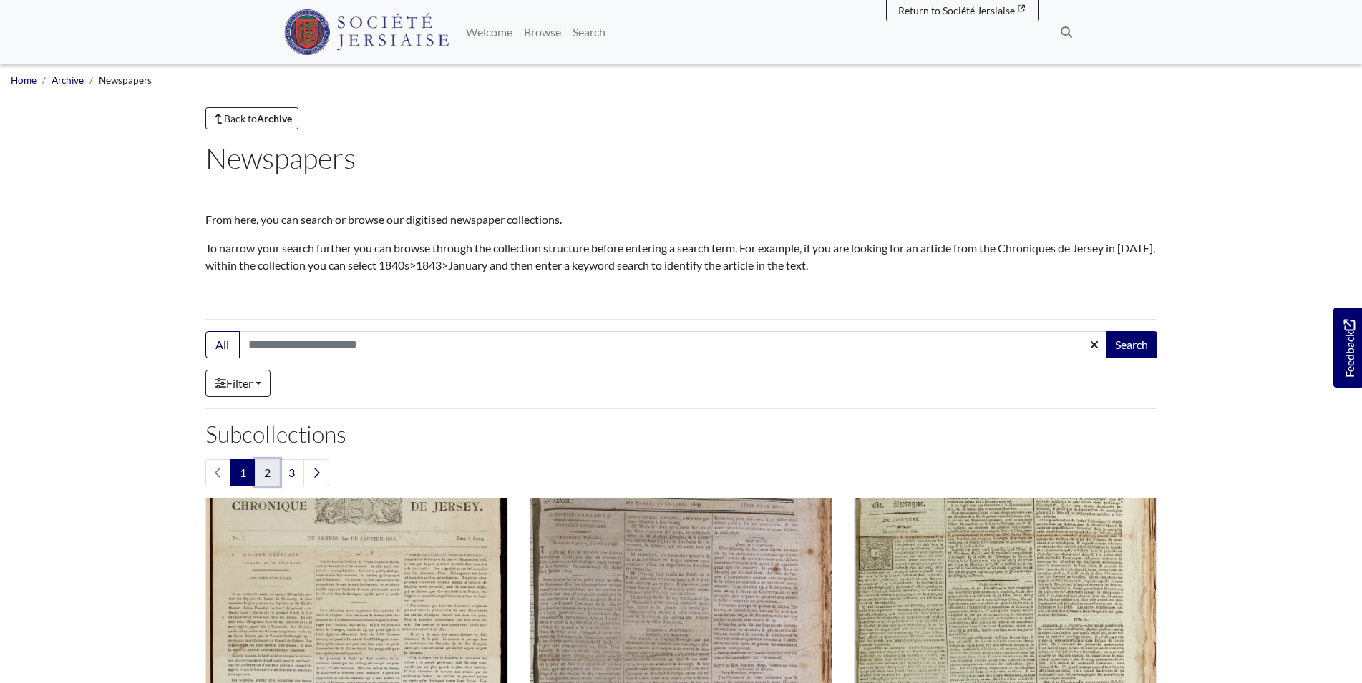
click at [268, 477] on link "2" at bounding box center [267, 472] width 25 height 27
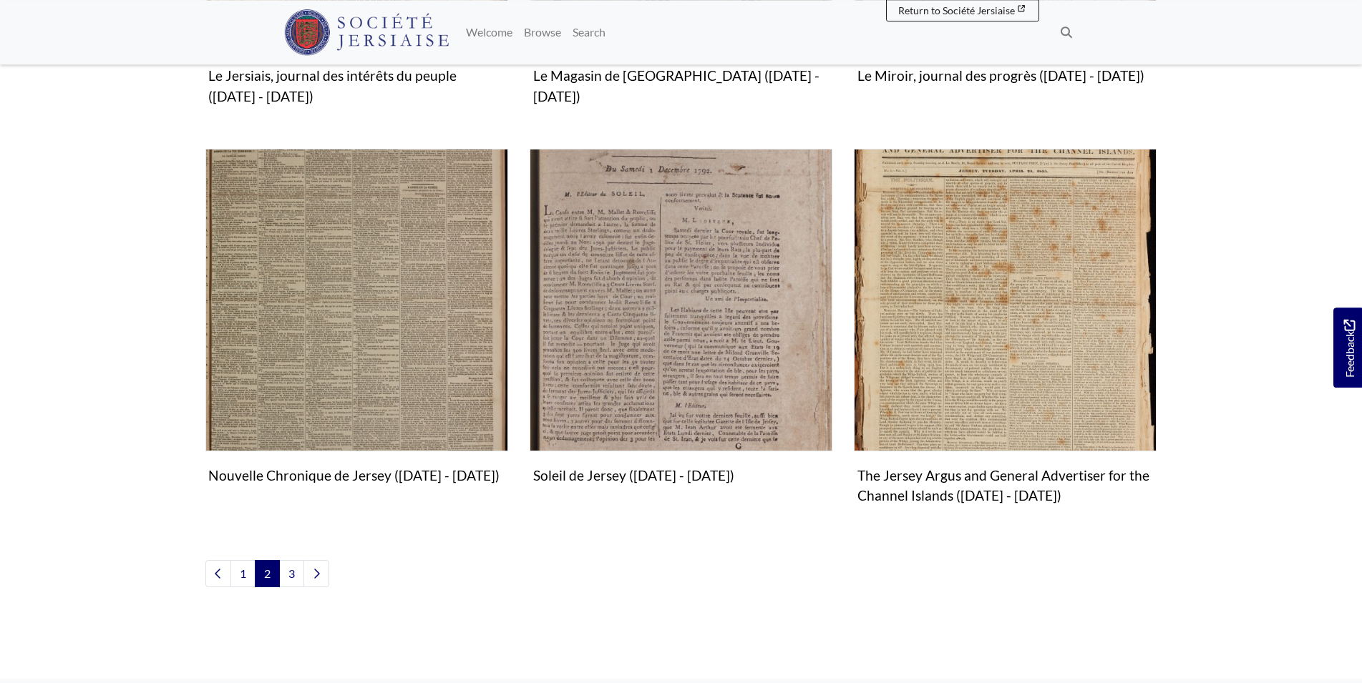
scroll to position [1575, 0]
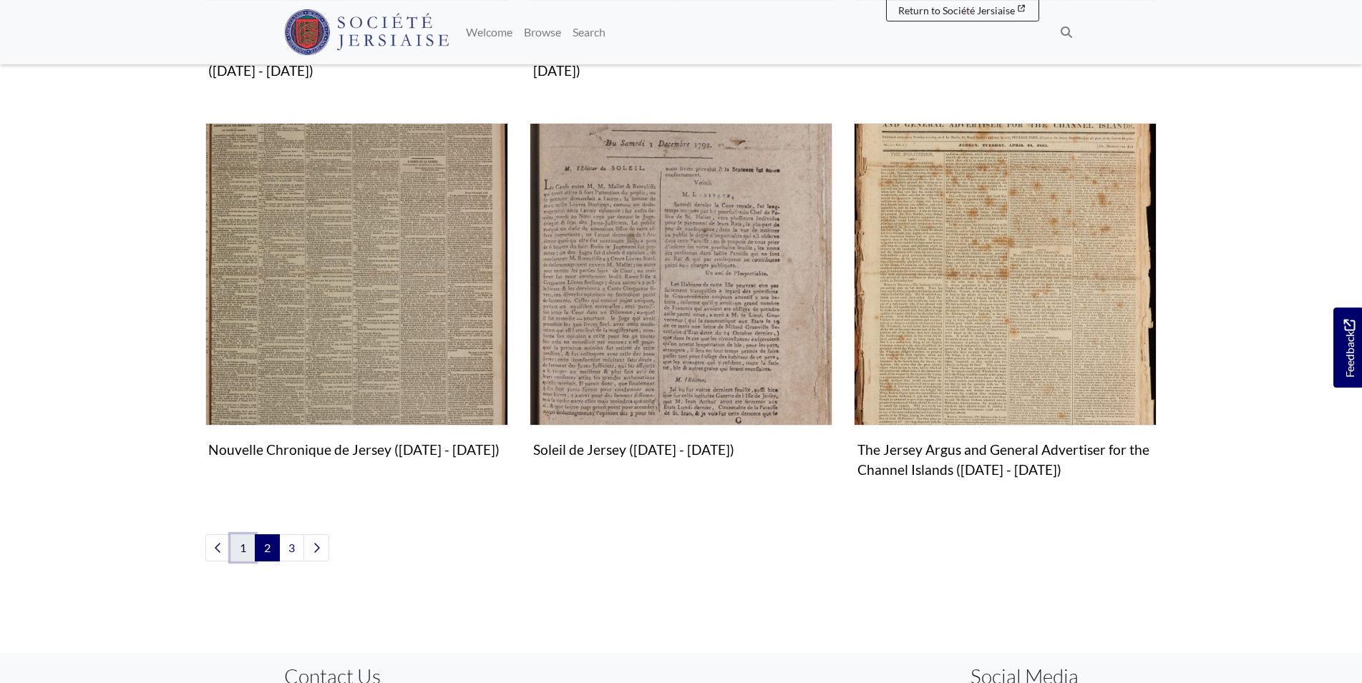
click at [243, 551] on link "1" at bounding box center [242, 548] width 25 height 27
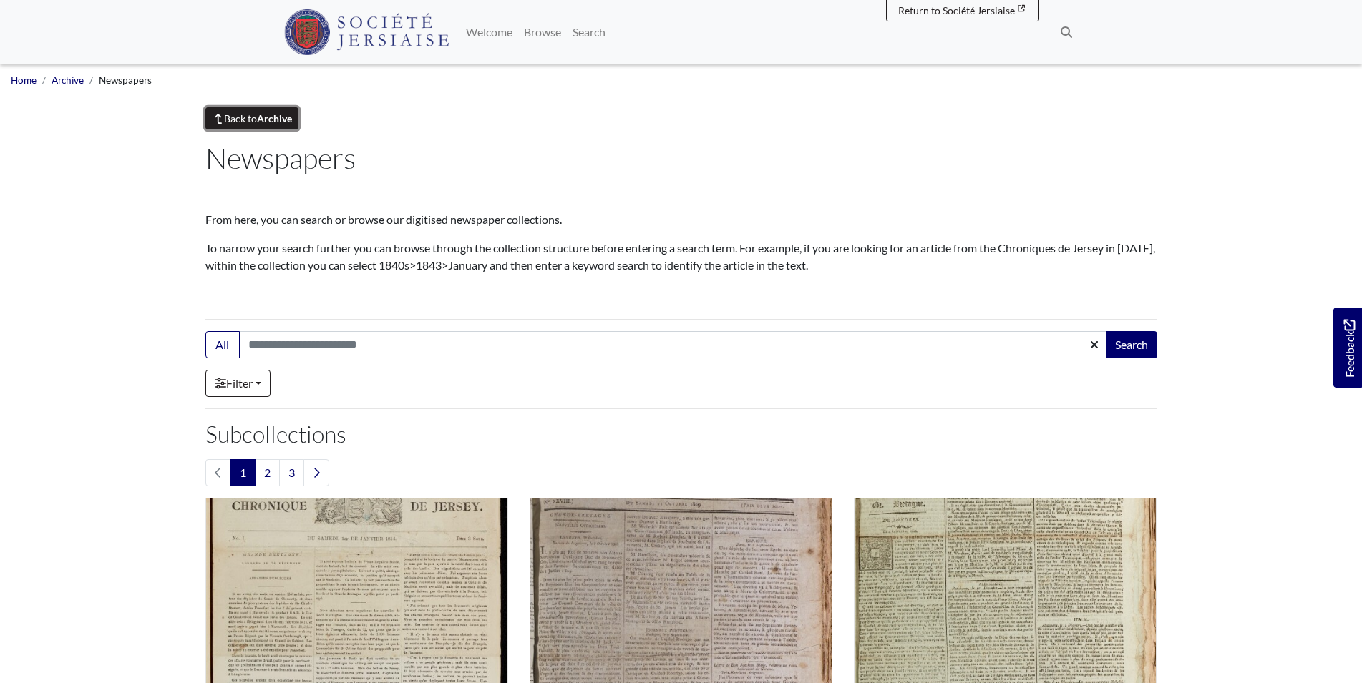
click at [281, 112] on link "Back to Archive" at bounding box center [252, 118] width 94 height 22
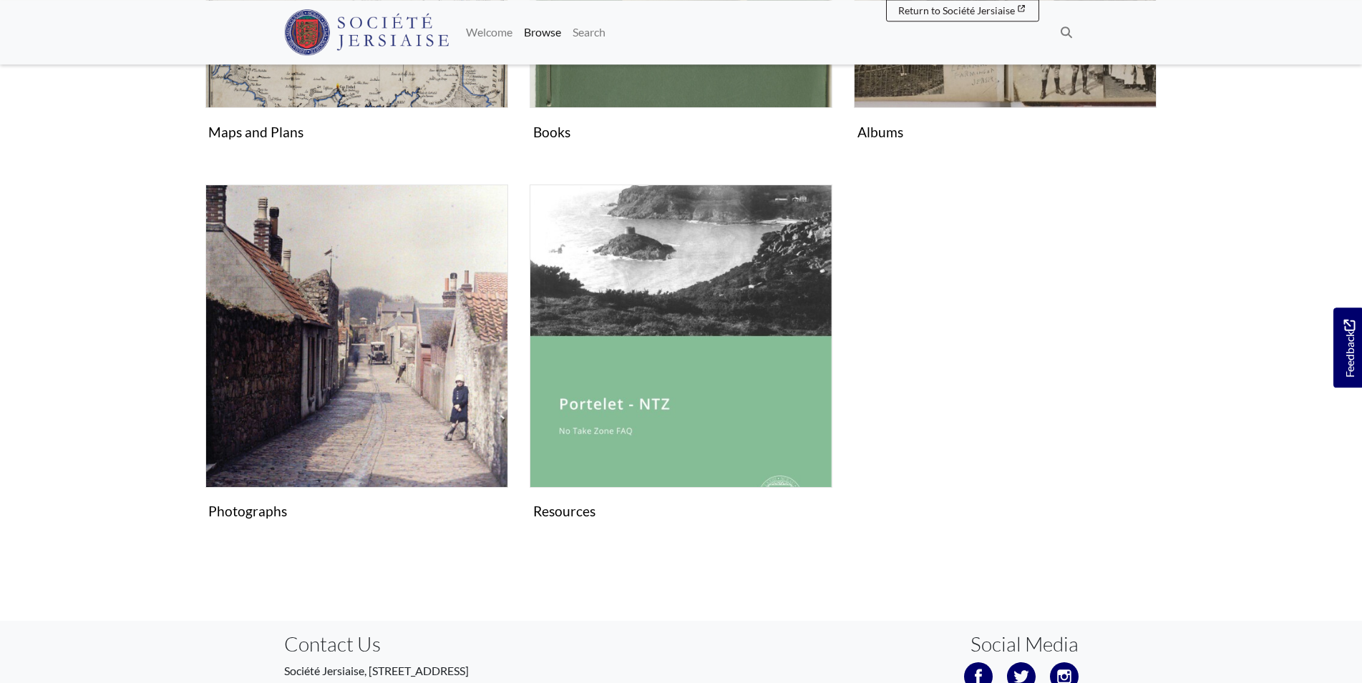
scroll to position [907, 0]
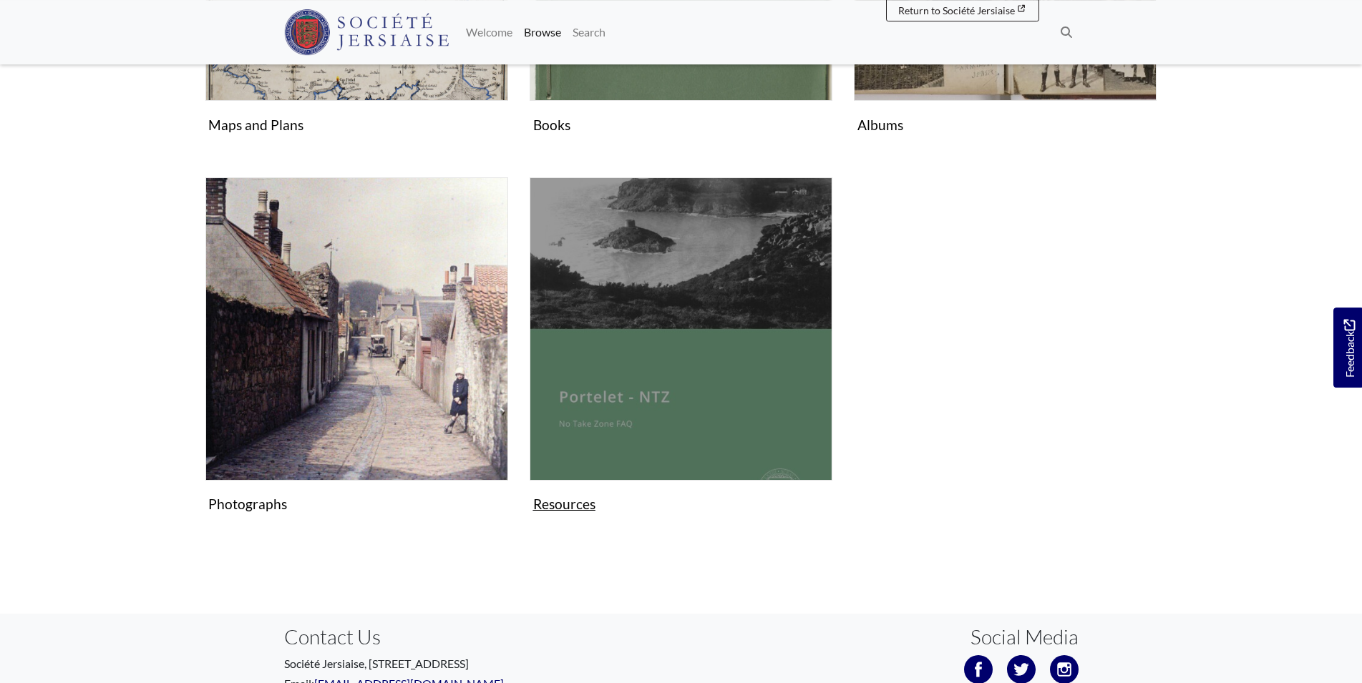
click at [567, 506] on figure "Resources Collection" at bounding box center [681, 347] width 303 height 341
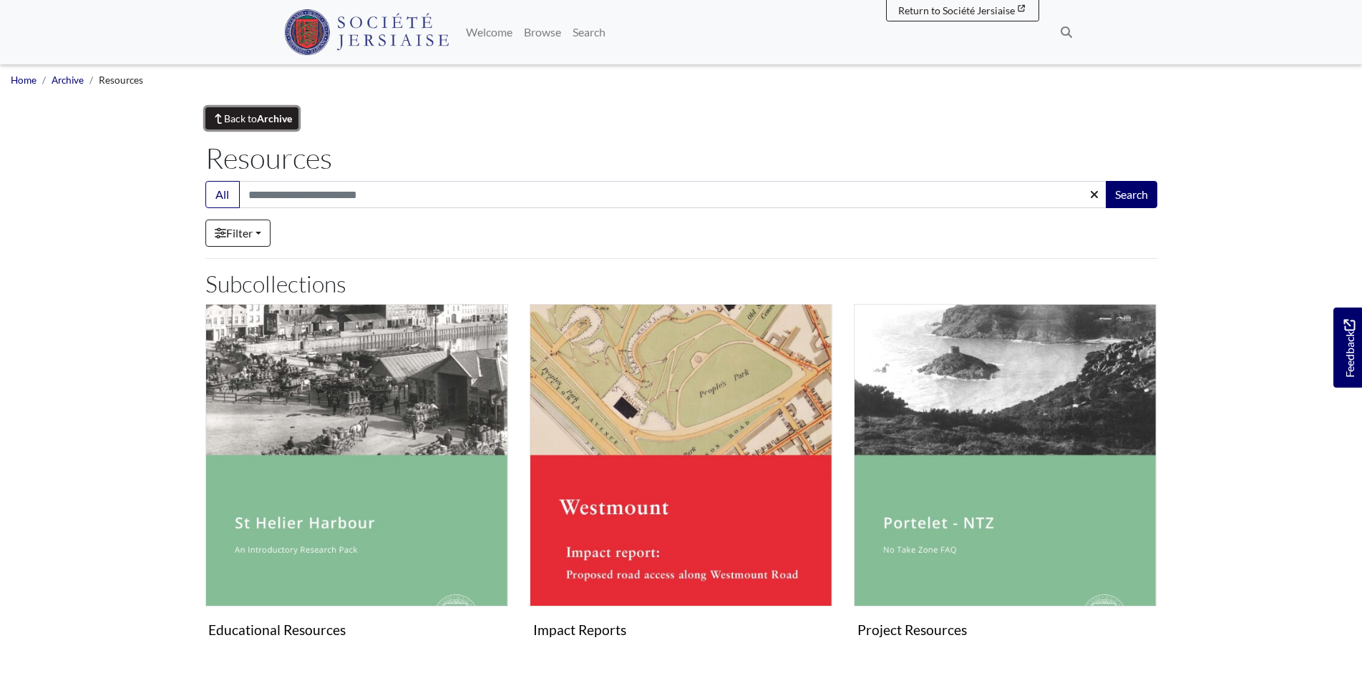
click at [273, 123] on strong "Archive" at bounding box center [274, 118] width 35 height 12
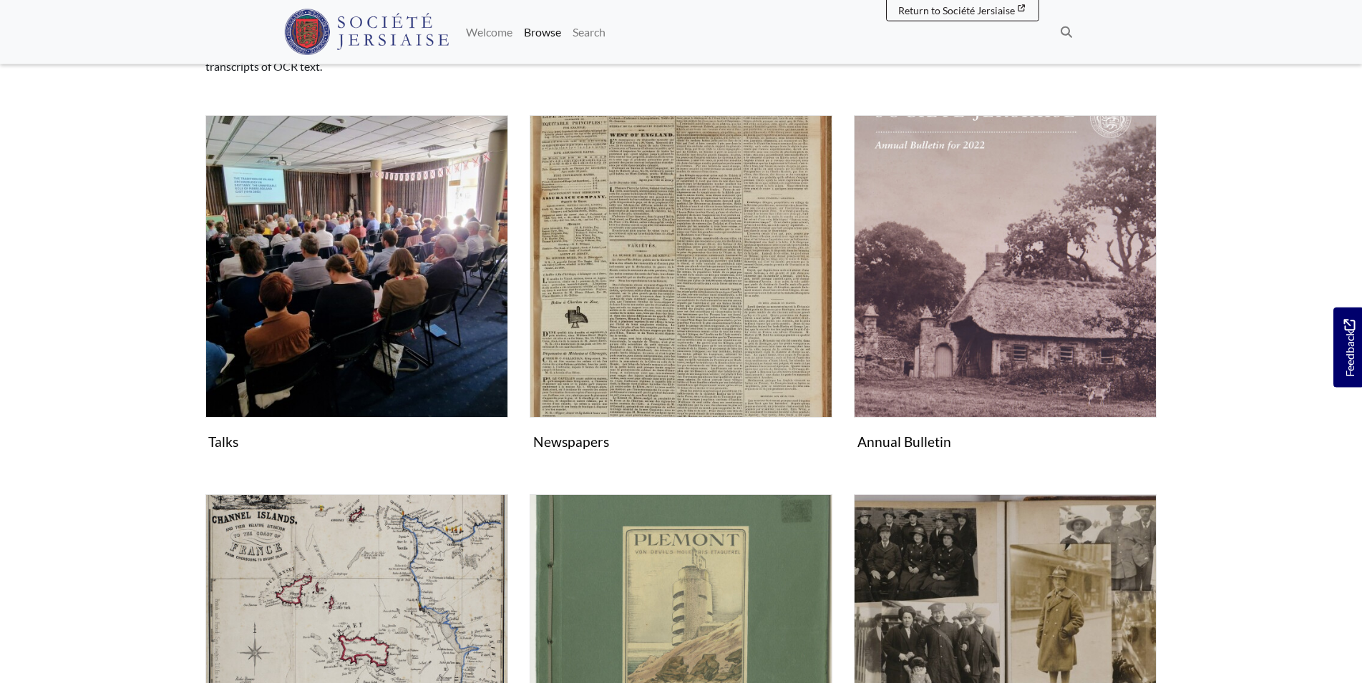
scroll to position [215, 0]
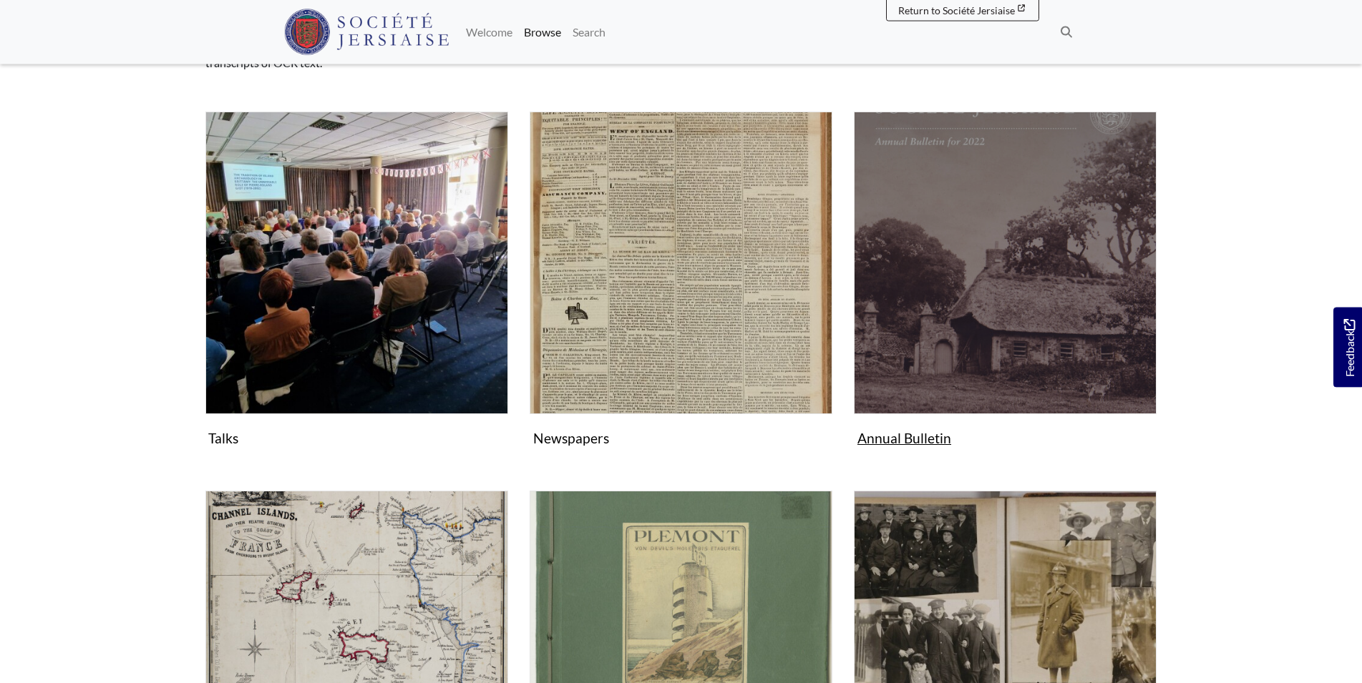
click at [907, 435] on figure "Annual Bulletin Collection" at bounding box center [1005, 282] width 303 height 341
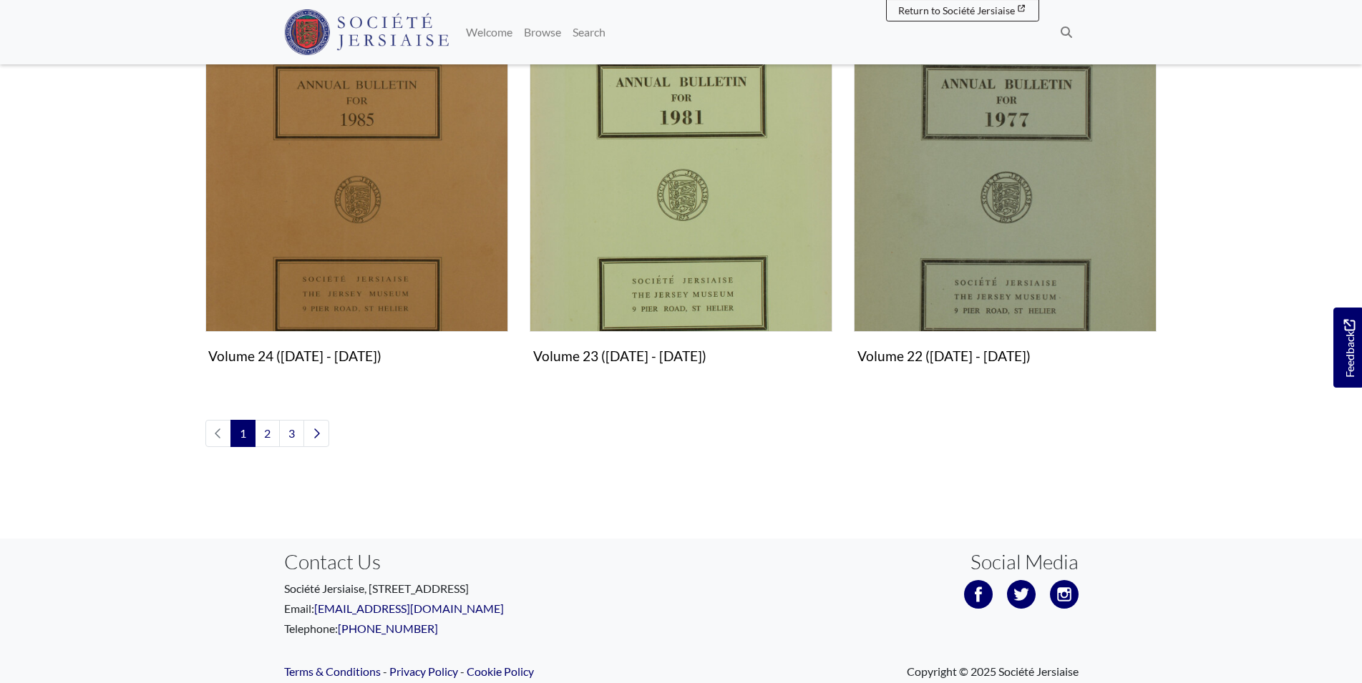
scroll to position [1712, 0]
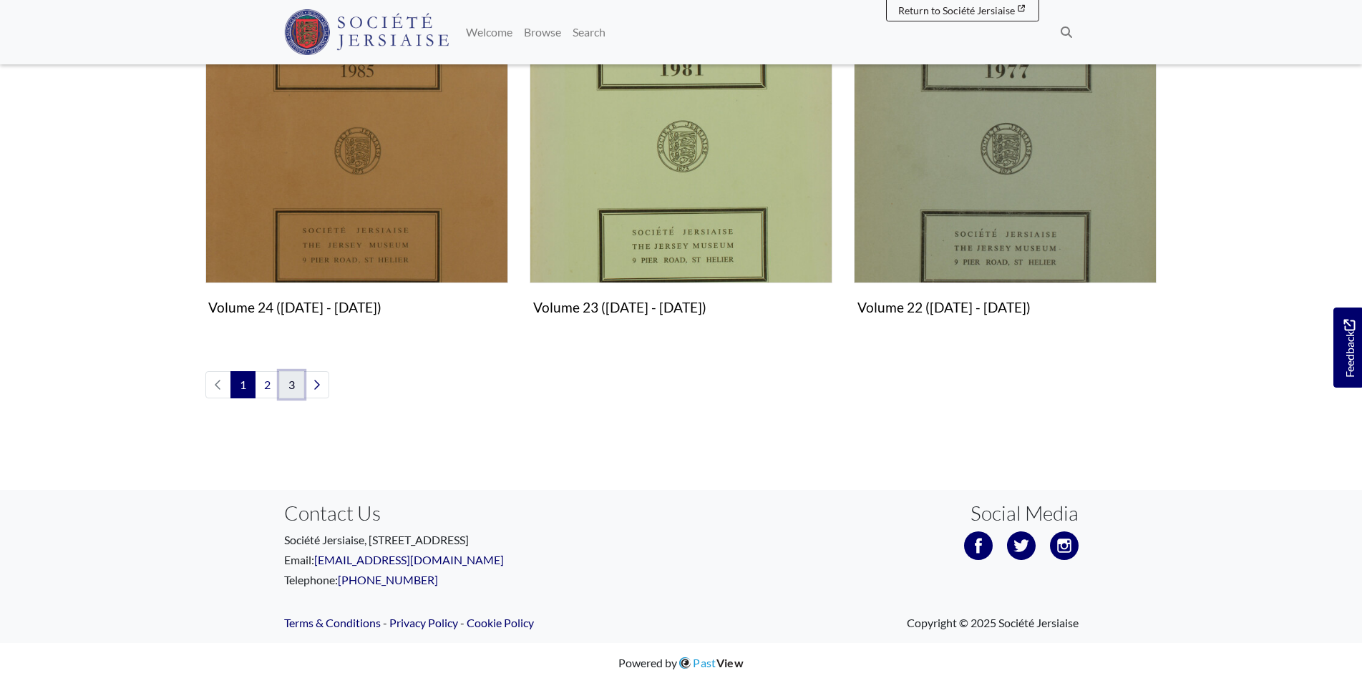
click at [294, 389] on link "3" at bounding box center [291, 384] width 25 height 27
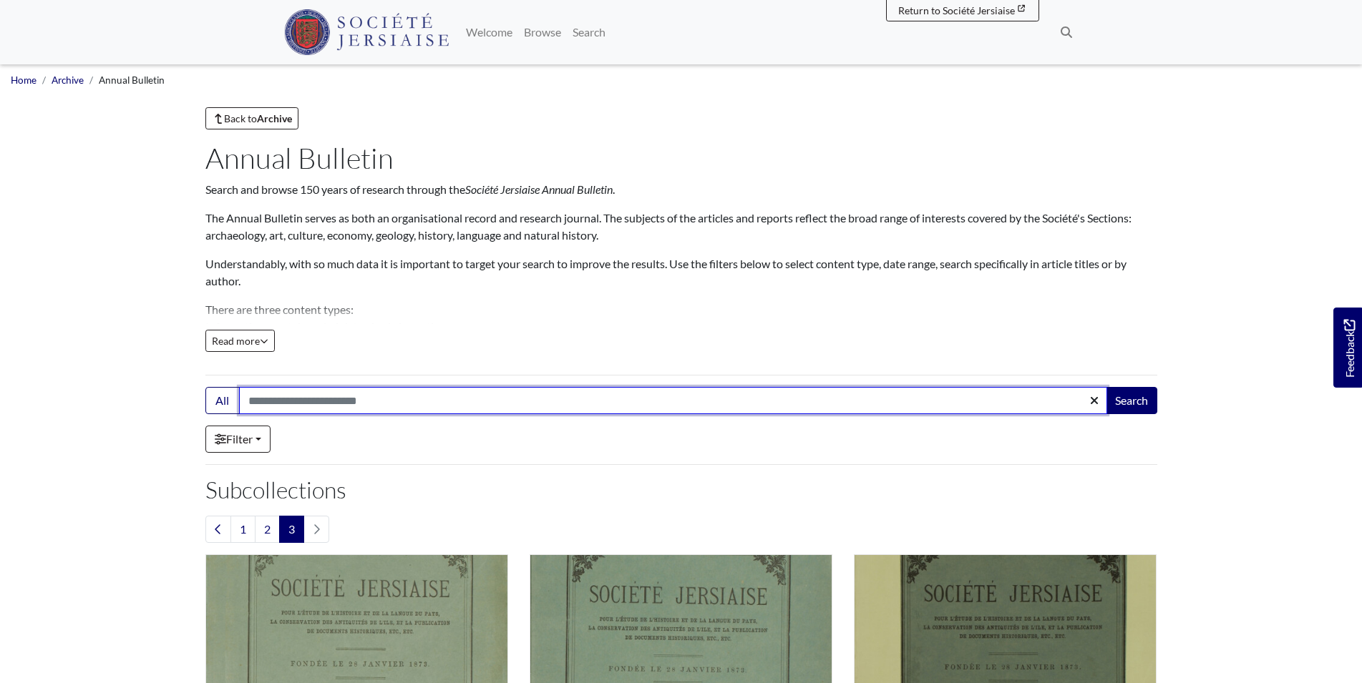
drag, startPoint x: 279, startPoint y: 401, endPoint x: 289, endPoint y: 400, distance: 10.0
click at [278, 401] on input "Search:" at bounding box center [673, 400] width 868 height 27
type input "****"
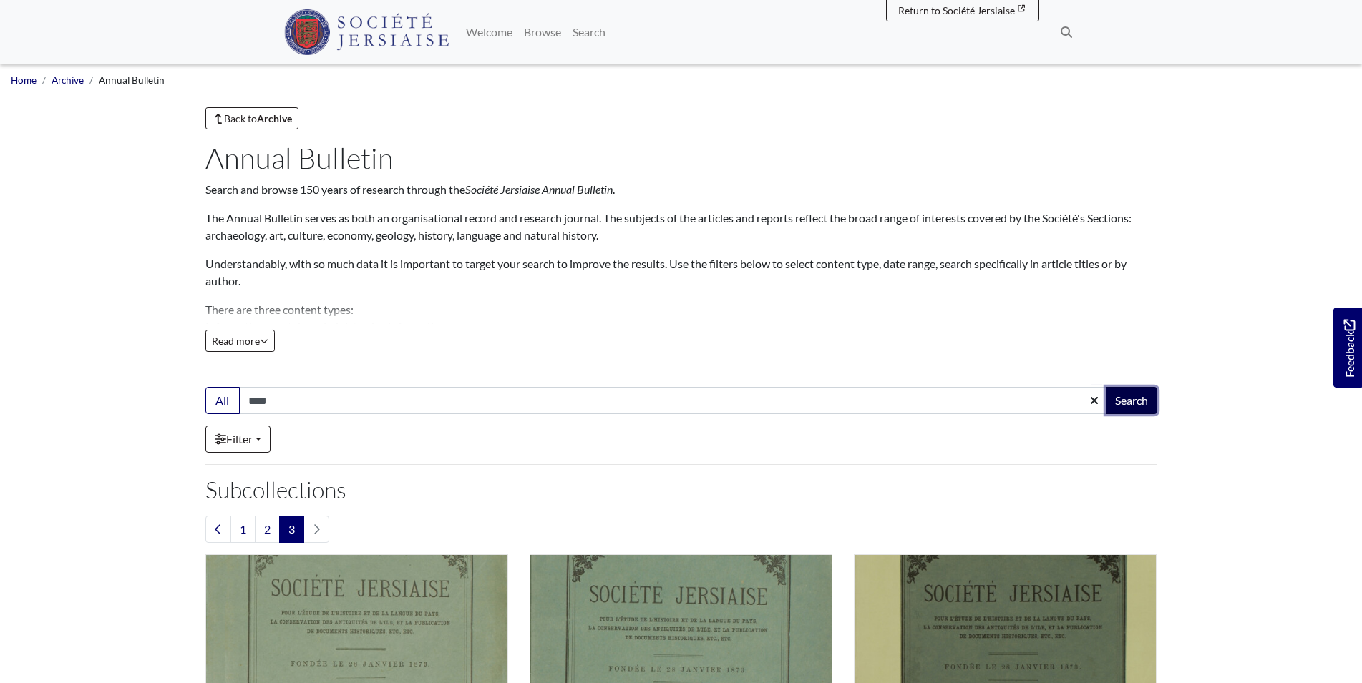
click at [1120, 399] on button "Search" at bounding box center [1132, 400] width 52 height 27
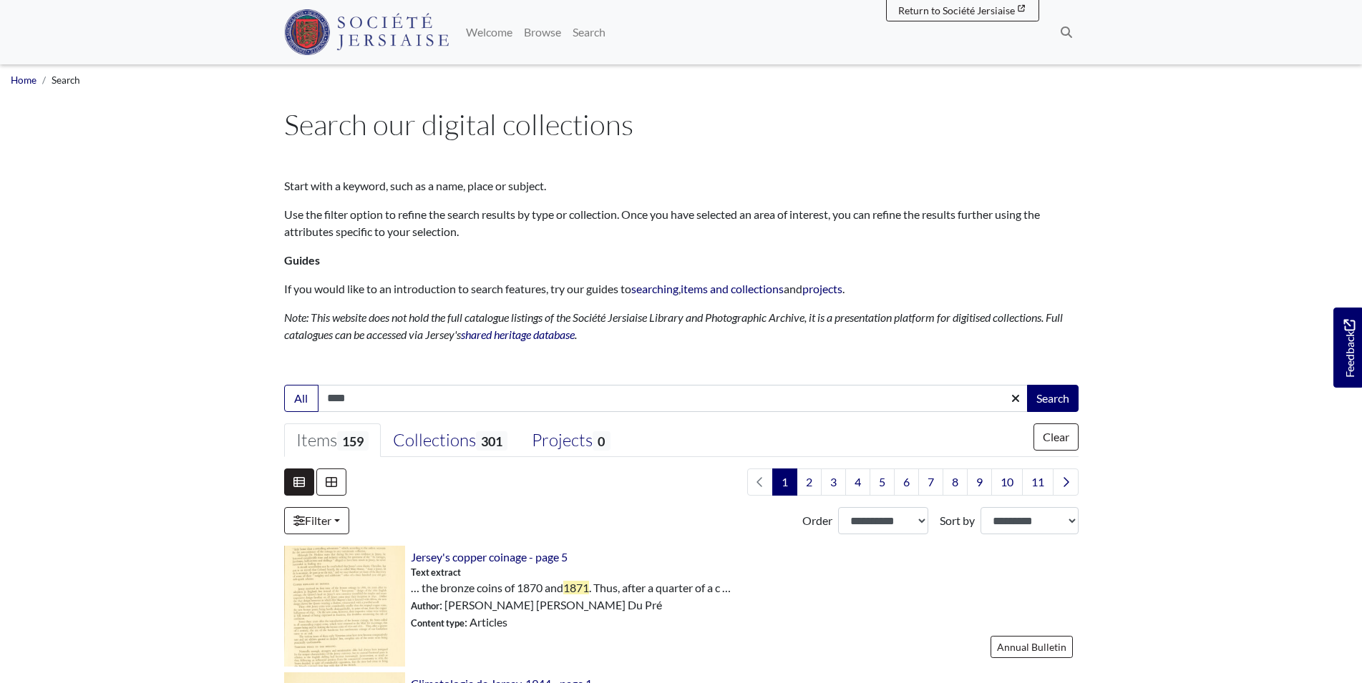
click at [364, 396] on input "****" at bounding box center [673, 398] width 711 height 27
type input "*"
type input "********"
click at [1060, 401] on button "Search" at bounding box center [1053, 398] width 52 height 27
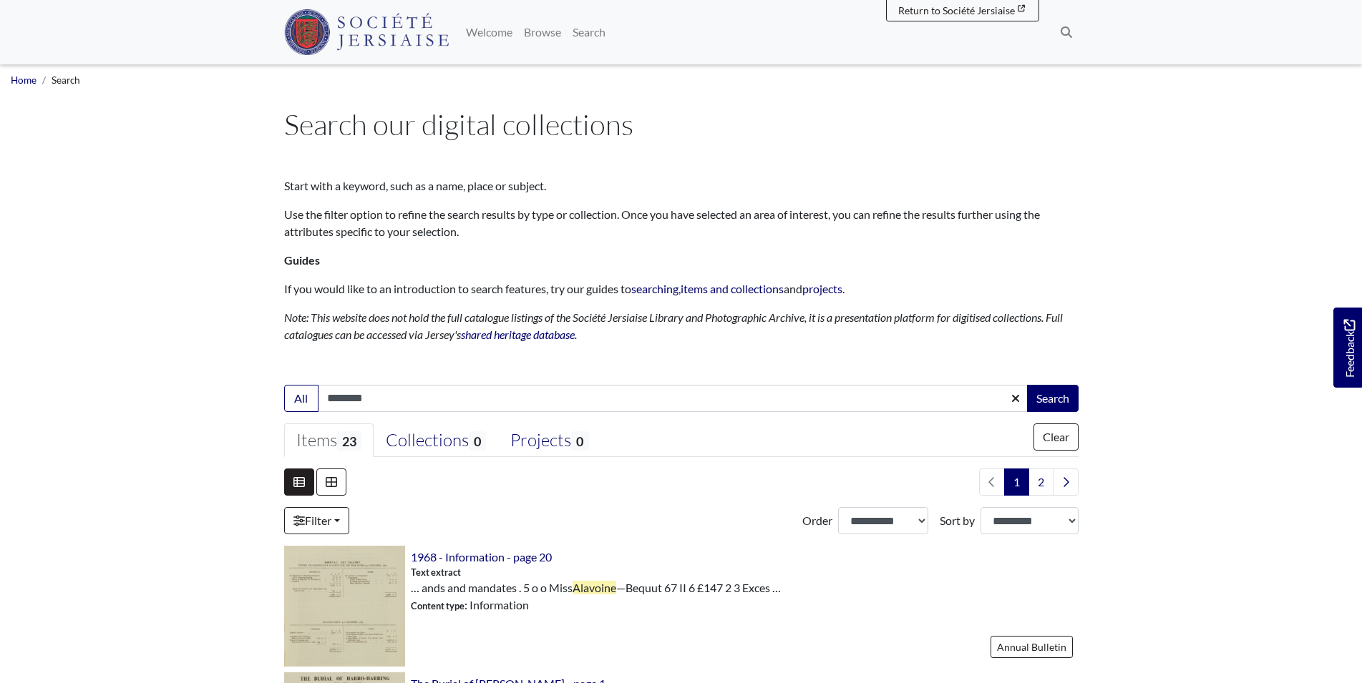
click at [401, 399] on input "********" at bounding box center [673, 398] width 711 height 27
type input "*"
type input "**********"
click at [1042, 399] on button "Search" at bounding box center [1053, 398] width 52 height 27
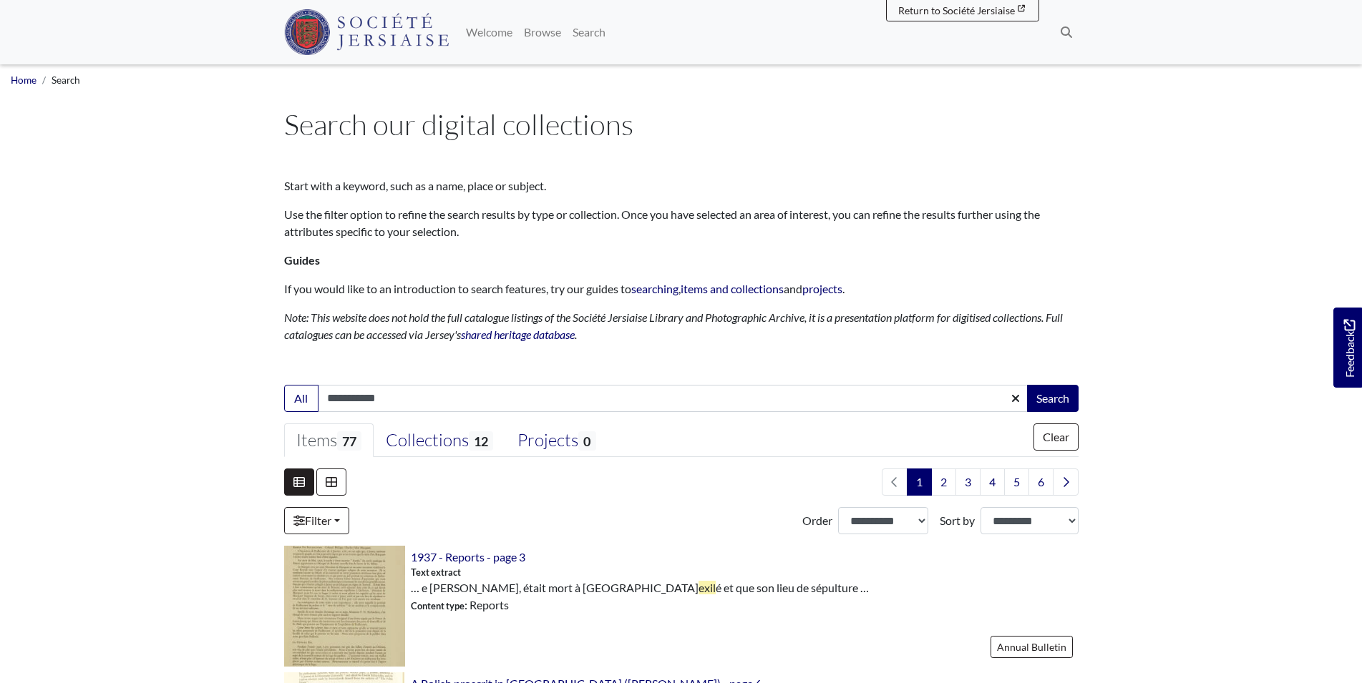
drag, startPoint x: 388, startPoint y: 405, endPoint x: 376, endPoint y: 397, distance: 14.5
click at [384, 403] on input "**********" at bounding box center [673, 398] width 711 height 27
type input "**********"
click at [1038, 394] on button "Search" at bounding box center [1053, 398] width 52 height 27
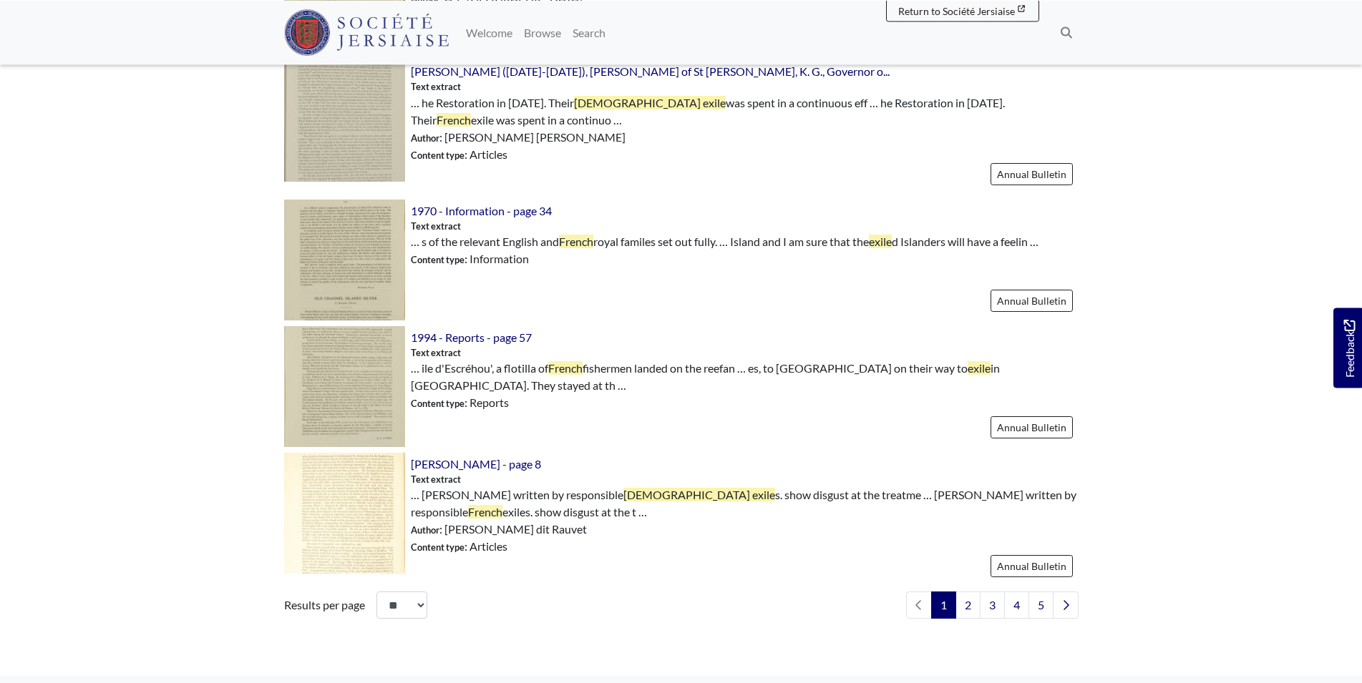
scroll to position [1981, 0]
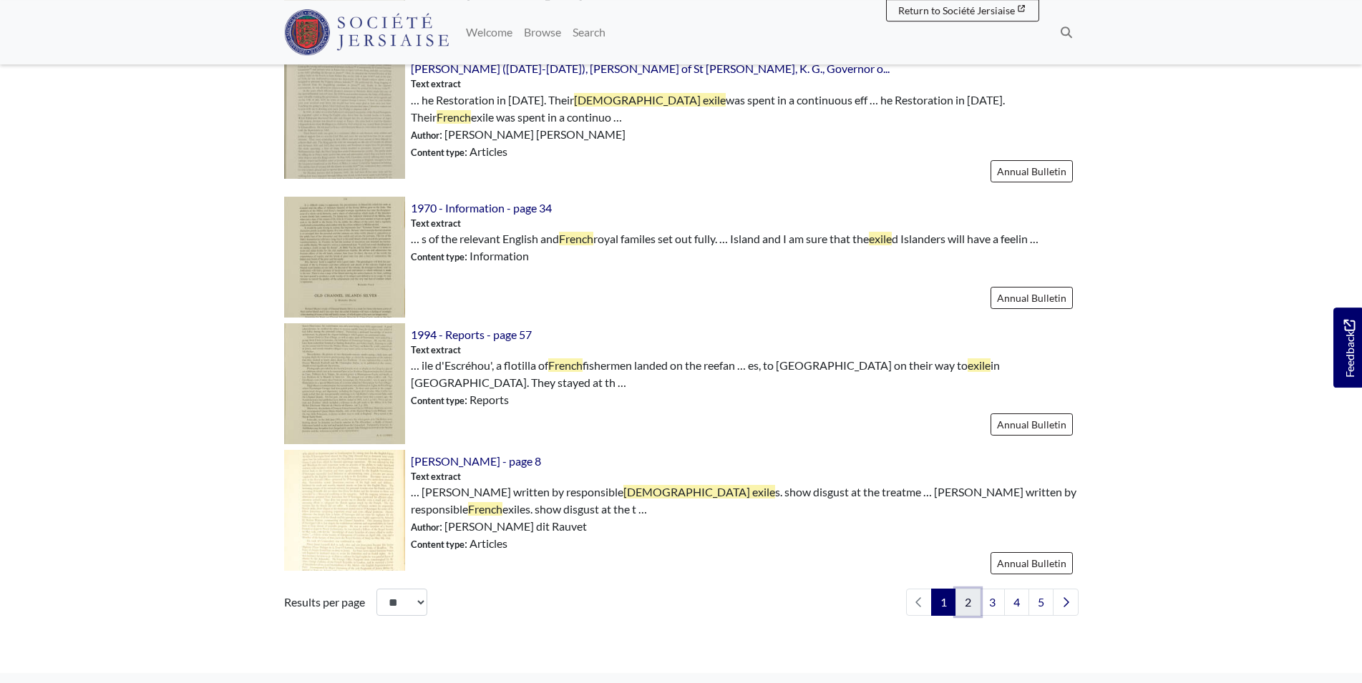
click at [971, 615] on link "2" at bounding box center [967, 602] width 25 height 27
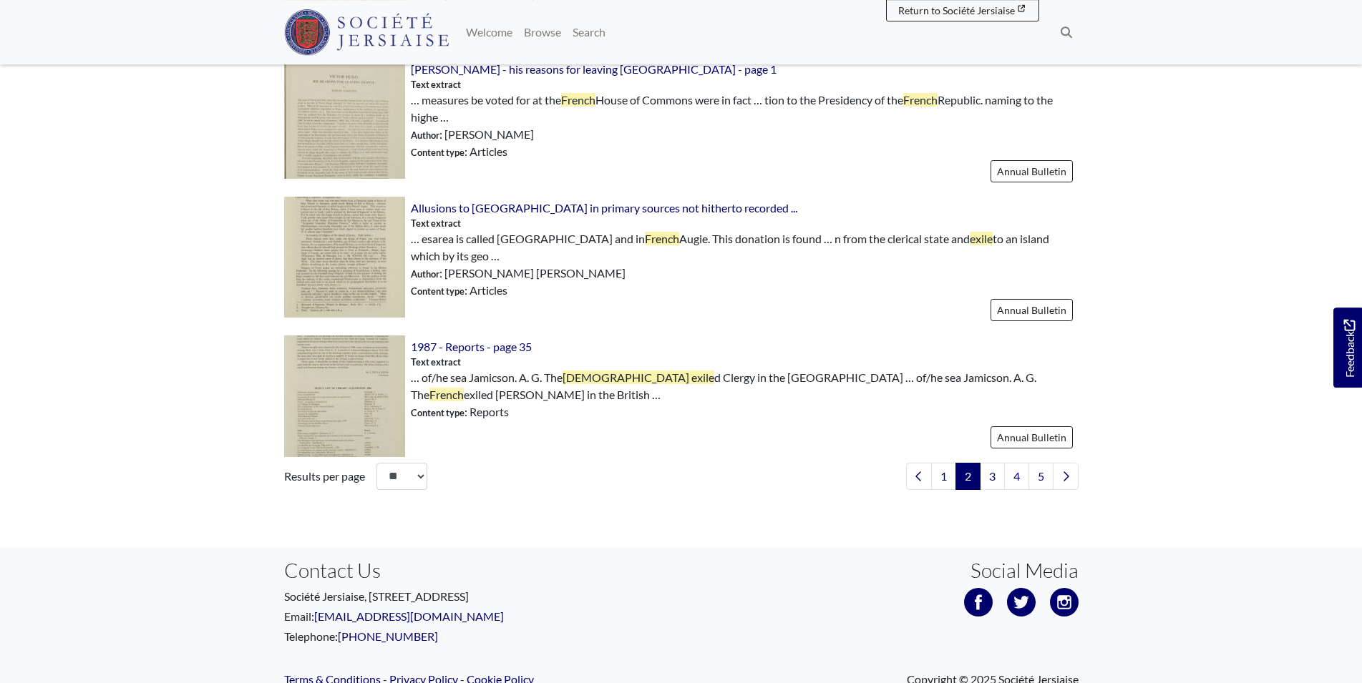
scroll to position [2086, 0]
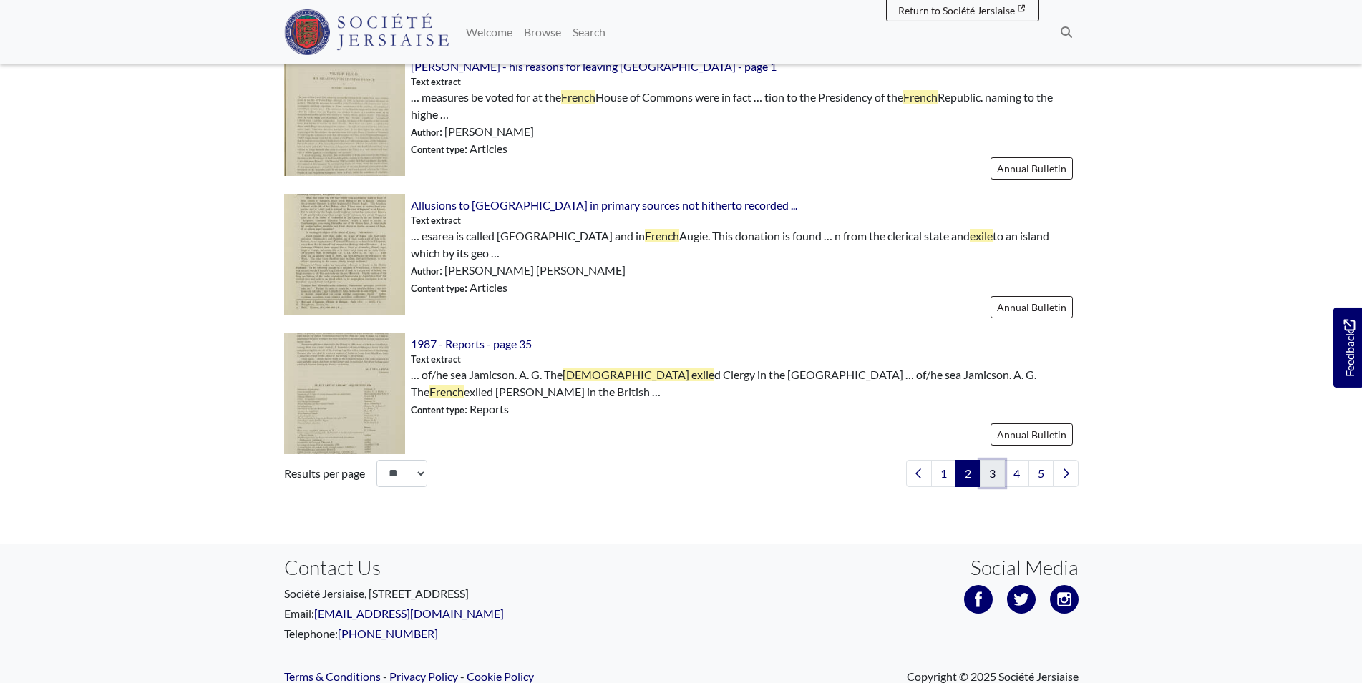
click at [990, 460] on link "3" at bounding box center [992, 473] width 25 height 27
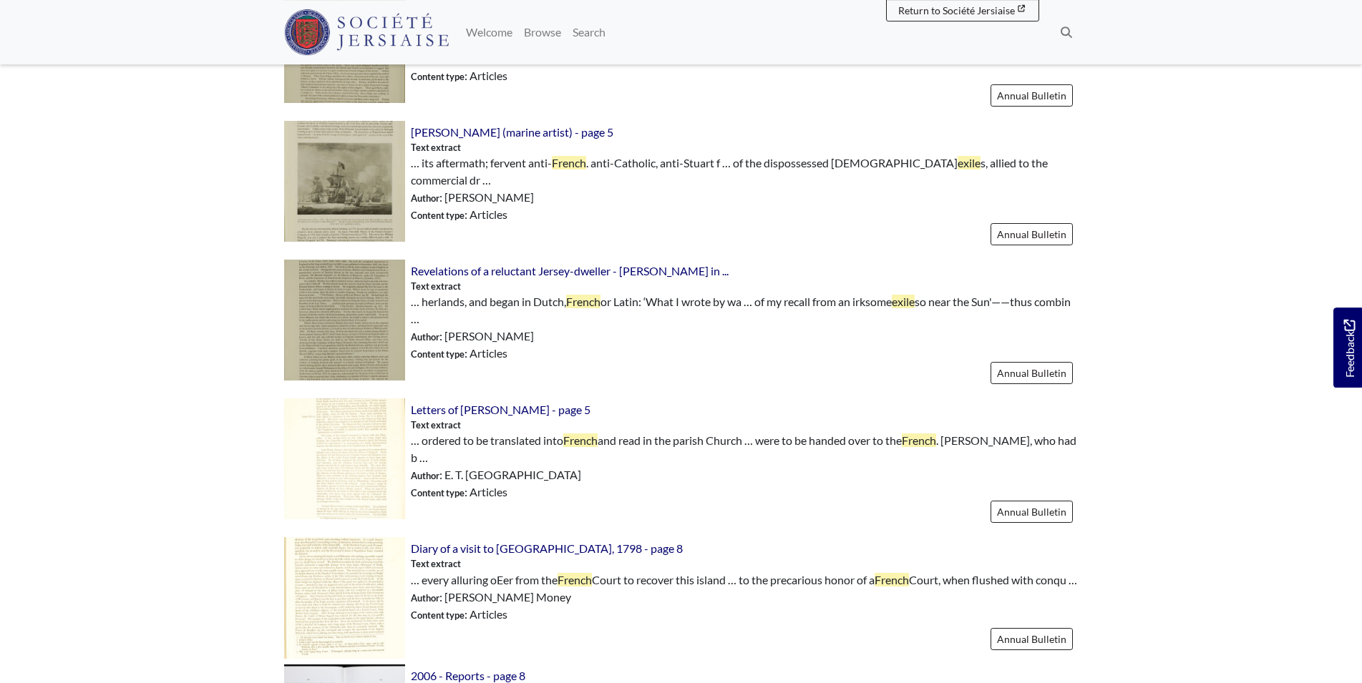
scroll to position [821, 0]
